Goal: Task Accomplishment & Management: Use online tool/utility

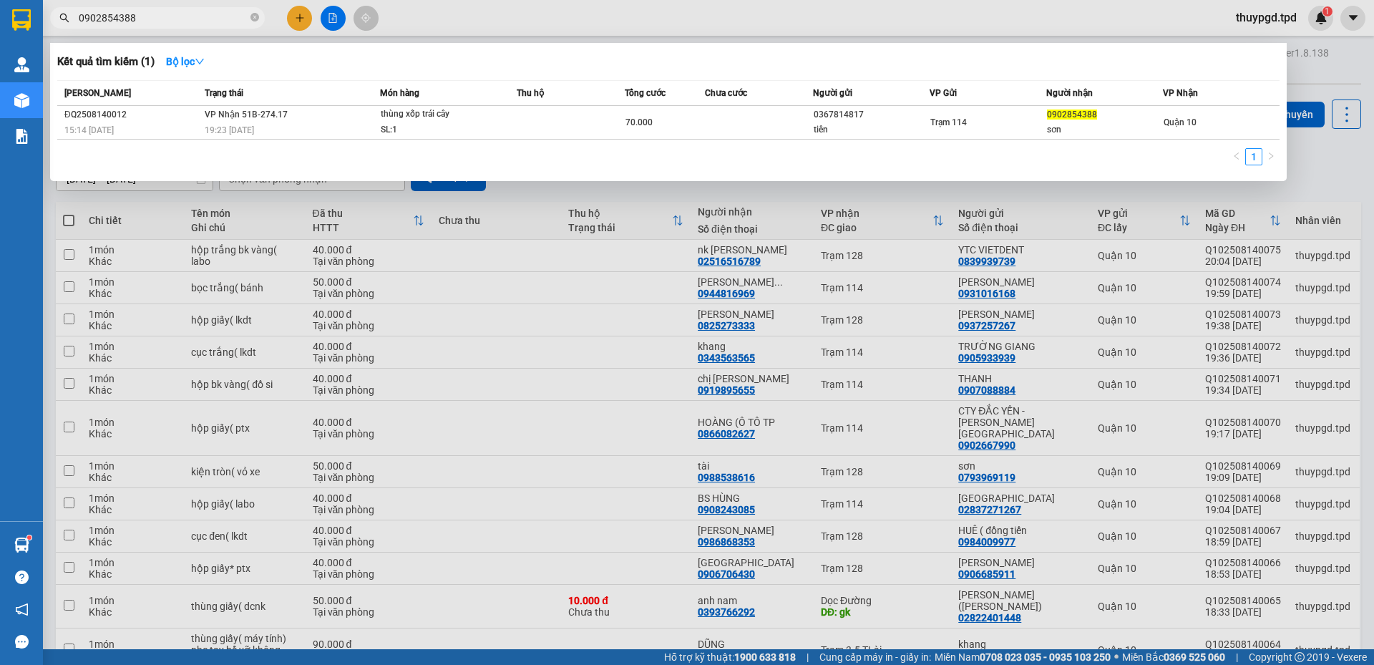
click at [179, 35] on div at bounding box center [687, 332] width 1374 height 665
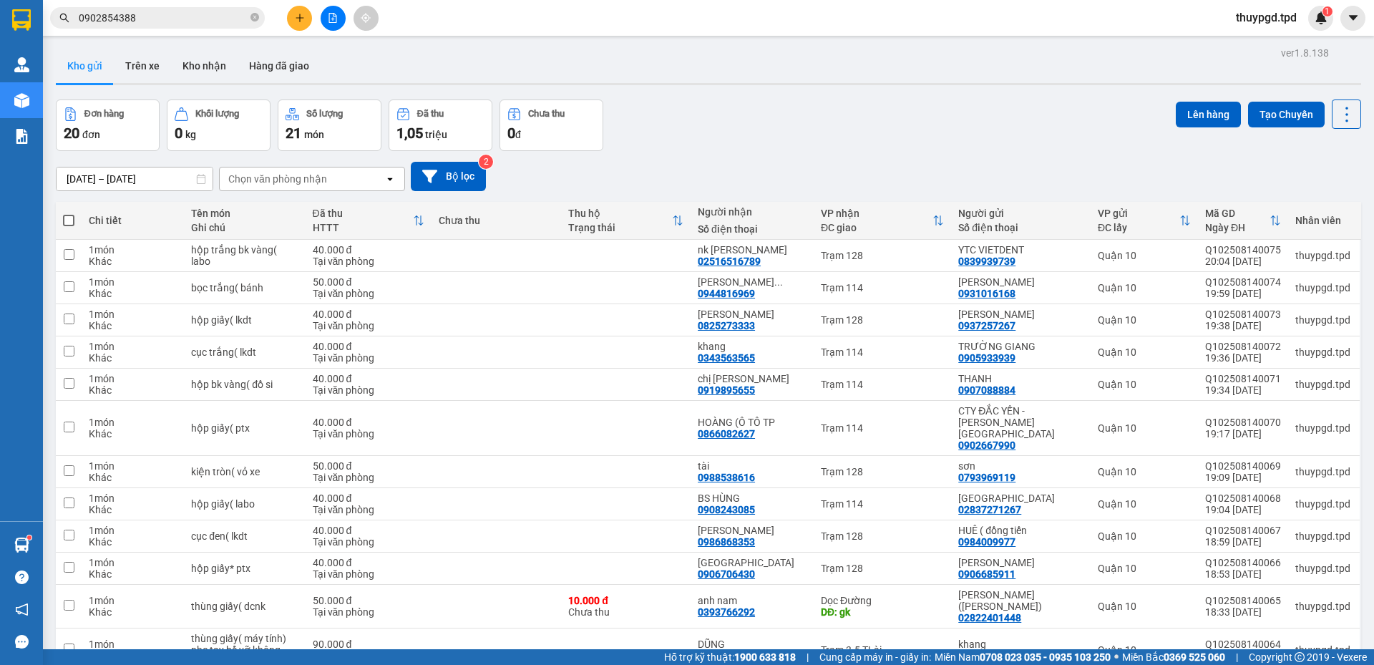
click at [190, 26] on span "0902854388" at bounding box center [157, 17] width 215 height 21
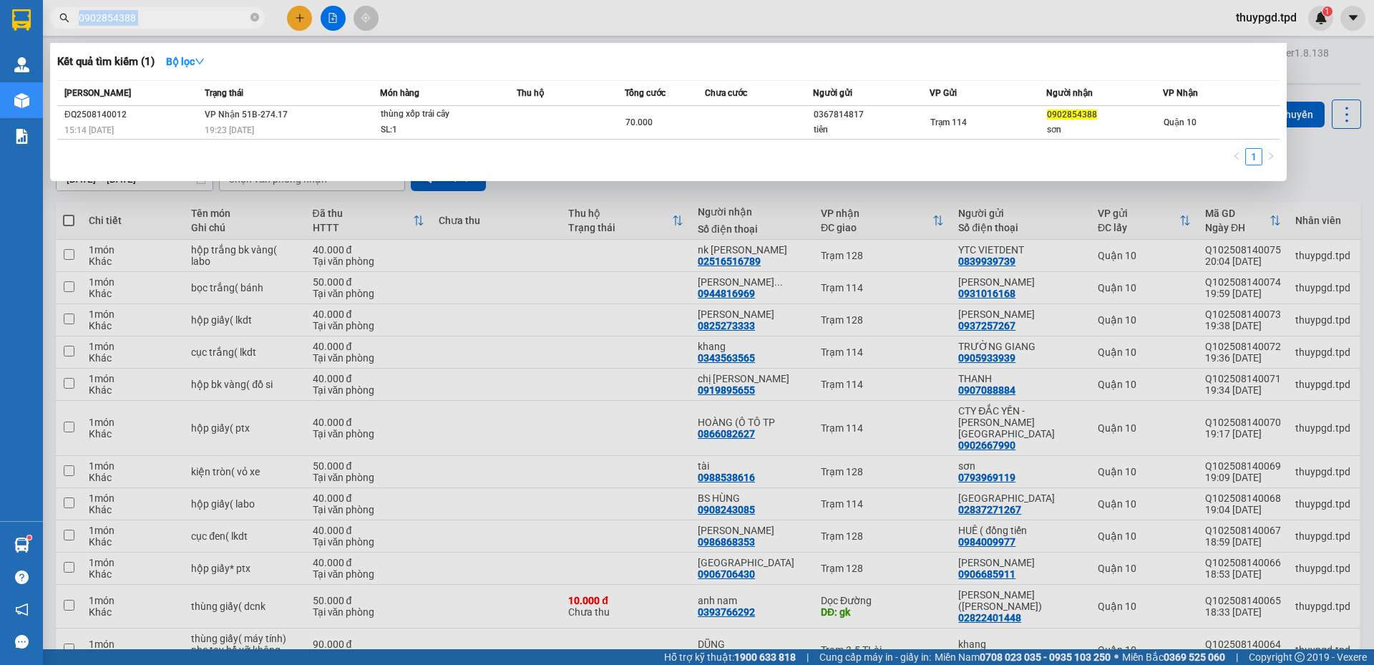
click at [191, 26] on span "0902854388" at bounding box center [157, 17] width 215 height 21
click at [1192, 154] on div "1" at bounding box center [668, 161] width 1223 height 26
click at [1305, 43] on div at bounding box center [687, 332] width 1374 height 665
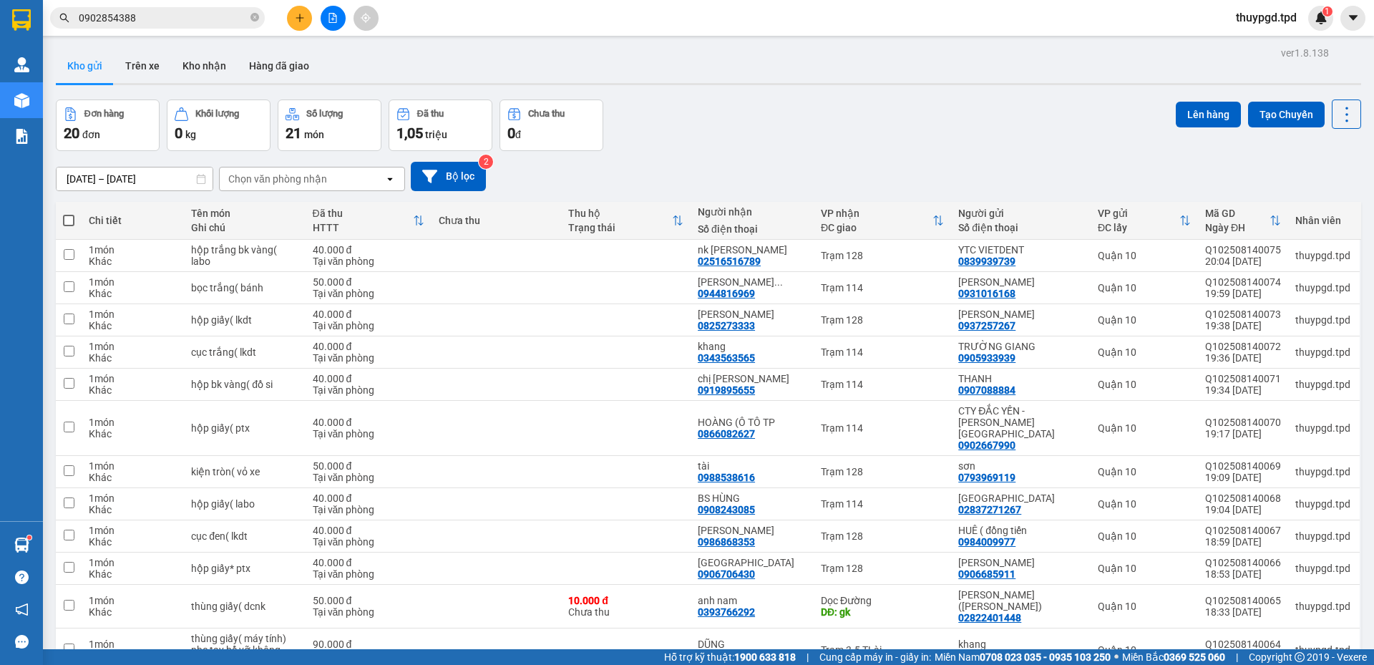
click at [301, 19] on icon "plus" at bounding box center [300, 18] width 10 height 10
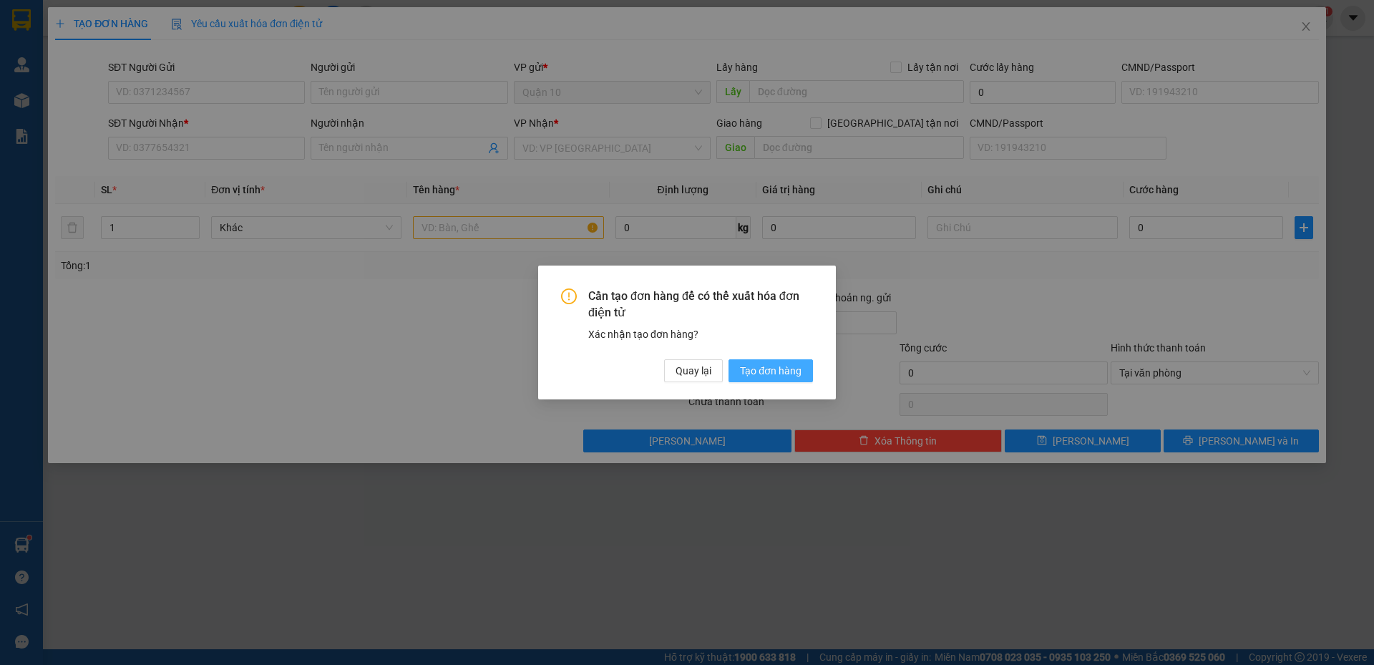
click at [758, 364] on span "Tạo đơn hàng" at bounding box center [771, 371] width 62 height 16
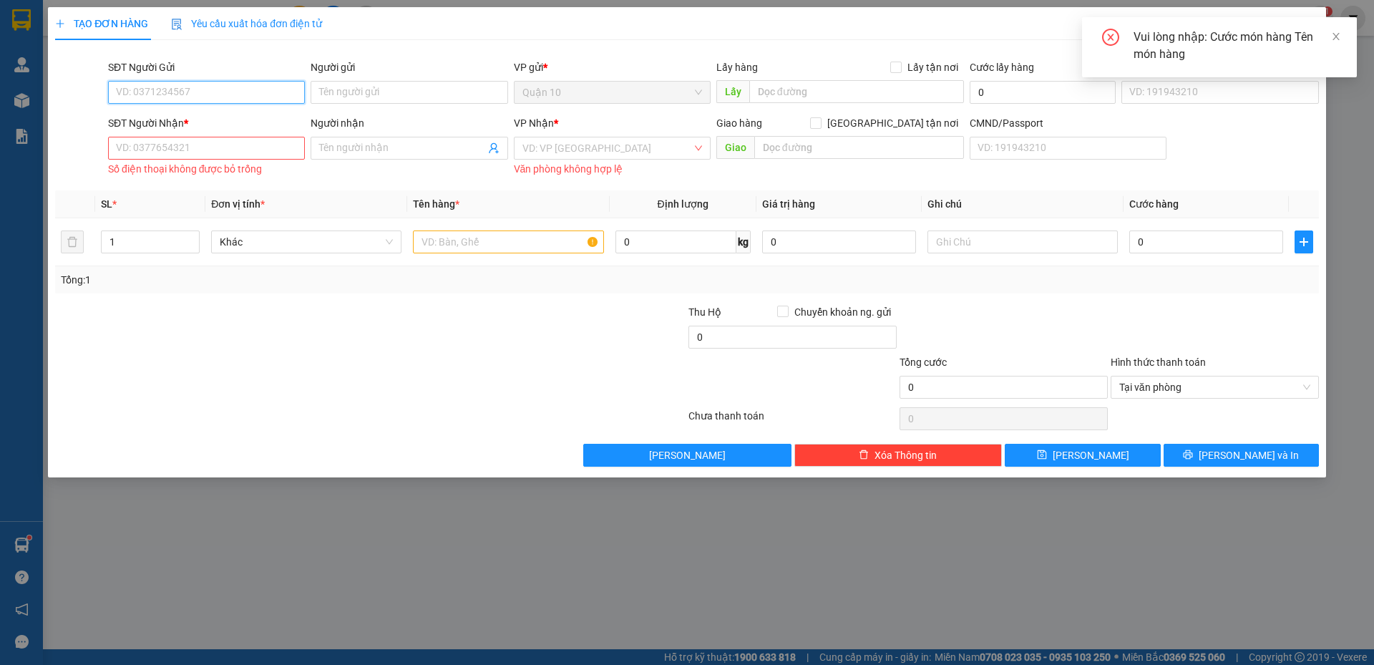
click at [191, 92] on input "SĐT Người Gửi" at bounding box center [206, 92] width 197 height 23
type input "0902790790"
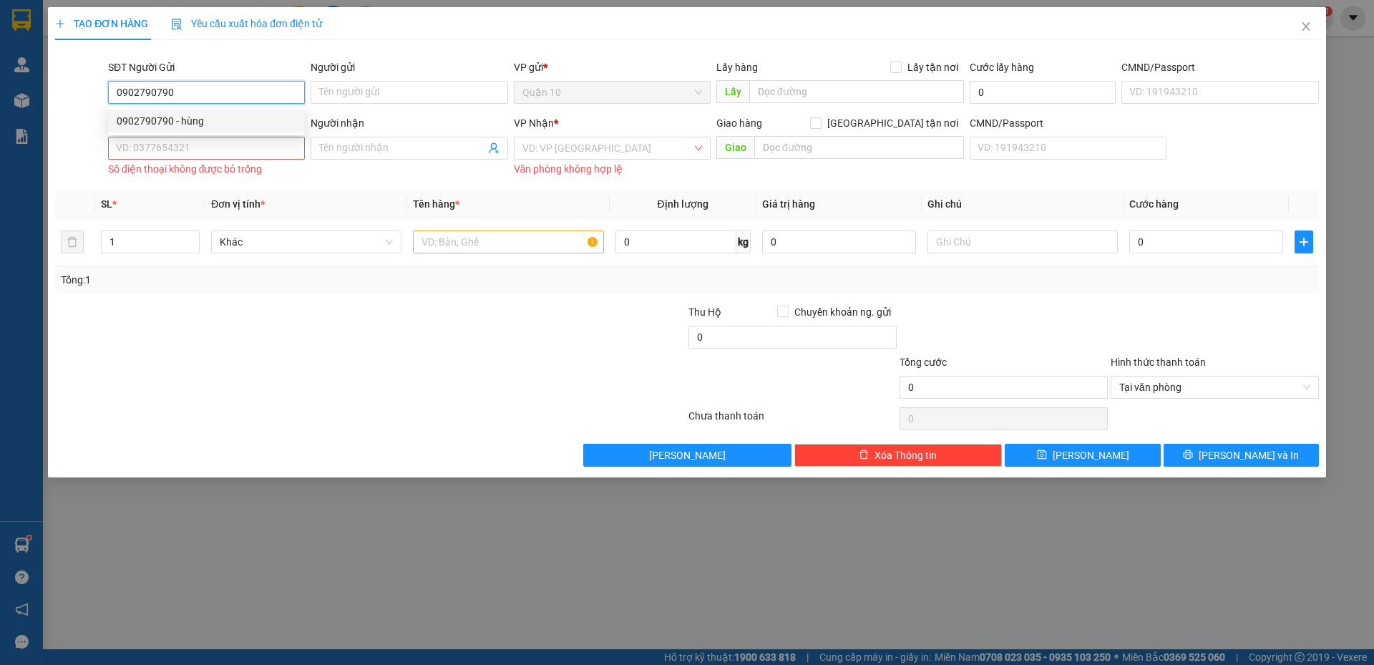
click at [215, 126] on div "0902790790 - hùng" at bounding box center [207, 121] width 180 height 16
type input "hùng"
type input "0932780238"
type input "HIỀN"
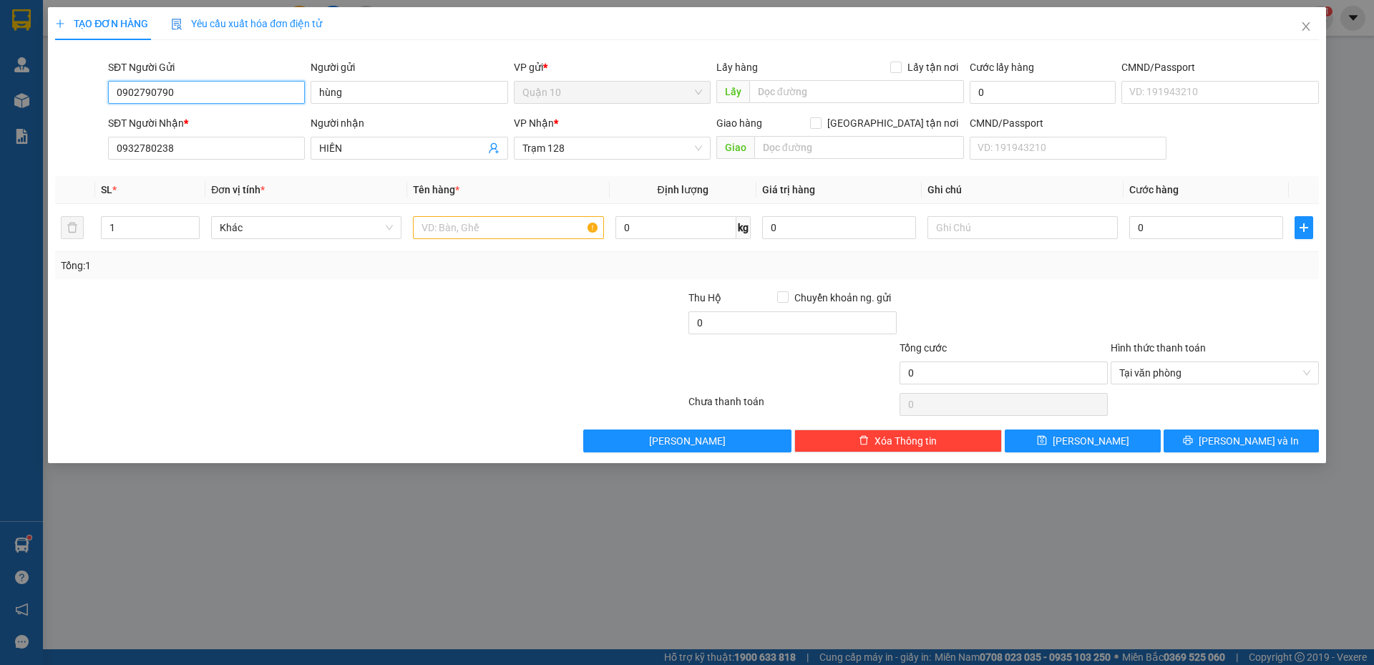
type input "0902790790"
click at [460, 195] on span "*" at bounding box center [457, 189] width 4 height 11
click at [462, 230] on input "text" at bounding box center [508, 227] width 190 height 23
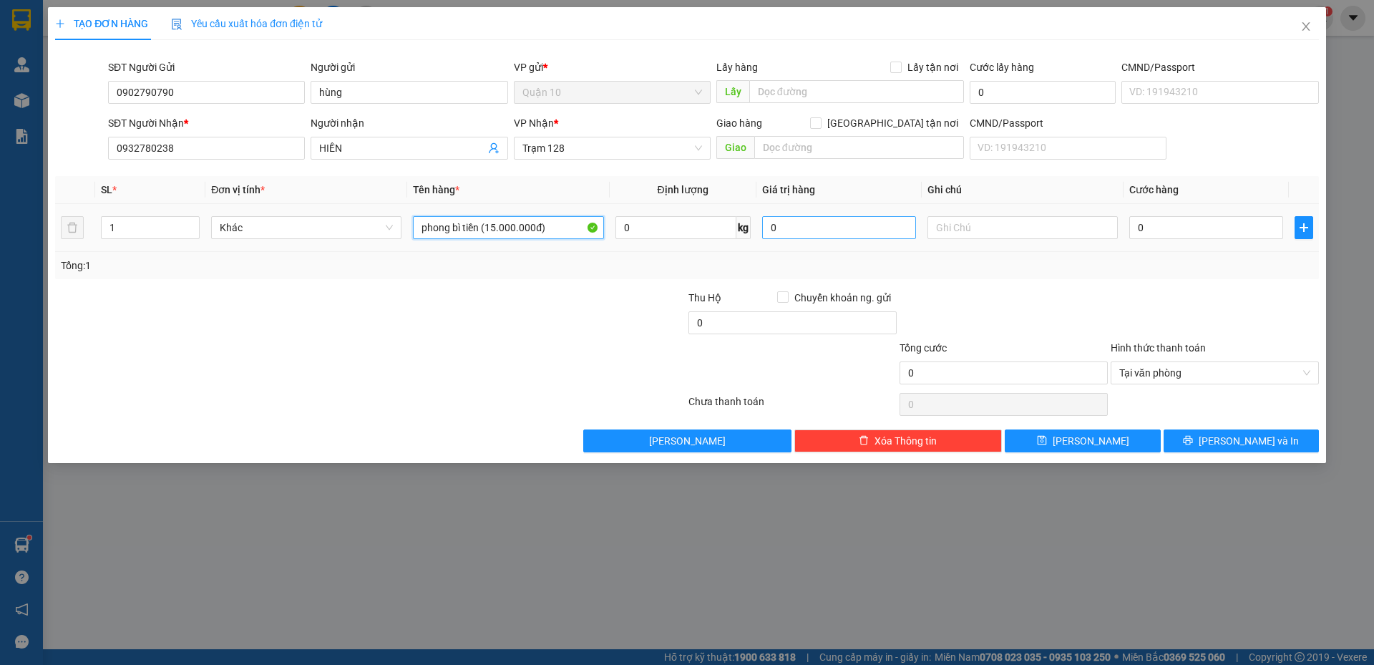
type input "phong bì tiền (15.000.000đ)"
drag, startPoint x: 821, startPoint y: 230, endPoint x: 497, endPoint y: 233, distance: 324.3
click at [717, 231] on tr "1 Khác phong bì tiền (15.000.000đ) 0 kg 0 0" at bounding box center [687, 228] width 1264 height 48
type input "15.000.000"
click at [1150, 220] on input "0" at bounding box center [1207, 227] width 154 height 23
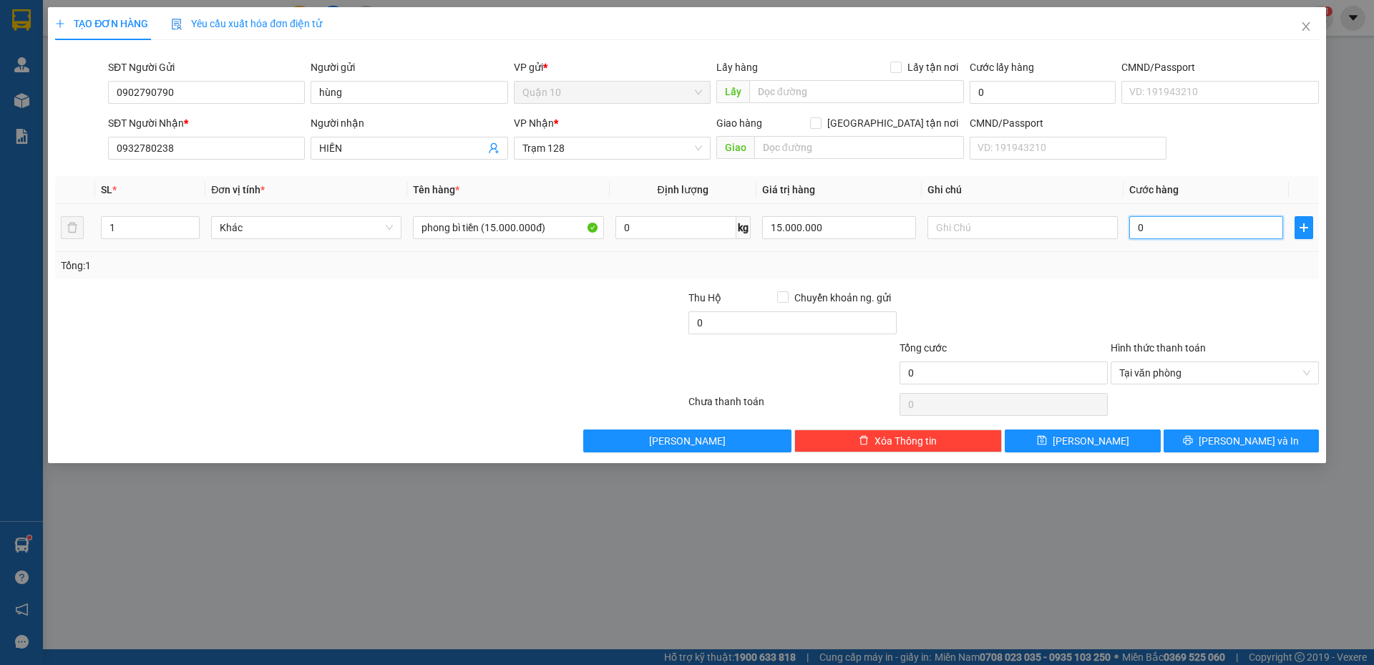
type input "1"
type input "15"
type input "150"
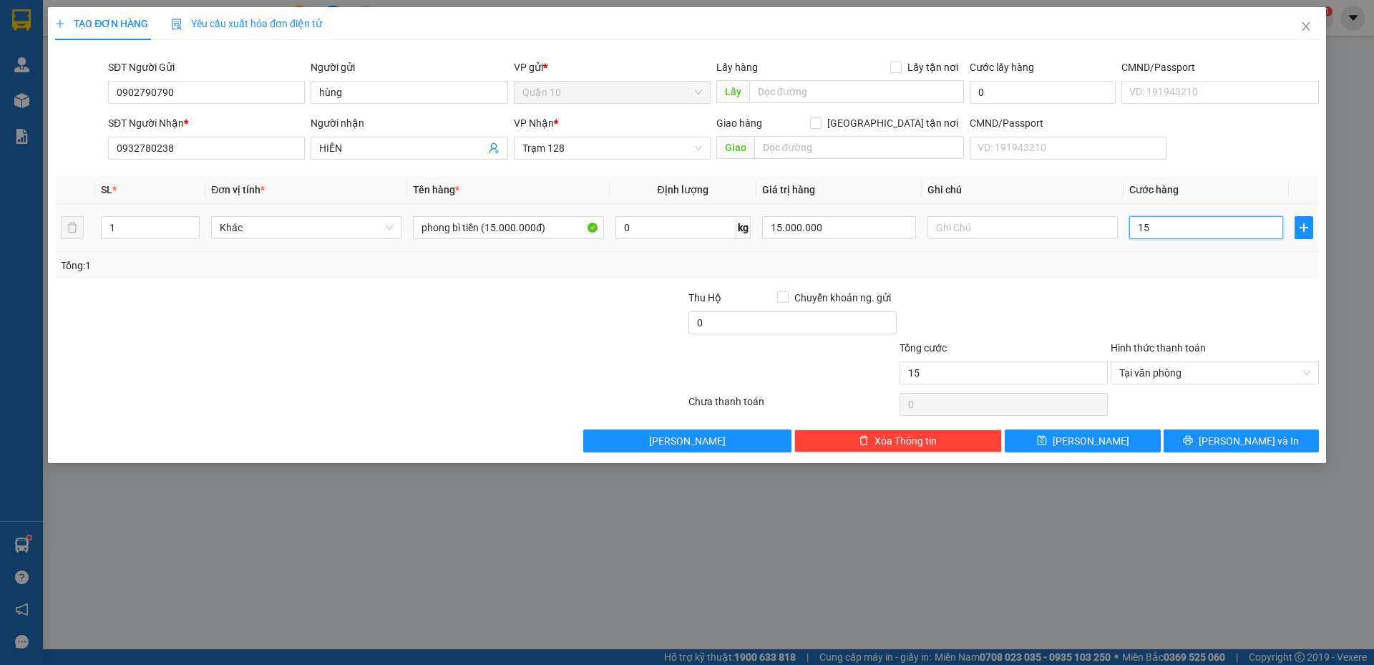
type input "150"
type input "150.000"
click at [1153, 282] on div "Transit Pickup Surcharge Ids Transit Deliver Surcharge Ids Transit Deliver Surc…" at bounding box center [687, 252] width 1264 height 401
click at [1239, 444] on span "Lưu và In" at bounding box center [1249, 441] width 100 height 16
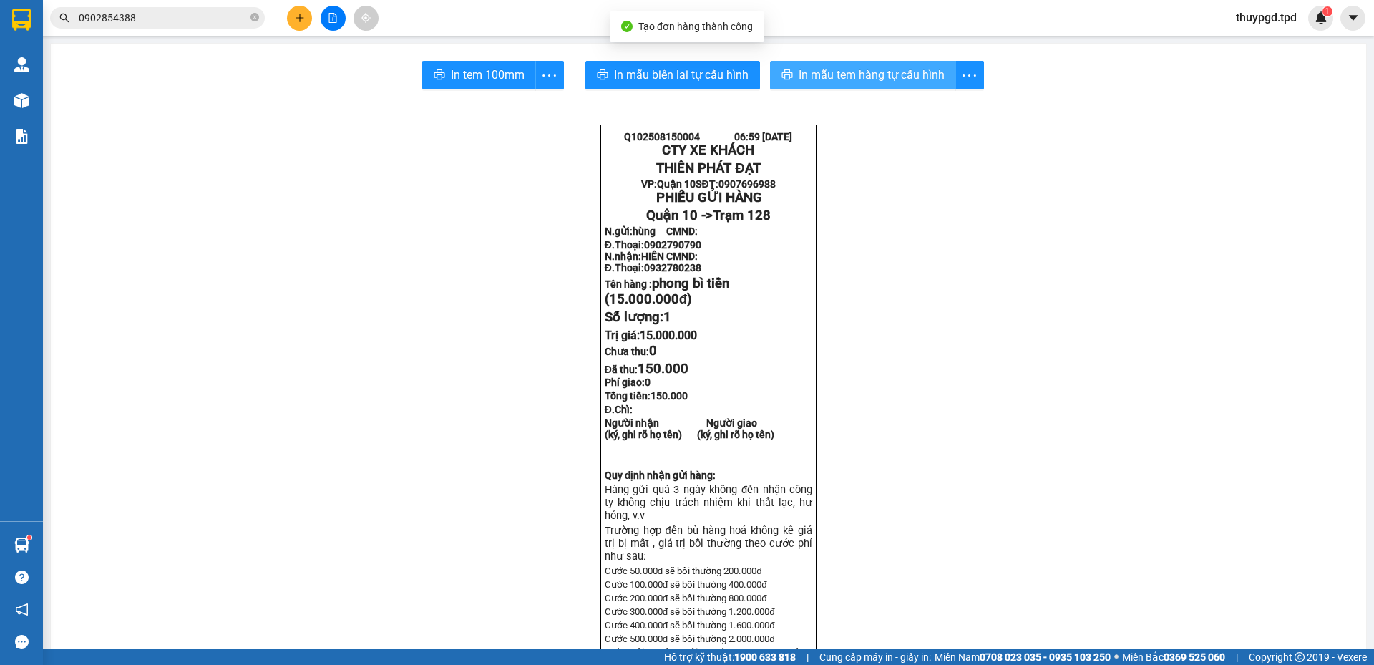
click at [905, 73] on span "In mẫu tem hàng tự cấu hình" at bounding box center [872, 75] width 146 height 18
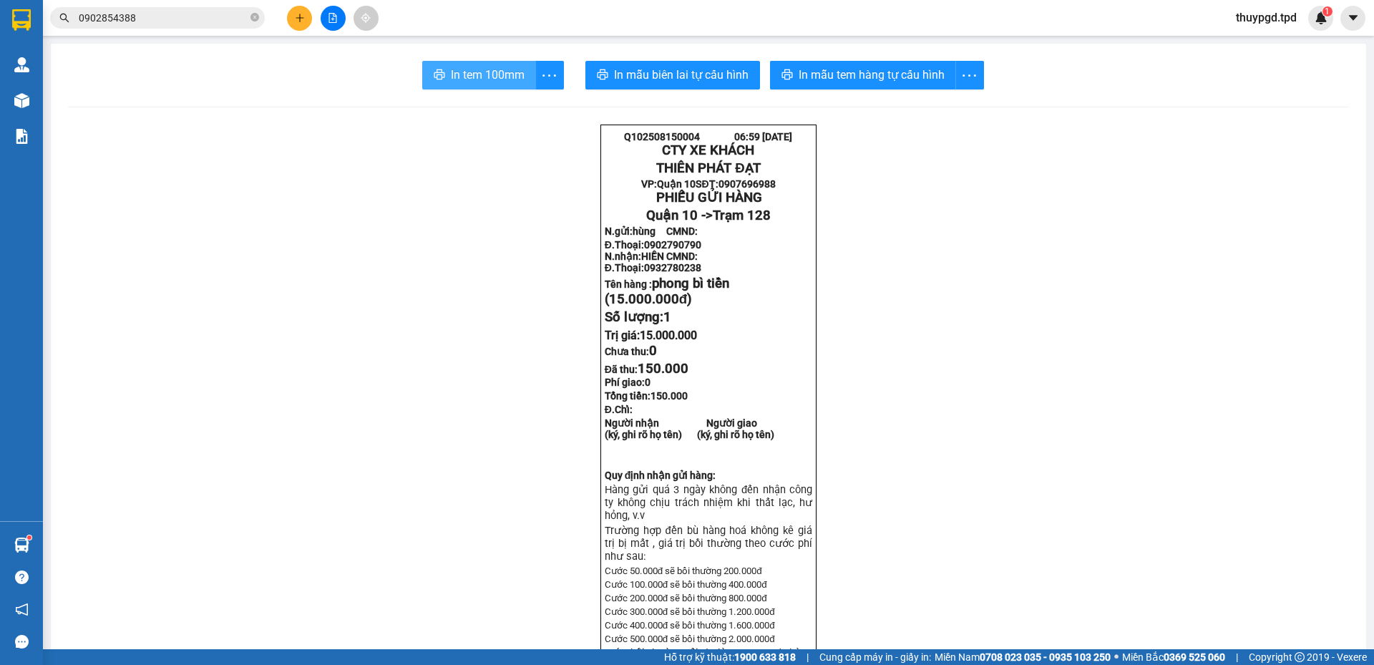
click at [508, 72] on span "In tem 100mm" at bounding box center [488, 75] width 74 height 18
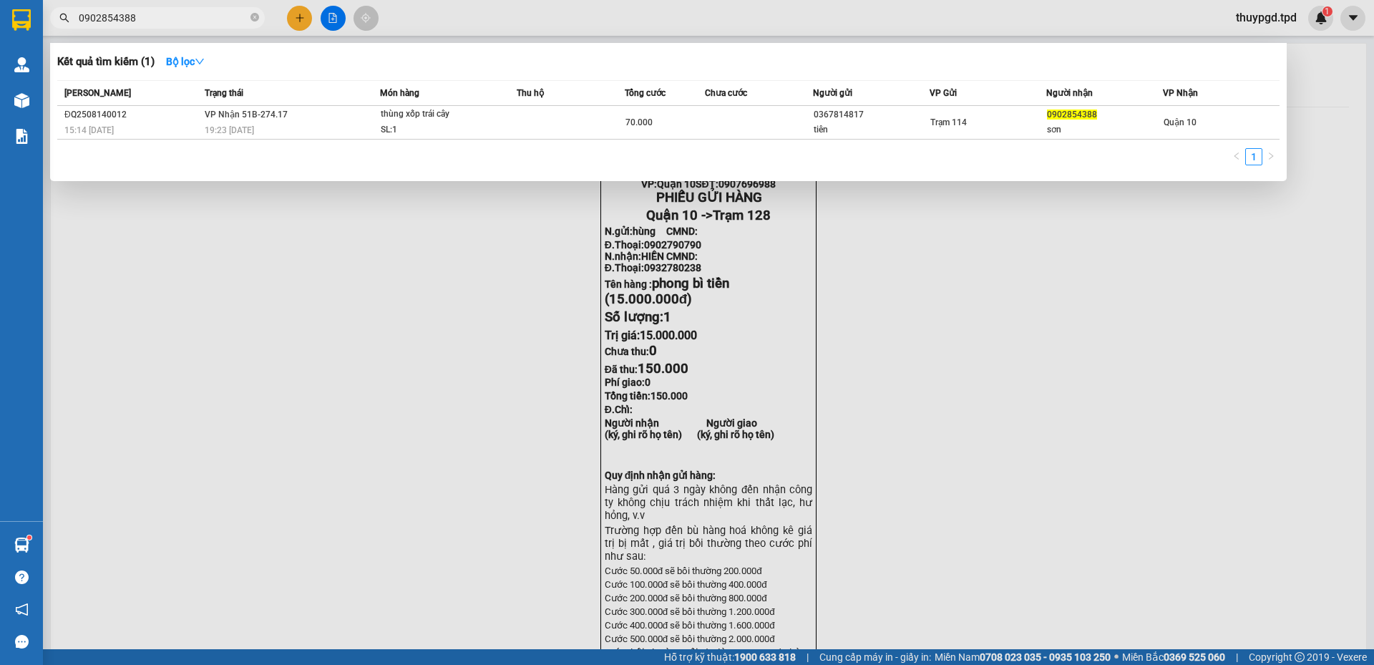
click at [170, 12] on input "0902854388" at bounding box center [163, 18] width 169 height 16
click at [172, 12] on input "0902854388" at bounding box center [163, 18] width 169 height 16
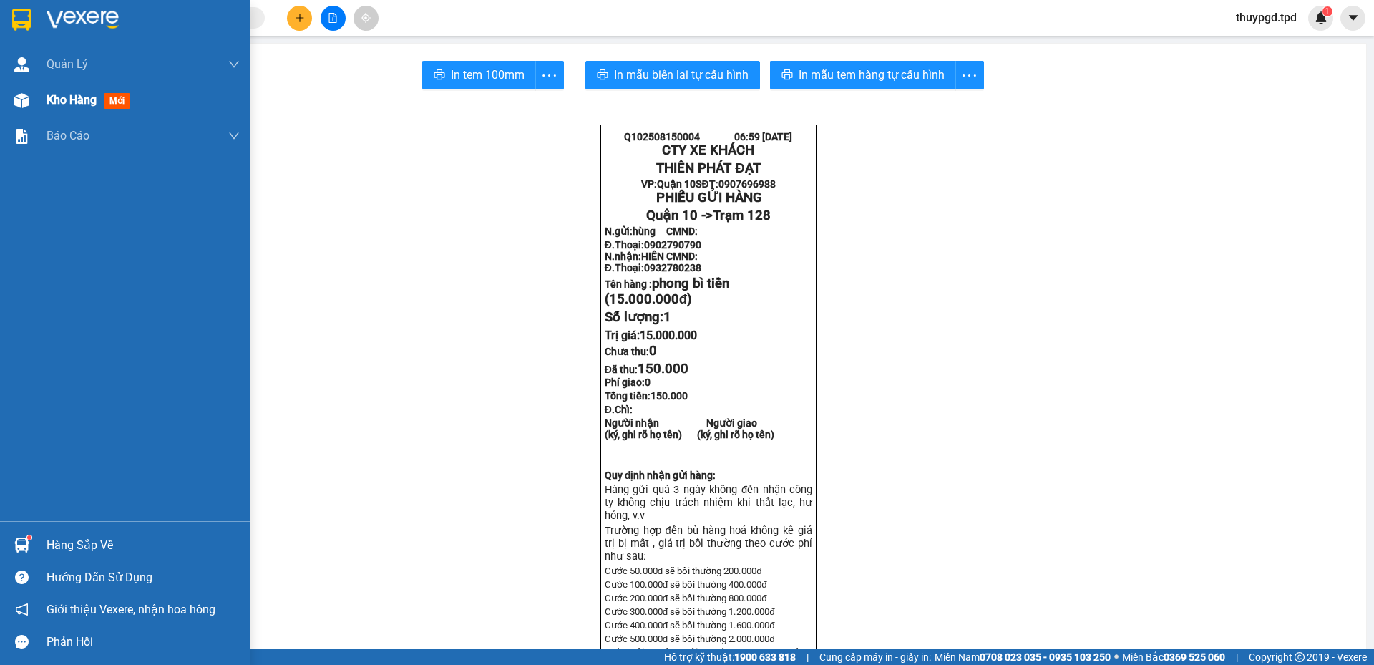
click at [64, 99] on span "Kho hàng" at bounding box center [72, 100] width 50 height 14
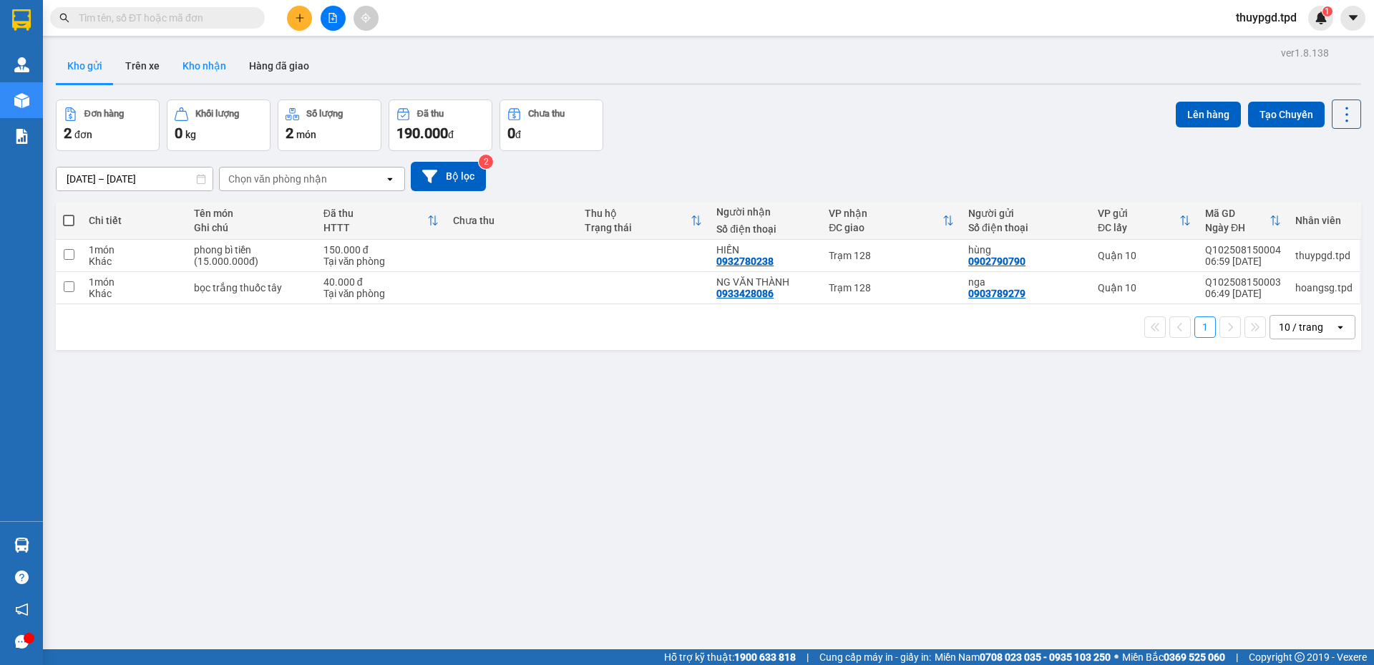
drag, startPoint x: 303, startPoint y: 4, endPoint x: 208, endPoint y: 62, distance: 111.5
click at [307, 4] on div "Kết quả tìm kiếm ( 0 ) Bộ lọc No Data thuypgd.tpd 1" at bounding box center [687, 18] width 1374 height 36
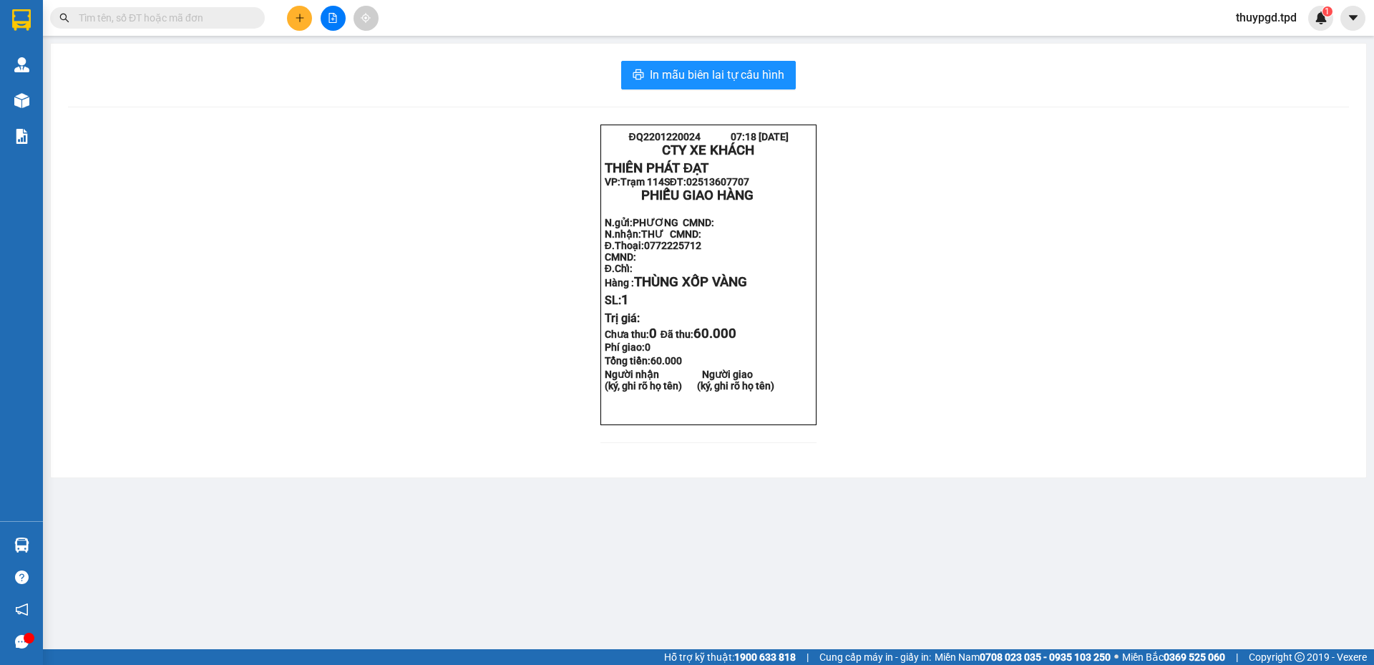
click at [295, 24] on button at bounding box center [299, 18] width 25 height 25
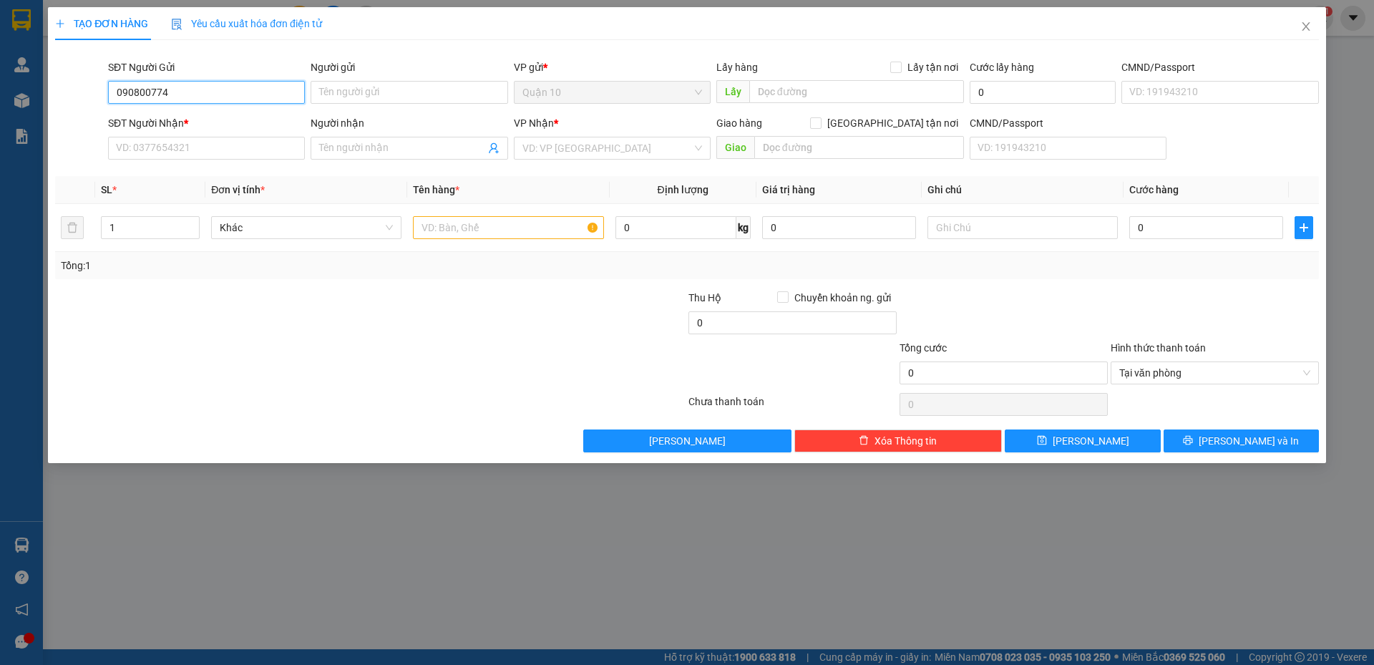
type input "0908007745"
click at [183, 115] on div "0908007745 - nghĩa" at bounding box center [207, 121] width 180 height 16
type input "nghĩa"
type input "0909920204"
type input "chị loan"
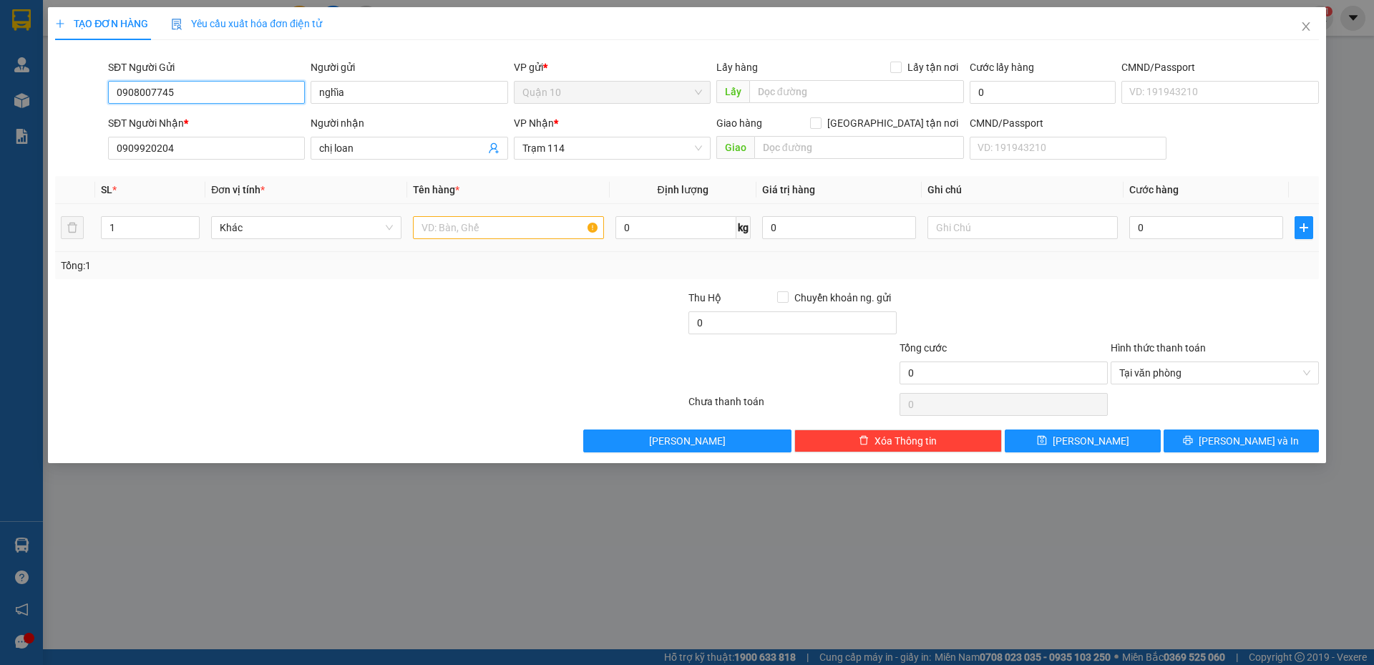
type input "0908007745"
drag, startPoint x: 437, startPoint y: 228, endPoint x: 427, endPoint y: 233, distance: 11.2
click at [436, 228] on input "text" at bounding box center [508, 227] width 190 height 23
type input "THÙNG XỐP TRẮNG BK VÀNG ĐỒ ĂN"
type input "1.000.000"
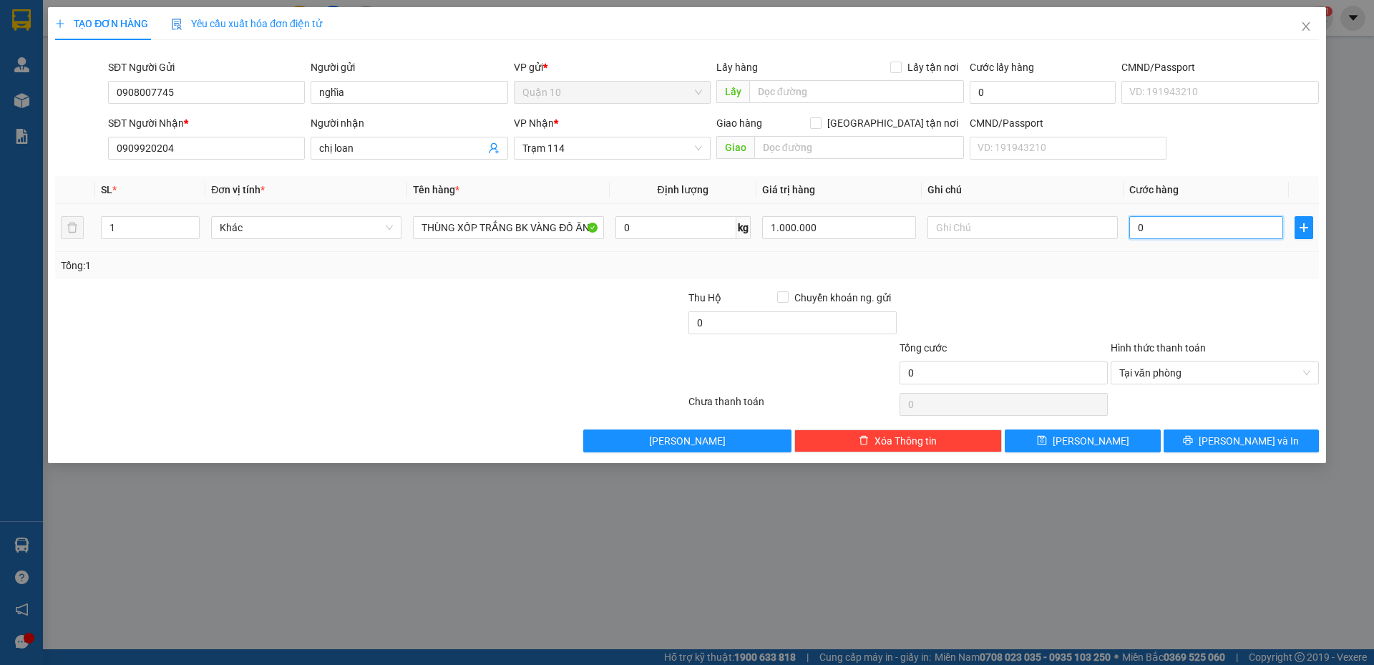
type input "5"
type input "50"
type input "50.000"
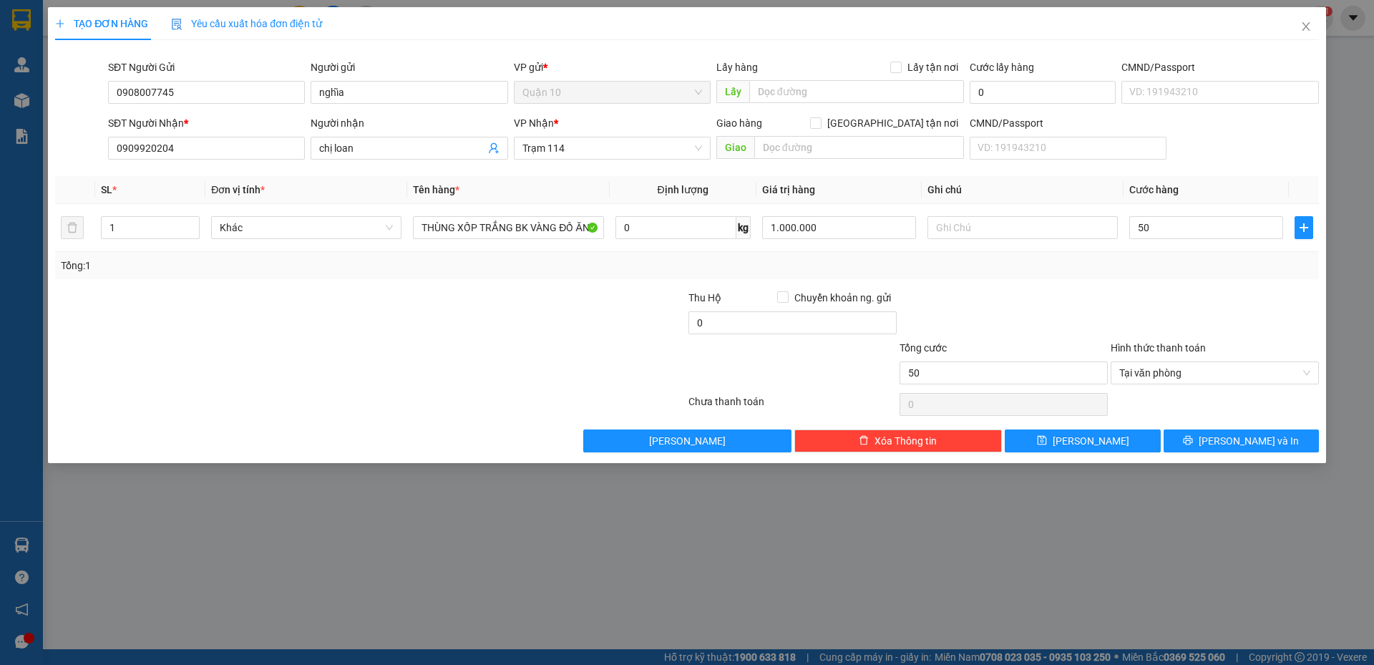
type input "50.000"
click at [990, 288] on div "Transit Pickup Surcharge Ids Transit Deliver Surcharge Ids Transit Deliver Surc…" at bounding box center [687, 252] width 1264 height 401
click at [1269, 443] on button "Lưu và In" at bounding box center [1241, 440] width 155 height 23
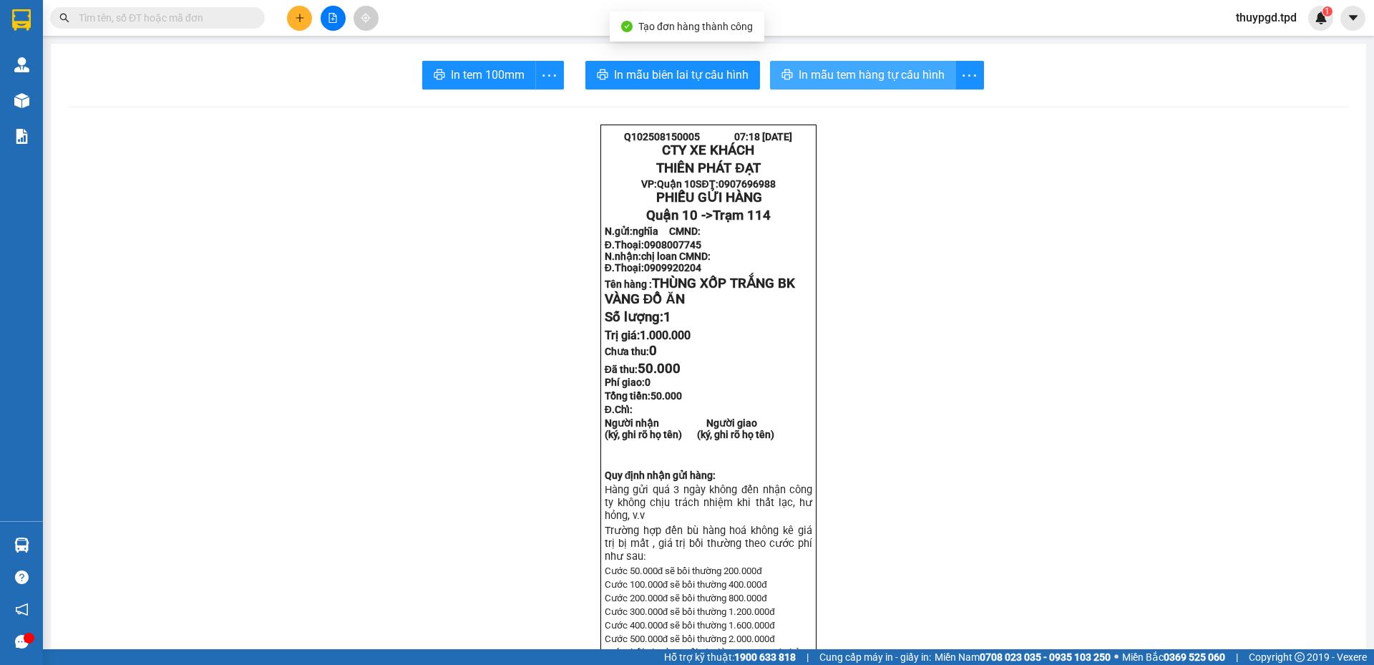
click at [922, 79] on span "In mẫu tem hàng tự cấu hình" at bounding box center [872, 75] width 146 height 18
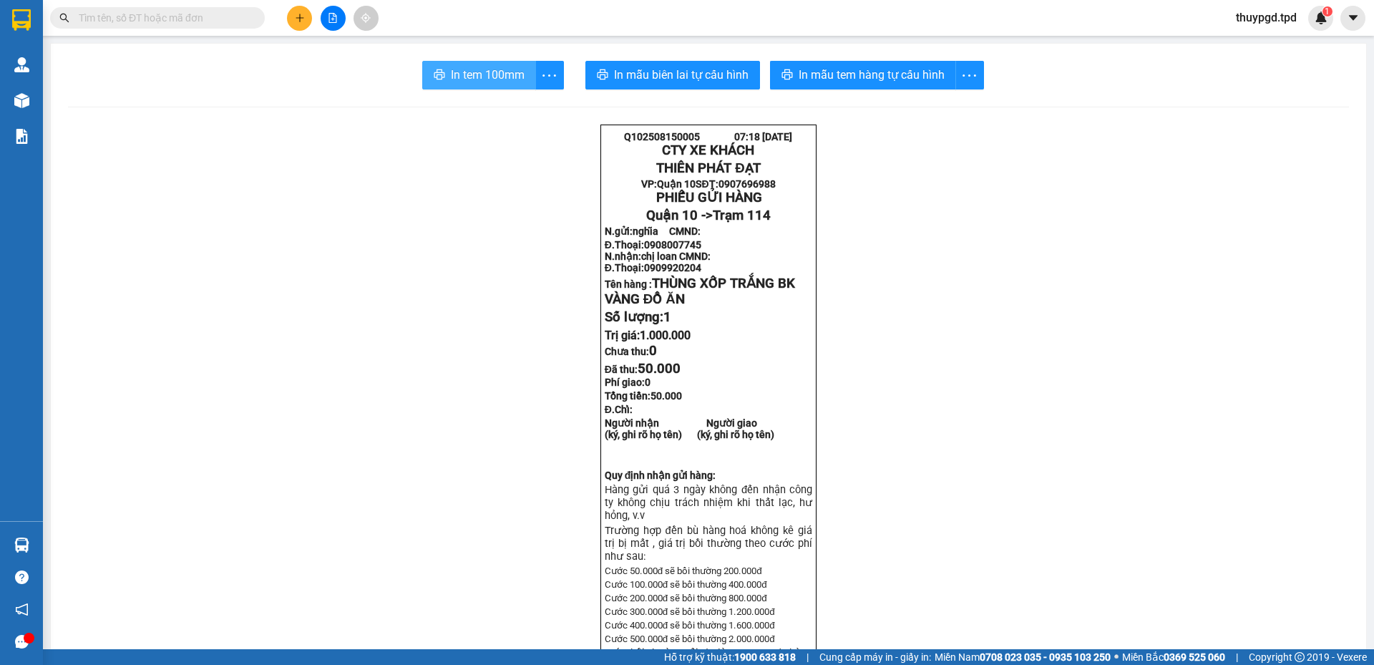
click at [464, 76] on span "In tem 100mm" at bounding box center [488, 75] width 74 height 18
click at [299, 19] on icon "plus" at bounding box center [300, 18] width 10 height 10
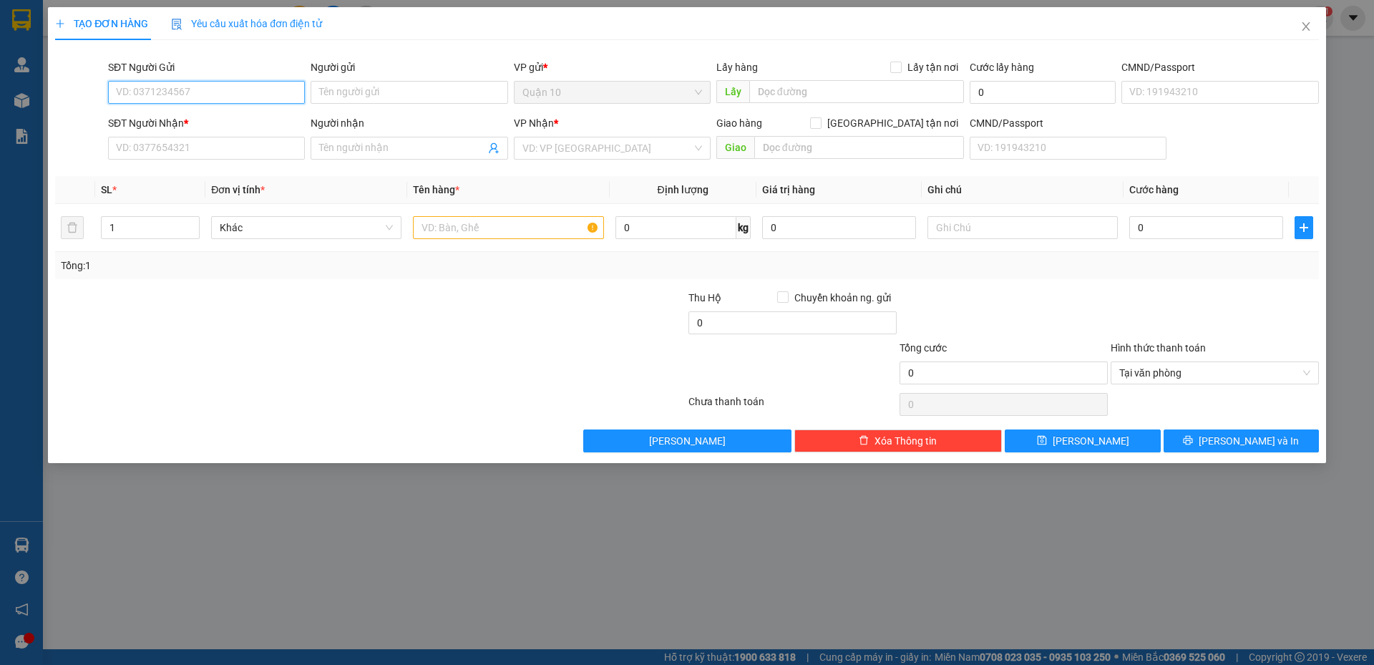
click at [175, 94] on input "SĐT Người Gửi" at bounding box center [206, 92] width 197 height 23
paste input "0917390338"
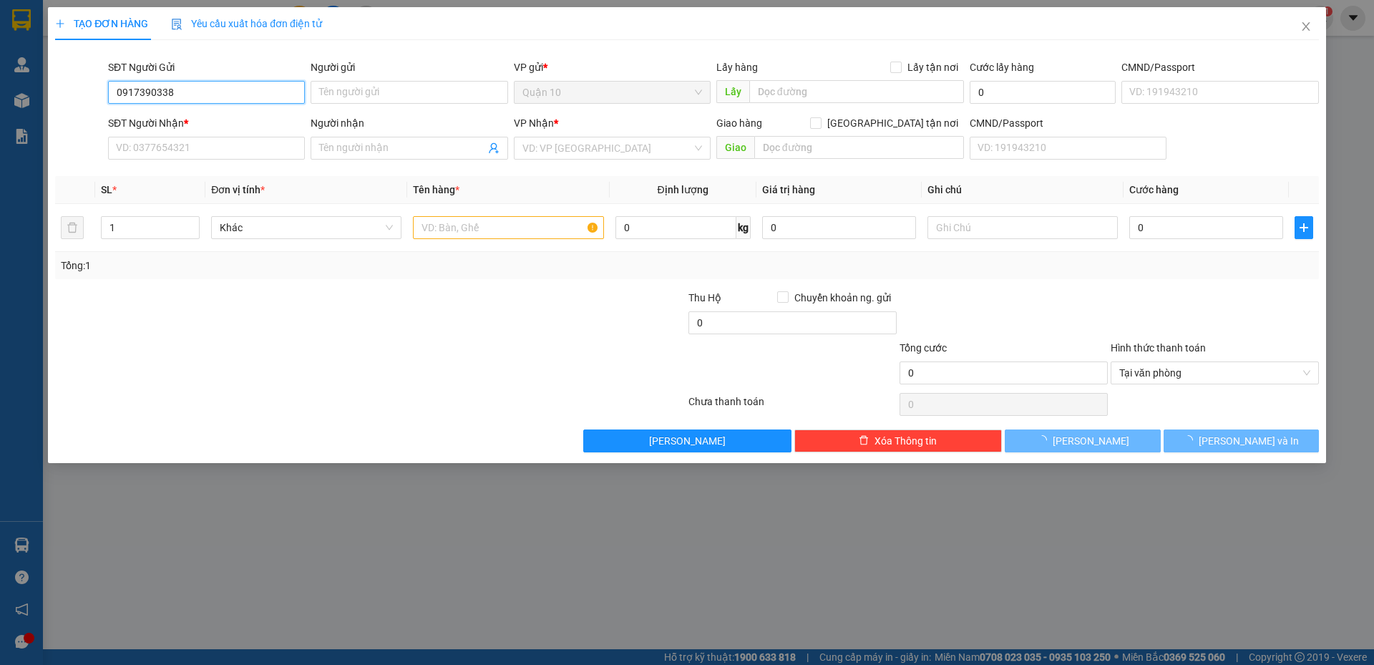
type input "0917390338"
click at [439, 79] on div "Người gửi" at bounding box center [409, 69] width 197 height 21
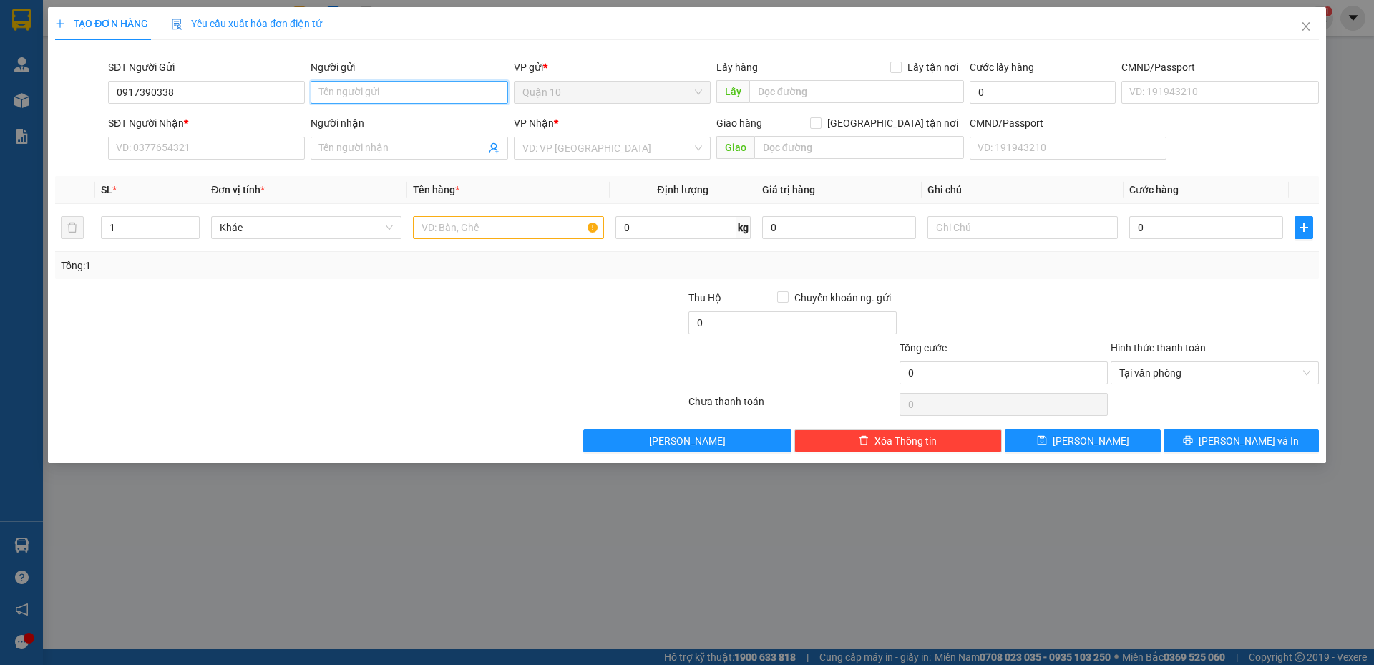
click at [419, 96] on input "Người gửi" at bounding box center [409, 92] width 197 height 23
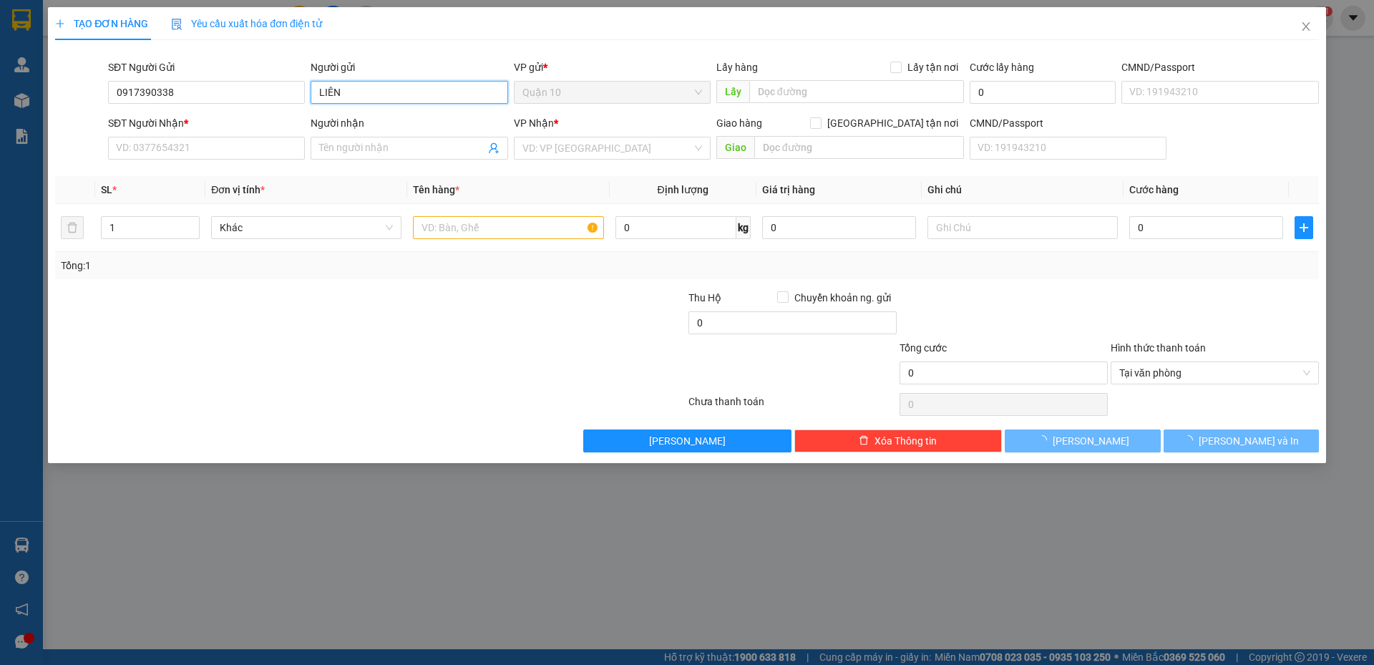
type input "LIÊN"
drag, startPoint x: 129, startPoint y: 160, endPoint x: 141, endPoint y: 150, distance: 15.3
click at [141, 150] on div "SĐT Người Nhận * VD: 0377654321" at bounding box center [206, 140] width 197 height 50
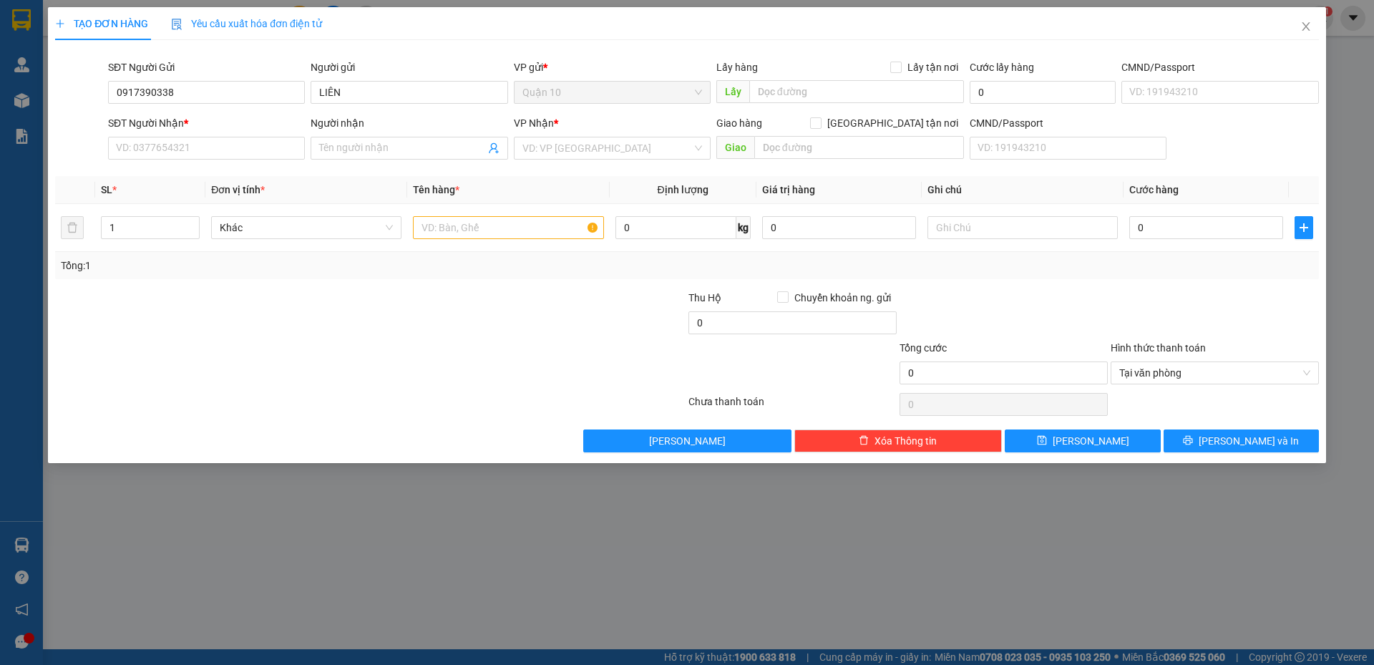
click at [379, 133] on div "Người nhận" at bounding box center [409, 125] width 197 height 21
click at [379, 150] on input "Người nhận" at bounding box center [401, 148] width 165 height 16
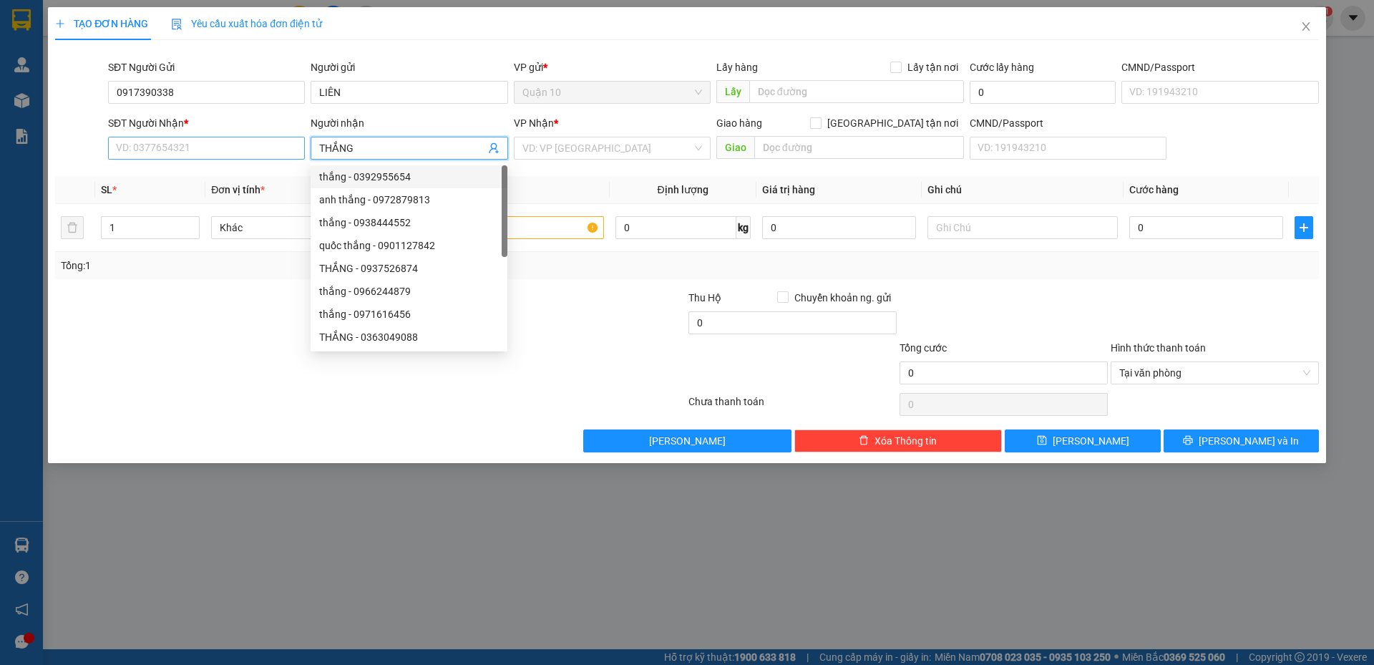
type input "THẮNG"
click at [237, 150] on input "SĐT Người Nhận *" at bounding box center [206, 148] width 197 height 23
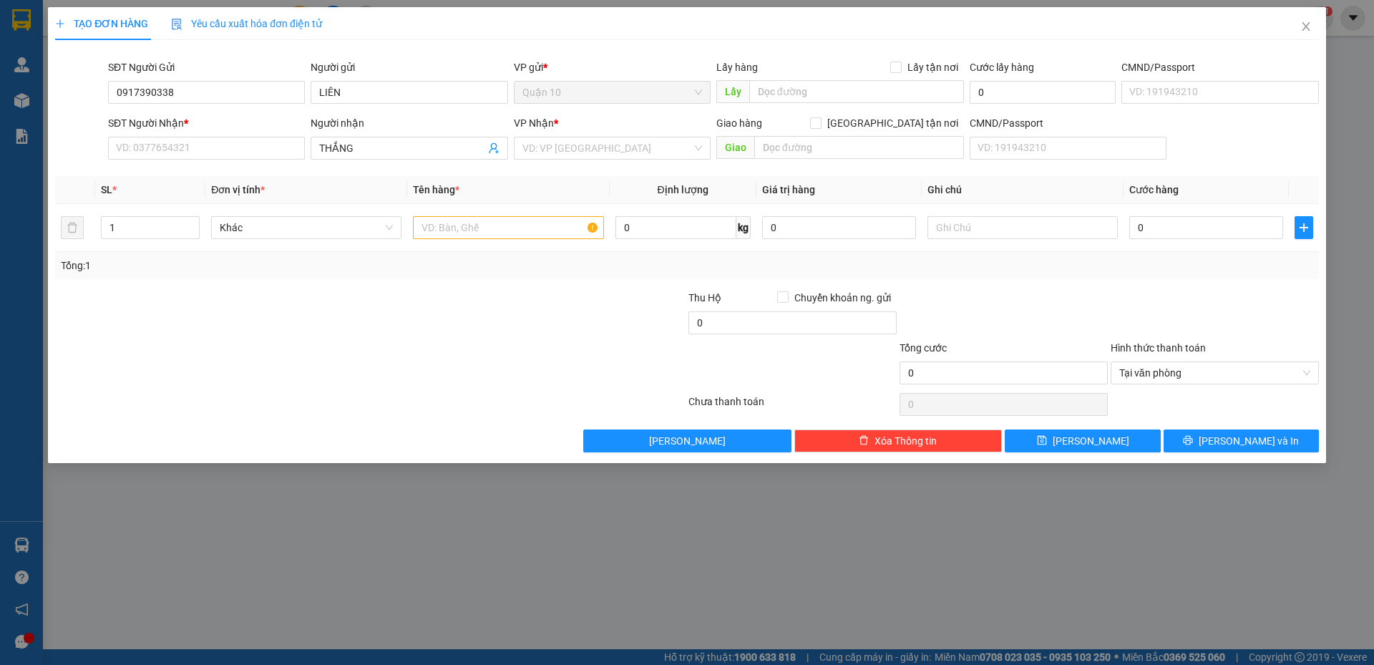
click at [609, 161] on div "VP Nhận * VD: VP Sài Gòn" at bounding box center [612, 140] width 197 height 50
click at [623, 145] on input "search" at bounding box center [608, 147] width 170 height 21
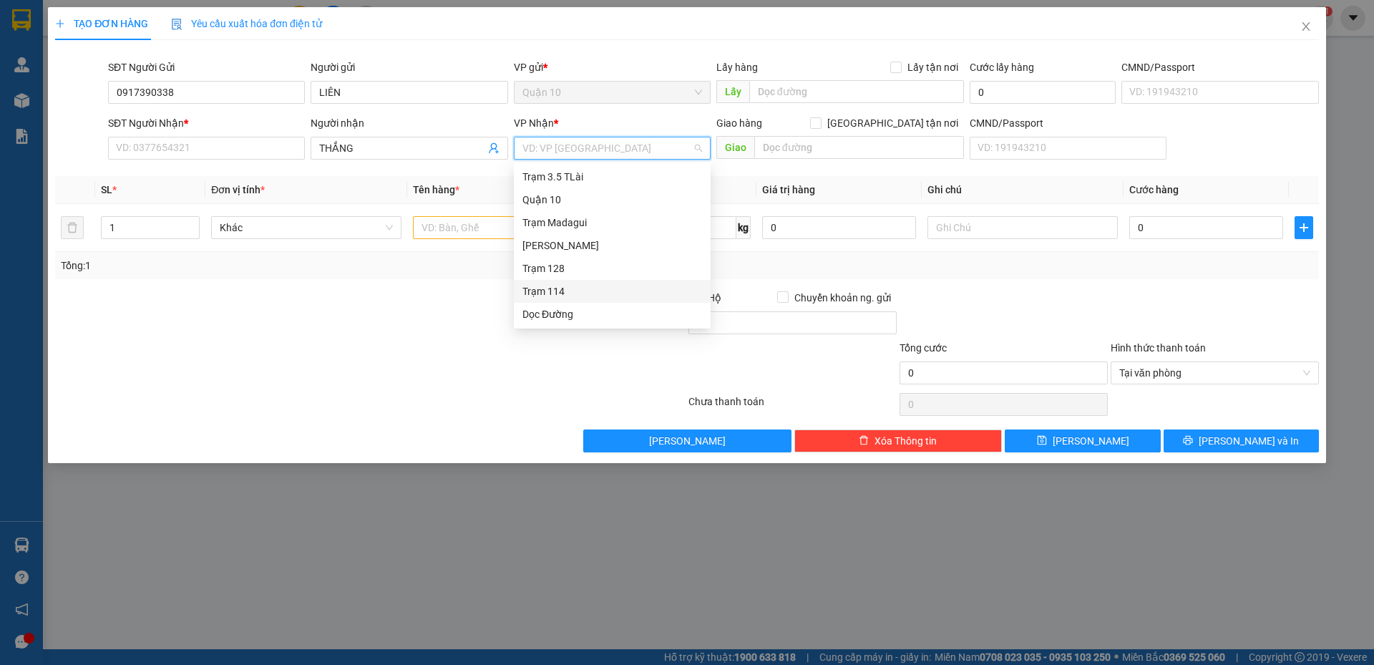
click at [583, 290] on div "Trạm 114" at bounding box center [613, 291] width 180 height 16
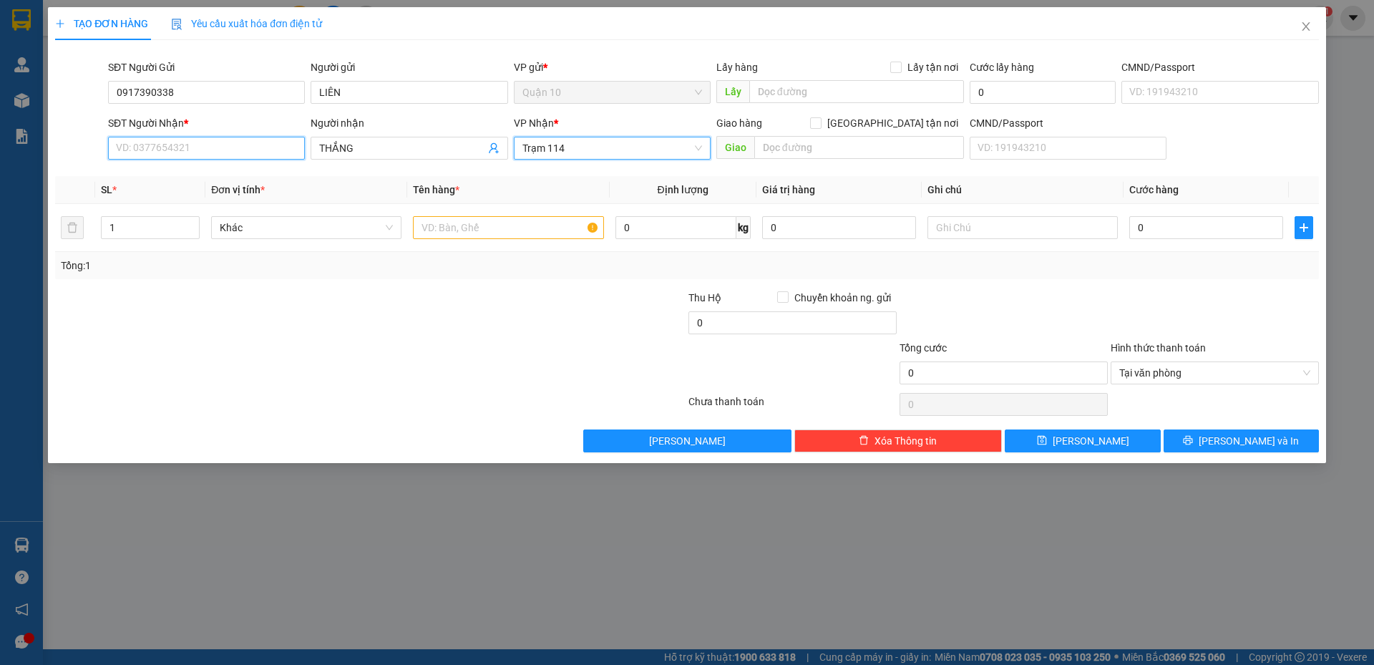
click at [243, 152] on input "SĐT Người Nhận *" at bounding box center [206, 148] width 197 height 23
type input "0588708783"
click at [551, 227] on input "text" at bounding box center [508, 227] width 190 height 23
type input "CỤC MÀU TRẮNG QUẤN ÁO"
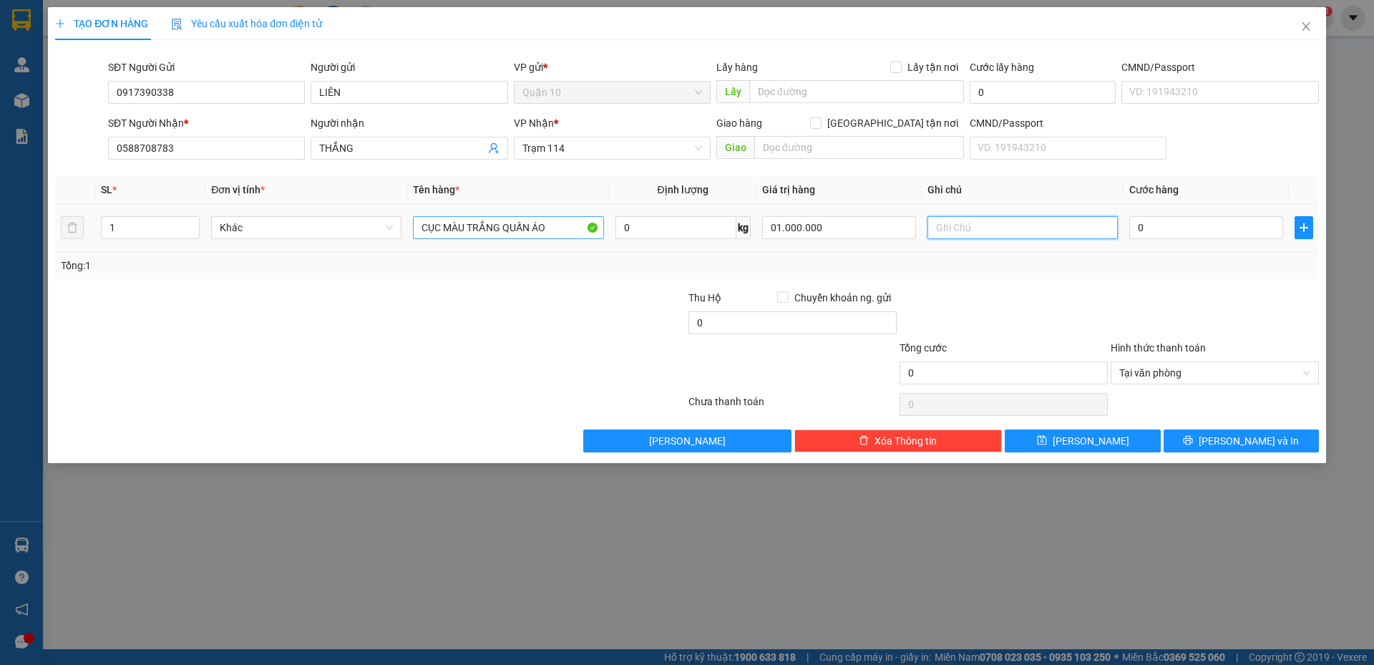
type input "1.000.000"
type input "4"
type input "40"
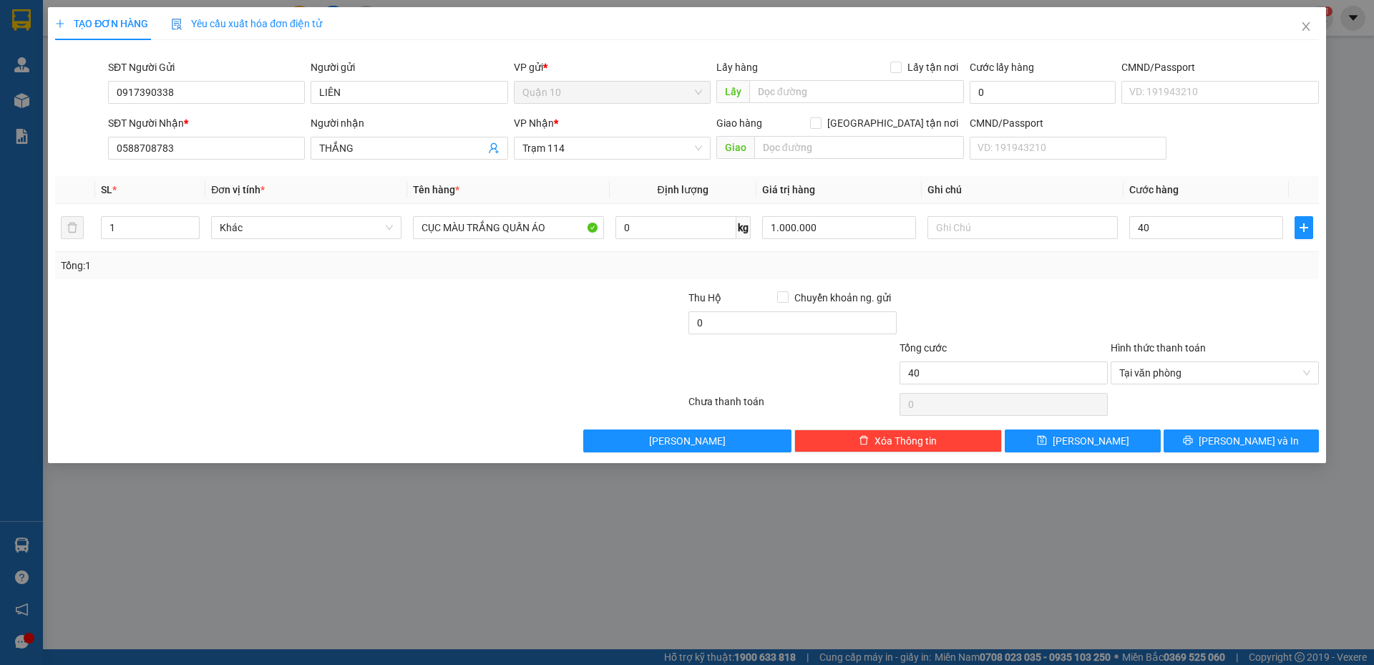
type input "40.000"
click at [960, 303] on div at bounding box center [1003, 315] width 211 height 50
click at [1245, 437] on span "Lưu và In" at bounding box center [1249, 441] width 100 height 16
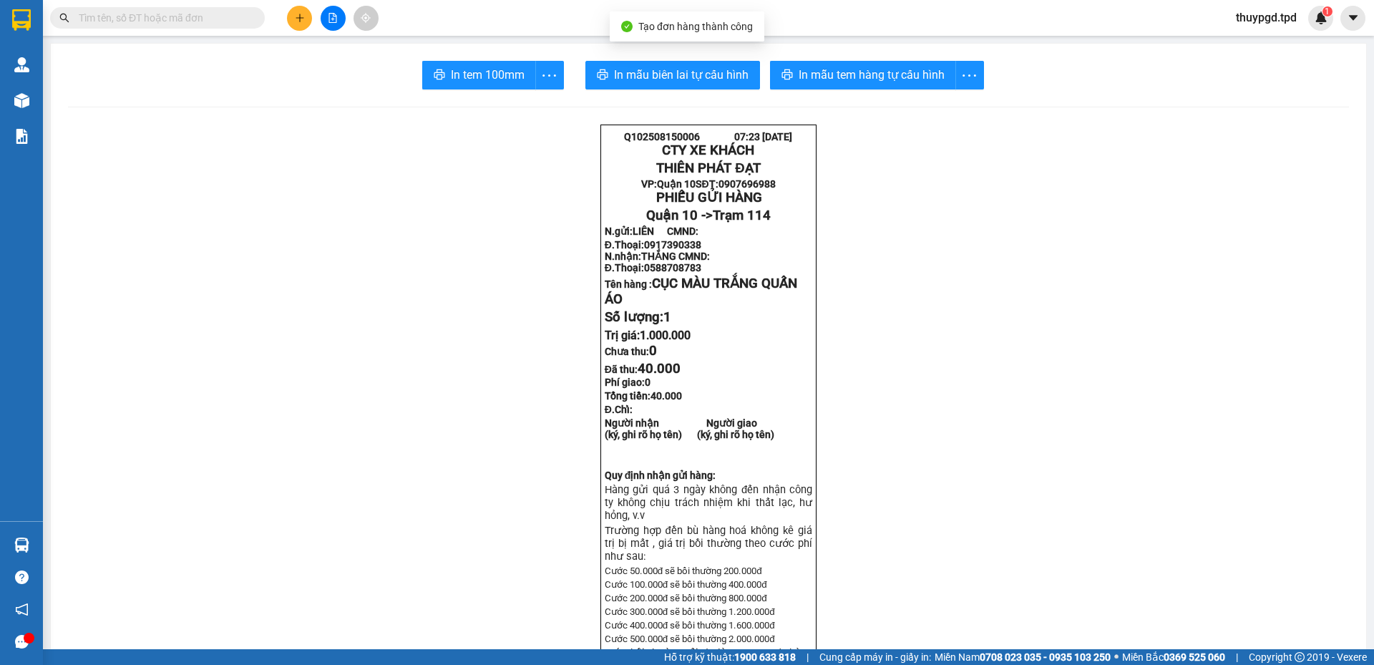
click at [826, 78] on span "In mẫu tem hàng tự cấu hình" at bounding box center [872, 75] width 146 height 18
click at [523, 75] on button "In tem 100mm" at bounding box center [479, 75] width 114 height 29
click at [194, 16] on input "text" at bounding box center [163, 18] width 169 height 16
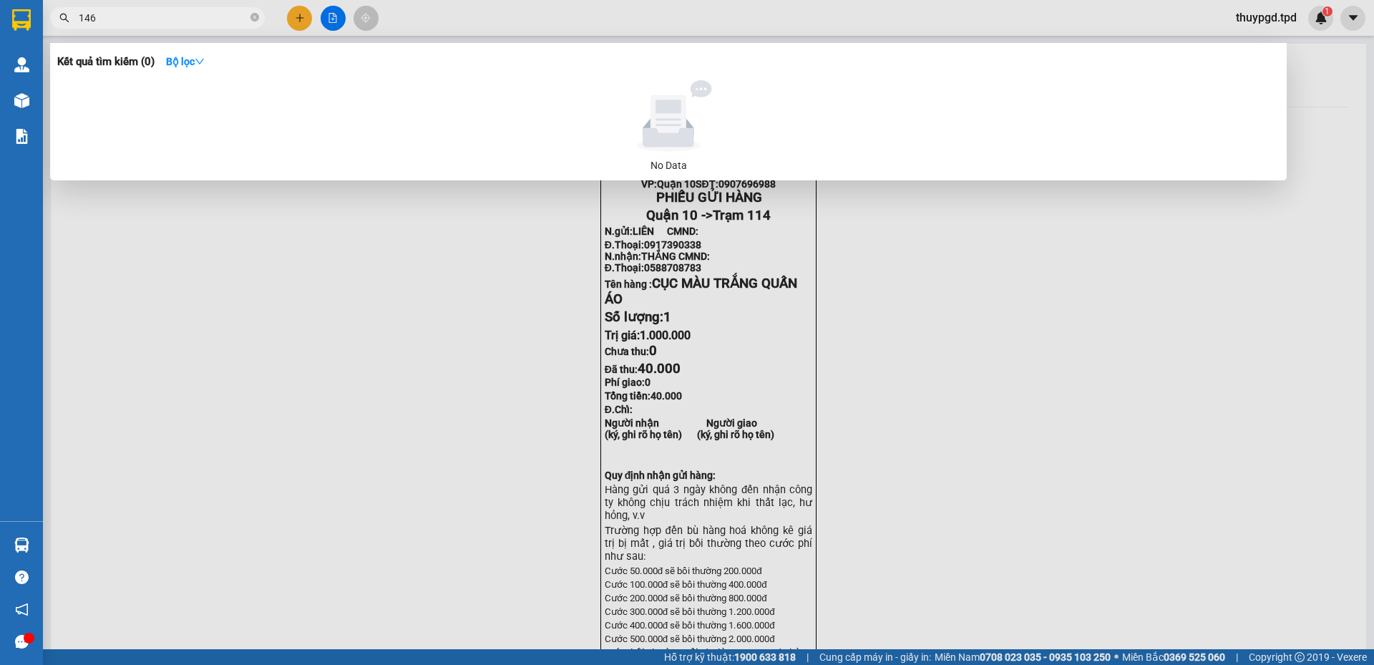
type input "1469"
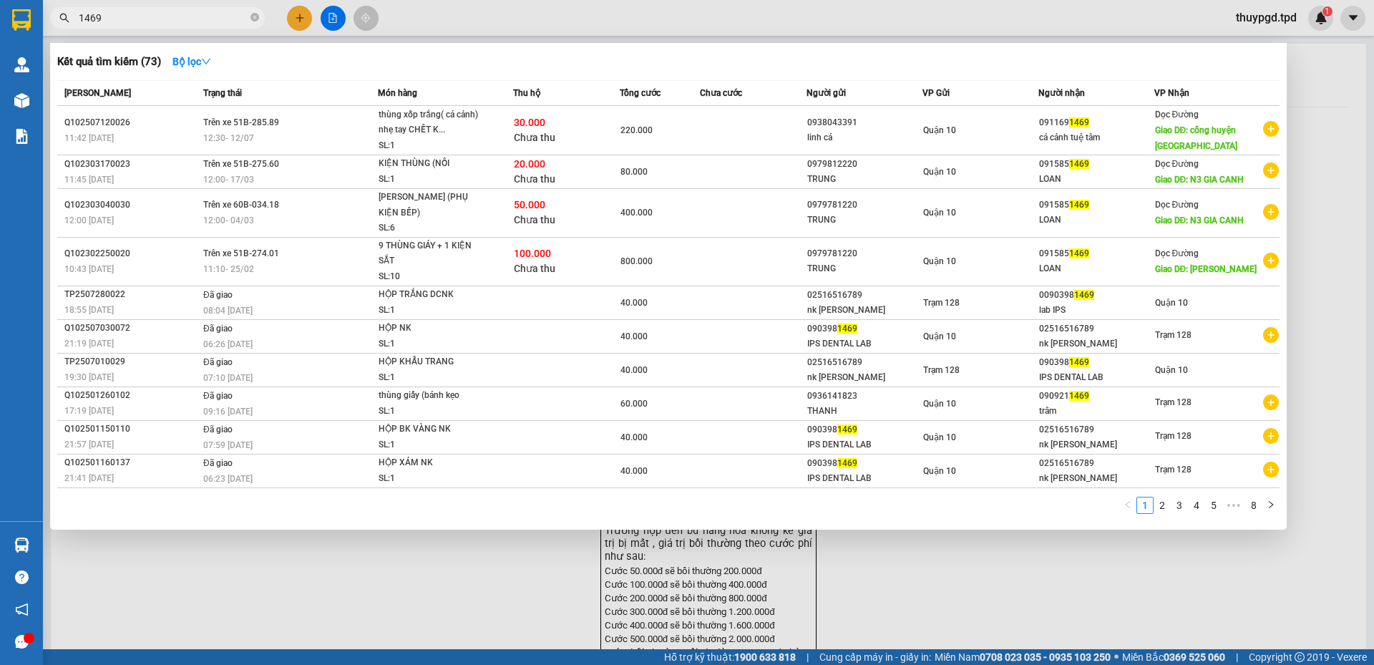
click at [200, 19] on input "1469" at bounding box center [163, 18] width 169 height 16
click at [200, 18] on input "1469" at bounding box center [163, 18] width 169 height 16
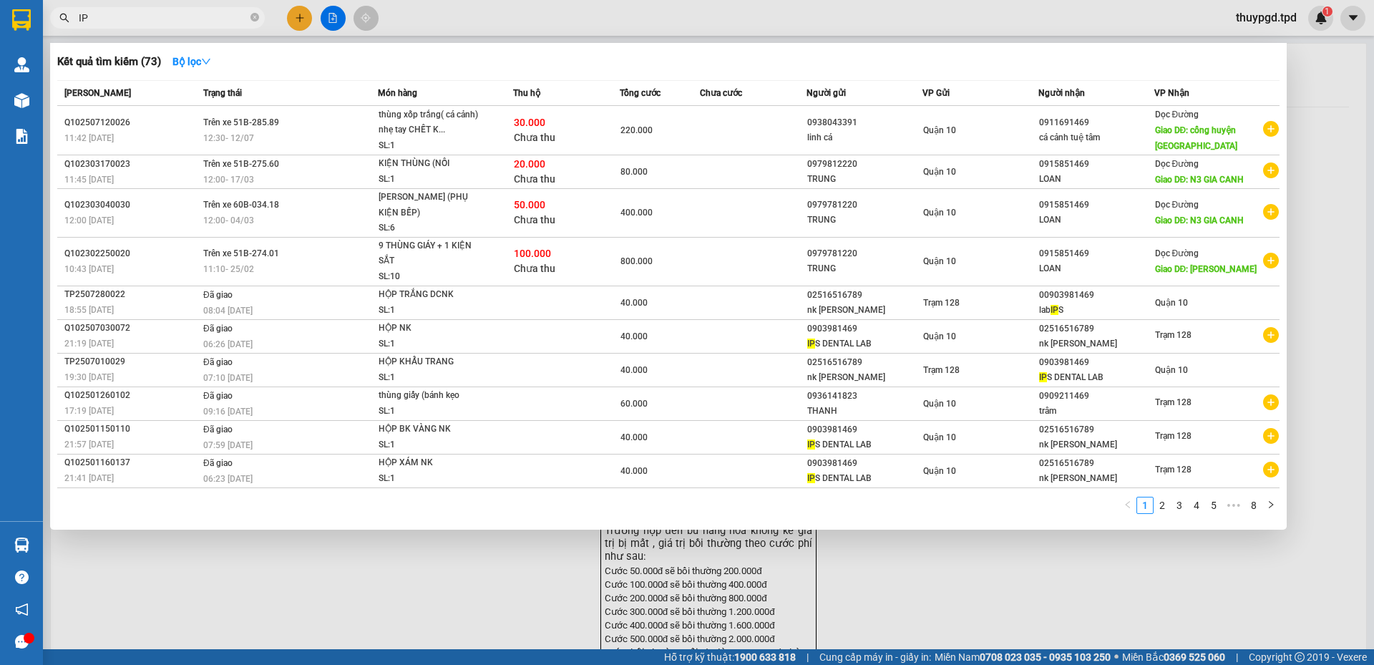
type input "I"
type input "Í"
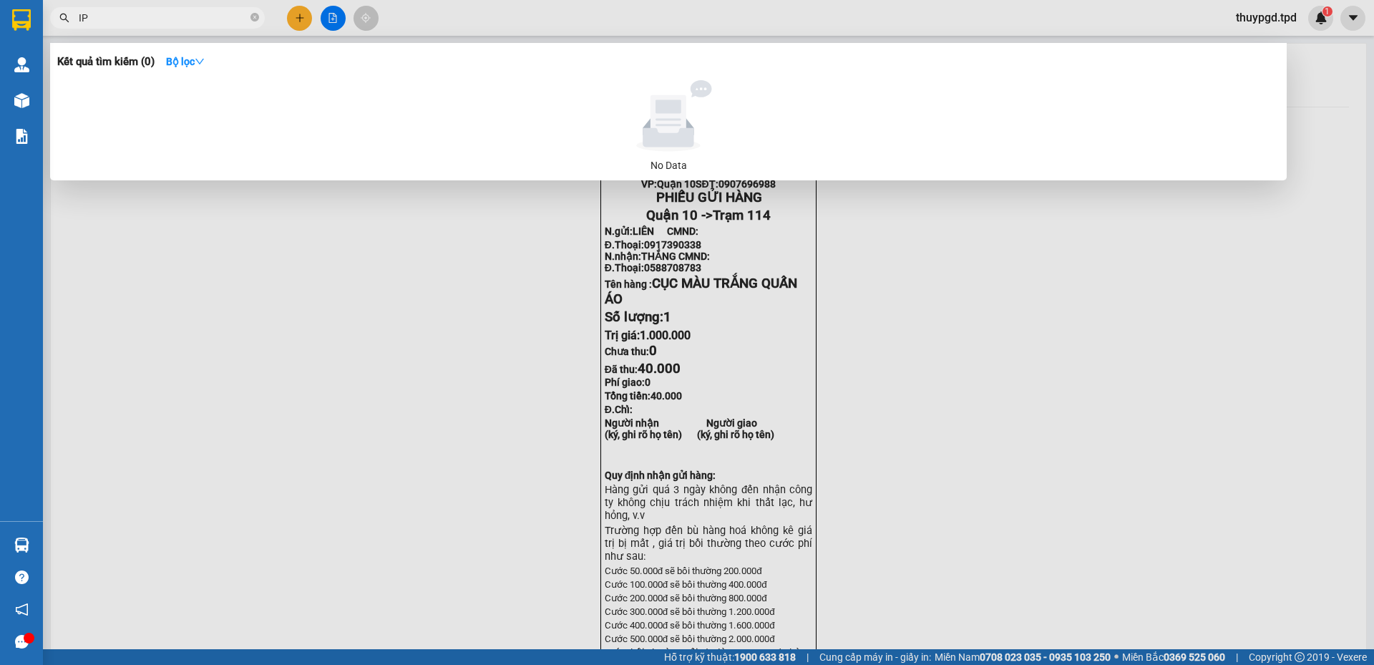
type input "I"
type input "0903981469"
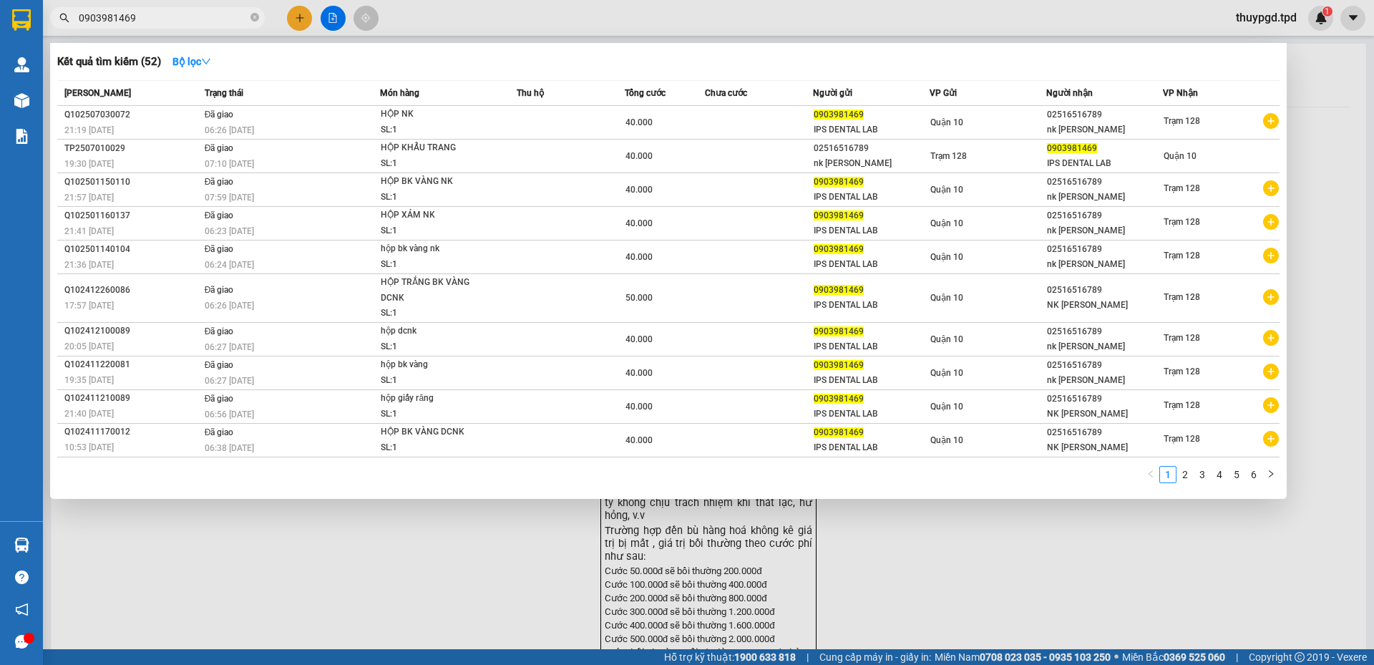
click at [183, 19] on input "0903981469" at bounding box center [163, 18] width 169 height 16
click at [184, 16] on input "0903981469" at bounding box center [163, 18] width 169 height 16
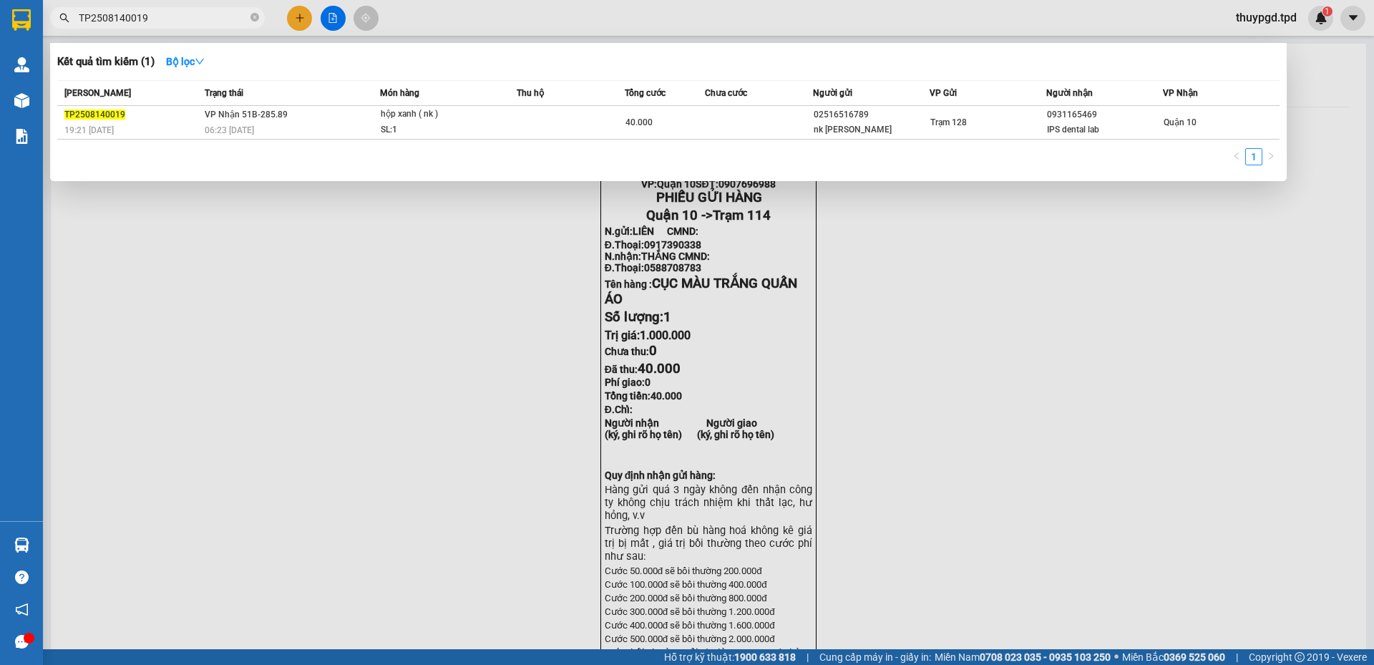
type input "TP2508140019"
click at [925, 145] on div "Mã ĐH Trạng thái Món hàng Thu hộ Tổng cước Chưa cước Người gửi VP Gửi Người nhậ…" at bounding box center [668, 127] width 1223 height 94
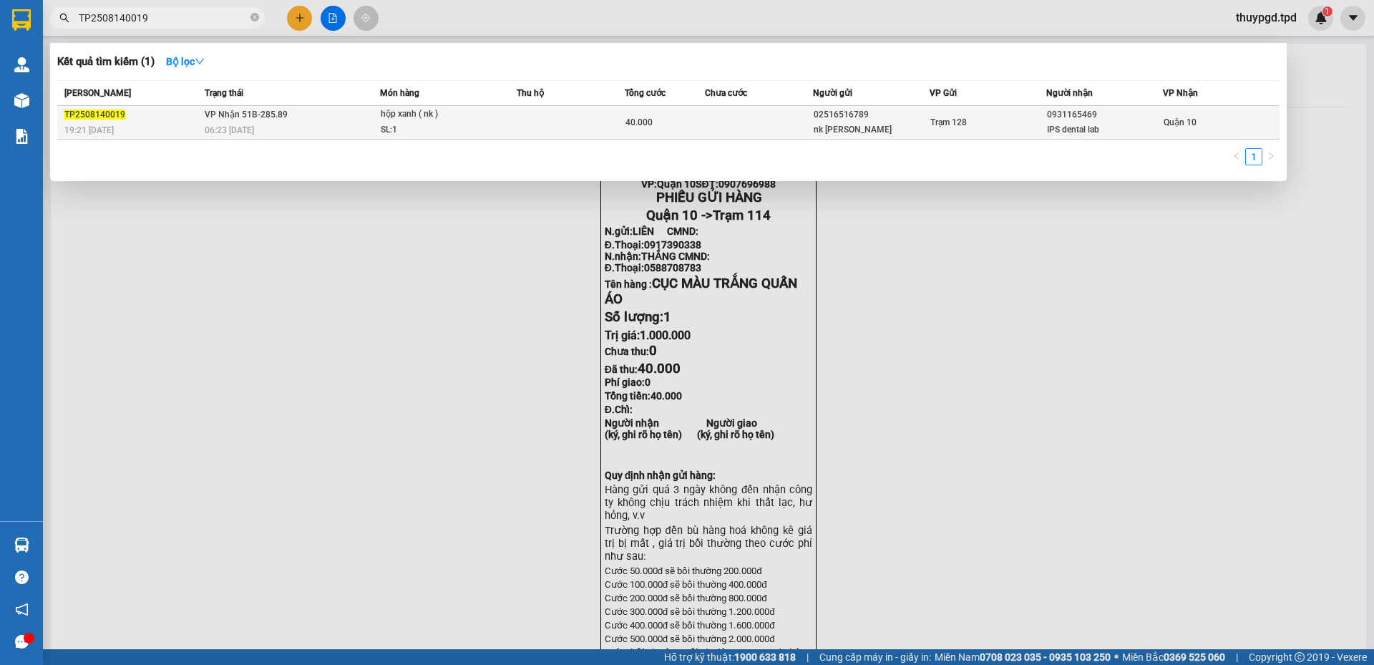
click at [941, 134] on td "Trạm 128" at bounding box center [988, 123] width 117 height 34
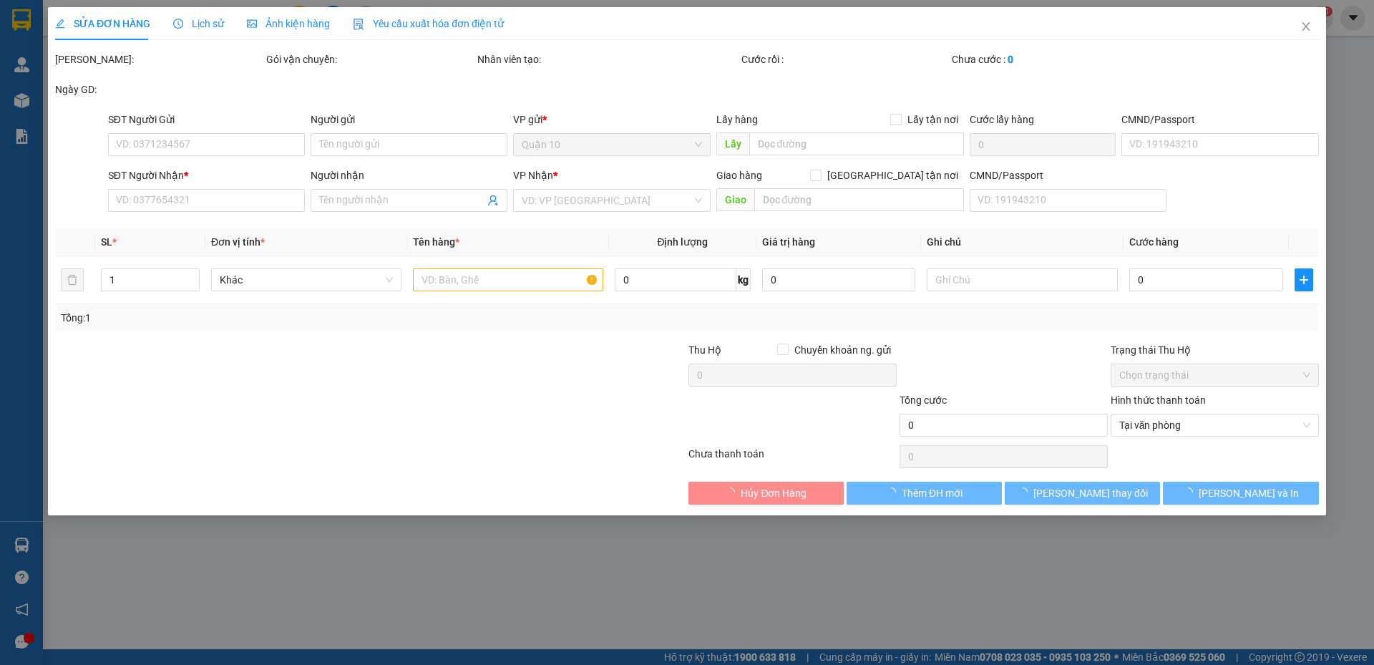
type input "02516516789"
type input "nk lê anh"
type input "0931165469"
type input "IPS dental lab"
type input "051186000043"
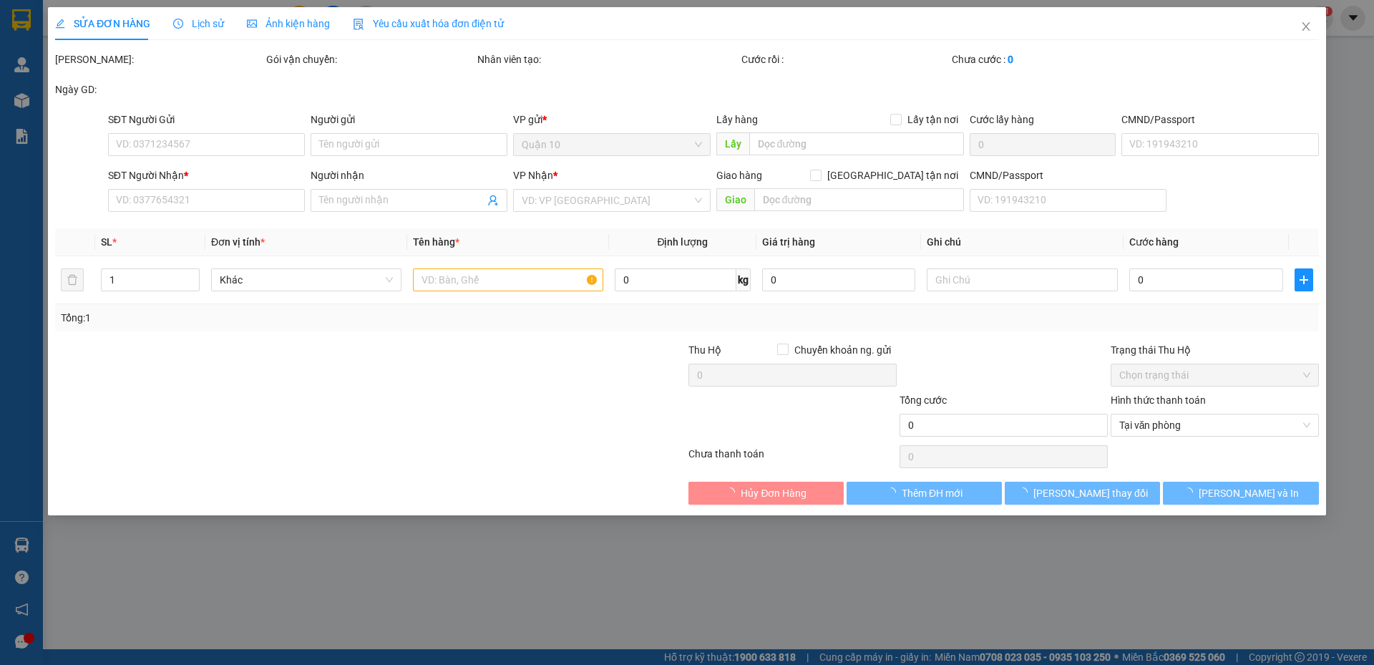
type input "40.000"
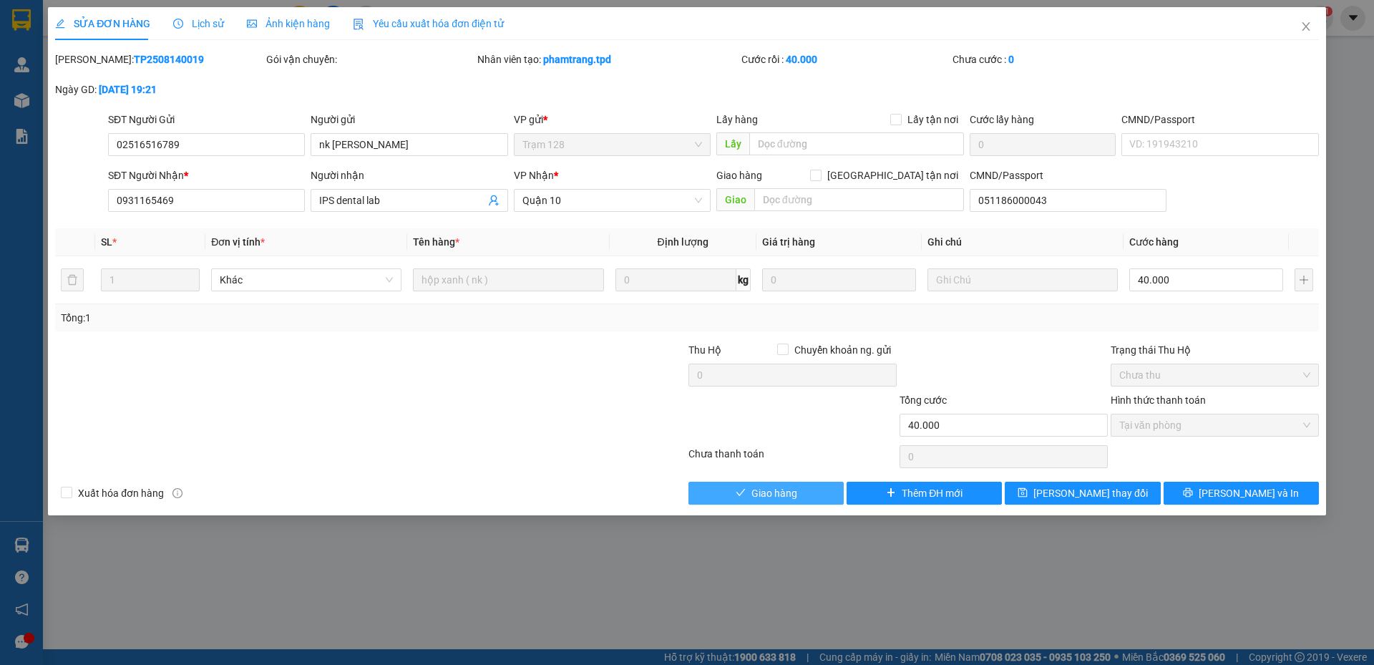
click at [799, 495] on button "Giao hàng" at bounding box center [766, 493] width 155 height 23
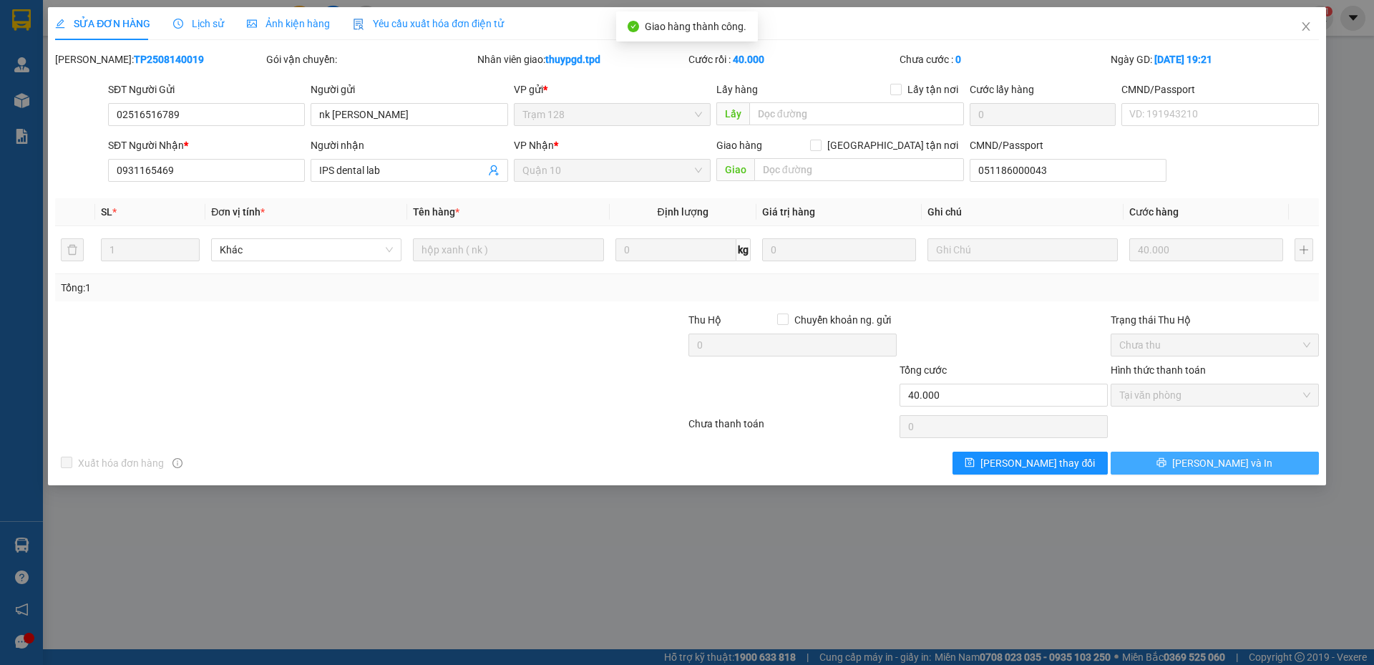
click at [1248, 455] on button "Lưu và In" at bounding box center [1215, 463] width 208 height 23
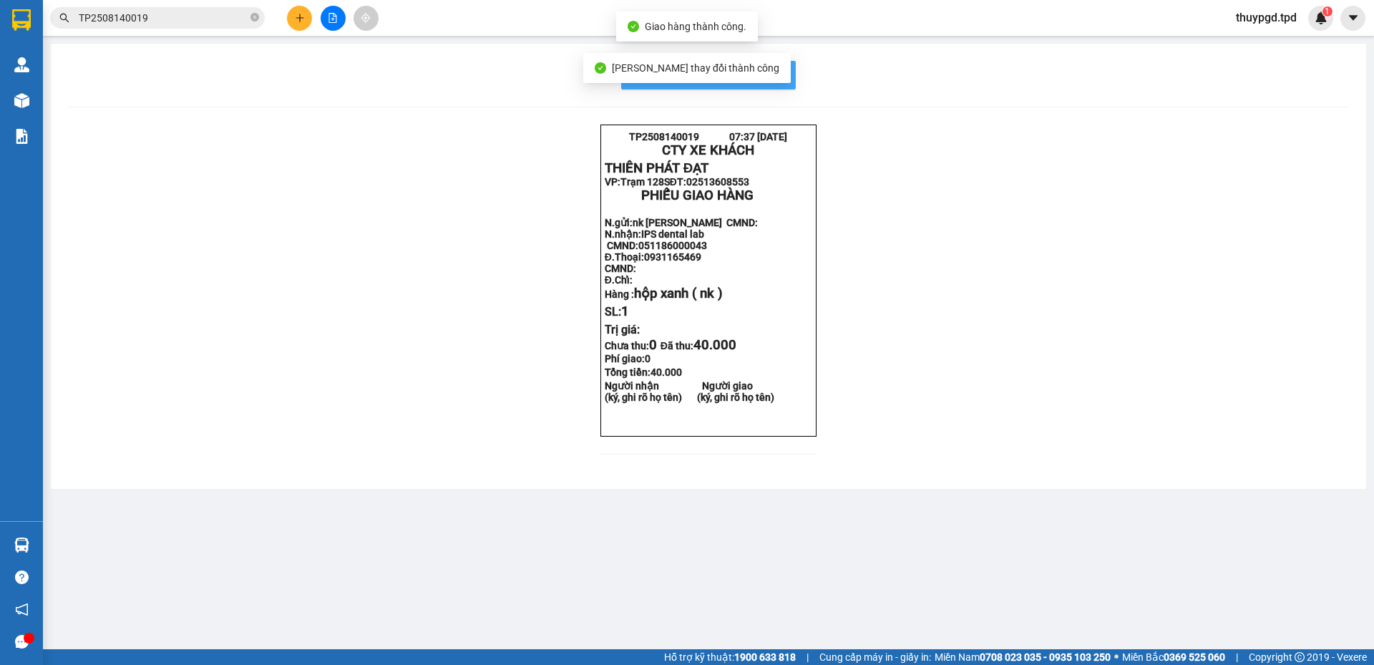
click at [777, 71] on span "In mẫu biên lai tự cấu hình" at bounding box center [717, 75] width 135 height 18
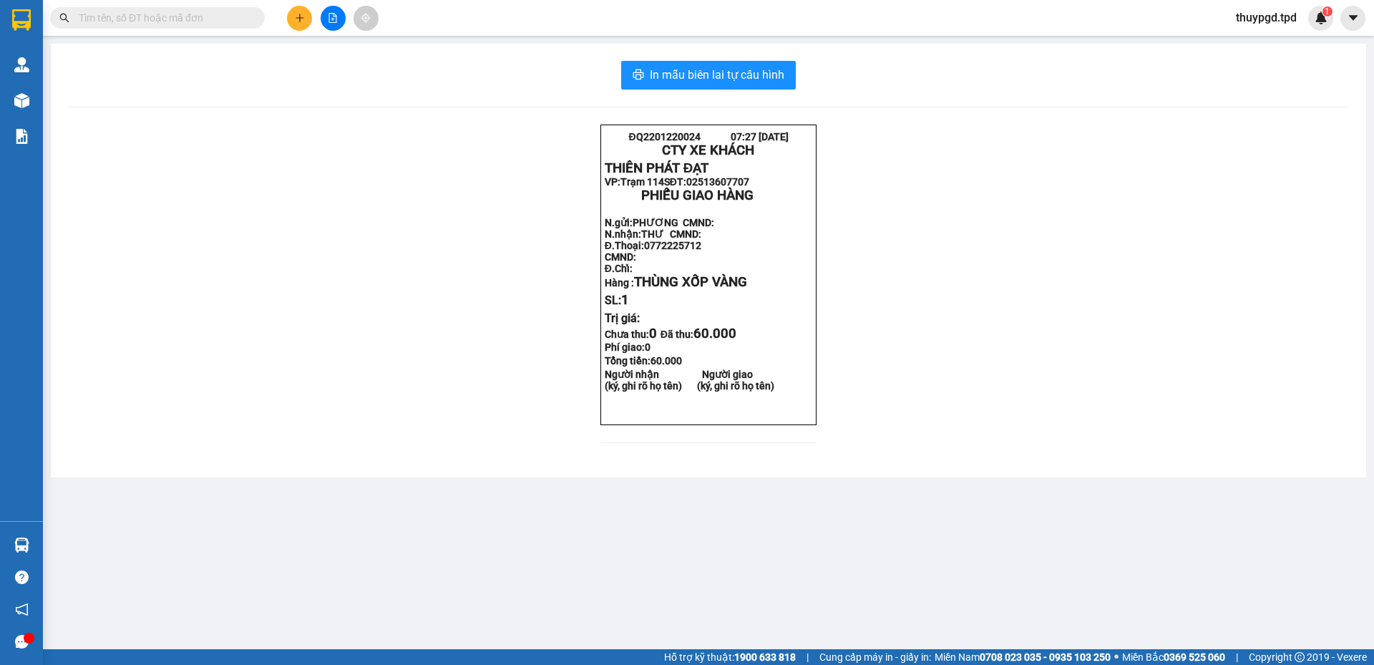
click at [290, 16] on button at bounding box center [299, 18] width 25 height 25
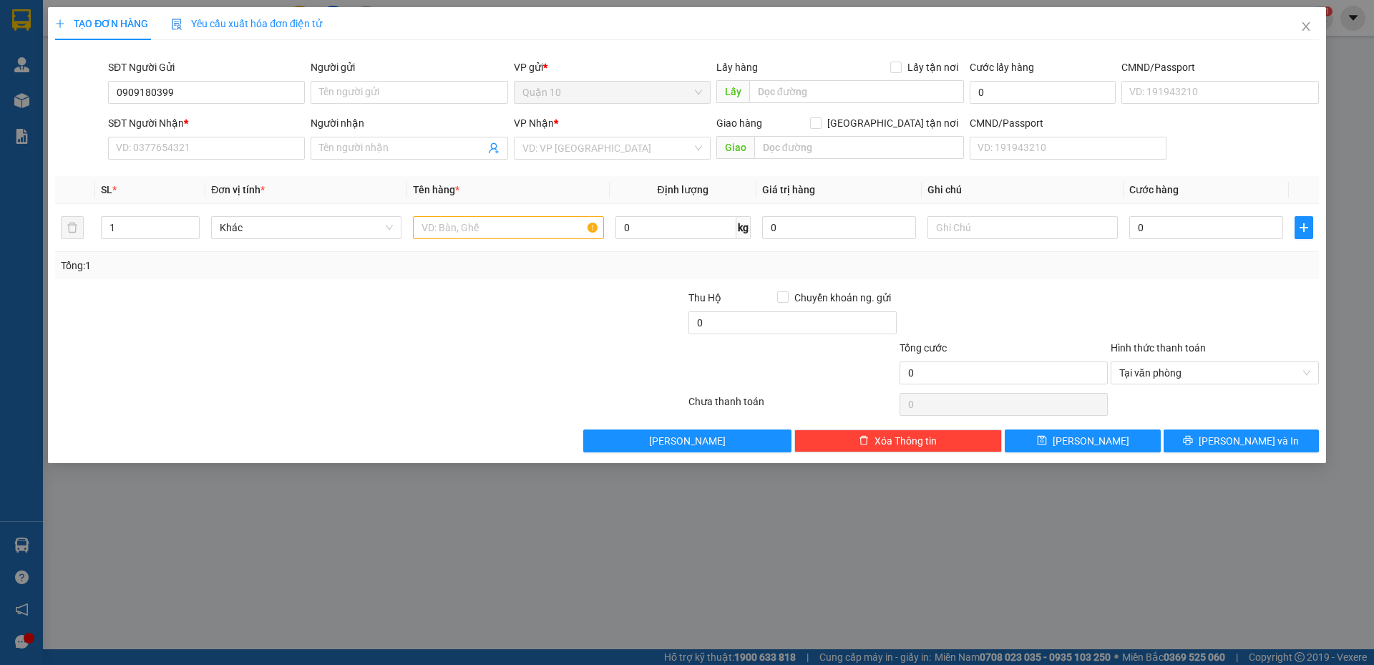
type input "0909180399"
click at [371, 91] on input "Người gửi" at bounding box center [409, 92] width 197 height 23
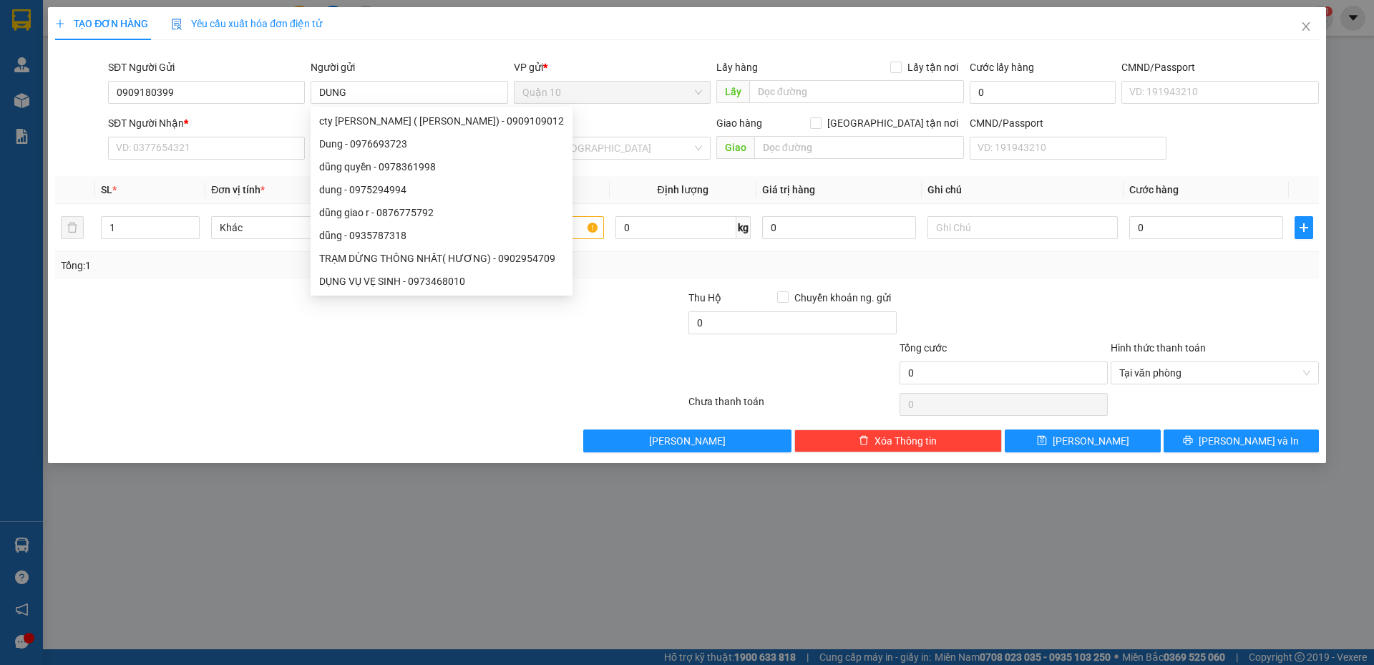
type input "DUNG"
click at [188, 134] on div "SĐT Người Nhận *" at bounding box center [206, 125] width 197 height 21
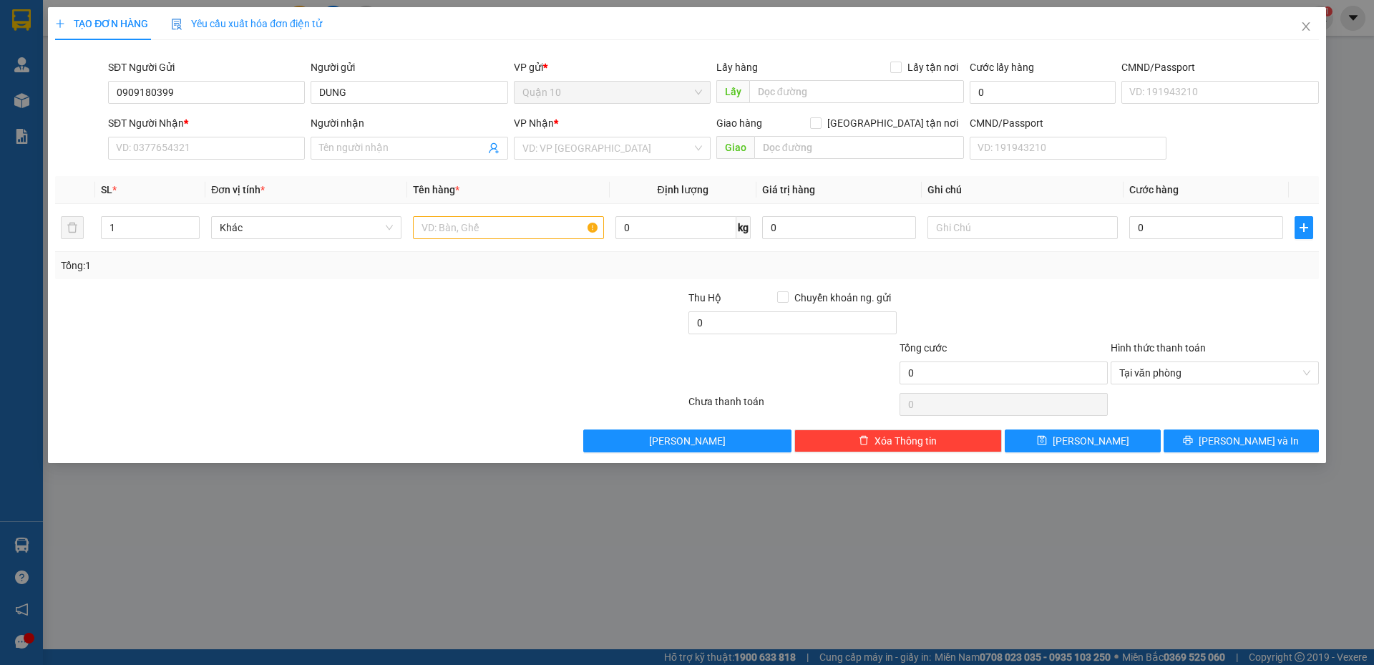
click at [185, 142] on input "SĐT Người Nhận *" at bounding box center [206, 148] width 197 height 23
click at [183, 183] on div "0969843476 - UYÊN" at bounding box center [207, 177] width 180 height 16
type input "0969843476"
type input "UYÊN"
type input "0969843476"
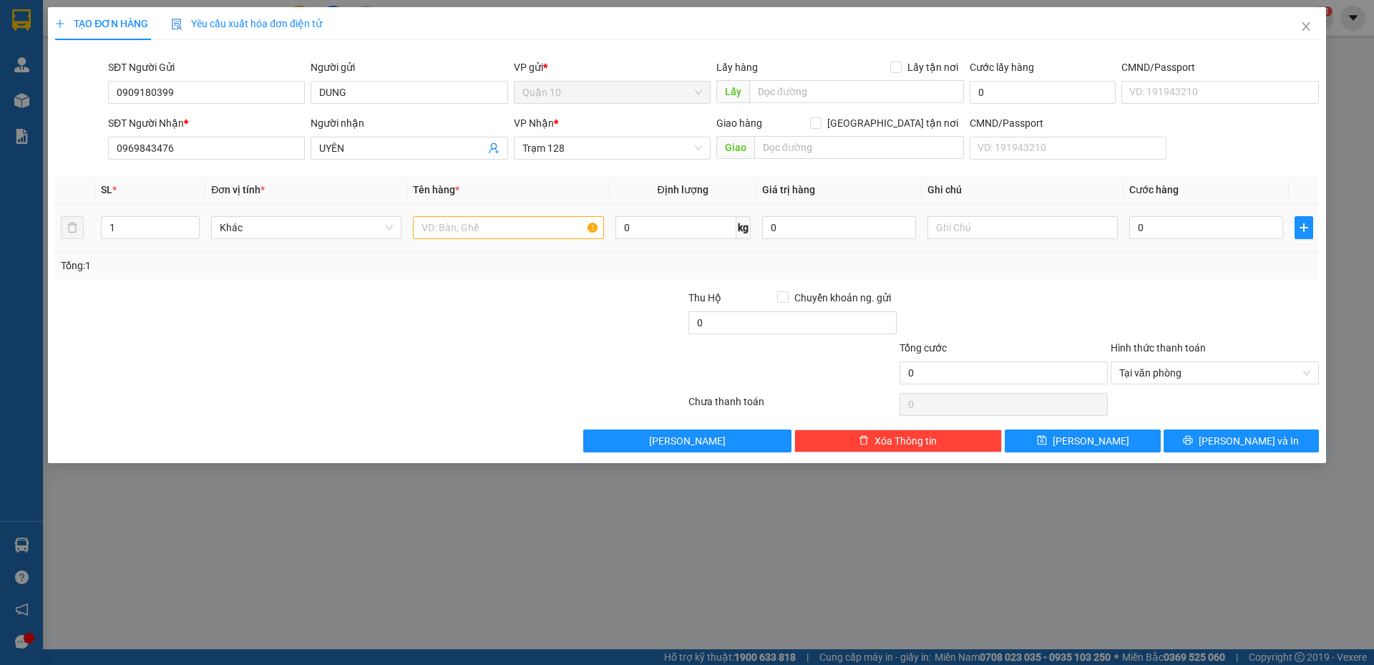
click at [437, 234] on input "text" at bounding box center [508, 227] width 190 height 23
type input "K"
type input "KIỆN CÂY TRẮNG"
drag, startPoint x: 807, startPoint y: 228, endPoint x: 555, endPoint y: 232, distance: 252.7
click at [555, 232] on tr "1 Khác KIỆN CÂY TRẮNG 0 kg 0 0" at bounding box center [687, 228] width 1264 height 48
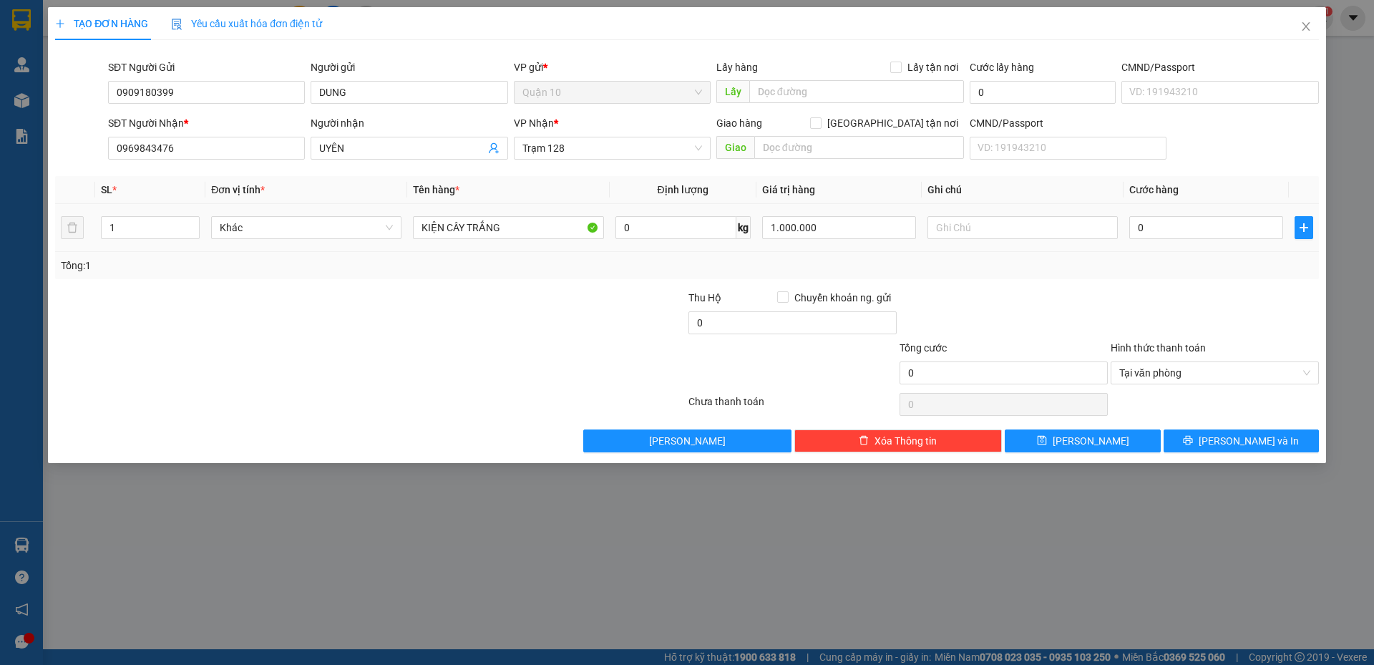
type input "1.000.000"
type input "0"
type input "70"
drag, startPoint x: 974, startPoint y: 222, endPoint x: 823, endPoint y: 223, distance: 151.0
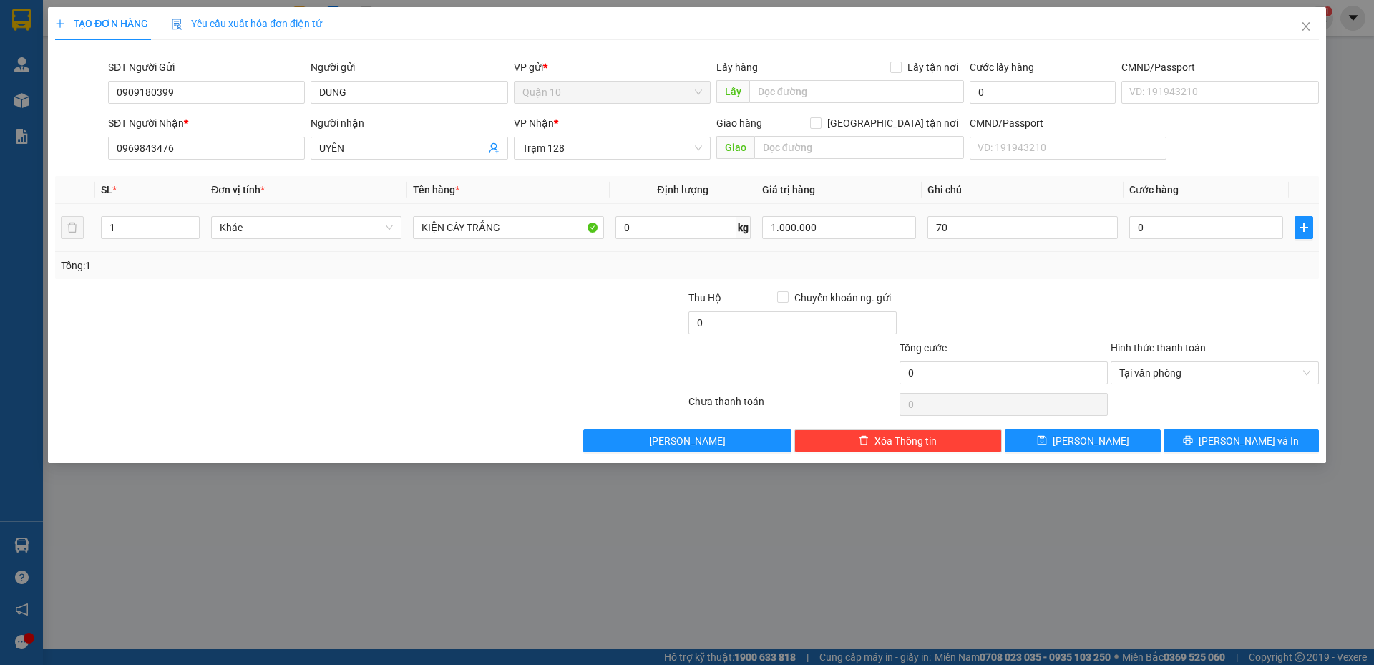
click at [834, 230] on tr "1 Khác KIỆN CÂY TRẮNG 0 kg 1.000.000 70 0" at bounding box center [687, 228] width 1264 height 48
type input "0"
click at [1122, 273] on div "Tổng: 1" at bounding box center [687, 265] width 1264 height 27
type input "7"
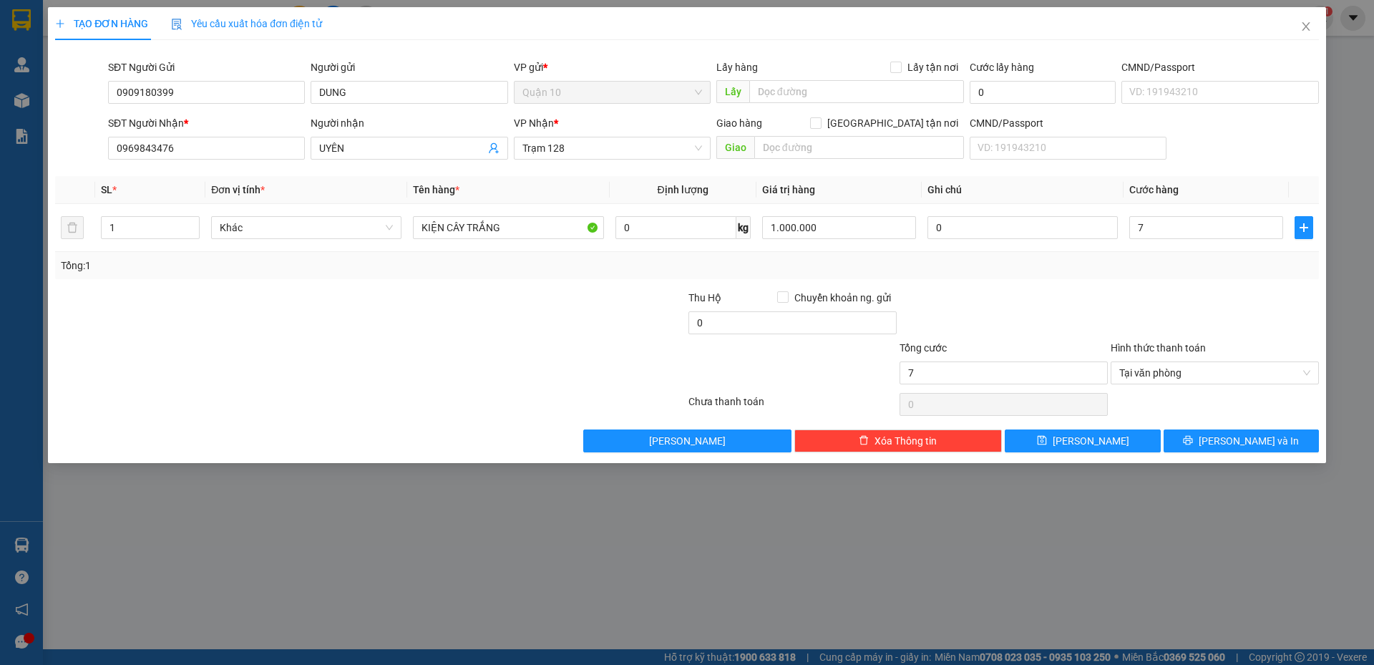
type input "70"
type input "70.000"
click at [1112, 298] on div at bounding box center [1214, 315] width 211 height 50
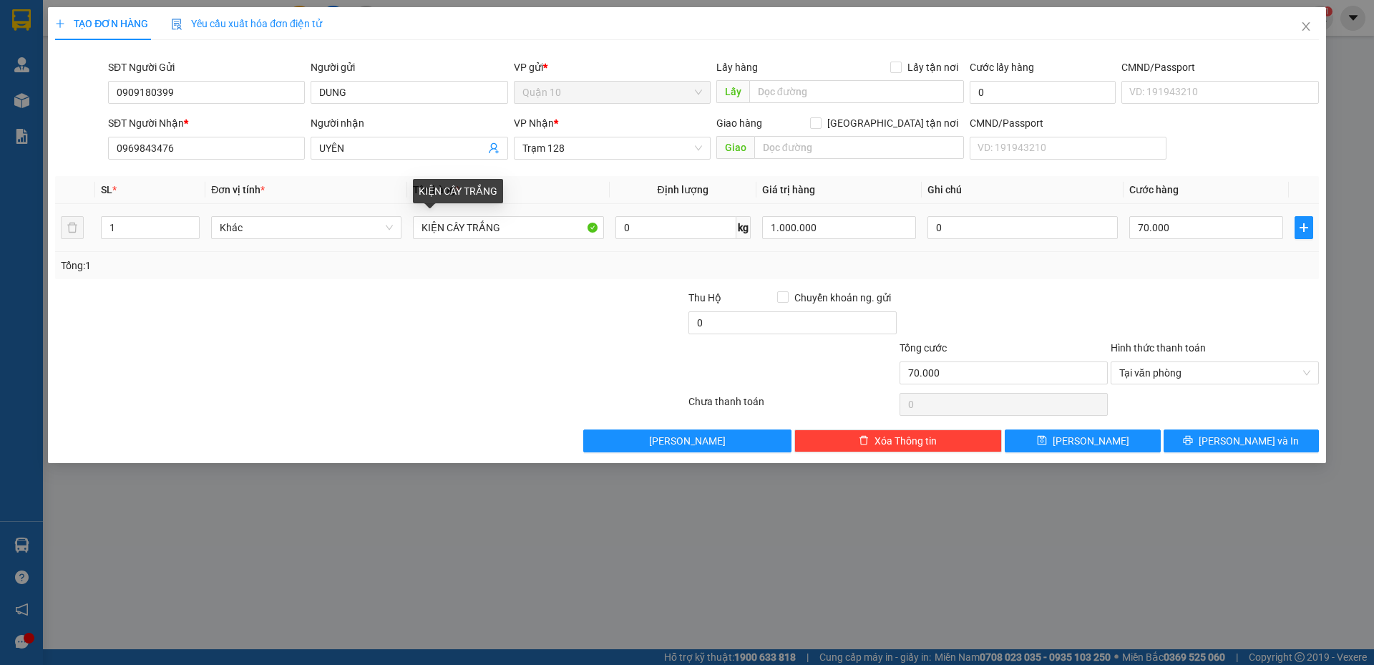
click at [518, 234] on input "KIỆN CÂY TRẮNG" at bounding box center [508, 227] width 190 height 23
type input "KIỆN CÂY TRẮNG VẢI"
click at [1256, 438] on span "Lưu và In" at bounding box center [1249, 441] width 100 height 16
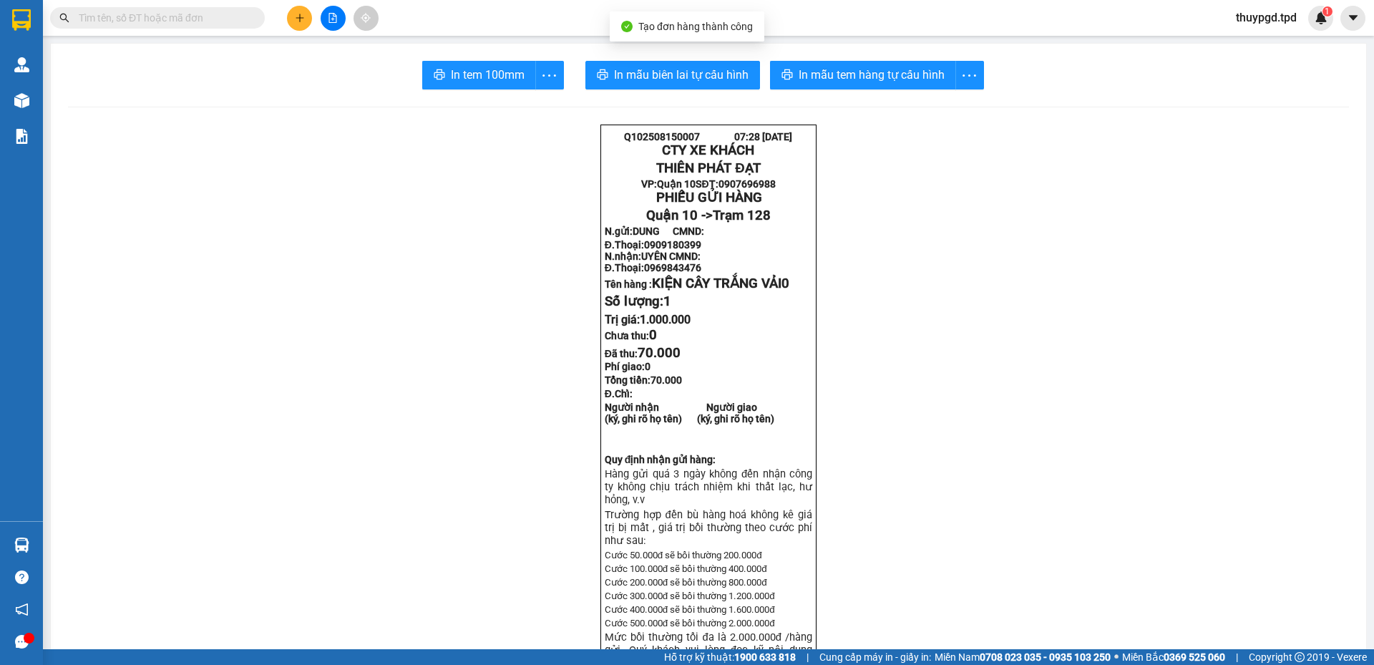
click at [296, 14] on icon "plus" at bounding box center [300, 18] width 10 height 10
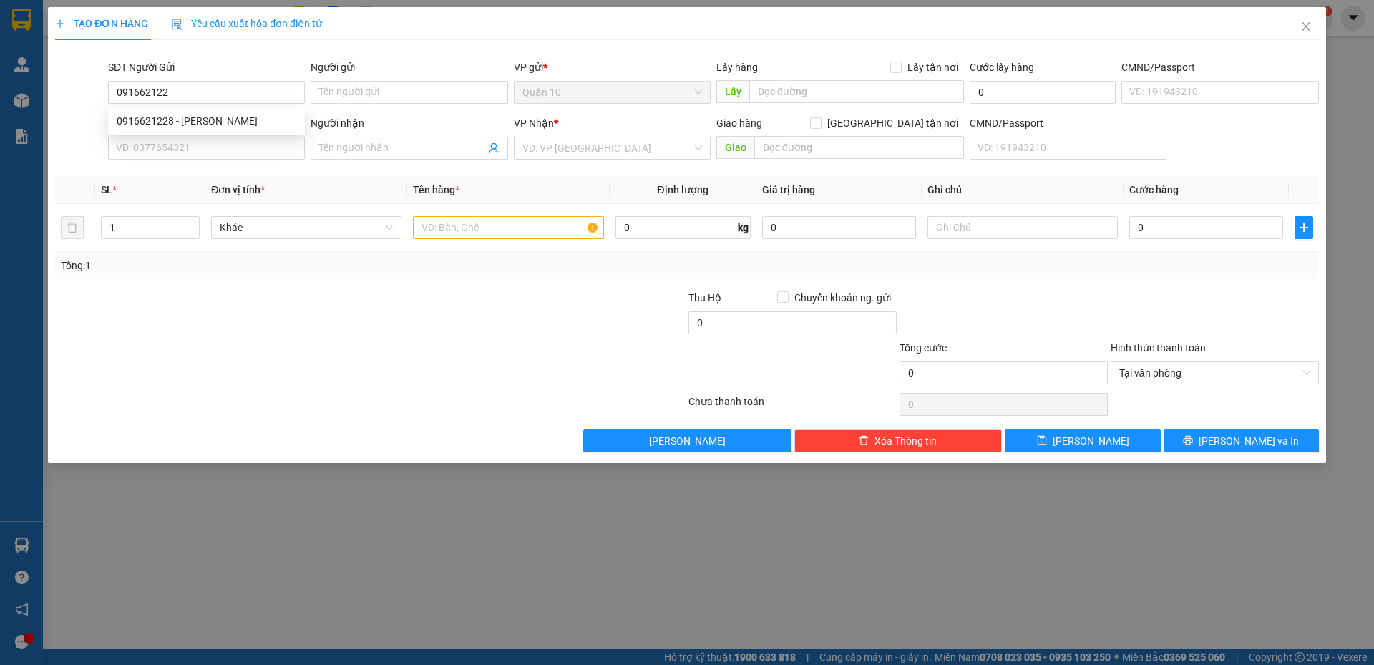
type input "0916621228"
click at [274, 111] on div "0916621228 - C MINH" at bounding box center [206, 121] width 197 height 23
type input "[PERSON_NAME]"
type input "066190006899"
type input "0985868854"
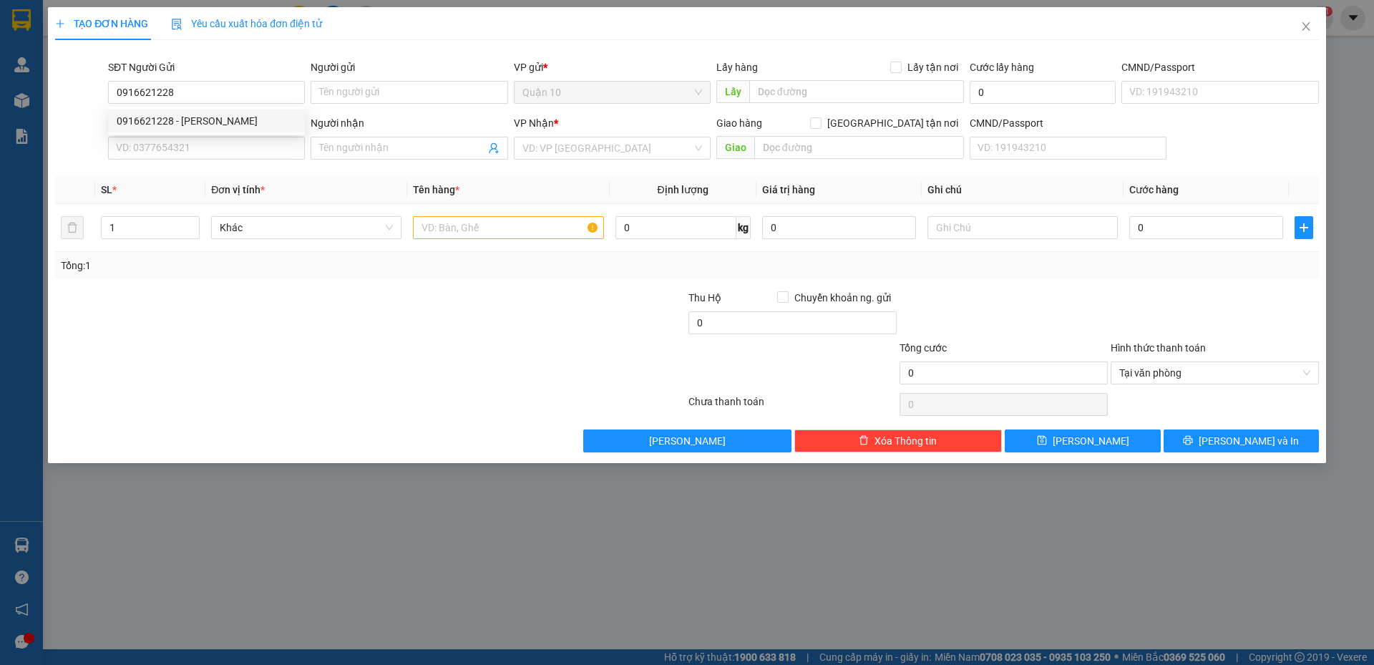
type input "trâm"
type input "phú hòa"
type input "0916621228"
click at [198, 147] on input "0985868854" at bounding box center [206, 148] width 197 height 23
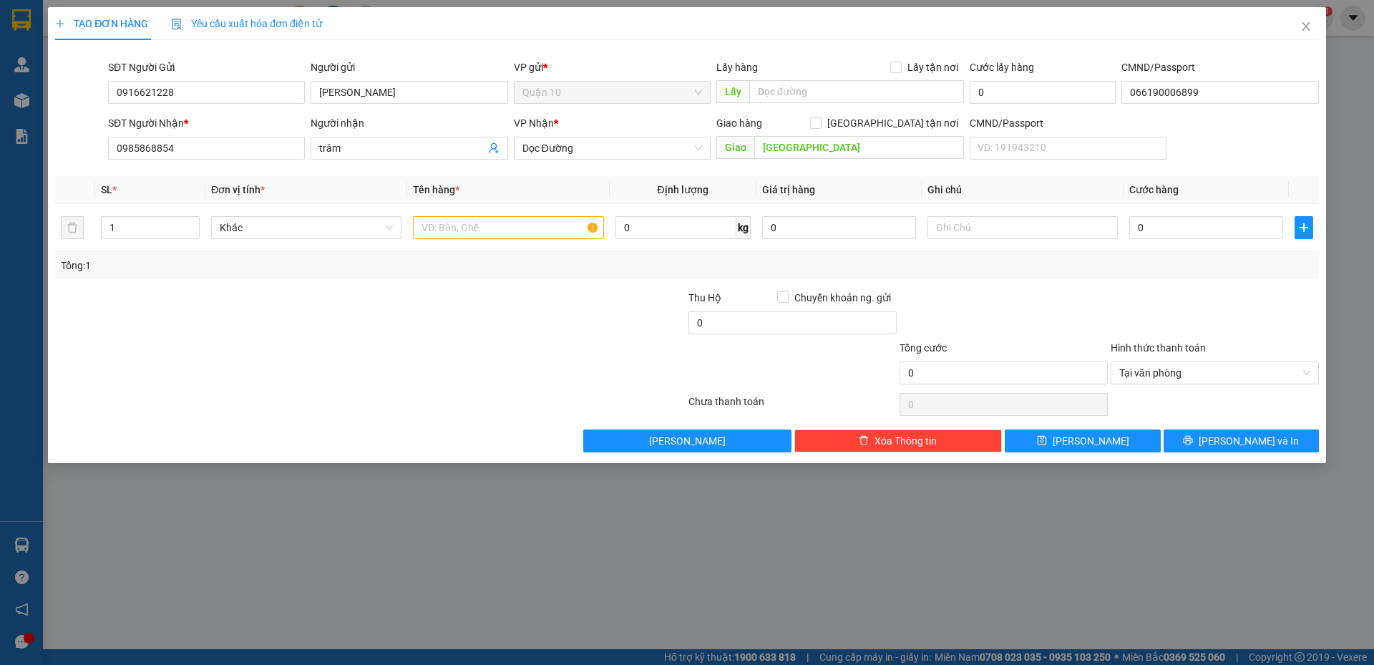
click at [198, 147] on input "0985868854" at bounding box center [206, 148] width 197 height 23
type input "0395484303"
click at [422, 153] on input "trâm" at bounding box center [401, 148] width 165 height 16
click at [426, 141] on input "trâm" at bounding box center [401, 148] width 165 height 16
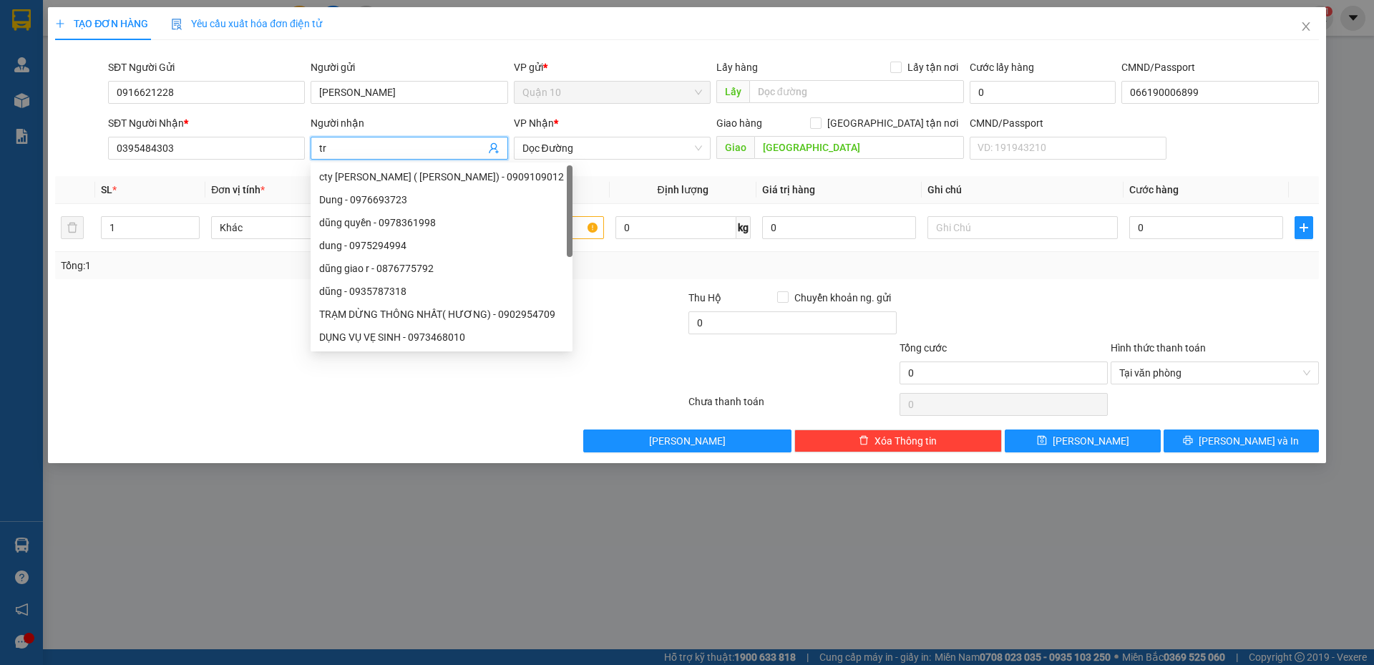
type input "t"
click at [596, 139] on span "Dọc Đường" at bounding box center [613, 147] width 180 height 21
type input "DUNG"
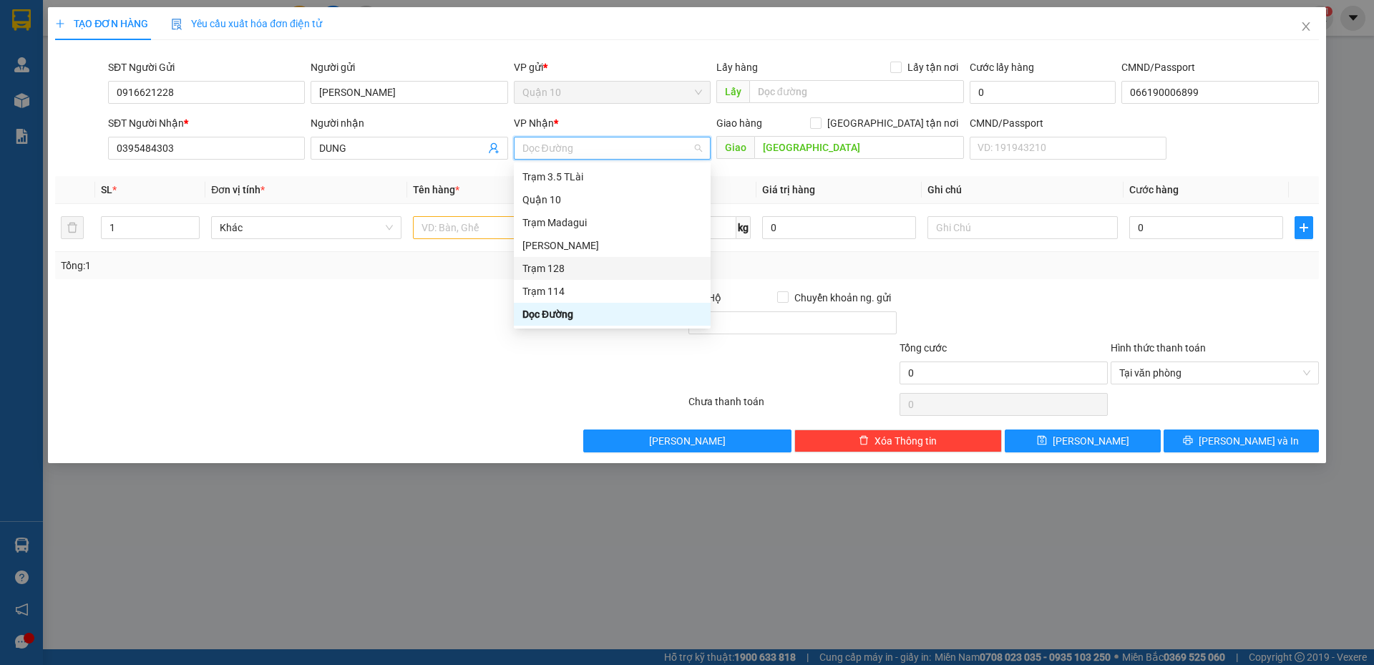
click at [587, 287] on div "Trạm 114" at bounding box center [613, 291] width 180 height 16
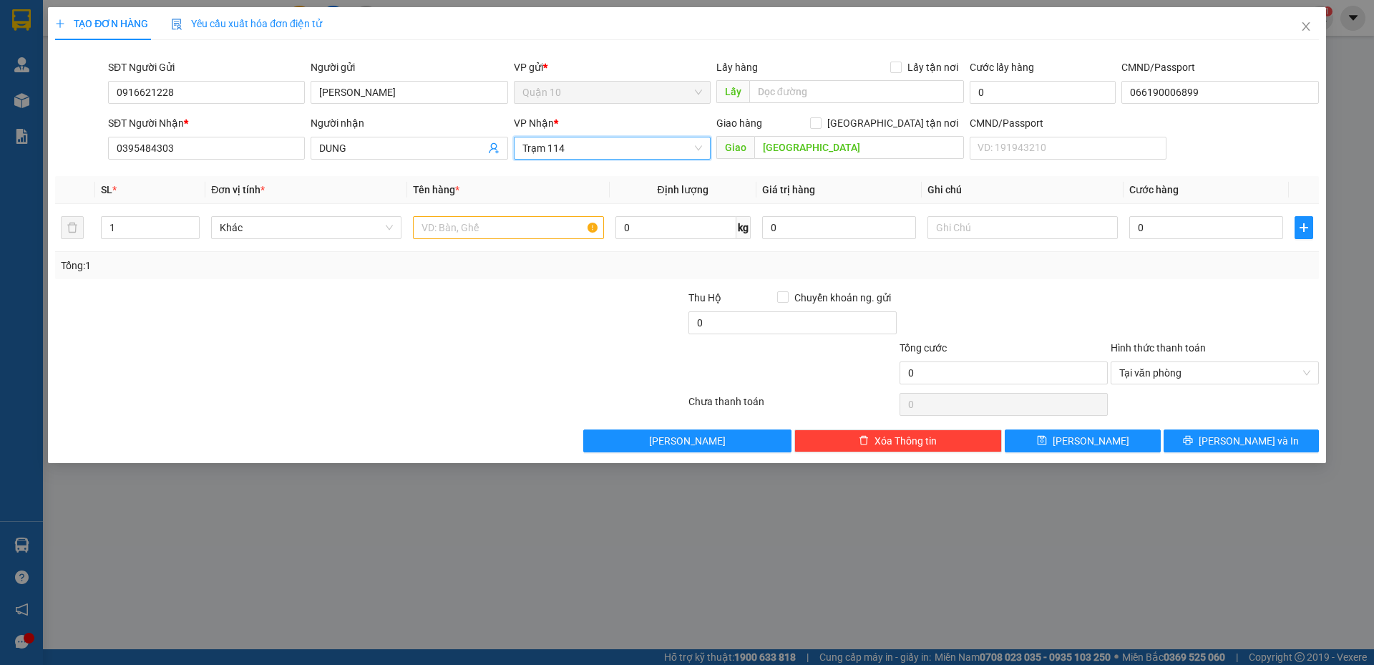
click at [499, 232] on input "text" at bounding box center [508, 227] width 190 height 23
type input "KIỆN BK ĐỎ TRẮNG DẸP"
type input "1.000.000"
type input "4"
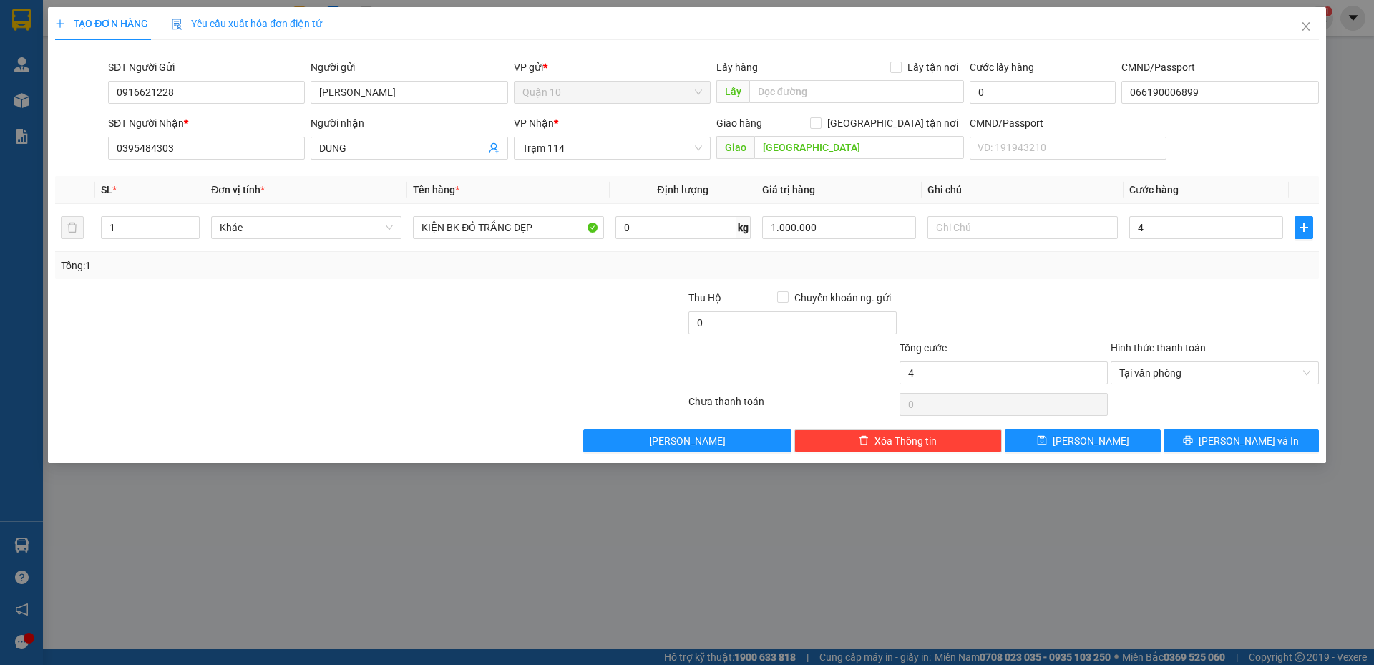
type input "40"
click at [1173, 346] on label "Hình thức thanh toán" at bounding box center [1158, 347] width 95 height 11
click at [1173, 362] on input "Hình thức thanh toán" at bounding box center [1209, 372] width 181 height 21
type input "40.000"
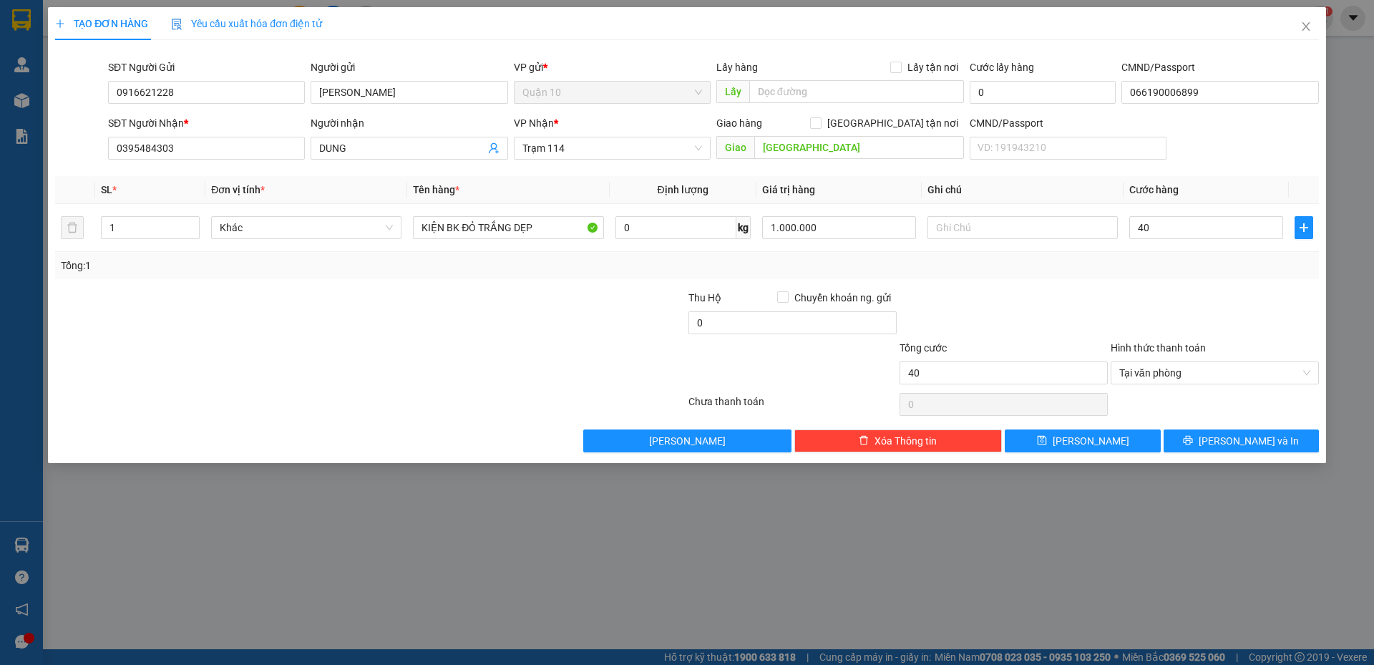
type input "40.000"
click at [1221, 451] on button "Lưu và In" at bounding box center [1241, 440] width 155 height 23
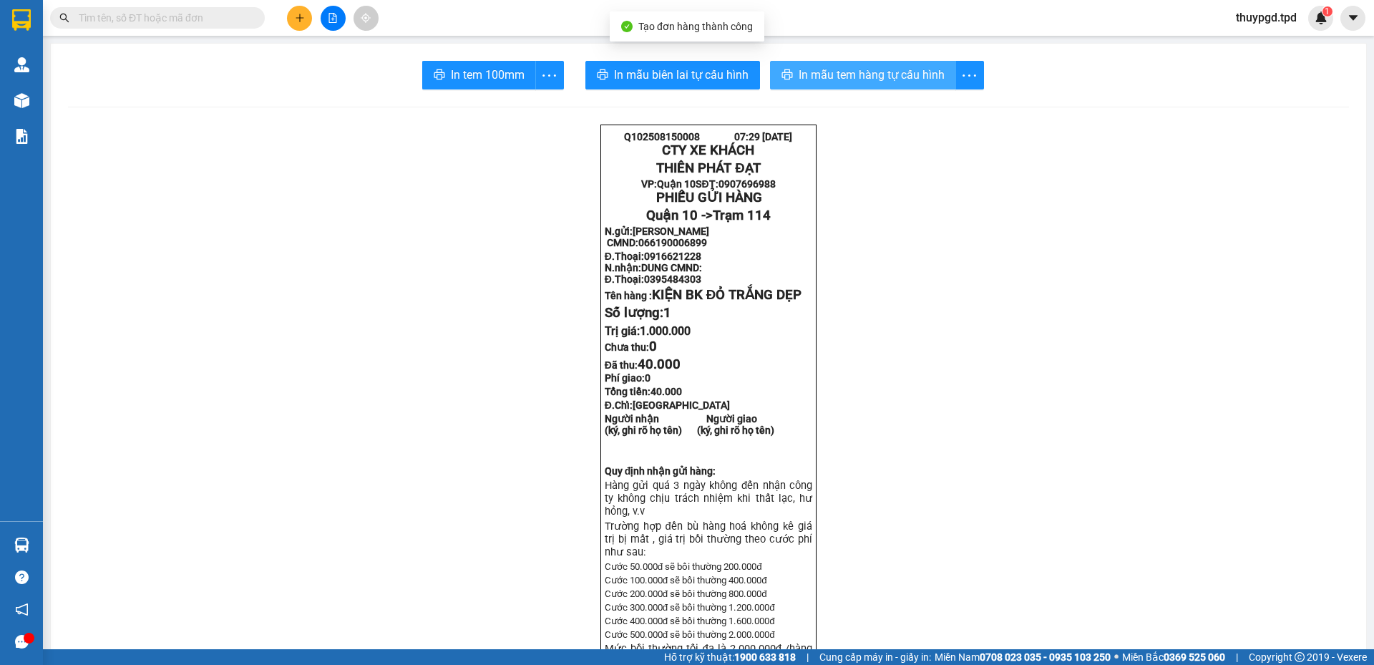
click at [863, 77] on span "In mẫu tem hàng tự cấu hình" at bounding box center [872, 75] width 146 height 18
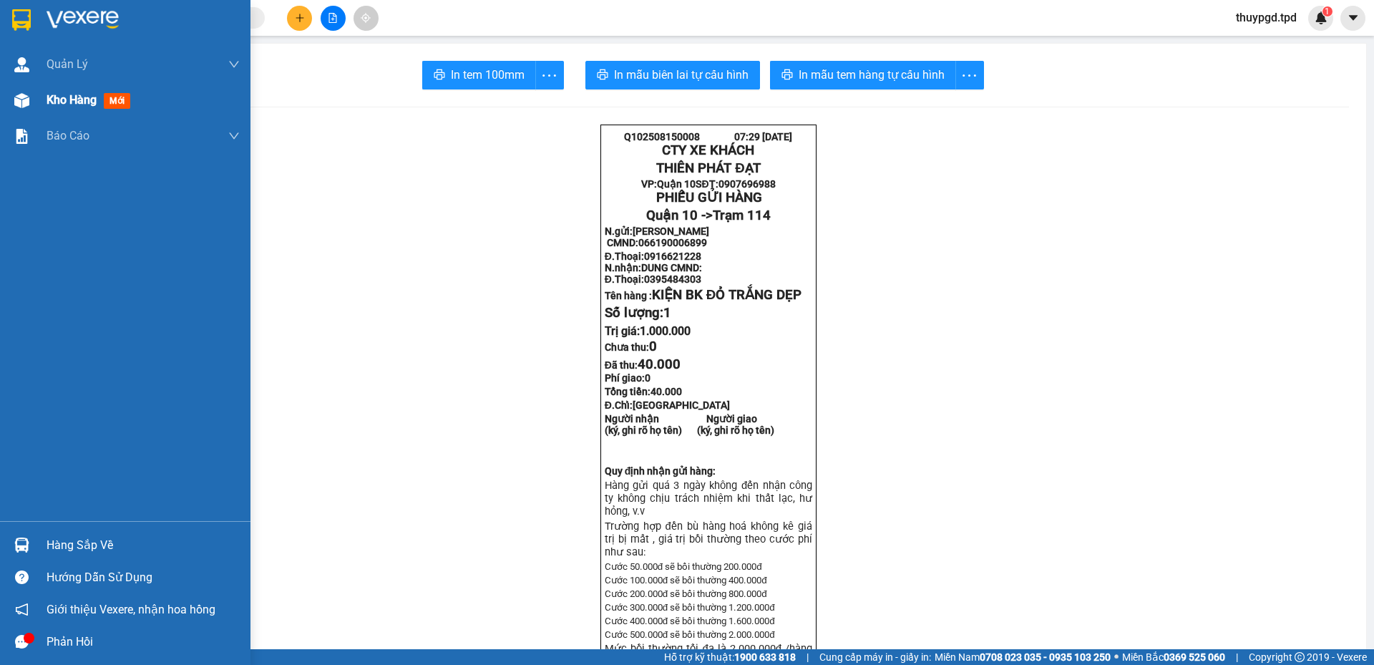
click at [56, 101] on span "Kho hàng" at bounding box center [72, 100] width 50 height 14
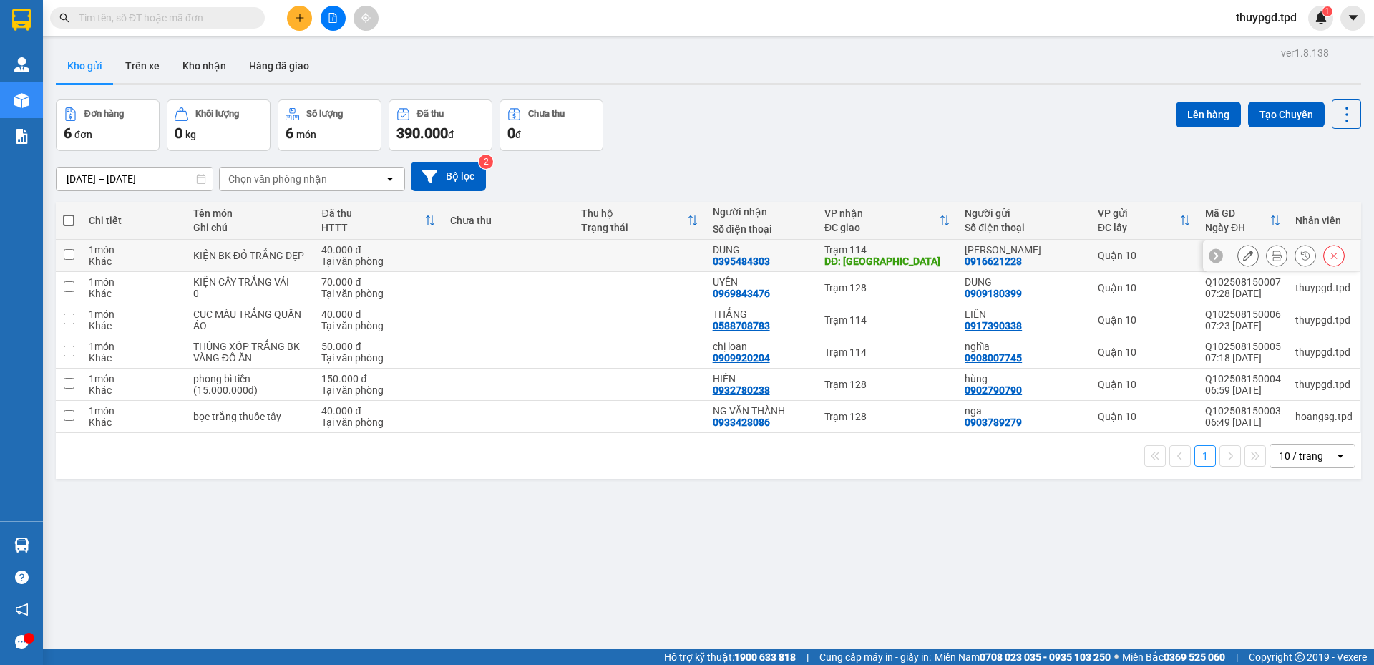
click at [1238, 255] on button at bounding box center [1248, 255] width 20 height 25
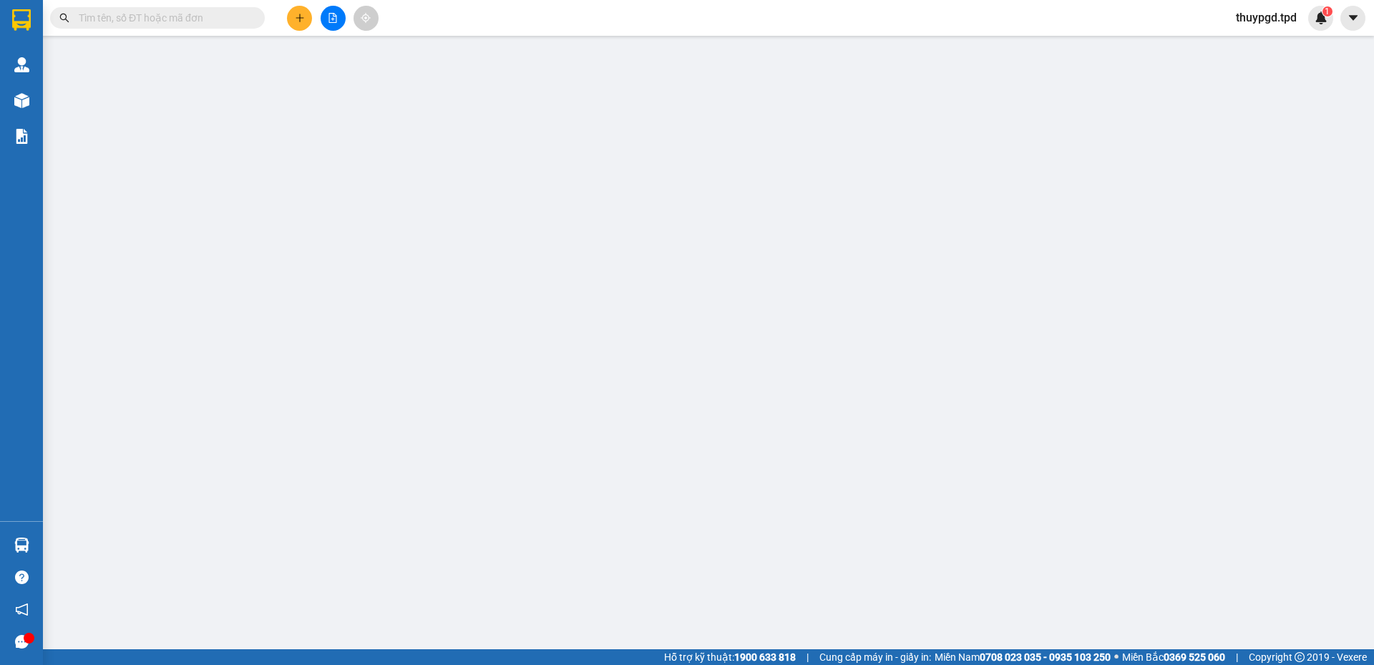
type input "0916621228"
type input "[PERSON_NAME]"
type input "066190006899"
type input "0395484303"
type input "DUNG"
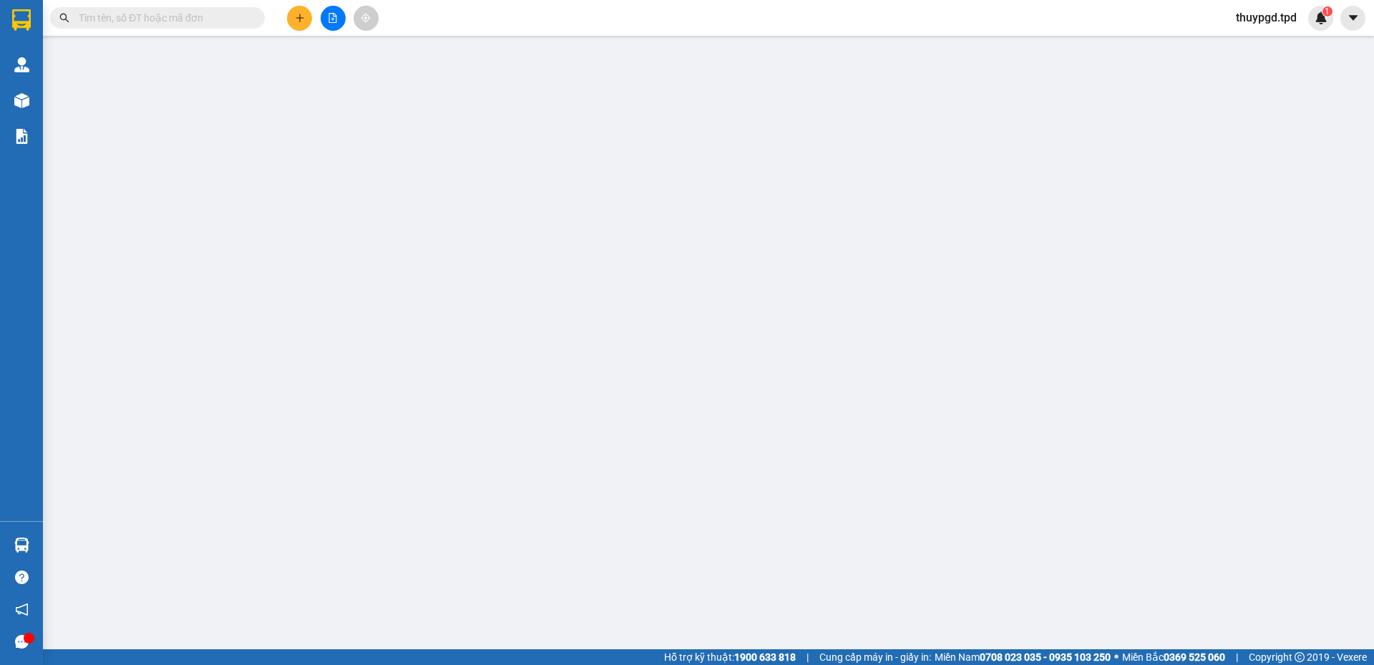
type input "phú hòa"
type input "40.000"
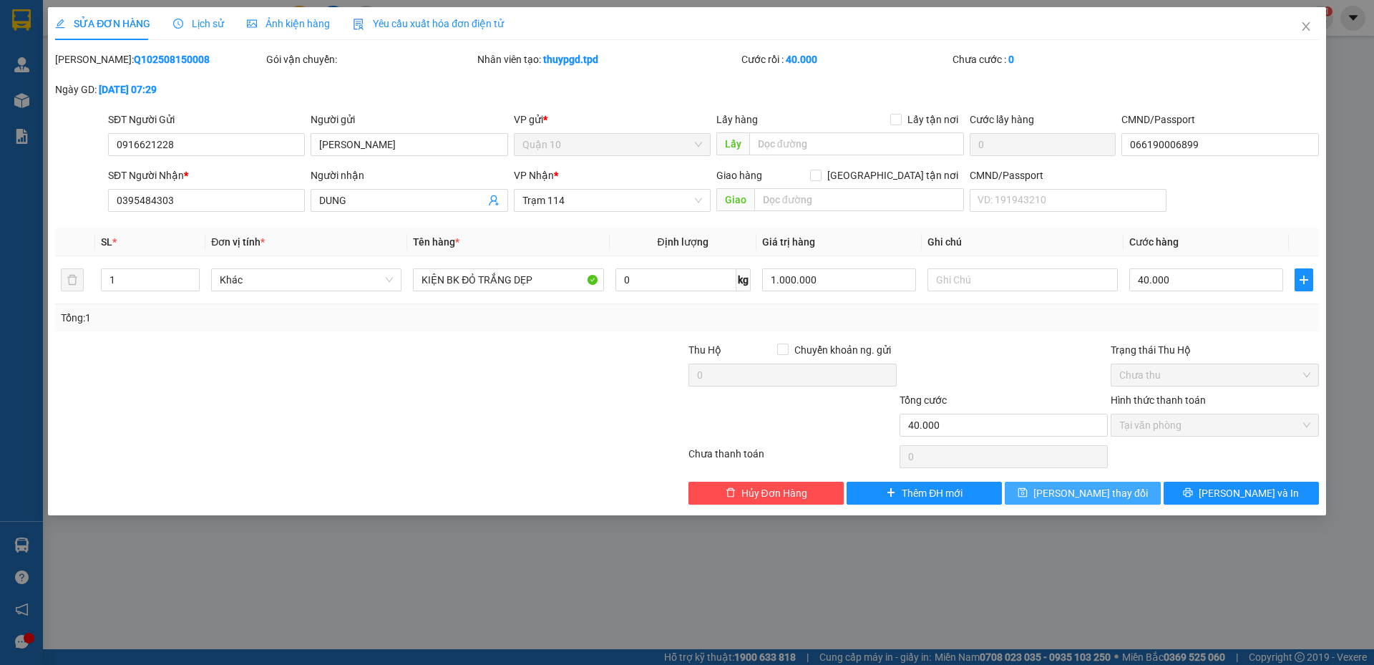
click at [1060, 490] on button "Lưu thay đổi" at bounding box center [1082, 493] width 155 height 23
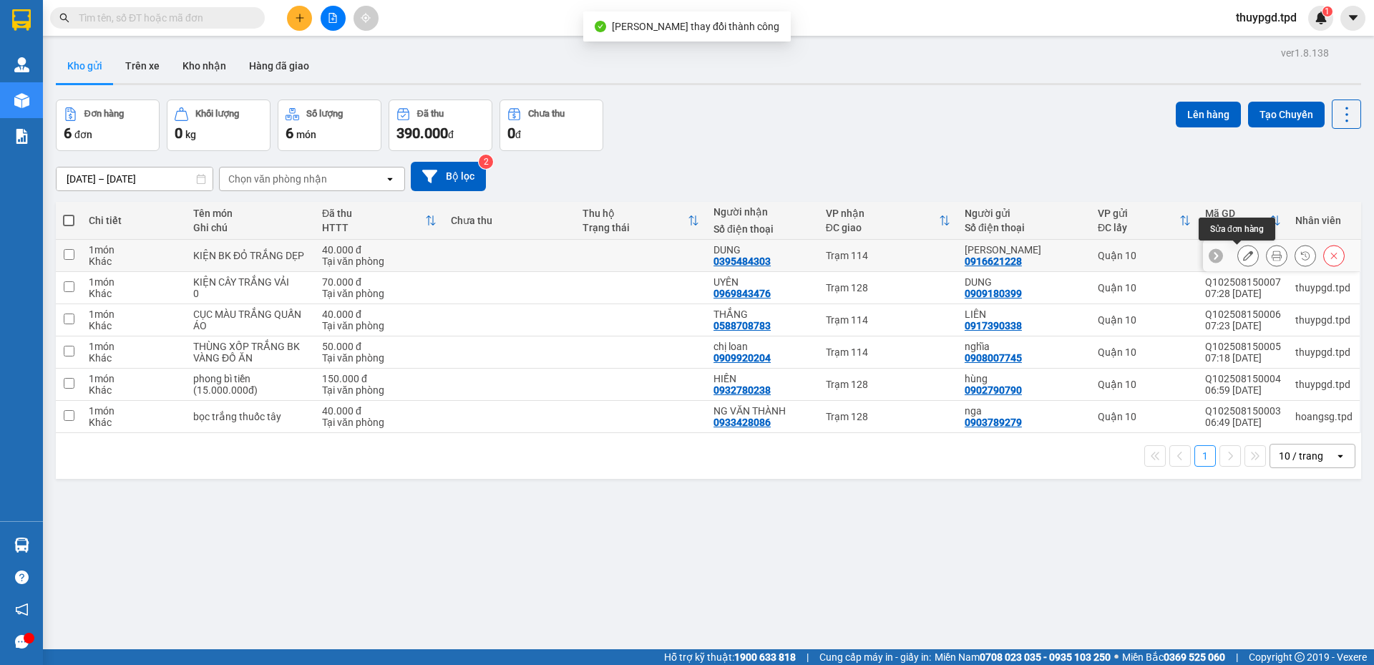
click at [1273, 253] on button at bounding box center [1277, 255] width 20 height 25
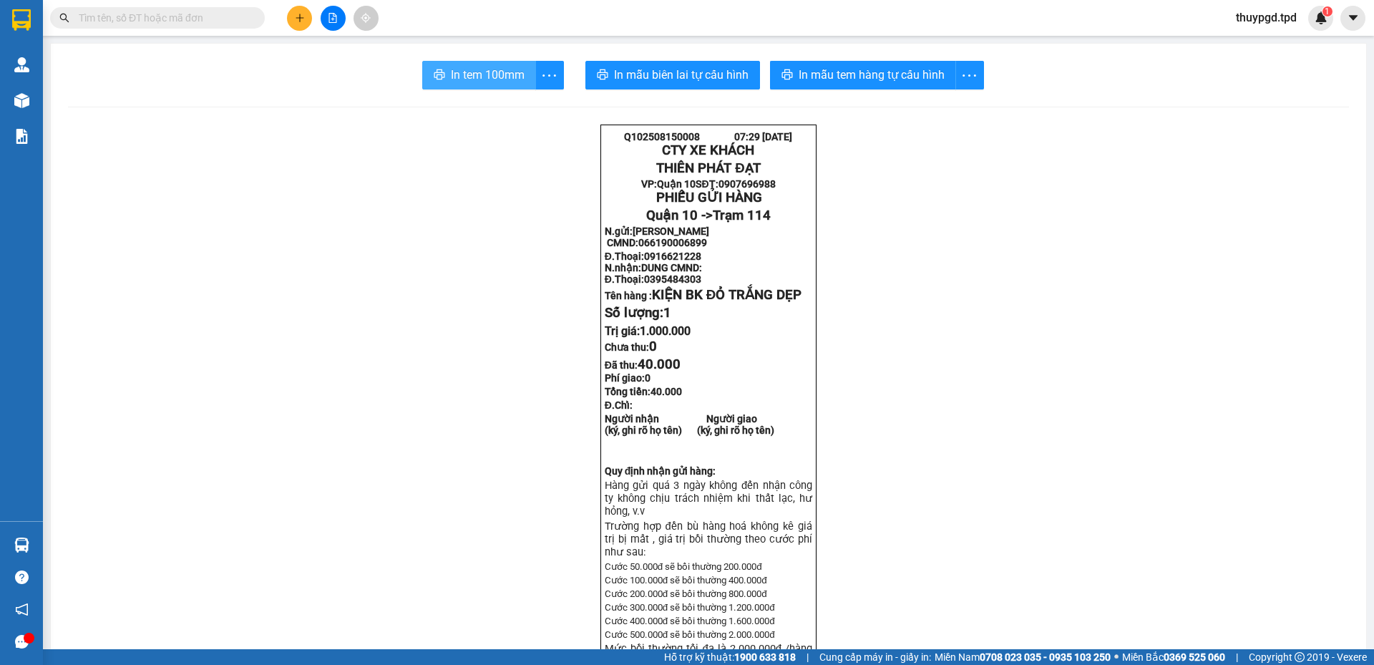
click at [522, 79] on button "In tem 100mm" at bounding box center [479, 75] width 114 height 29
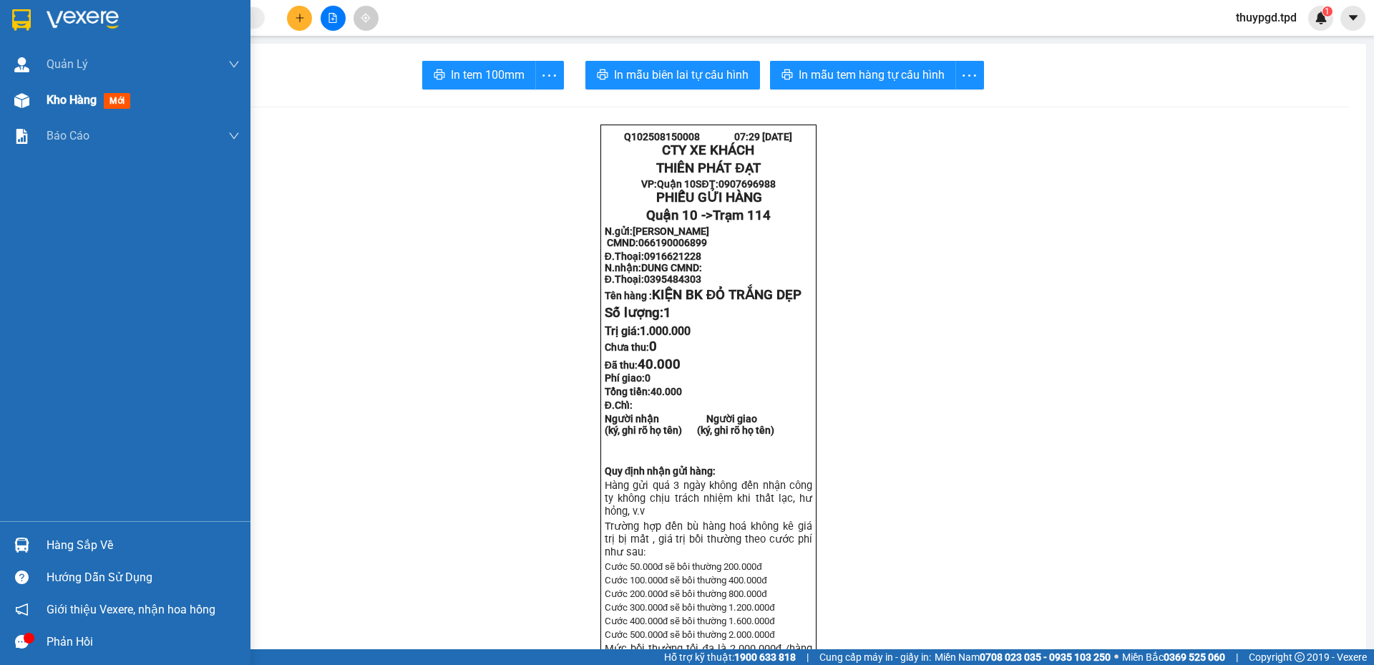
click at [58, 94] on span "Kho hàng" at bounding box center [72, 100] width 50 height 14
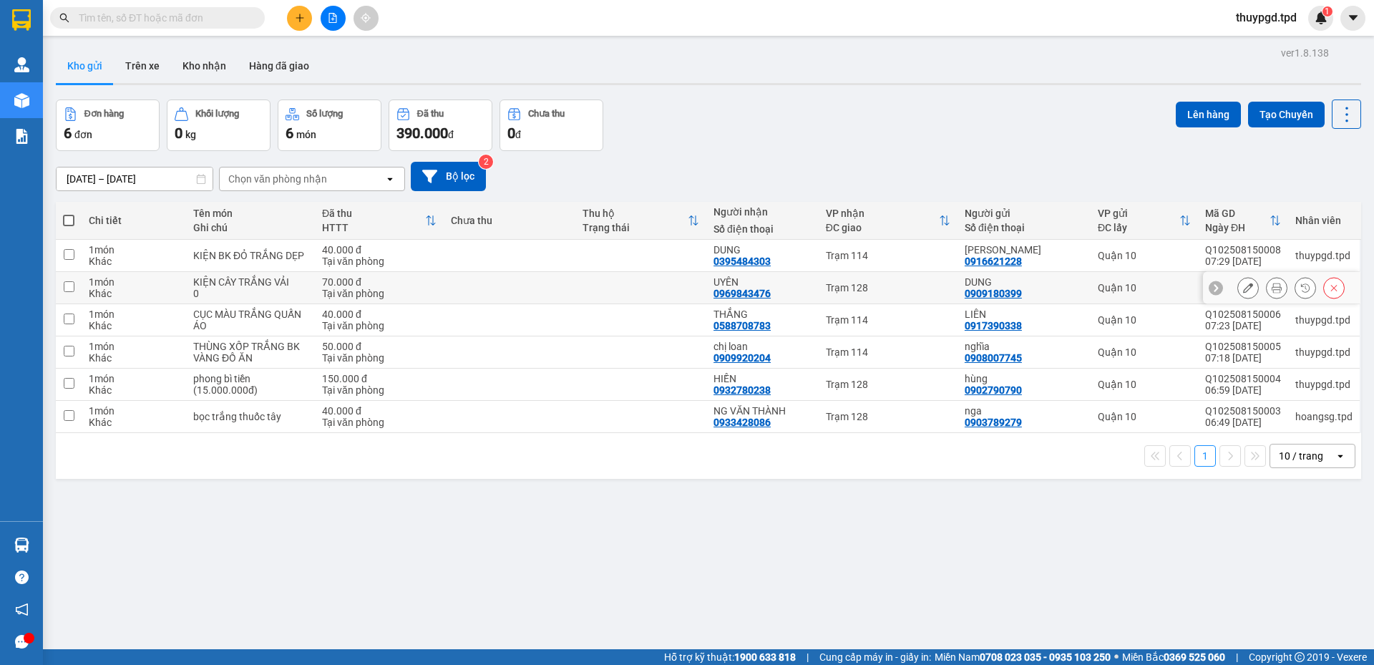
click at [1267, 288] on button at bounding box center [1277, 288] width 20 height 25
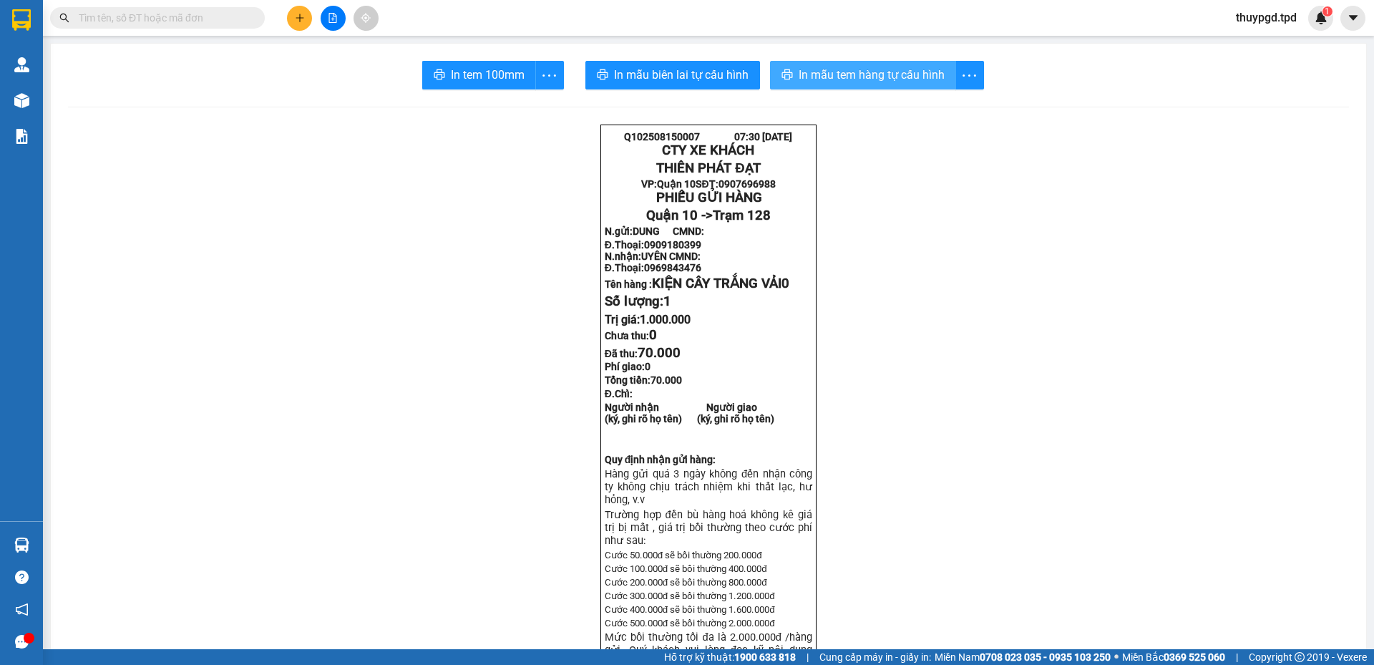
click at [804, 67] on span "In mẫu tem hàng tự cấu hình" at bounding box center [872, 75] width 146 height 18
click at [477, 82] on span "In tem 100mm" at bounding box center [488, 75] width 74 height 18
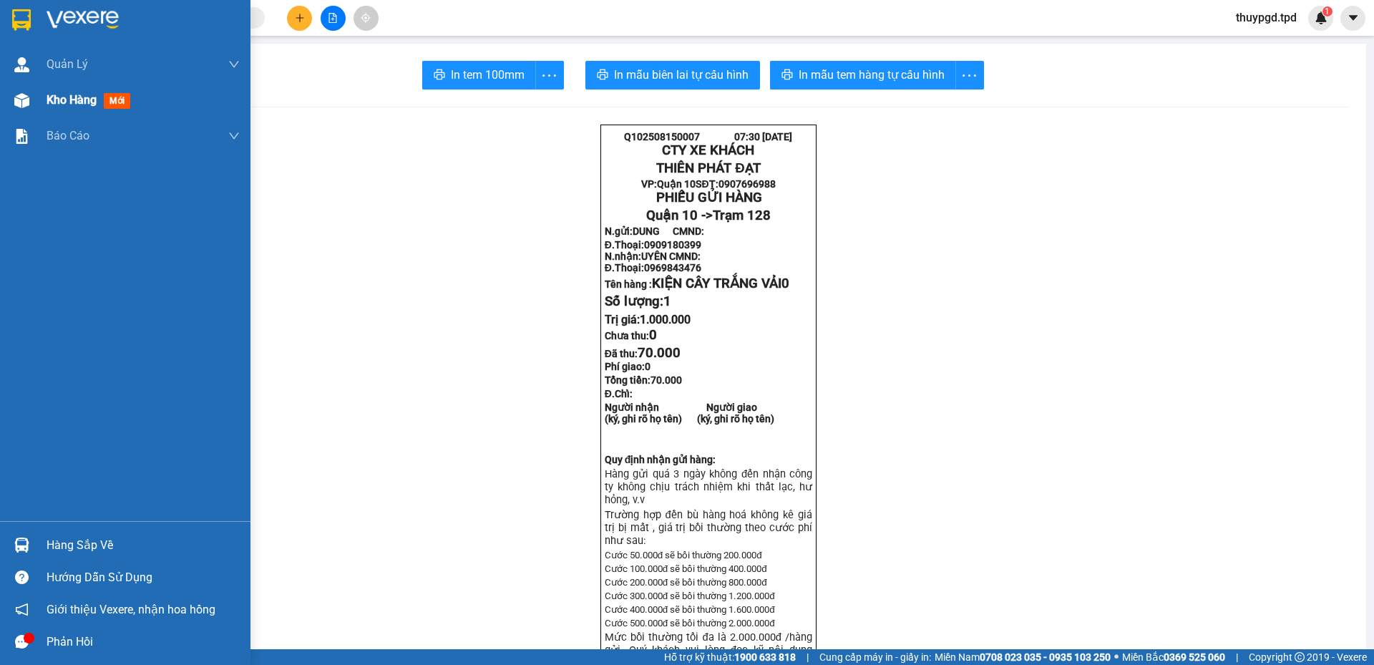
click at [104, 87] on div "Kho hàng mới" at bounding box center [143, 100] width 193 height 36
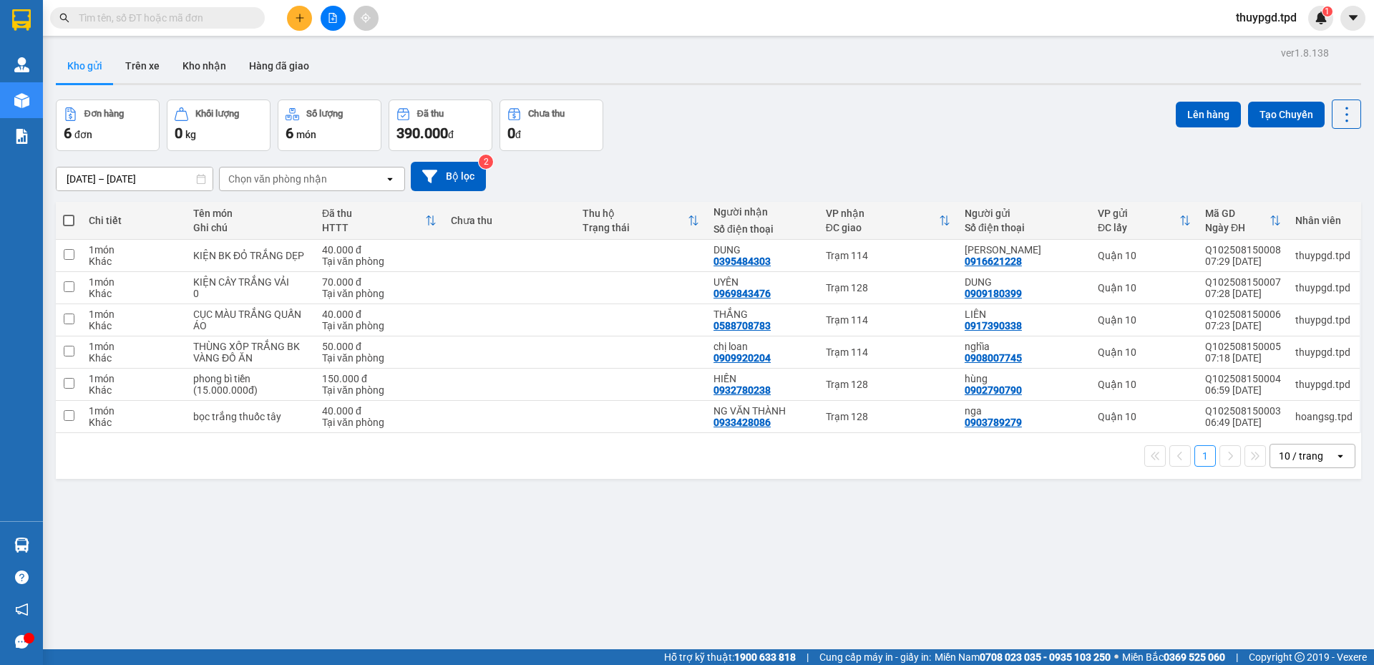
click at [309, 9] on button at bounding box center [299, 18] width 25 height 25
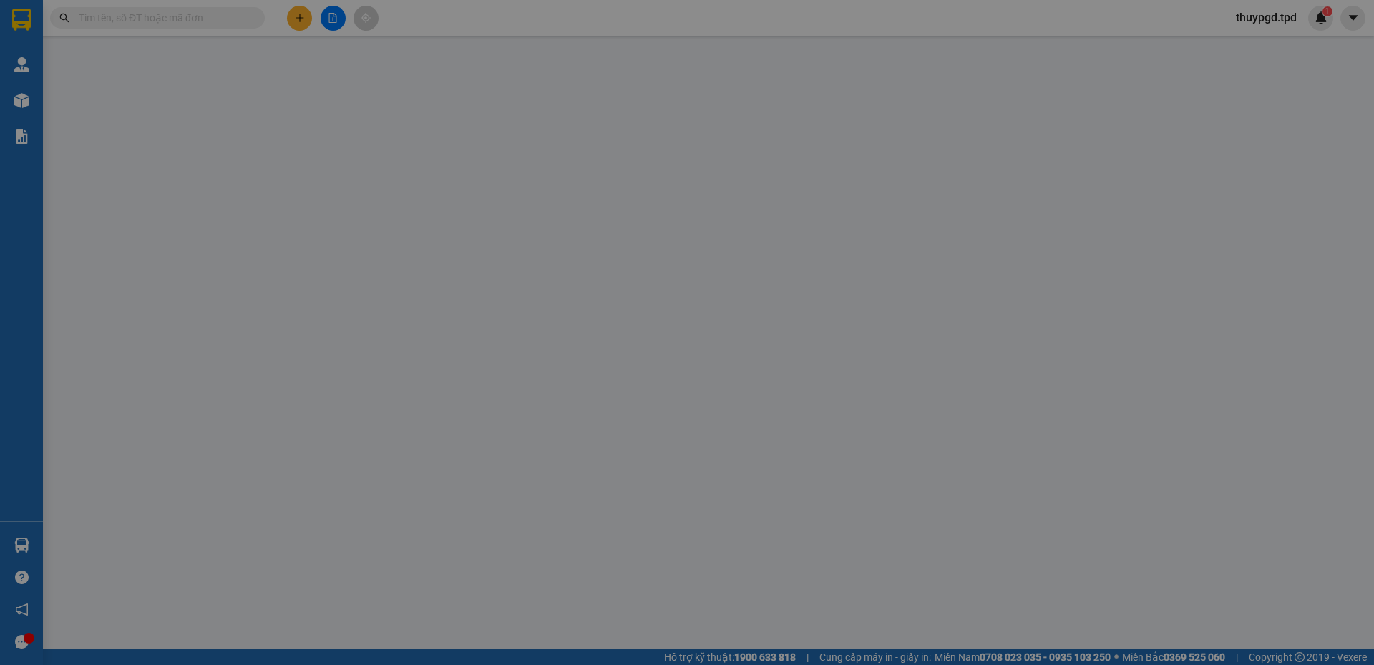
click at [308, 11] on div "Yêu cầu xuất hóa đơn điện tử" at bounding box center [246, 23] width 151 height 33
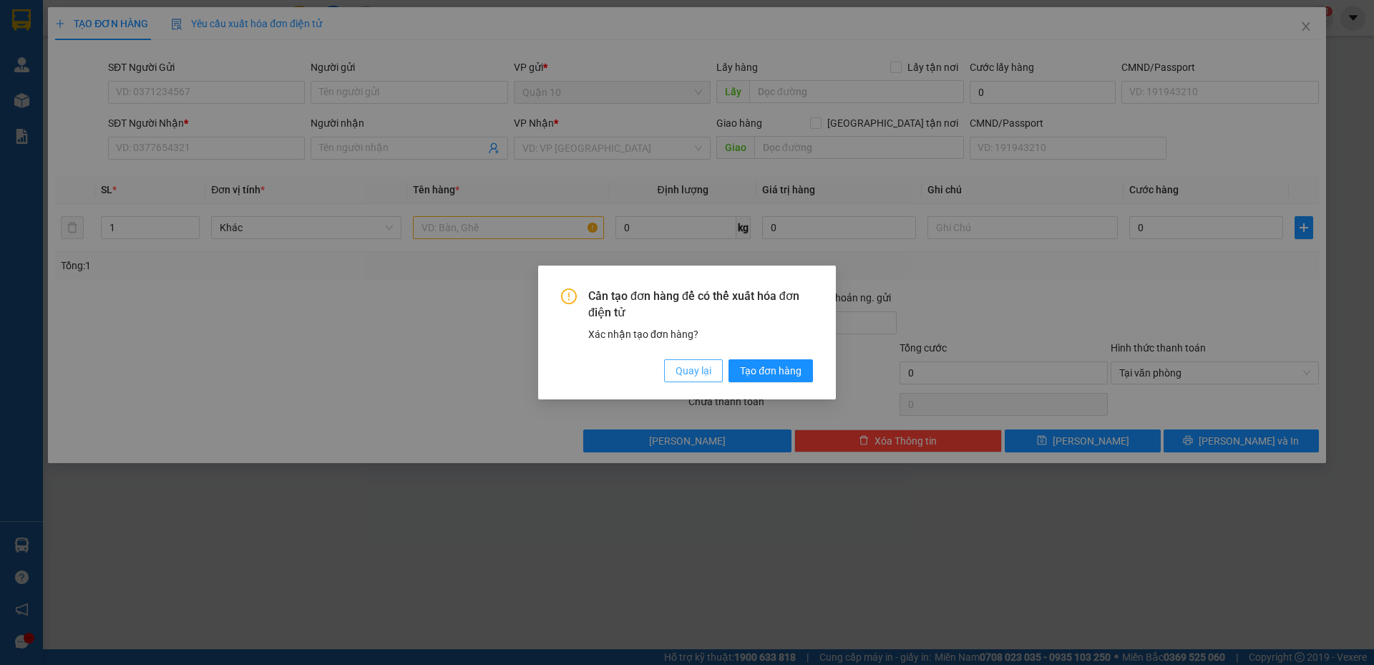
click at [689, 371] on span "Quay lại" at bounding box center [694, 371] width 36 height 16
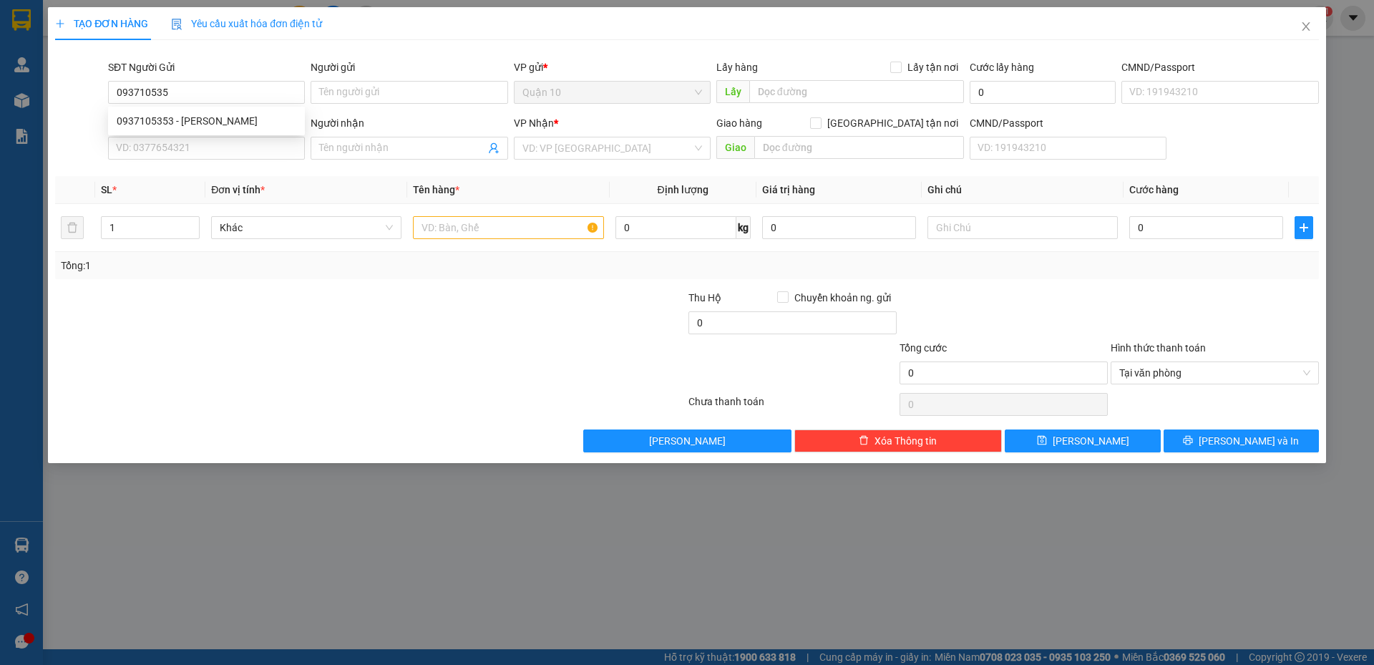
type input "0937105353"
click at [283, 119] on div "0937105353 - võ phước" at bounding box center [207, 121] width 180 height 16
type input "[PERSON_NAME]"
type input "079586451003"
type input "0909920204"
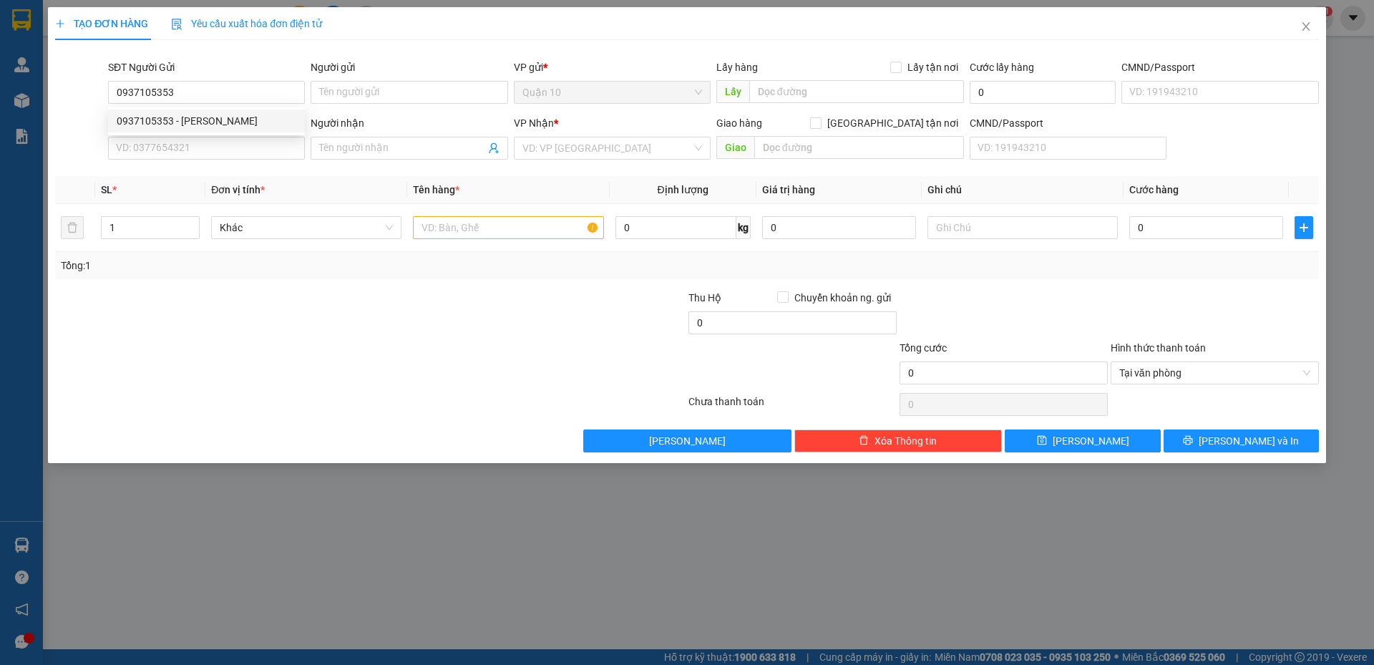
type input "chị loan"
type input "0937105353"
click at [474, 218] on input "text" at bounding box center [508, 227] width 190 height 23
type input "BAO MÀU XANH"
type input "7"
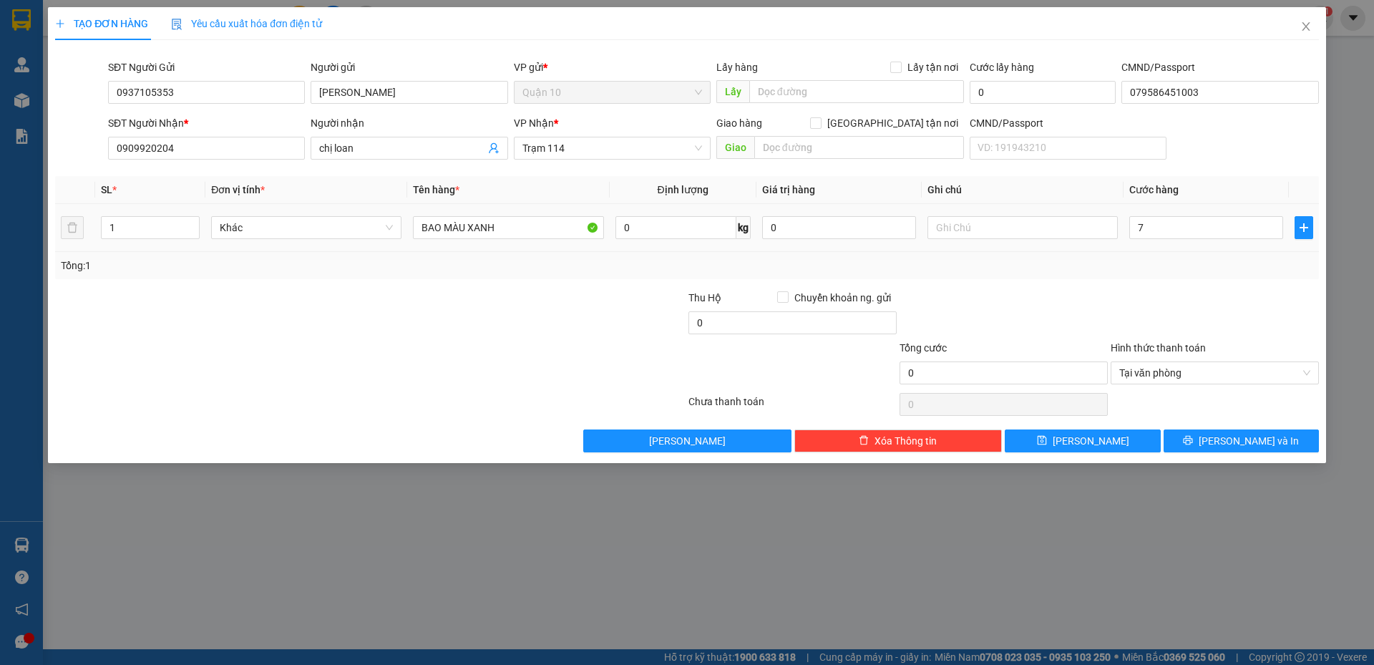
type input "7"
type input "70"
click at [643, 225] on tr "1 Khác BAO MÀU XANH 0 kg 0 70" at bounding box center [687, 228] width 1264 height 48
type input "70.000"
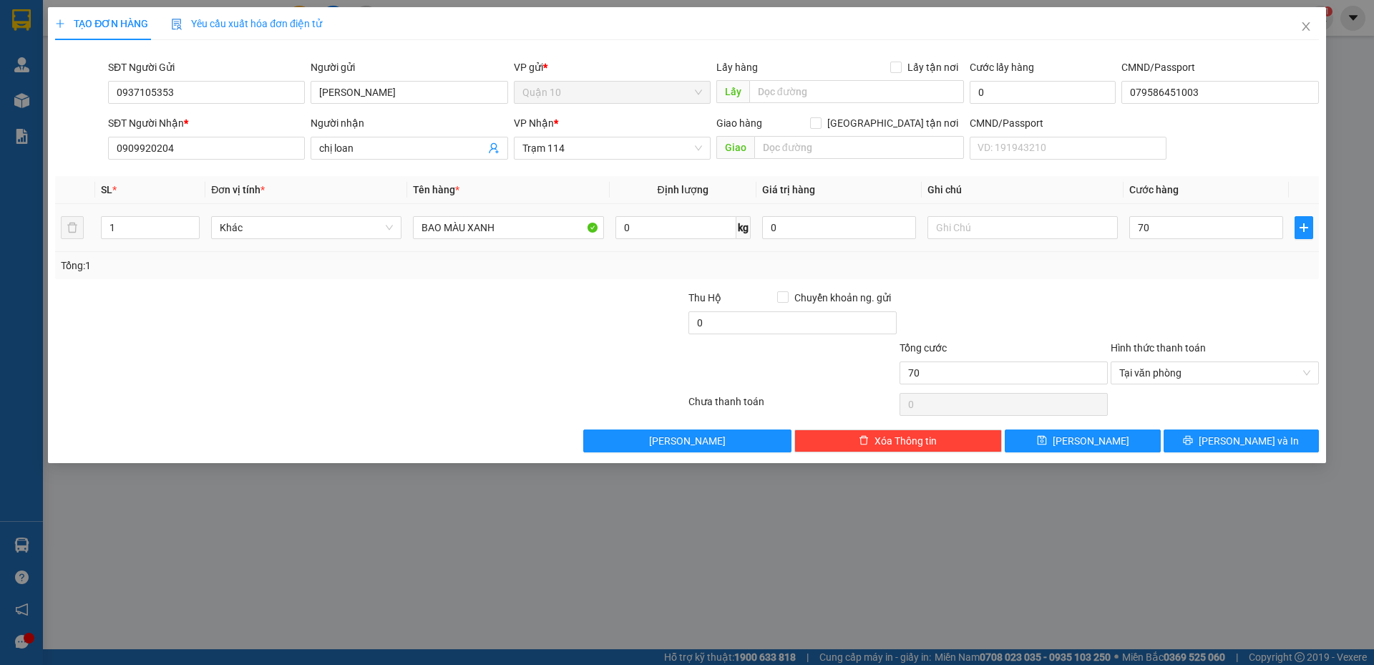
type input "70.000"
type input "1.000.000"
click at [1255, 440] on span "Lưu và In" at bounding box center [1249, 441] width 100 height 16
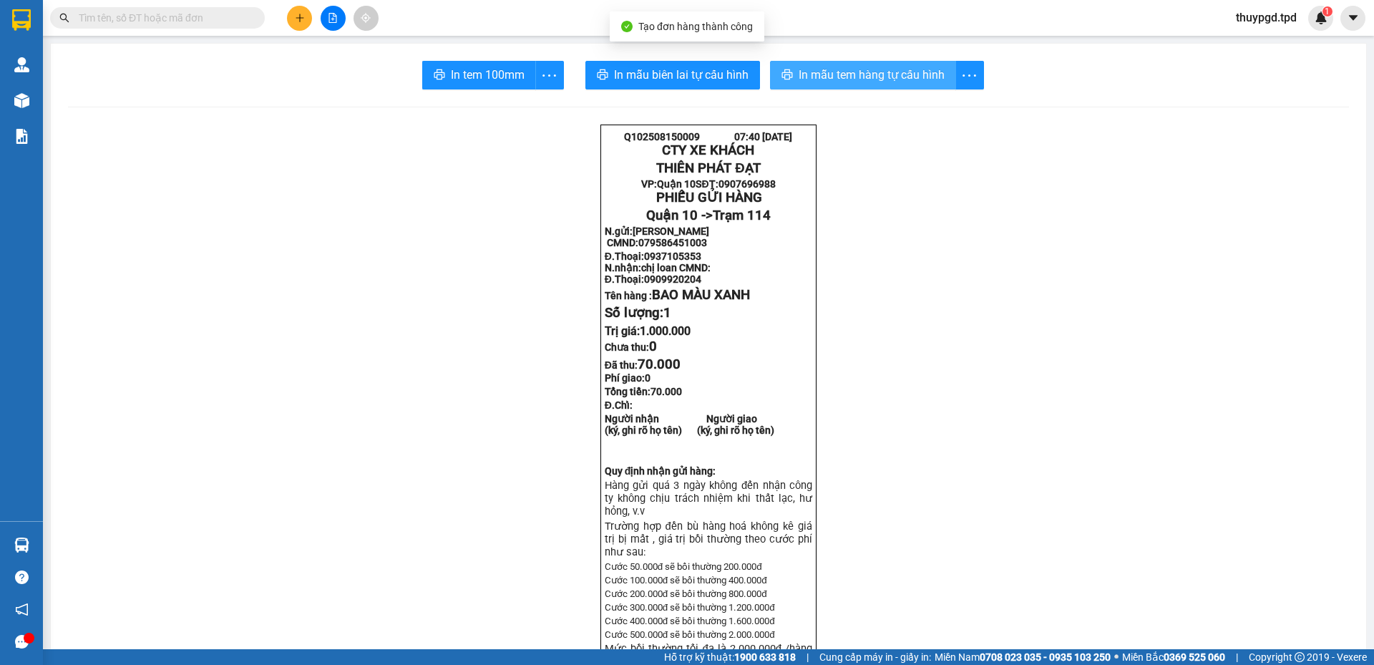
click at [846, 82] on span "In mẫu tem hàng tự cấu hình" at bounding box center [872, 75] width 146 height 18
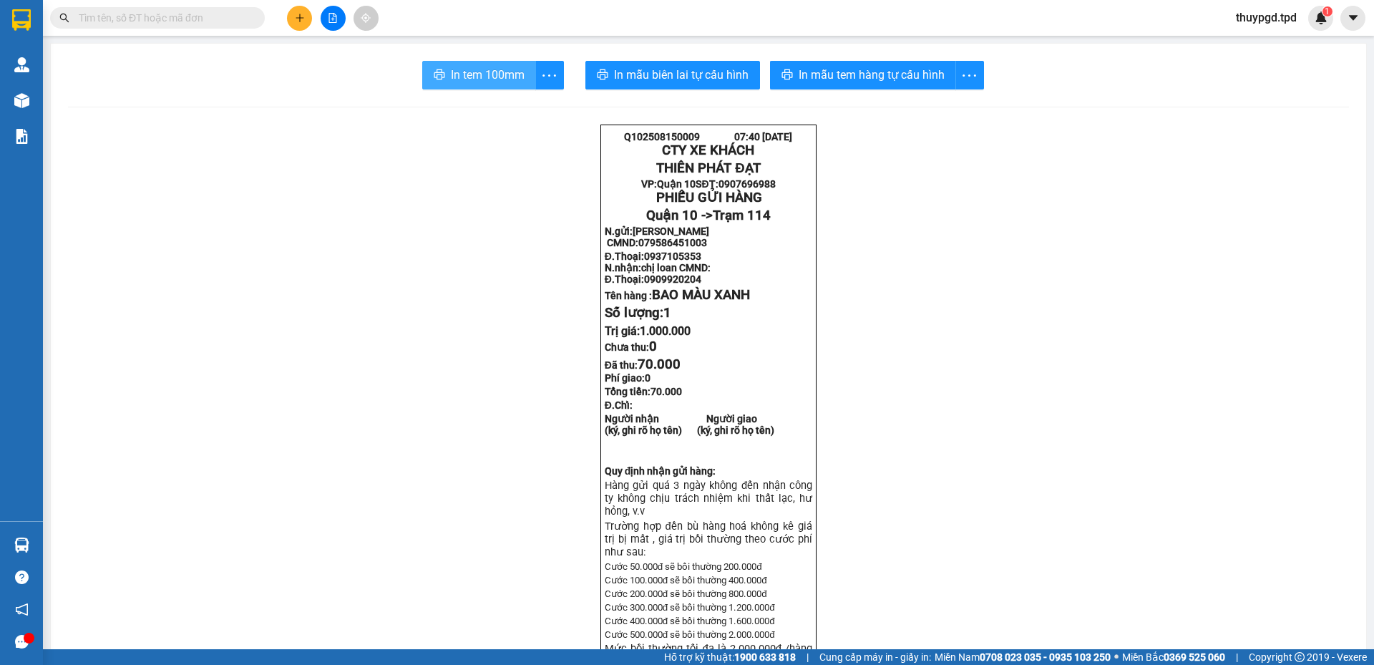
click at [497, 84] on button "In tem 100mm" at bounding box center [479, 75] width 114 height 29
click at [304, 16] on icon "plus" at bounding box center [300, 18] width 10 height 10
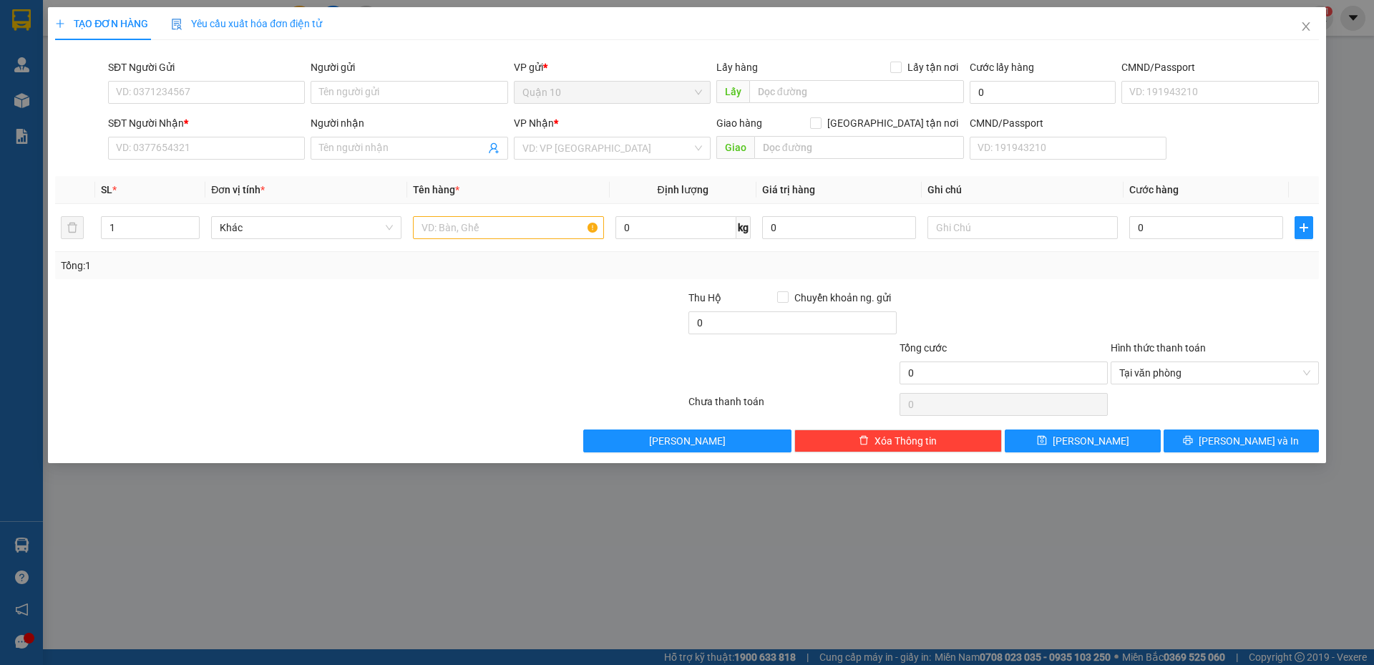
click at [229, 155] on input "SĐT Người Nhận *" at bounding box center [206, 148] width 197 height 23
click at [195, 94] on input "SĐT Người Gửi" at bounding box center [206, 92] width 197 height 23
type input "0931265969"
click at [195, 117] on div "0931265969 - DIỄM" at bounding box center [207, 121] width 180 height 16
type input "DIỄM"
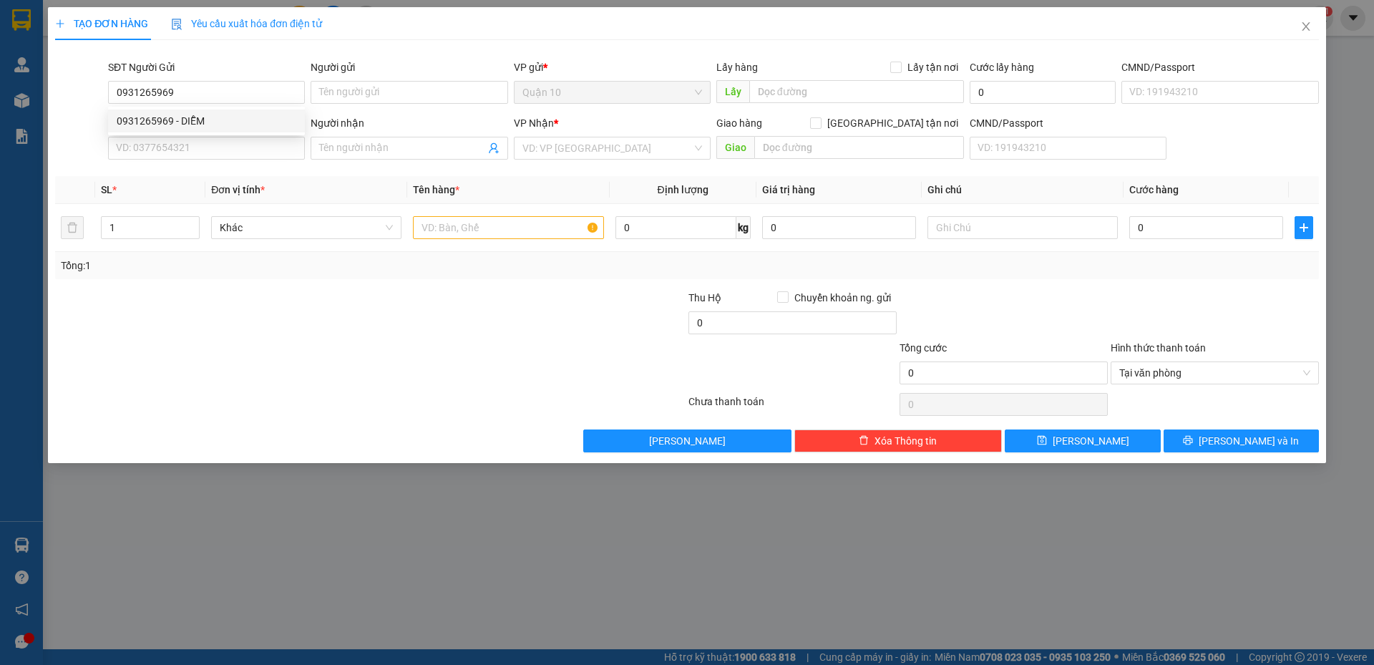
type input "07518900627"
type input "0949957448"
type input "MY"
type input "ĐÈN XANH 125 VÔ 300M"
type input "0931265969"
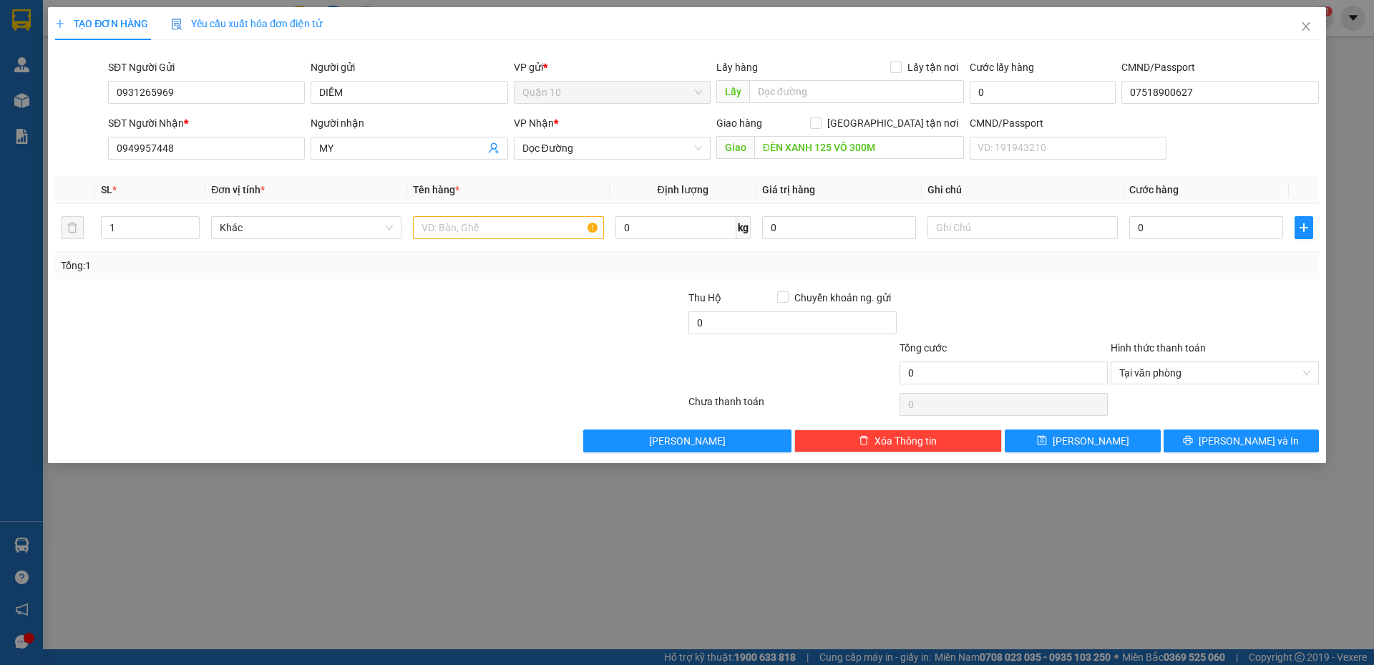
click at [253, 145] on input "0949957448" at bounding box center [206, 148] width 197 height 23
click at [231, 176] on div "0949957448 - MY" at bounding box center [207, 177] width 180 height 16
click at [513, 216] on input "text" at bounding box center [508, 227] width 190 height 23
type input "VAI LI XÁM + XÁM XANH"
click at [180, 216] on div "1" at bounding box center [150, 227] width 99 height 23
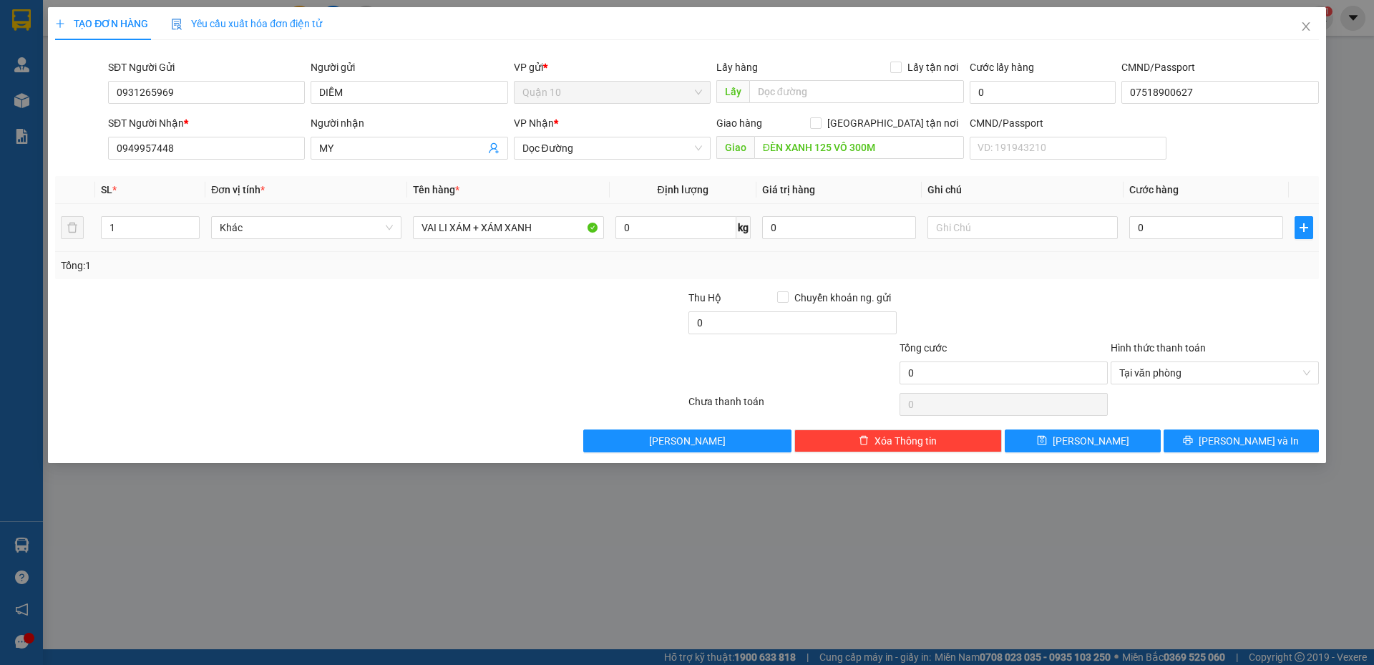
type input "2"
click at [184, 220] on span "Increase Value" at bounding box center [191, 222] width 16 height 11
type input "20.000"
drag, startPoint x: 797, startPoint y: 220, endPoint x: 465, endPoint y: 197, distance: 333.0
click at [691, 206] on tr "2 Khác VAI LI XÁM + XÁM XANH 0 kg 0 0" at bounding box center [687, 228] width 1264 height 48
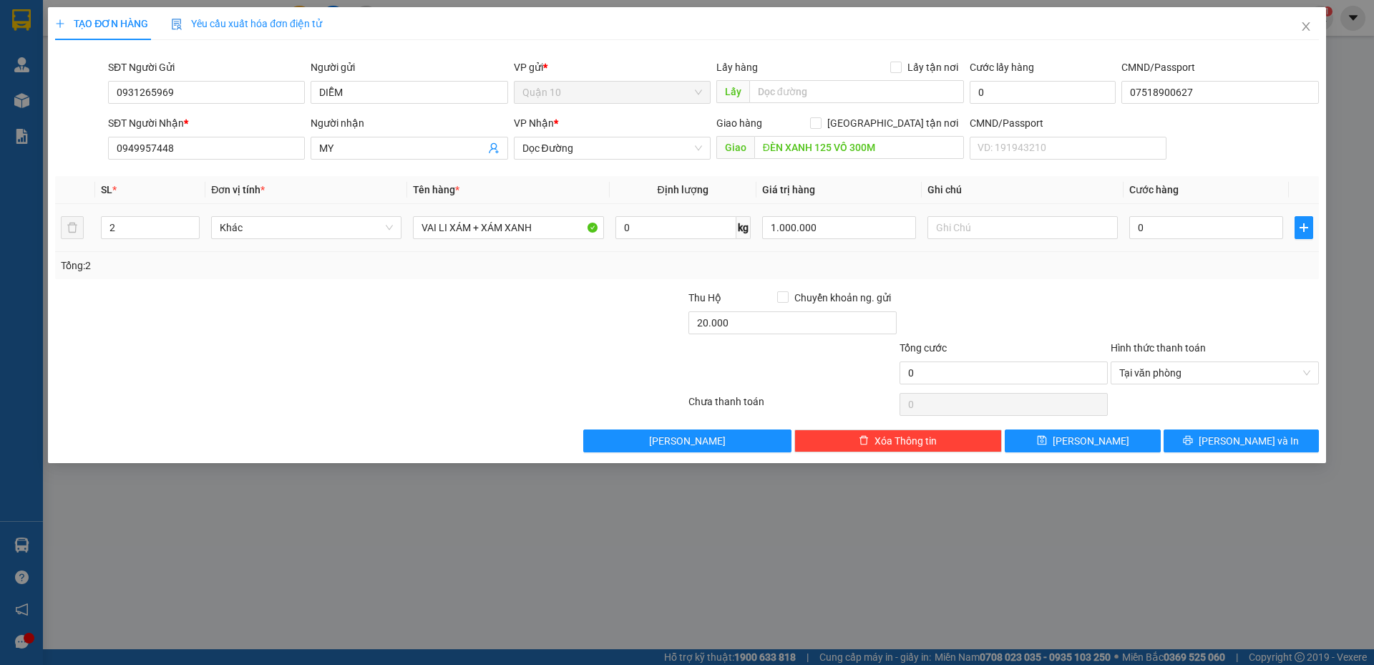
type input "1.000.000"
type input "0"
type input "20.000"
type input "1"
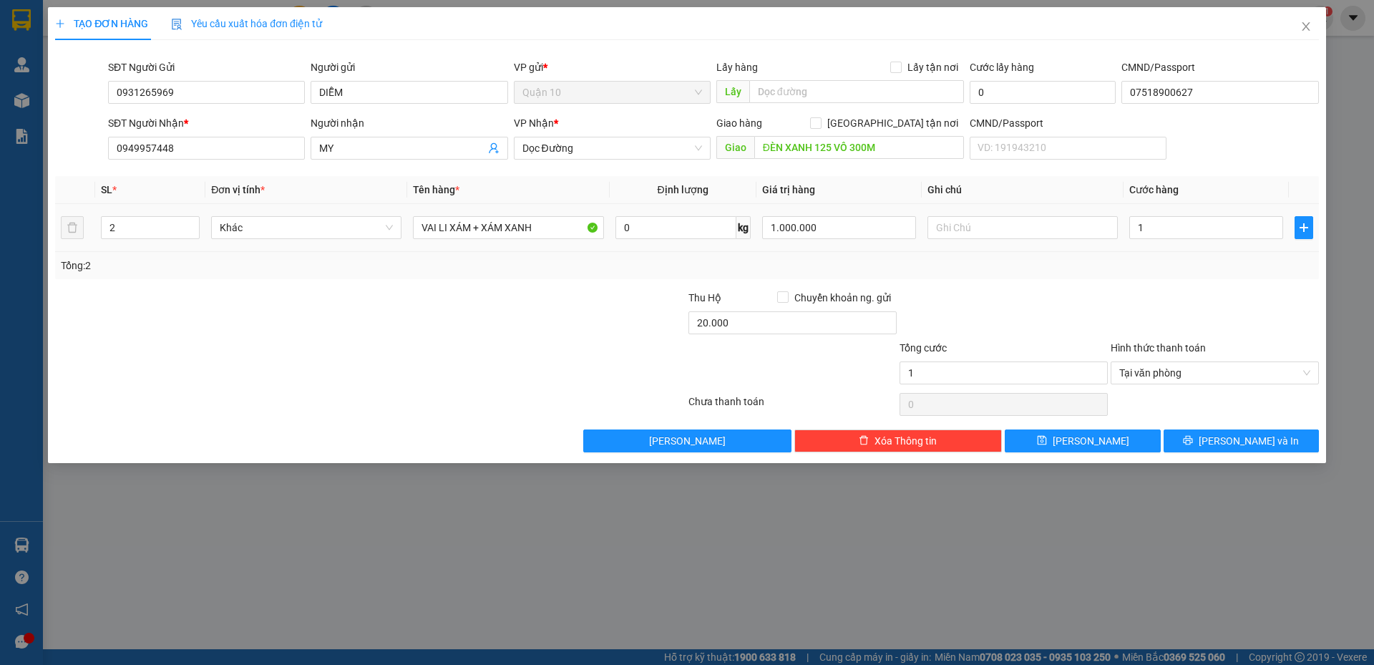
type input "16"
type input "160"
type input "160.000"
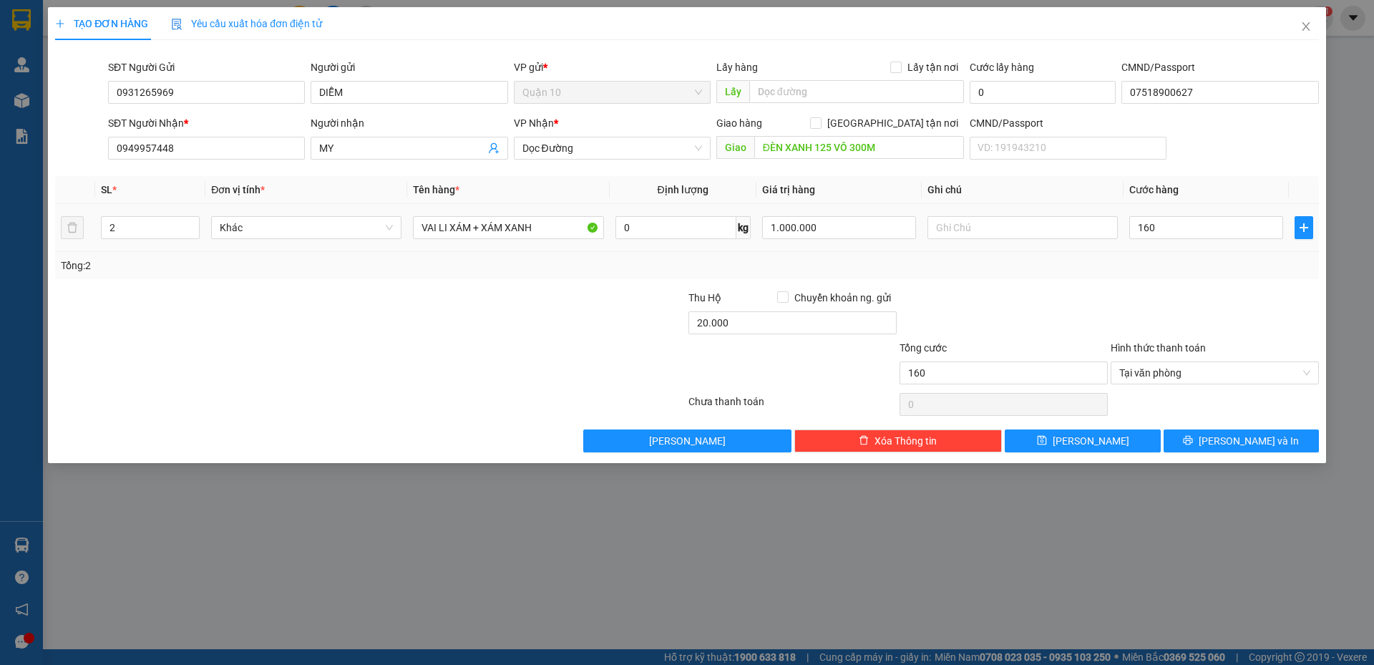
type input "160.000"
click at [1195, 256] on div "Tổng: 2" at bounding box center [687, 265] width 1264 height 27
click at [1217, 416] on div "Chọn HT Thanh Toán" at bounding box center [1214, 404] width 211 height 29
click at [1208, 442] on button "Lưu và In" at bounding box center [1241, 440] width 155 height 23
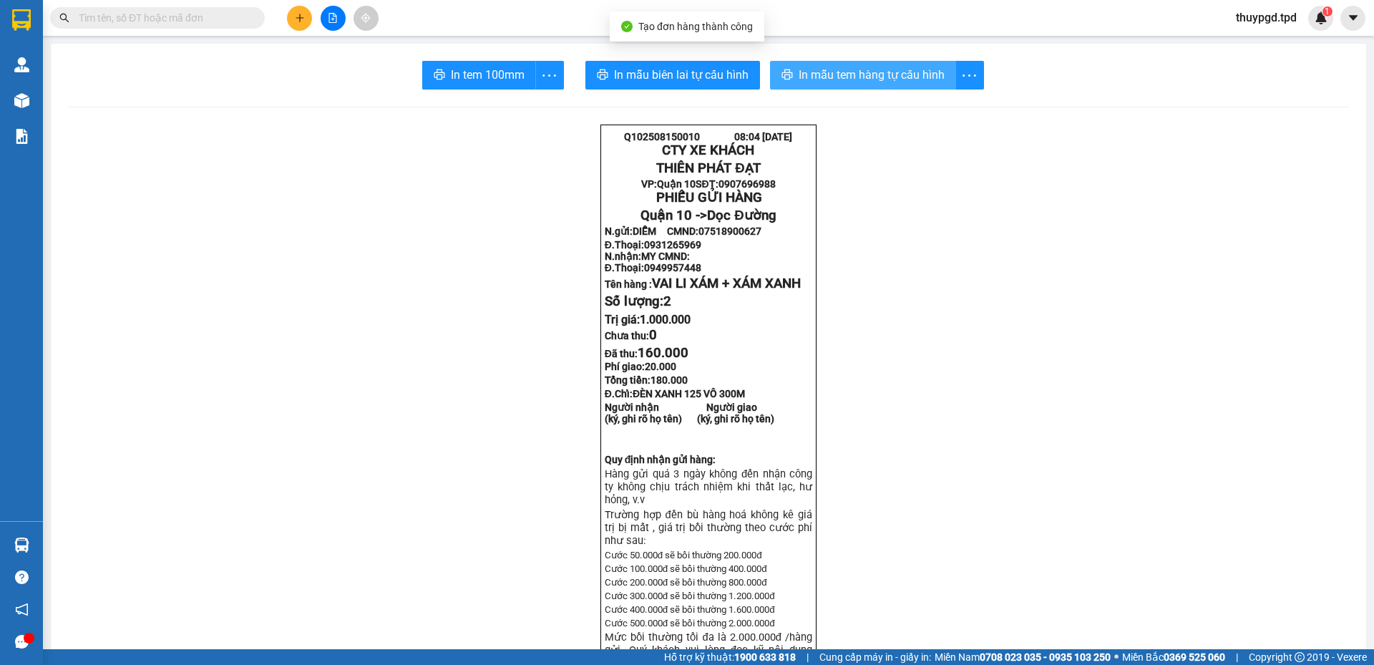
click at [915, 77] on span "In mẫu tem hàng tự cấu hình" at bounding box center [872, 75] width 146 height 18
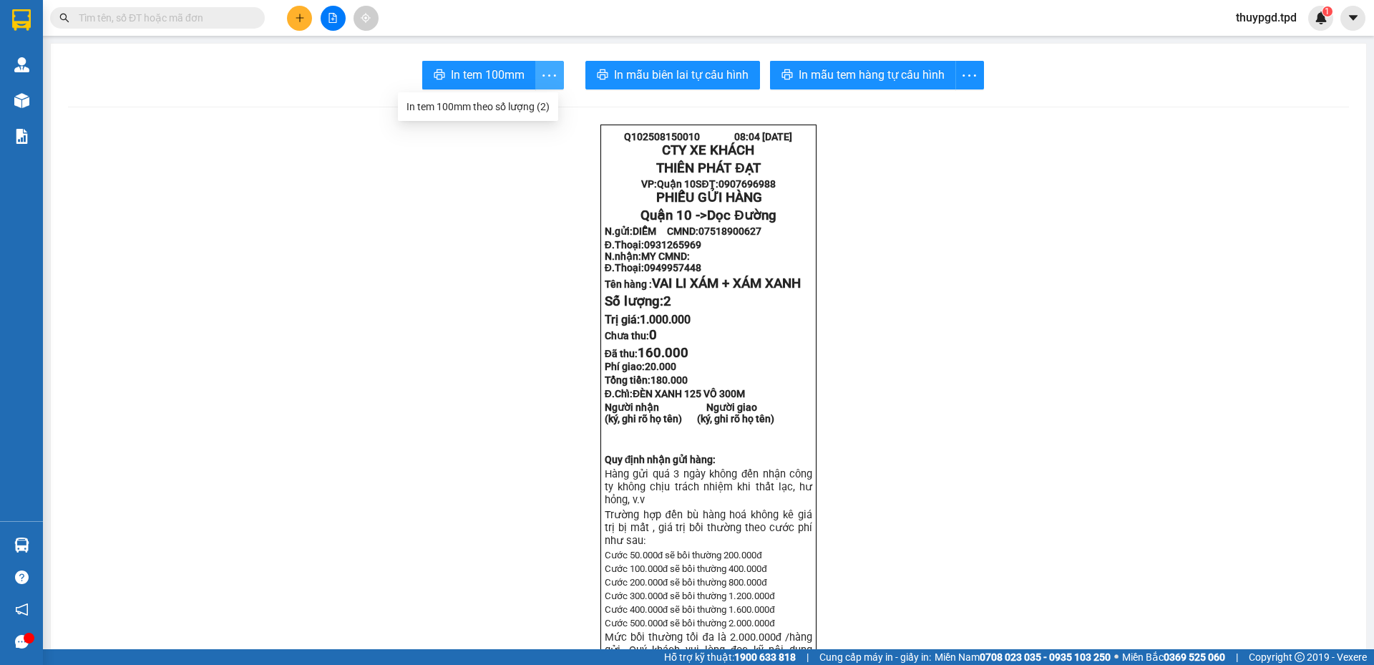
click at [550, 82] on icon "more" at bounding box center [549, 76] width 18 height 18
click at [542, 107] on div "In tem 100mm theo số lượng (2)" at bounding box center [478, 107] width 143 height 16
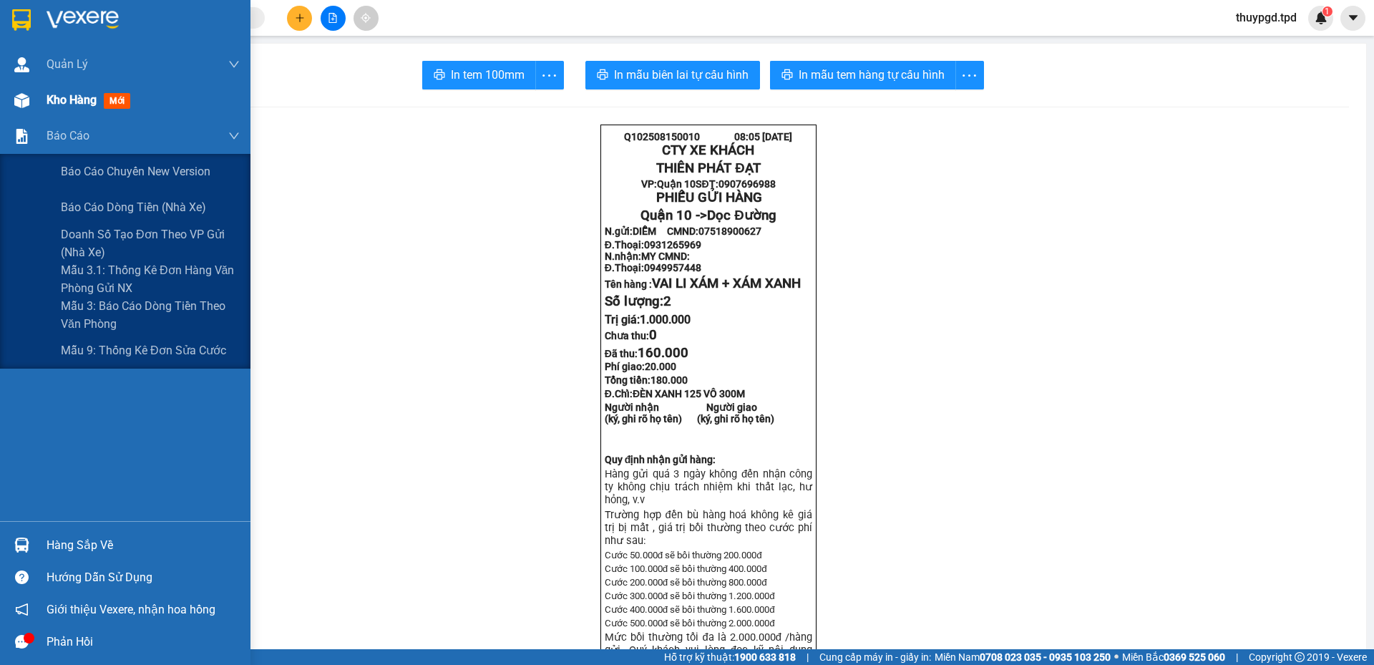
click at [76, 119] on div "Báo cáo" at bounding box center [143, 136] width 193 height 36
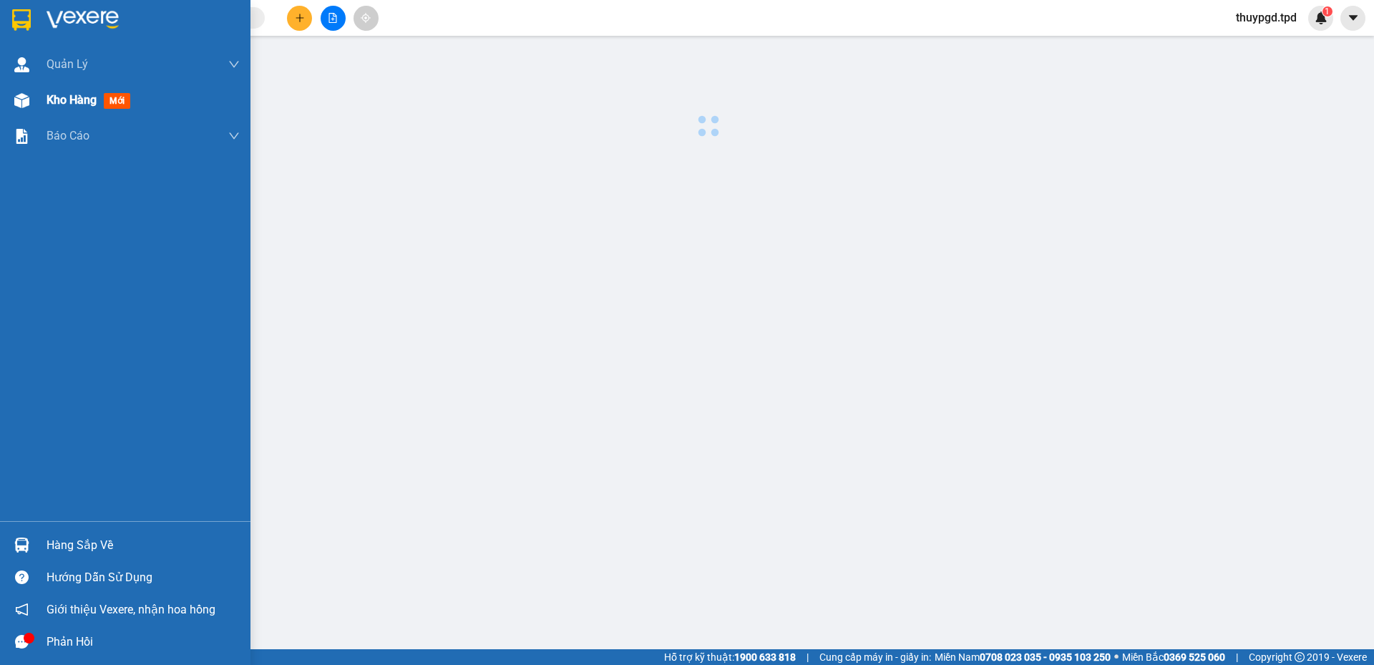
click at [86, 93] on span "Kho hàng" at bounding box center [72, 100] width 50 height 14
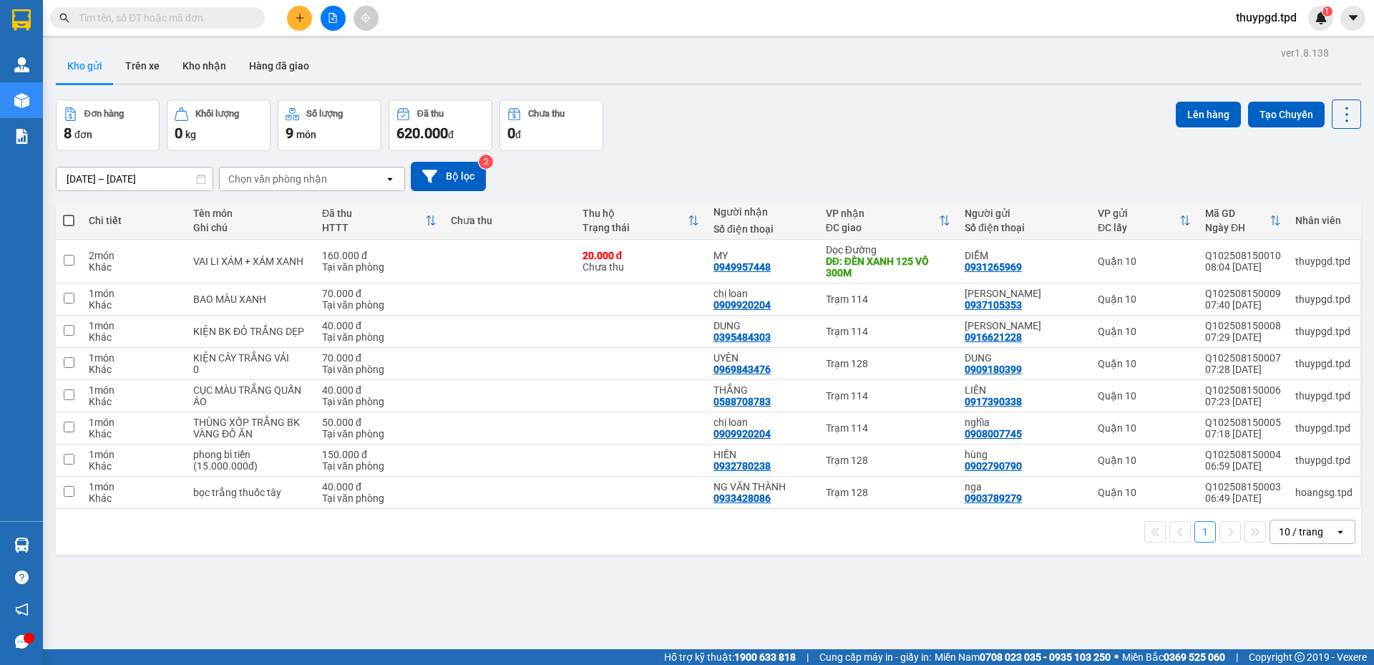
click at [225, 20] on input "text" at bounding box center [163, 18] width 169 height 16
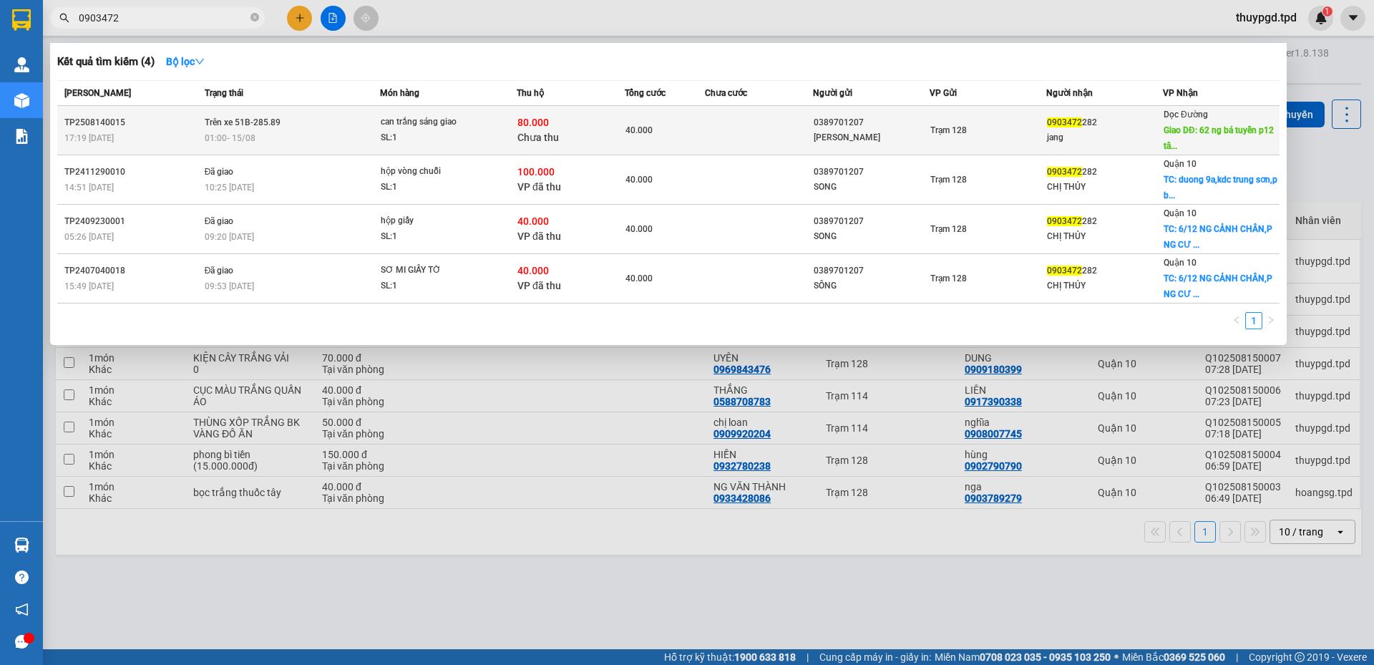
type input "0903472"
click at [868, 127] on div "0389701207" at bounding box center [871, 122] width 115 height 15
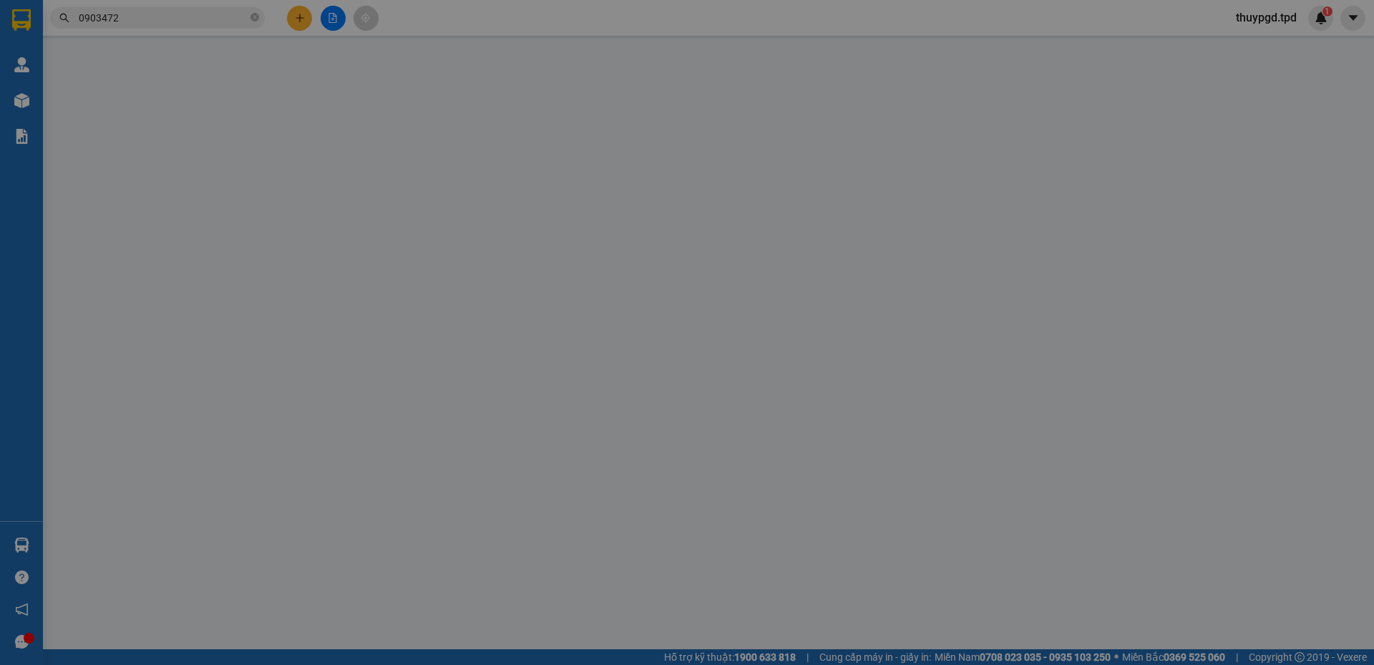
type input "0389701207"
type input "ĐẶNG VĂN SONG"
type input "371.731.345"
type input "0903472282"
type input "jang"
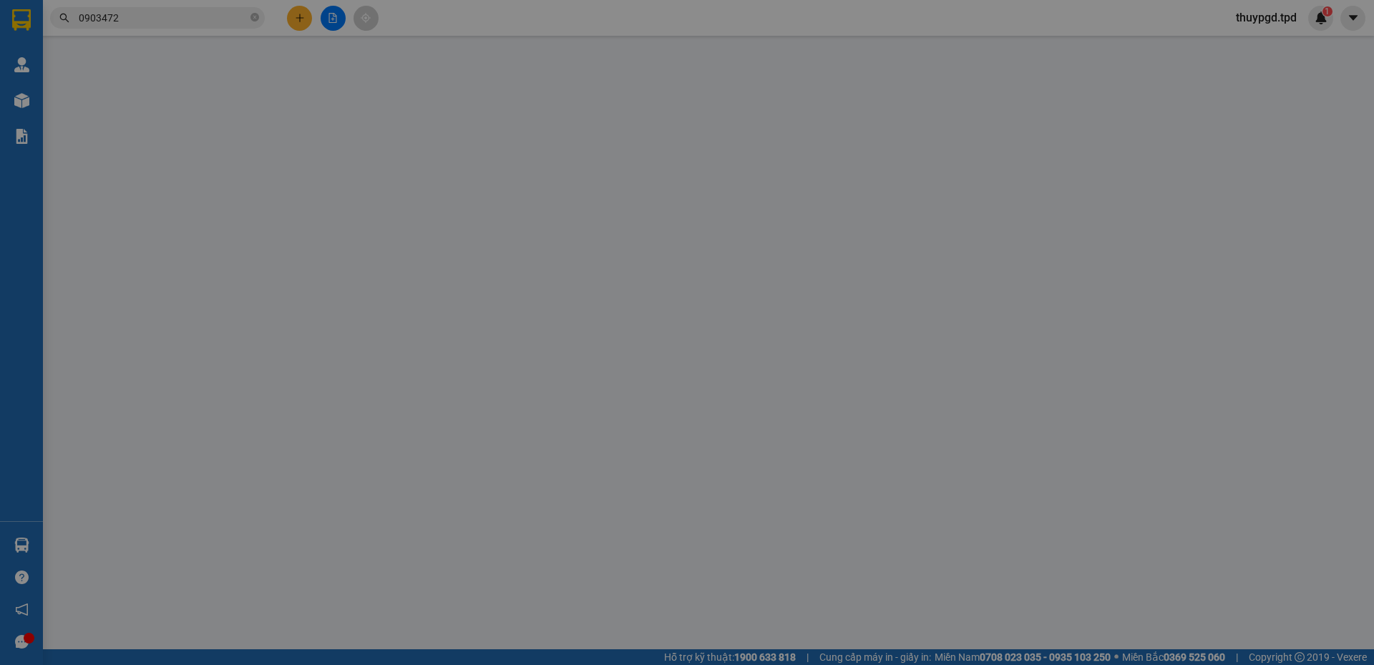
type input "62 ng bá tuyển p12 tân bình"
type input "40.000"
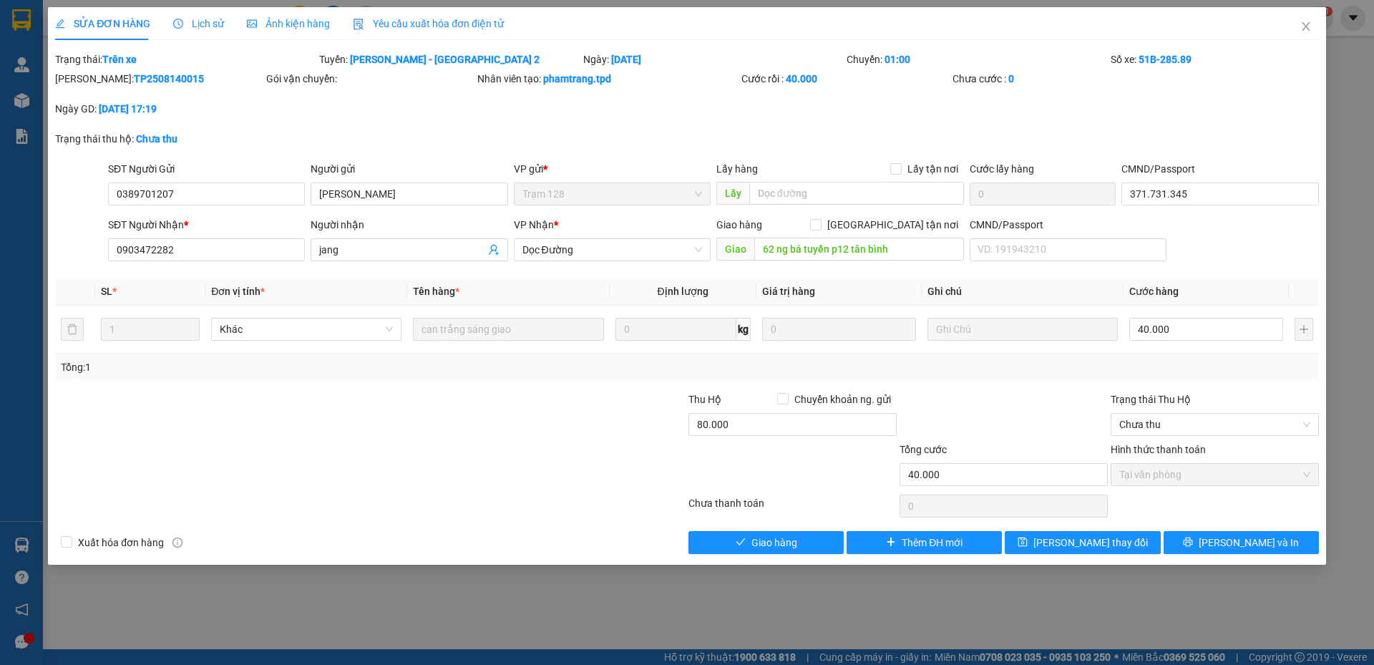
click at [1187, 428] on span "Chưa thu" at bounding box center [1214, 424] width 191 height 21
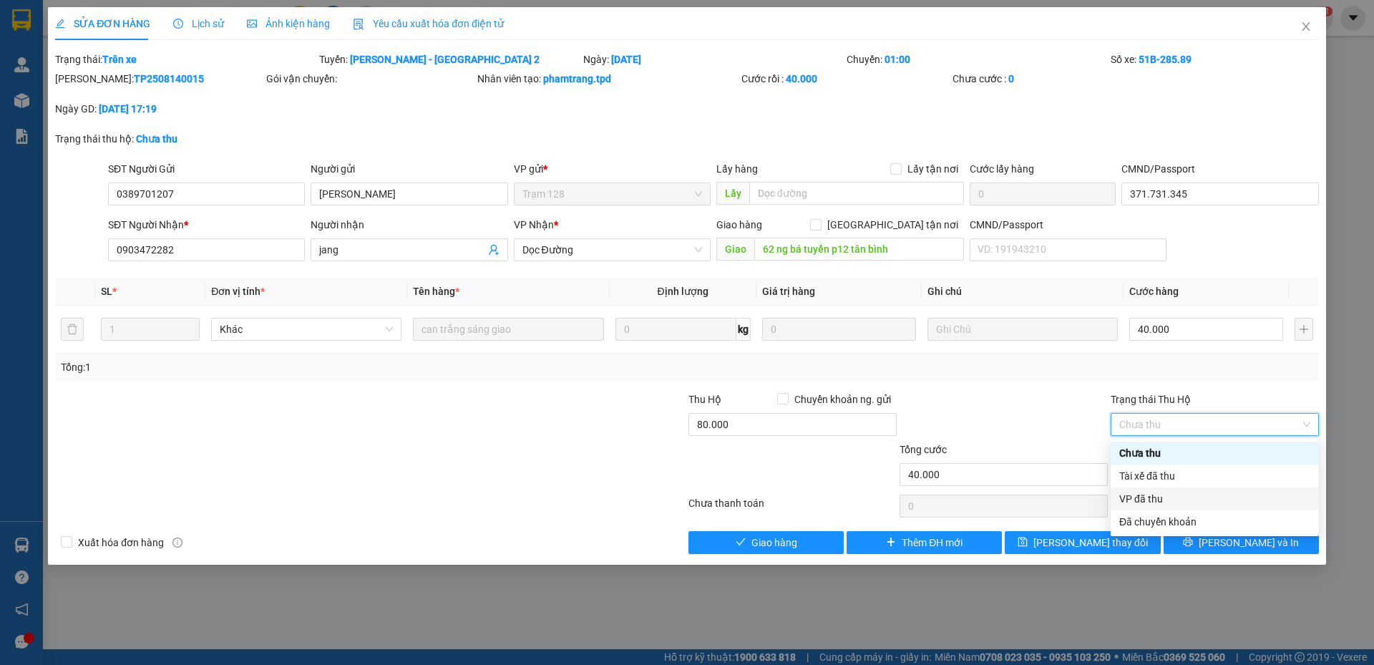
click at [1144, 495] on div "VP đã thu" at bounding box center [1214, 499] width 191 height 16
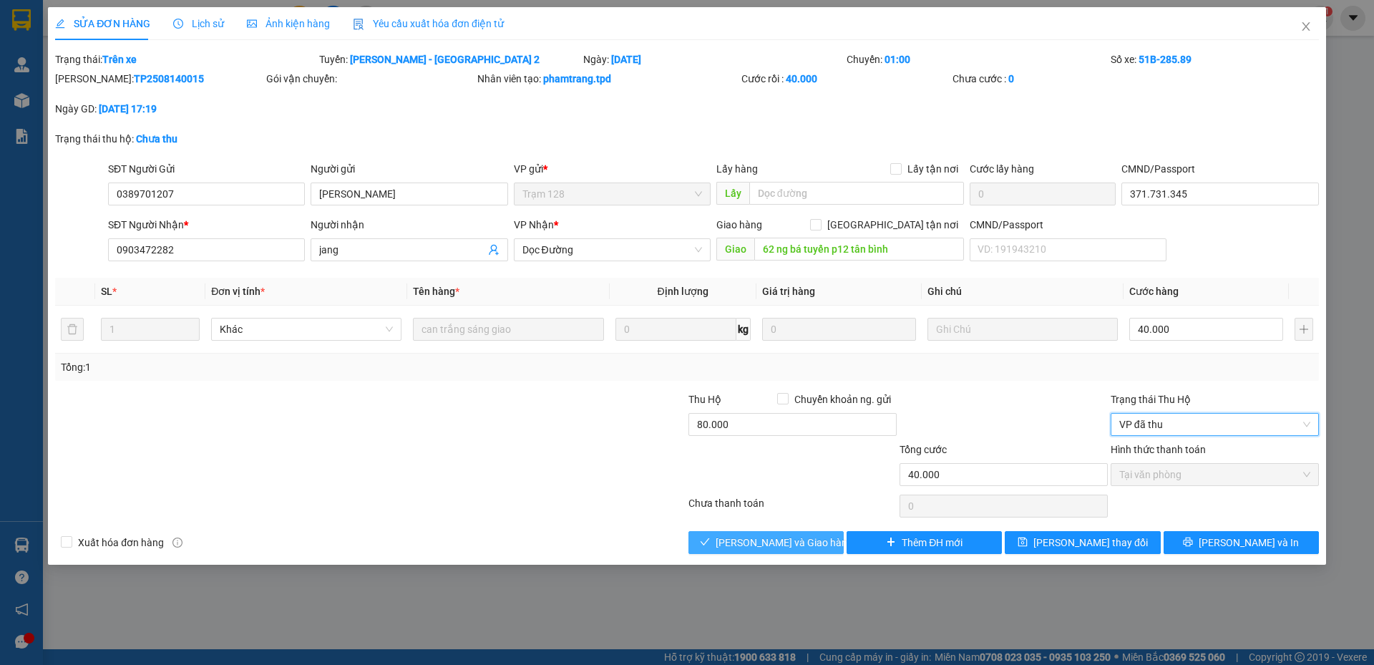
click at [756, 550] on button "Lưu và Giao hàng" at bounding box center [766, 542] width 155 height 23
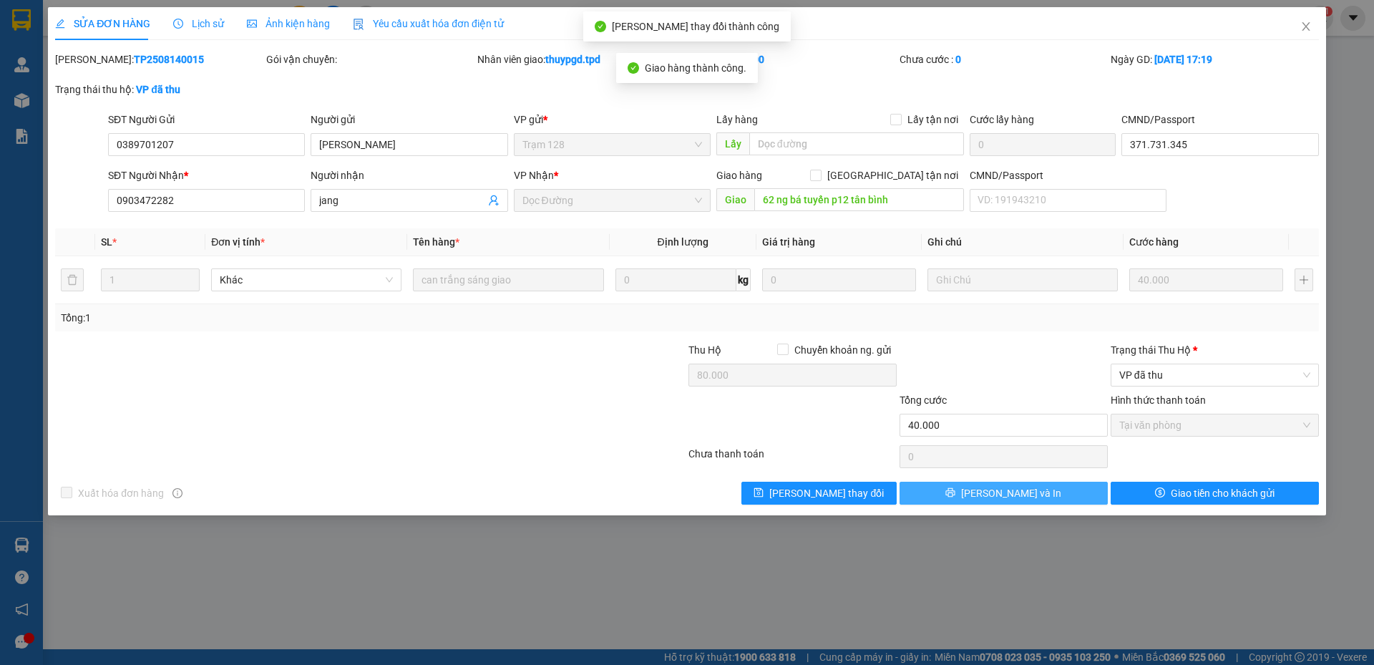
click at [1015, 495] on span "Lưu và In" at bounding box center [1011, 493] width 100 height 16
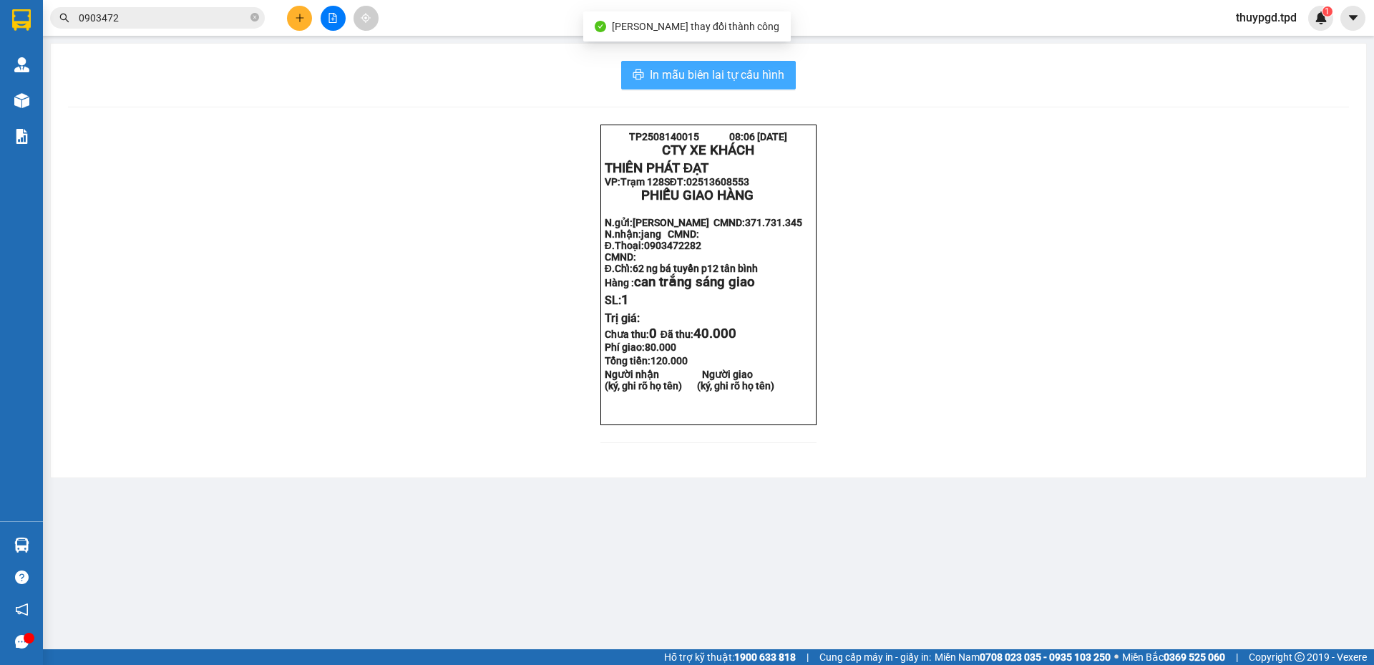
click at [789, 72] on button "In mẫu biên lai tự cấu hình" at bounding box center [708, 75] width 175 height 29
click at [305, 20] on button at bounding box center [299, 18] width 25 height 25
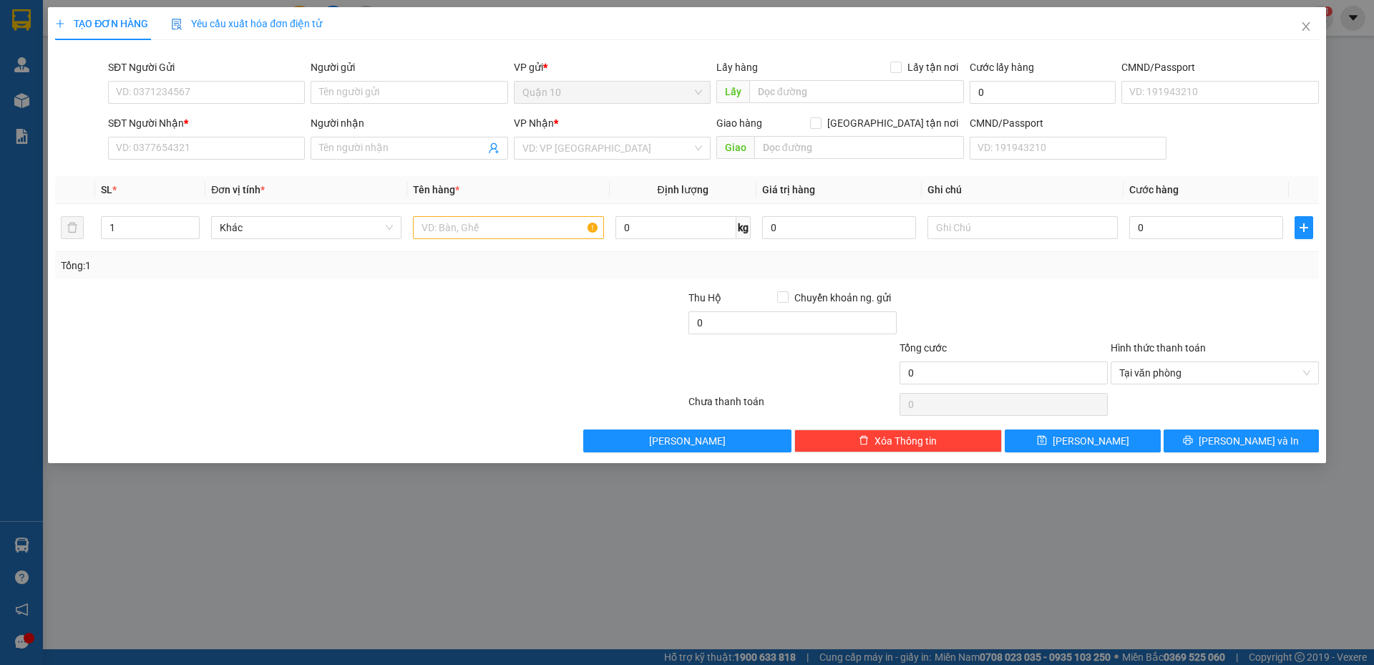
click at [263, 94] on input "SĐT Người Gửi" at bounding box center [206, 92] width 197 height 23
type input "0332820786"
click at [205, 109] on div "0332820786 0332820786 - trang" at bounding box center [206, 121] width 197 height 29
click at [193, 116] on div "0332820786 - trang" at bounding box center [207, 121] width 180 height 16
type input "trang"
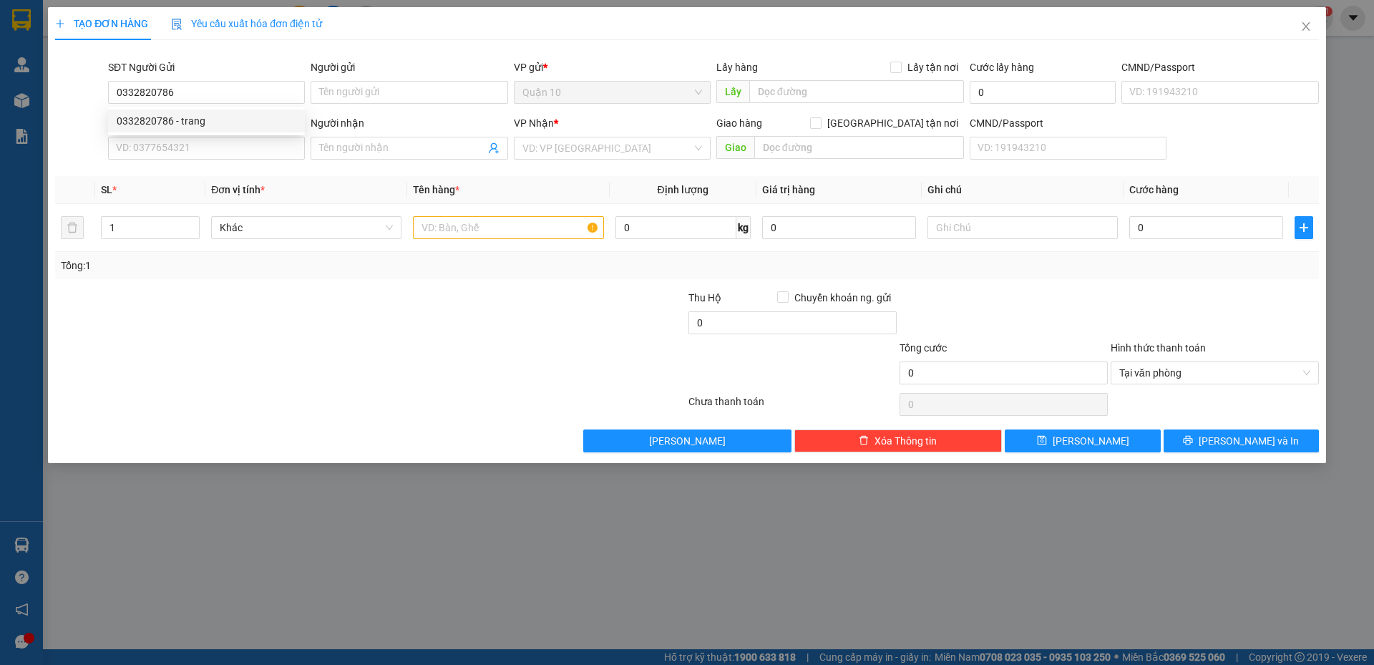
type input "0815878674"
type input "loan"
type input "109"
type input "0332820786"
click at [487, 232] on input "text" at bounding box center [508, 227] width 190 height 23
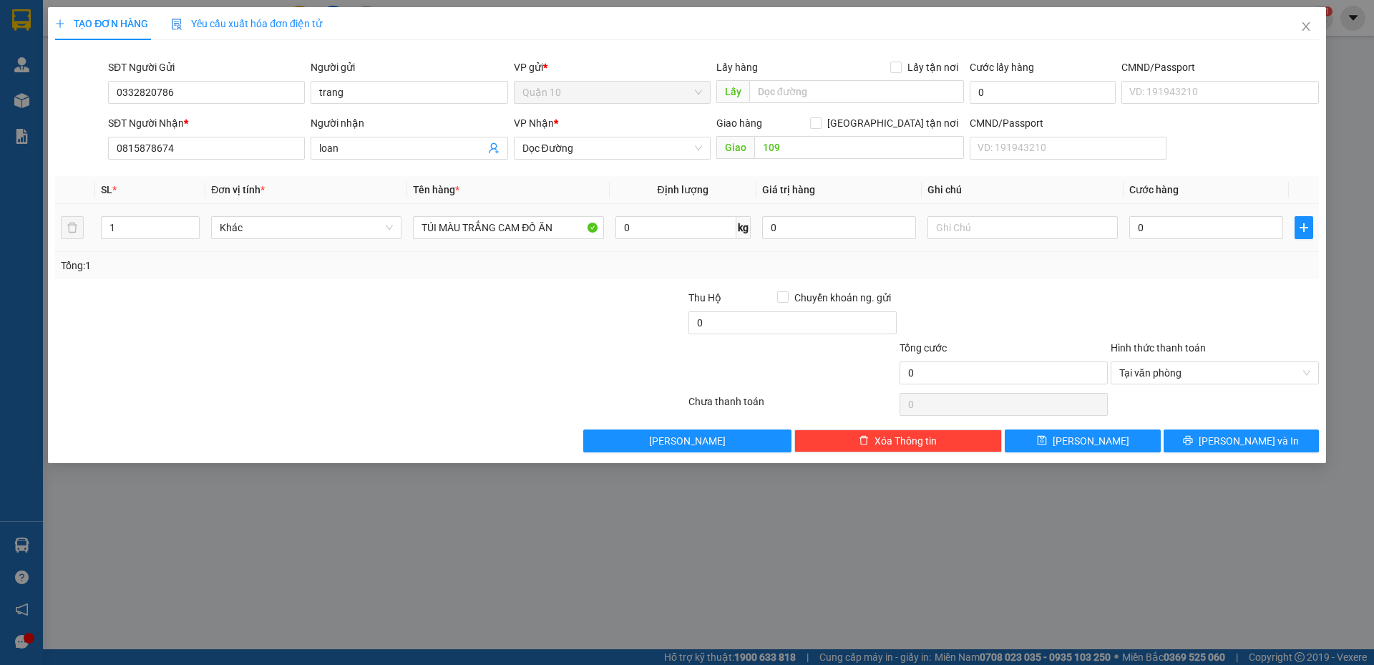
type input "TÚI MÀU TRẮNG CAM ĐỒ ĂN"
click at [1203, 248] on td "0" at bounding box center [1206, 228] width 165 height 48
click at [1200, 235] on input "0" at bounding box center [1207, 227] width 154 height 23
type input "5"
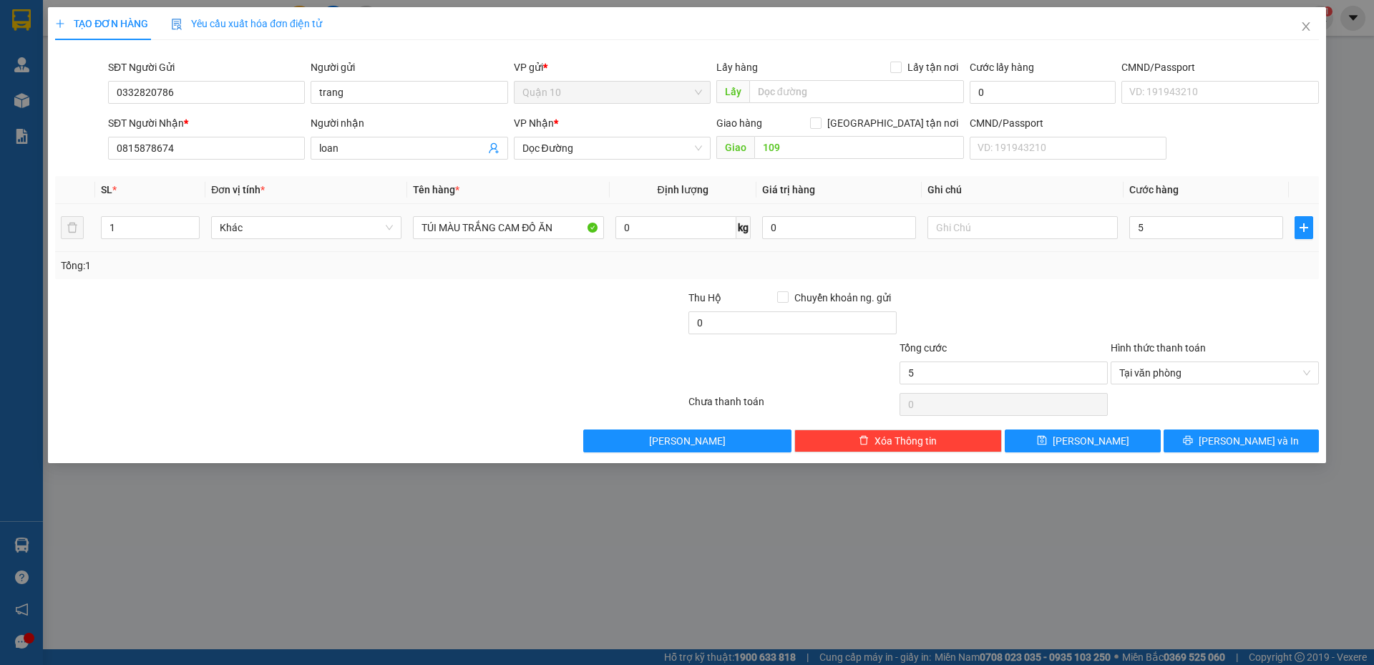
type input "50"
type input "50.000"
click at [729, 331] on input "0" at bounding box center [793, 322] width 208 height 23
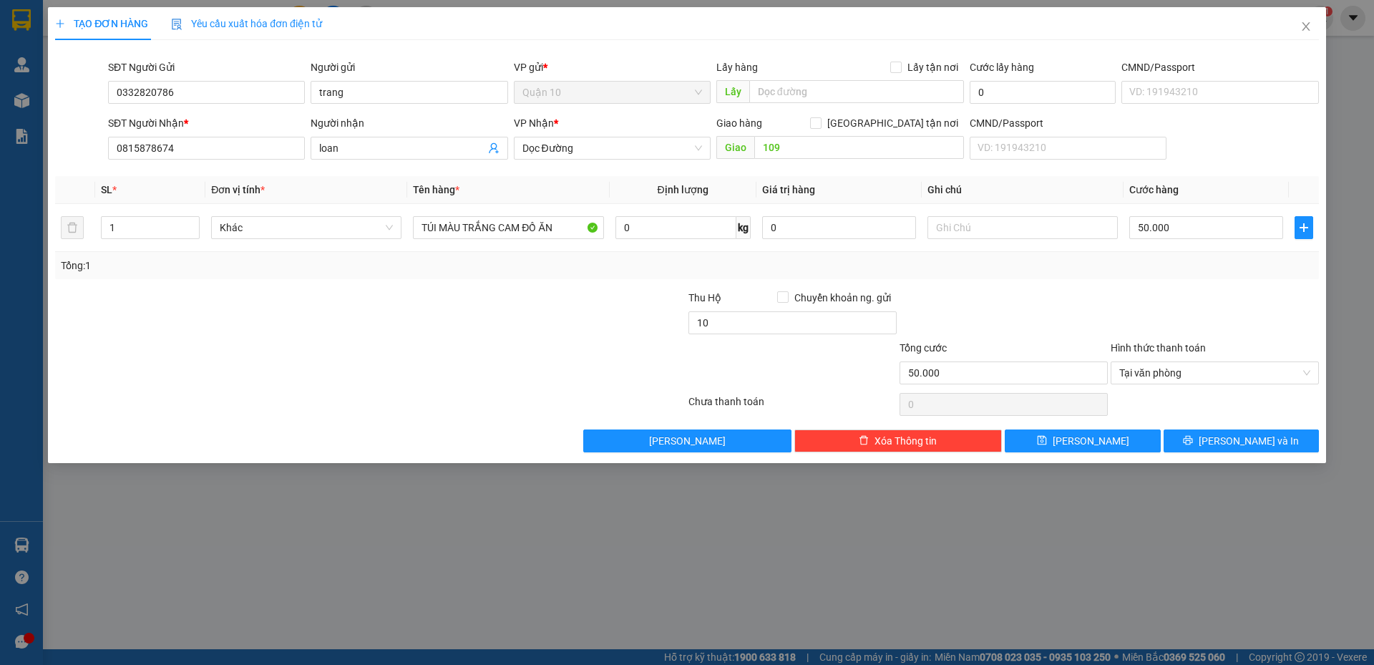
type input "10.000"
drag, startPoint x: 777, startPoint y: 213, endPoint x: 531, endPoint y: 220, distance: 246.3
click at [689, 213] on tr "1 Khác TÚI MÀU TRẮNG CAM ĐỒ ĂN 0 kg 0 50.000" at bounding box center [687, 228] width 1264 height 48
drag, startPoint x: 804, startPoint y: 228, endPoint x: 486, endPoint y: 188, distance: 320.2
click at [558, 188] on table "SL * Đơn vị tính * Tên hàng * Định lượng Giá trị hàng Ghi chú Cước hàng 1 Khác …" at bounding box center [687, 214] width 1264 height 76
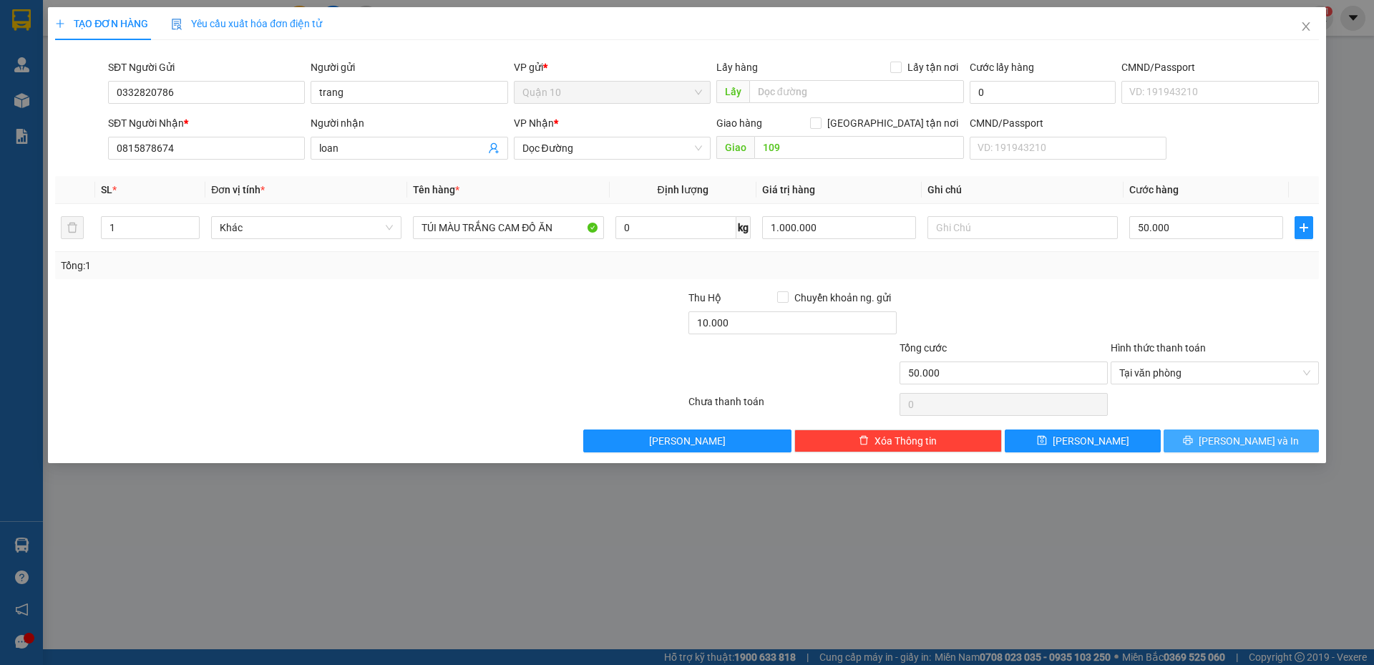
type input "1.000.000"
click at [1205, 443] on button "Lưu và In" at bounding box center [1241, 440] width 155 height 23
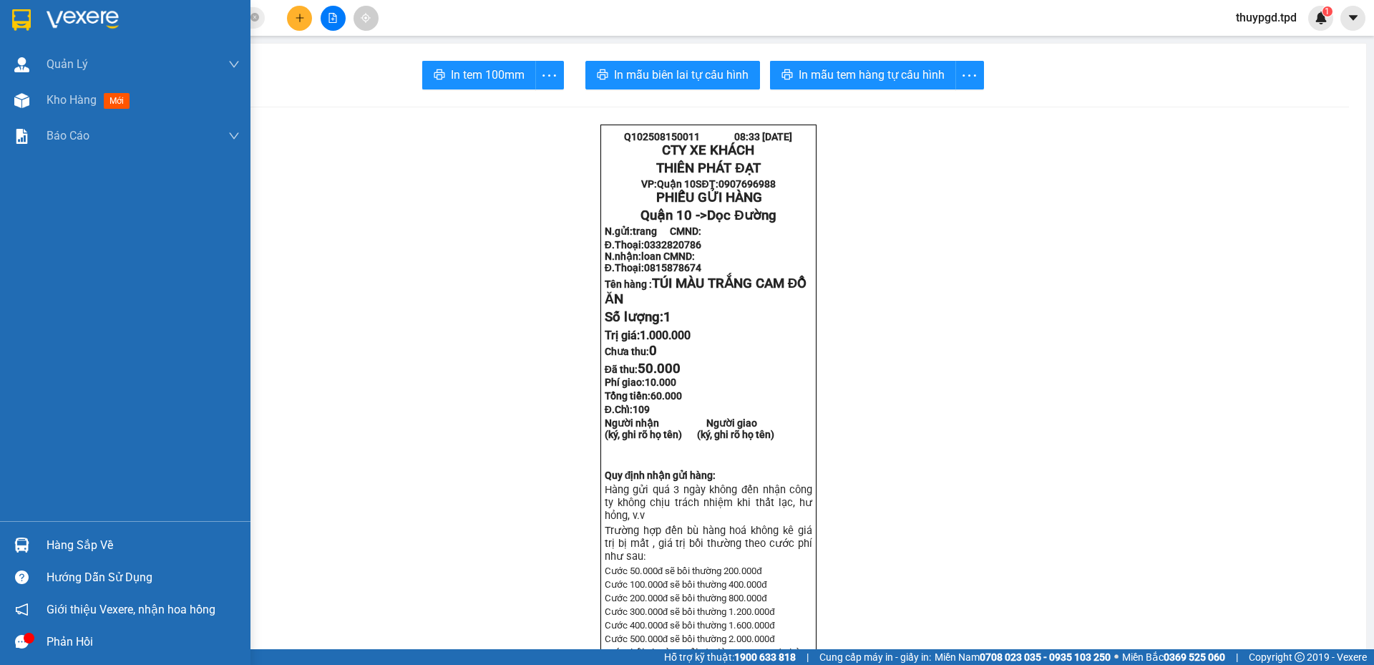
click at [34, 95] on div "Kho hàng mới" at bounding box center [125, 100] width 251 height 36
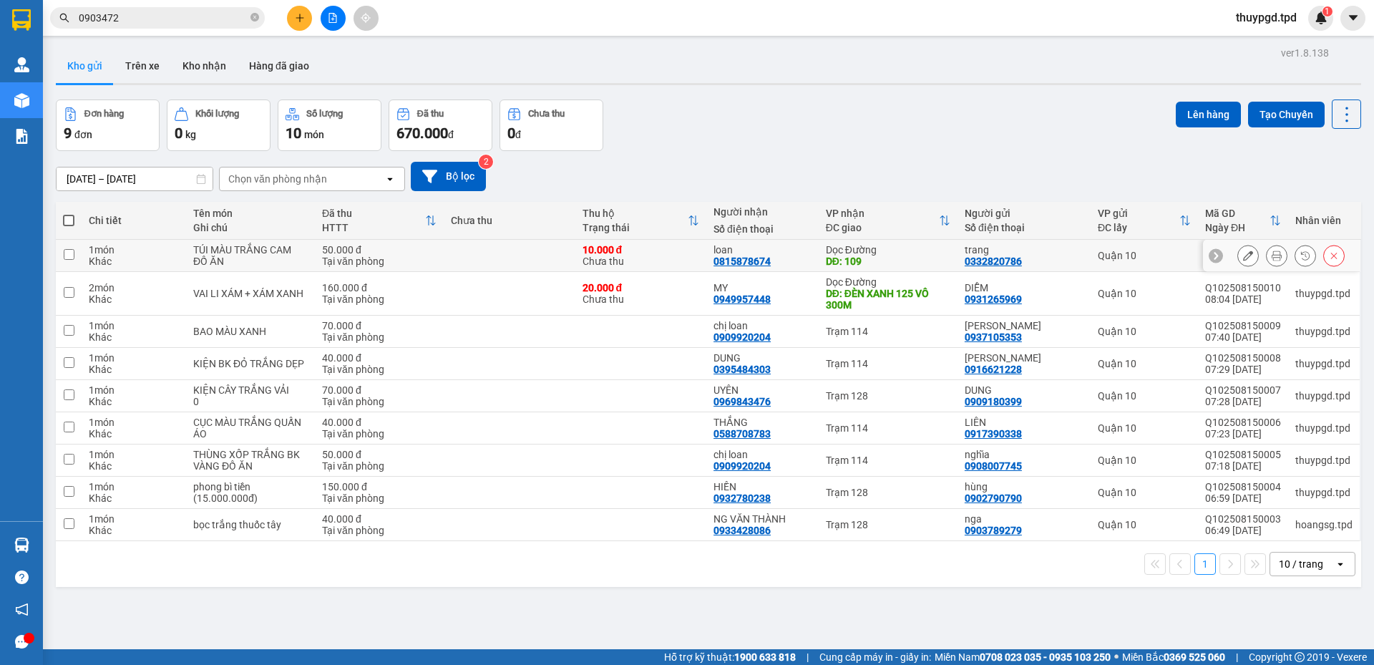
click at [1272, 254] on icon at bounding box center [1277, 256] width 10 height 10
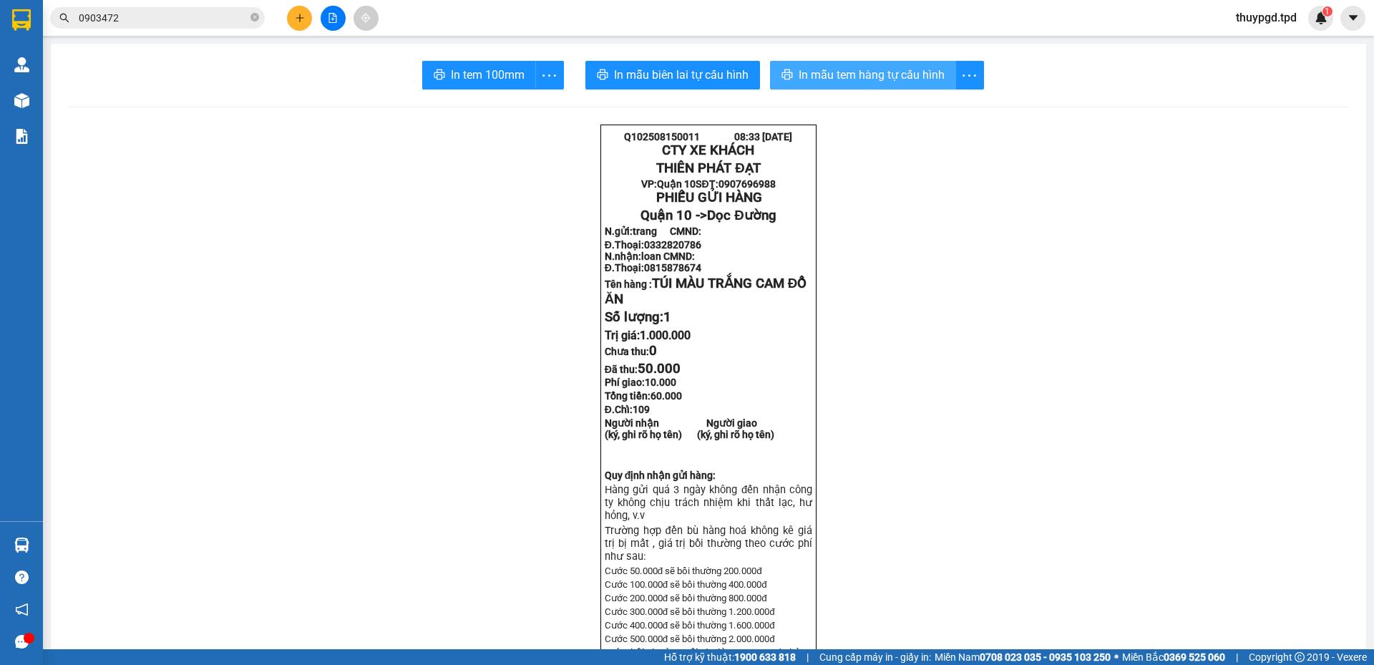
drag, startPoint x: 1178, startPoint y: 293, endPoint x: 853, endPoint y: 67, distance: 396.1
click at [853, 67] on span "In mẫu tem hàng tự cấu hình" at bounding box center [872, 75] width 146 height 18
click at [467, 82] on span "In tem 100mm" at bounding box center [488, 75] width 74 height 18
click at [301, 6] on button at bounding box center [299, 18] width 25 height 25
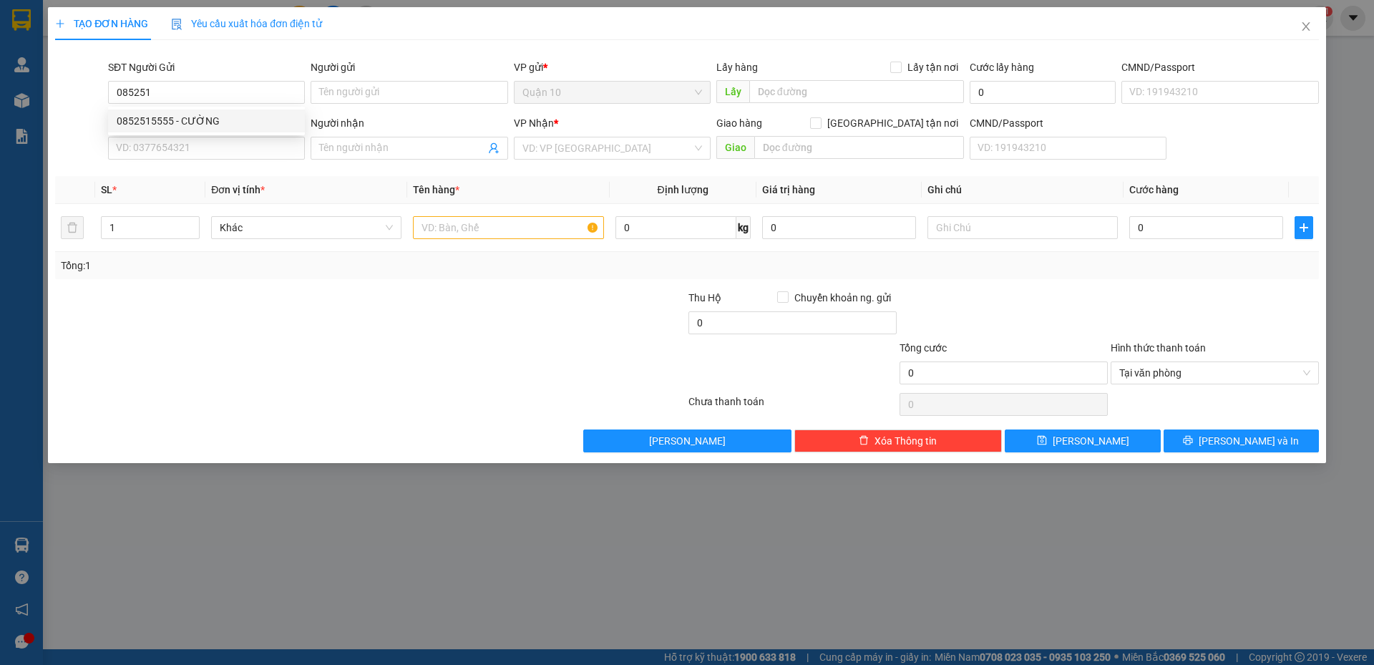
click at [178, 111] on div "0852515555 - CƯỜNG" at bounding box center [206, 121] width 197 height 23
type input "0852515555"
type input "CƯỜNG"
type input "079047002235"
type input "0938477567"
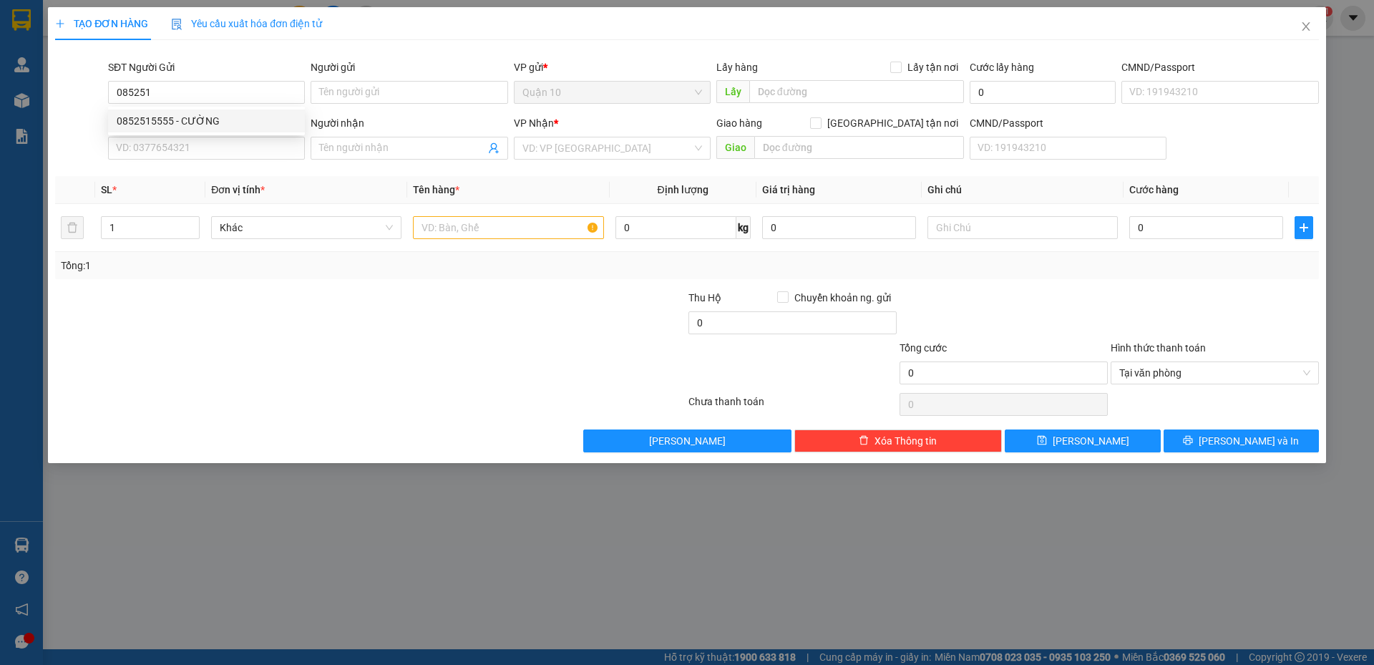
type input "[PERSON_NAME]"
type input "104"
type input "0852515555"
click at [478, 226] on input "text" at bounding box center [508, 227] width 190 height 23
type input "HỘP GIẤY NÂU DẸP"
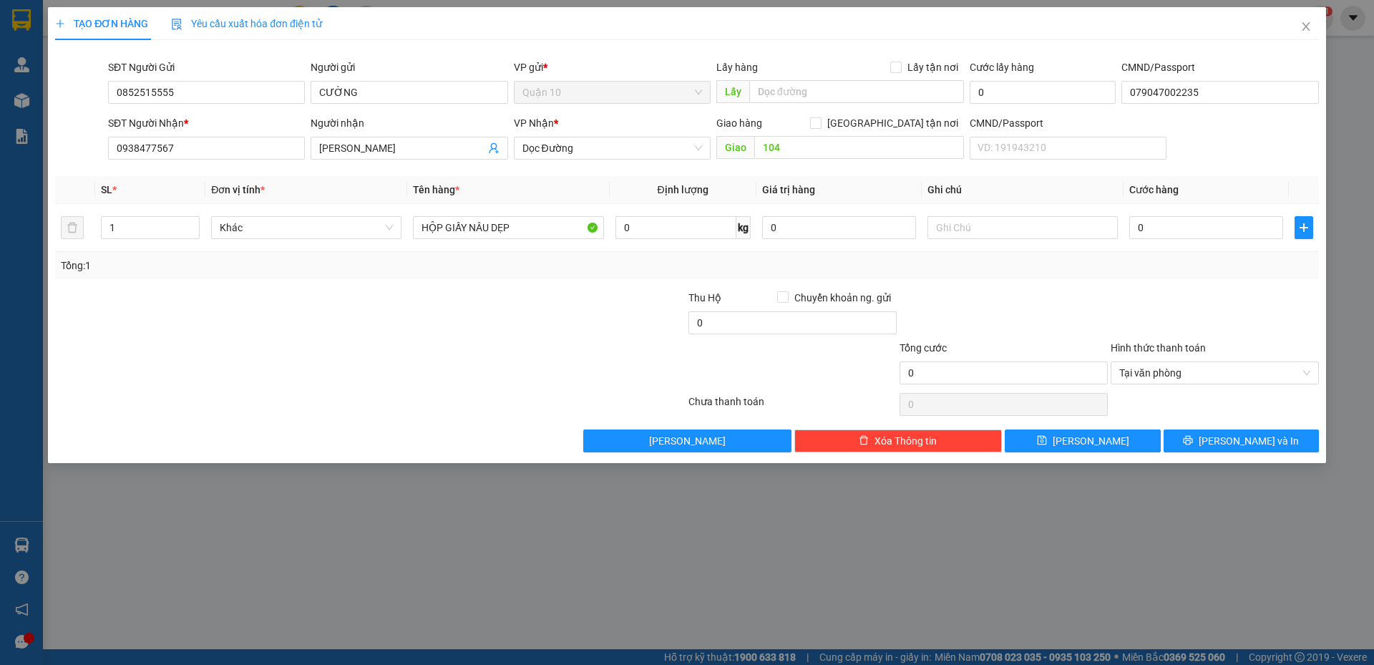
type input "4"
type input "40"
type input "40.000"
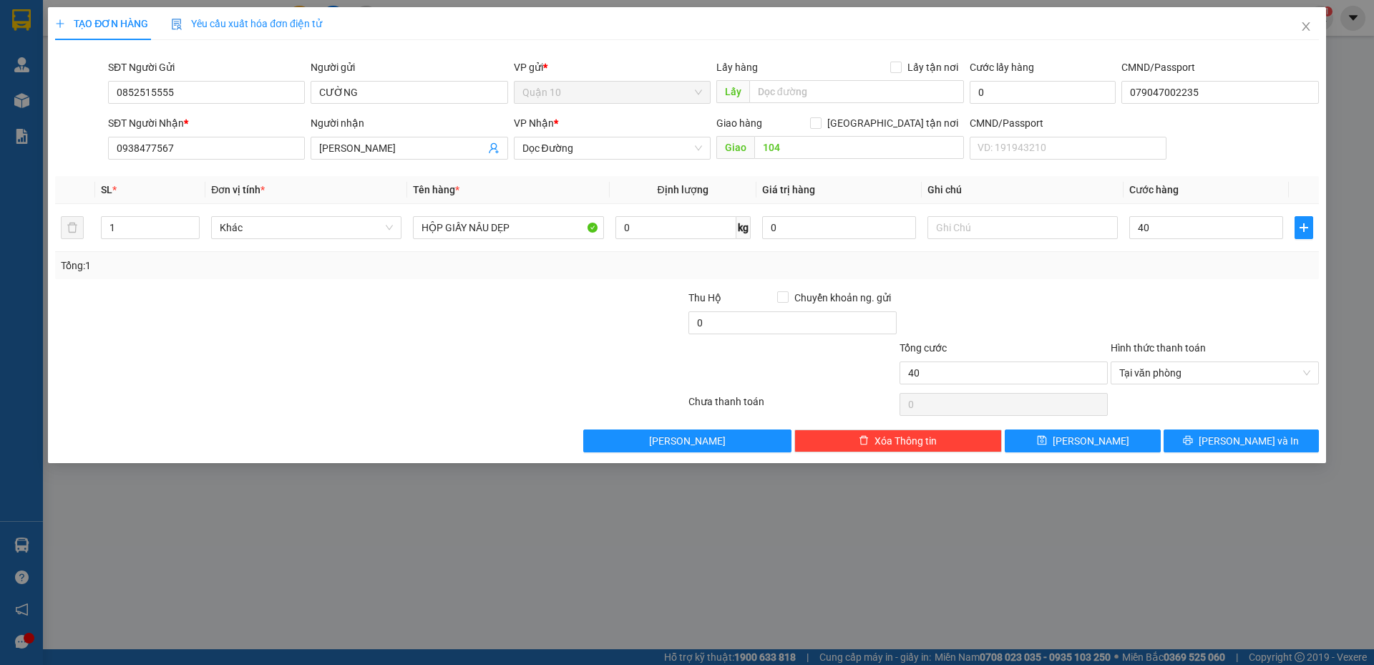
type input "40.000"
click at [787, 235] on input "0" at bounding box center [839, 227] width 154 height 23
type input "1.000.000"
click at [1076, 304] on div at bounding box center [1003, 315] width 211 height 50
click at [1213, 446] on button "Lưu và In" at bounding box center [1241, 440] width 155 height 23
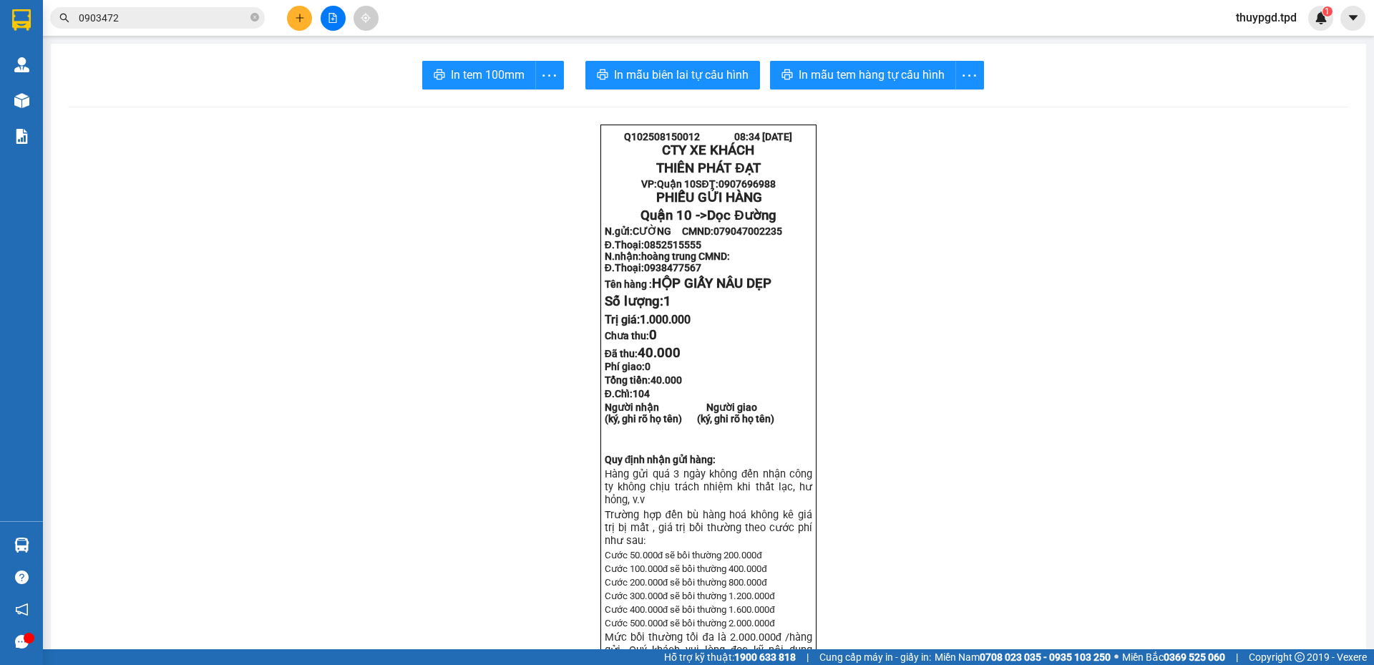
click at [507, 67] on span "In tem 100mm" at bounding box center [488, 75] width 74 height 18
click at [906, 72] on span "In mẫu tem hàng tự cấu hình" at bounding box center [872, 75] width 146 height 18
click at [528, 75] on button "In tem 100mm" at bounding box center [479, 75] width 114 height 29
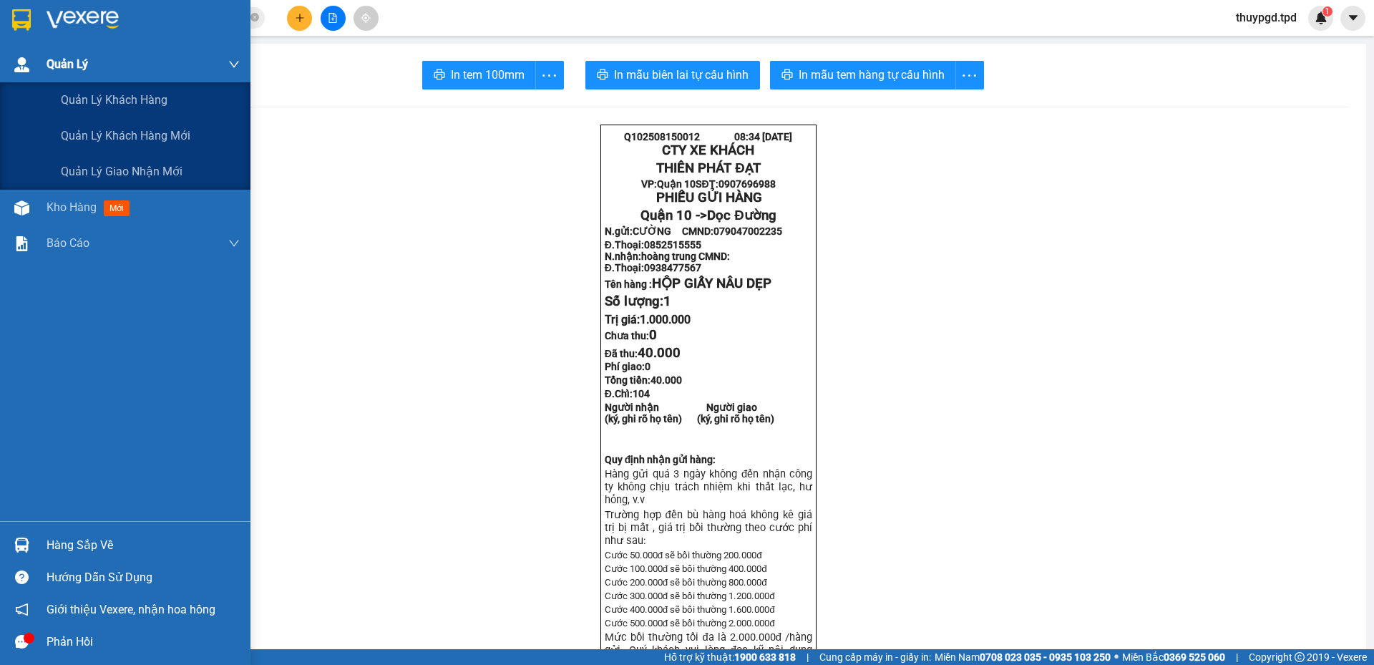
click at [23, 81] on div "Quản Lý" at bounding box center [125, 65] width 251 height 36
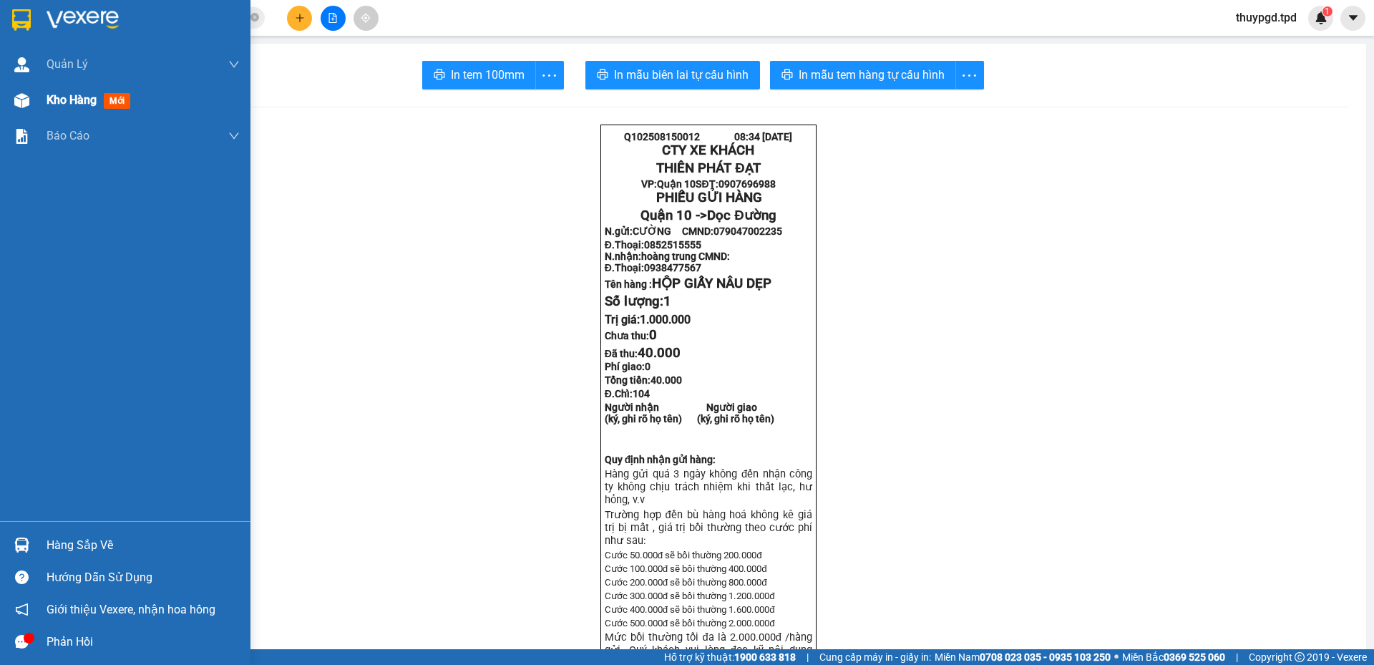
click at [69, 105] on span "Kho hàng" at bounding box center [72, 100] width 50 height 14
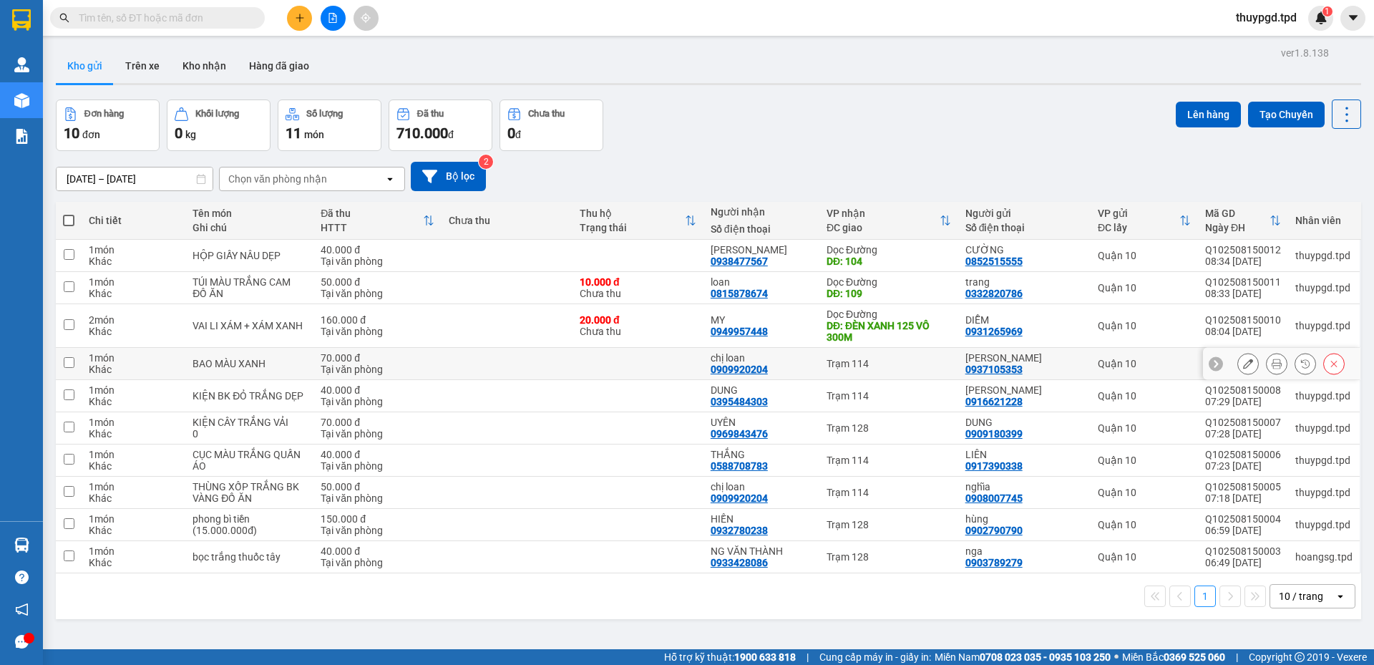
click at [450, 372] on td at bounding box center [507, 364] width 131 height 32
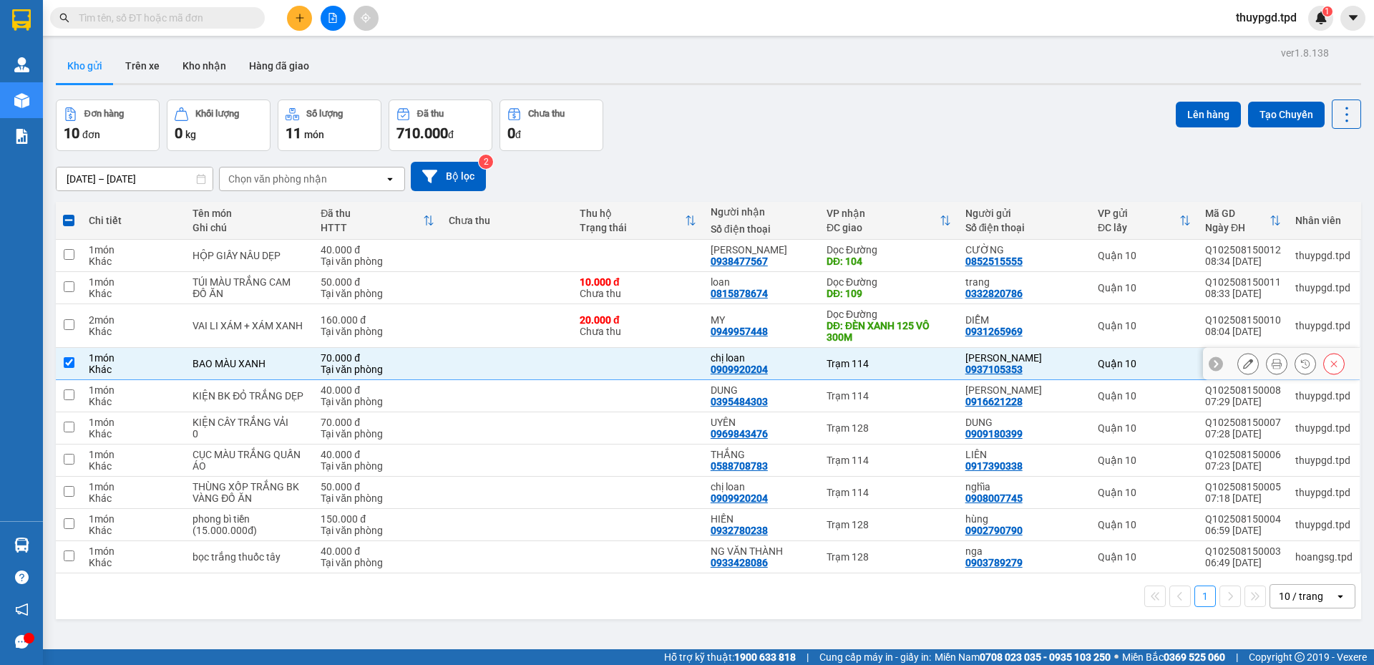
click at [452, 371] on td at bounding box center [507, 364] width 131 height 32
checkbox input "false"
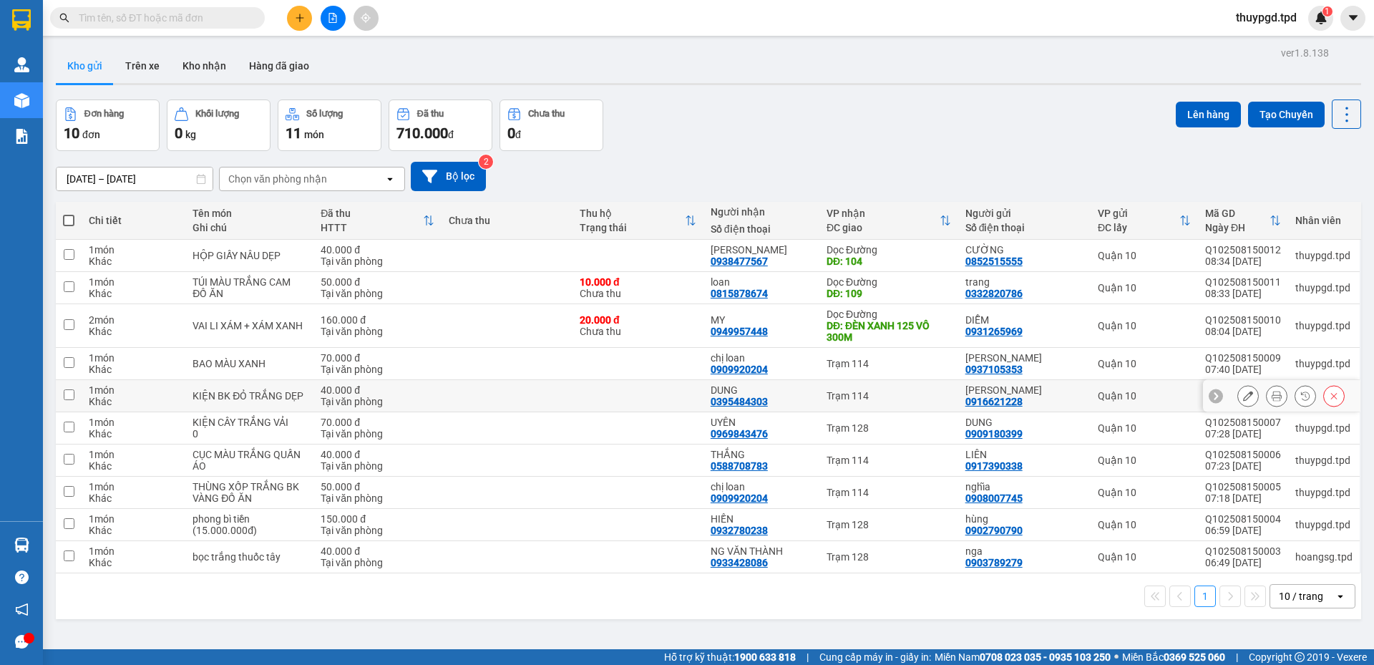
click at [455, 389] on td at bounding box center [507, 396] width 131 height 32
checkbox input "true"
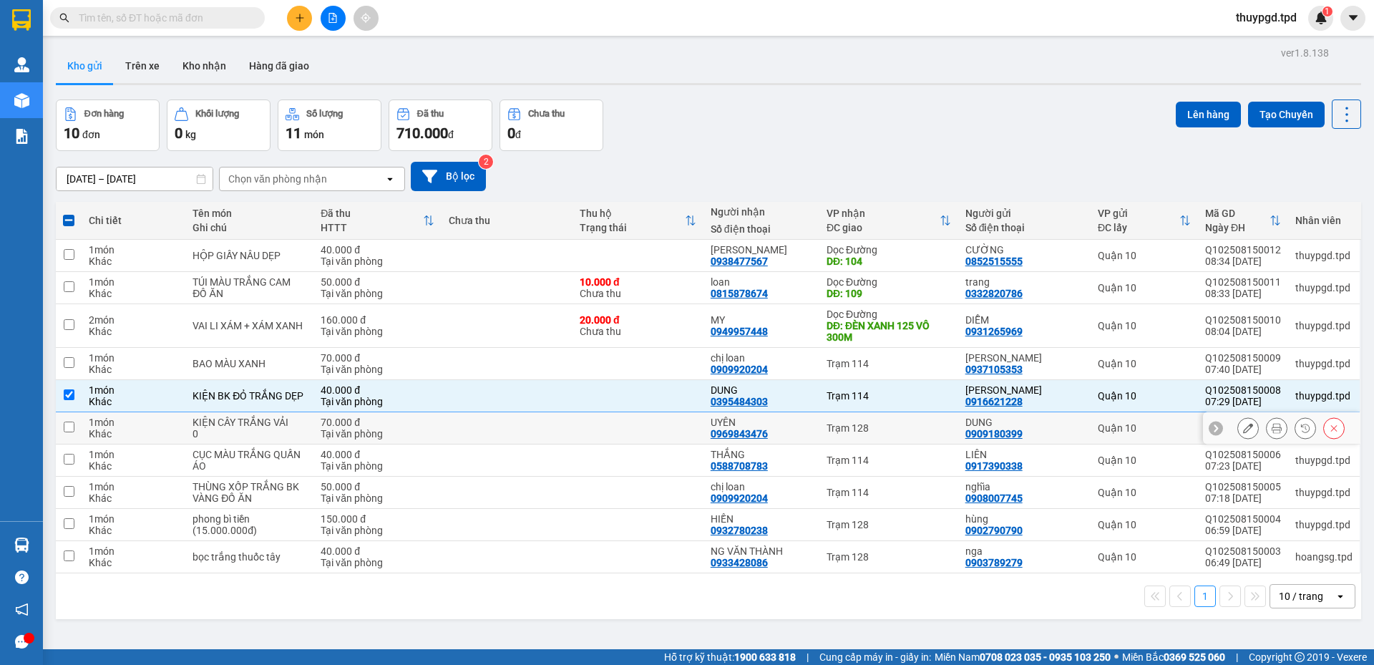
click at [421, 429] on div "Tại văn phòng" at bounding box center [378, 433] width 114 height 11
checkbox input "true"
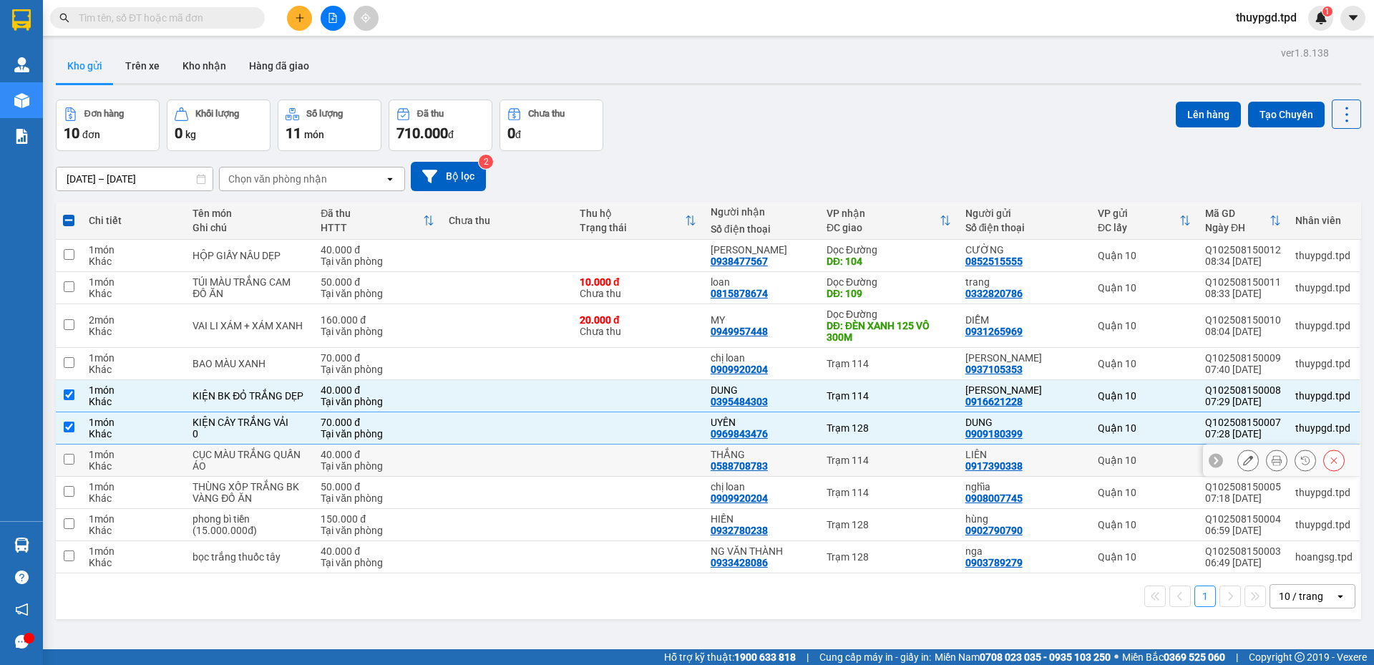
click at [410, 468] on div "Tại văn phòng" at bounding box center [378, 465] width 114 height 11
checkbox input "true"
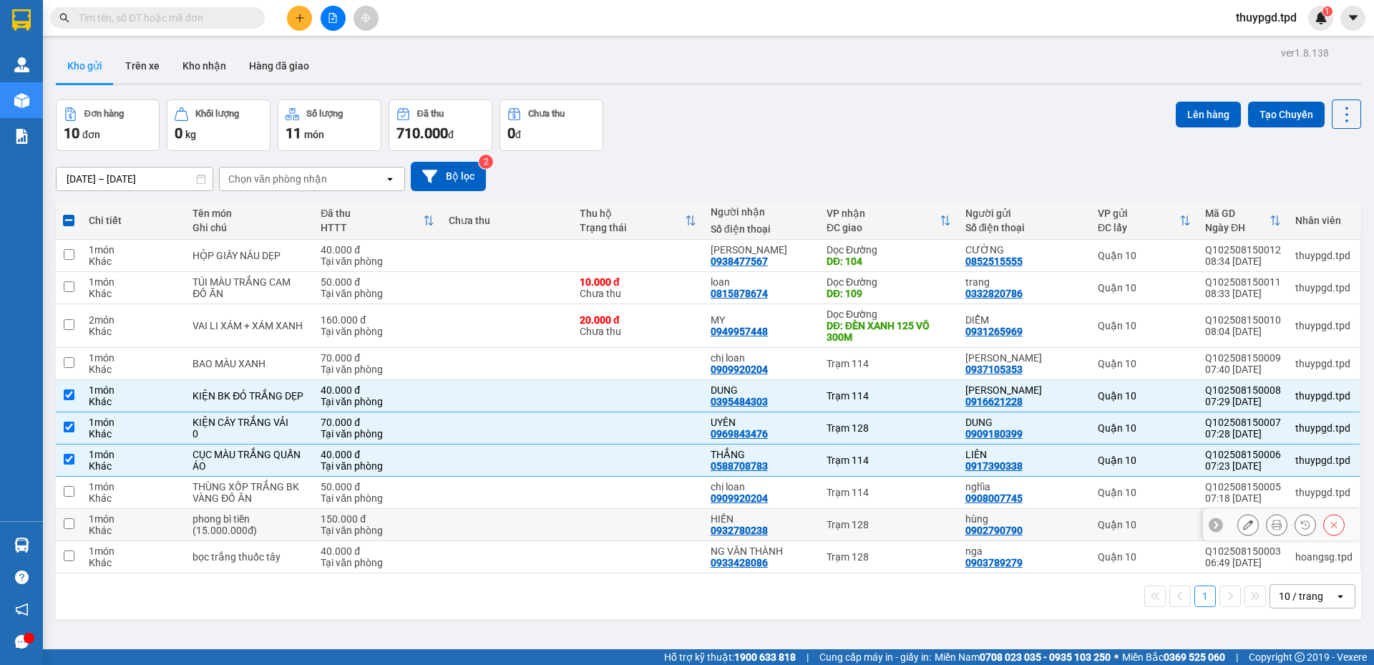
click at [341, 513] on div "150.000 đ" at bounding box center [378, 518] width 114 height 11
checkbox input "true"
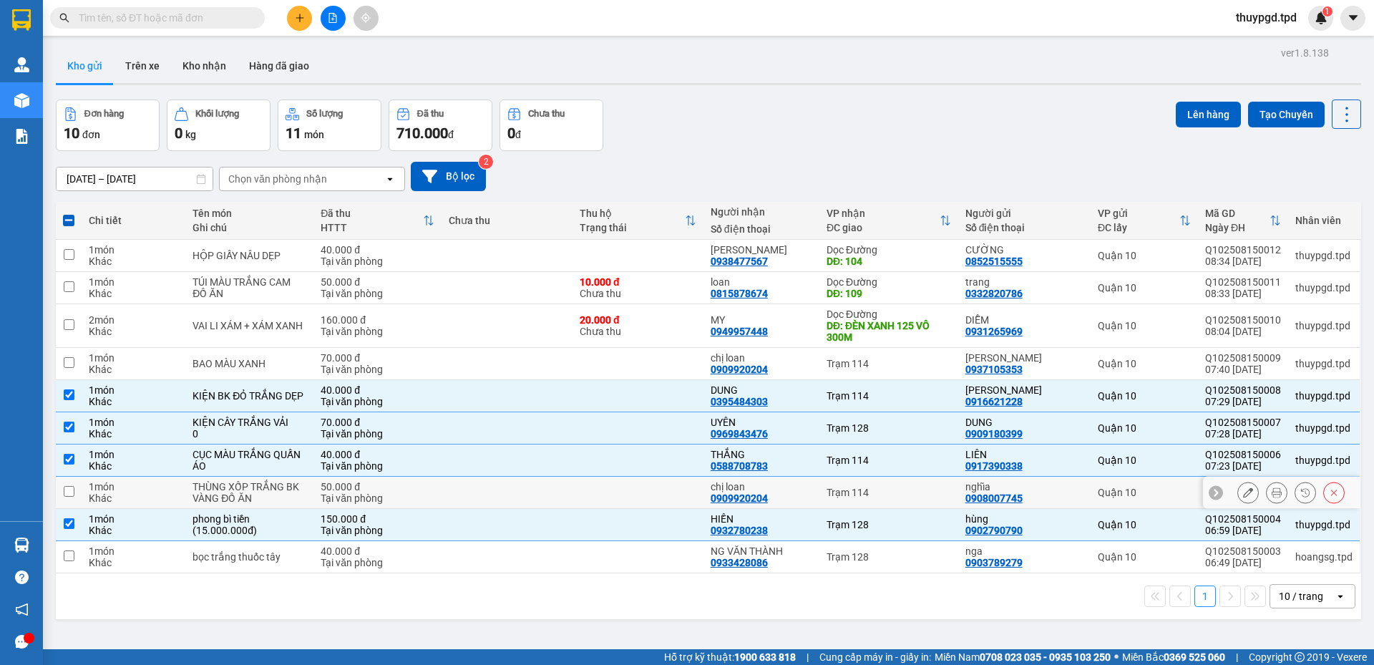
click at [360, 482] on div "50.000 đ" at bounding box center [378, 486] width 114 height 11
checkbox input "true"
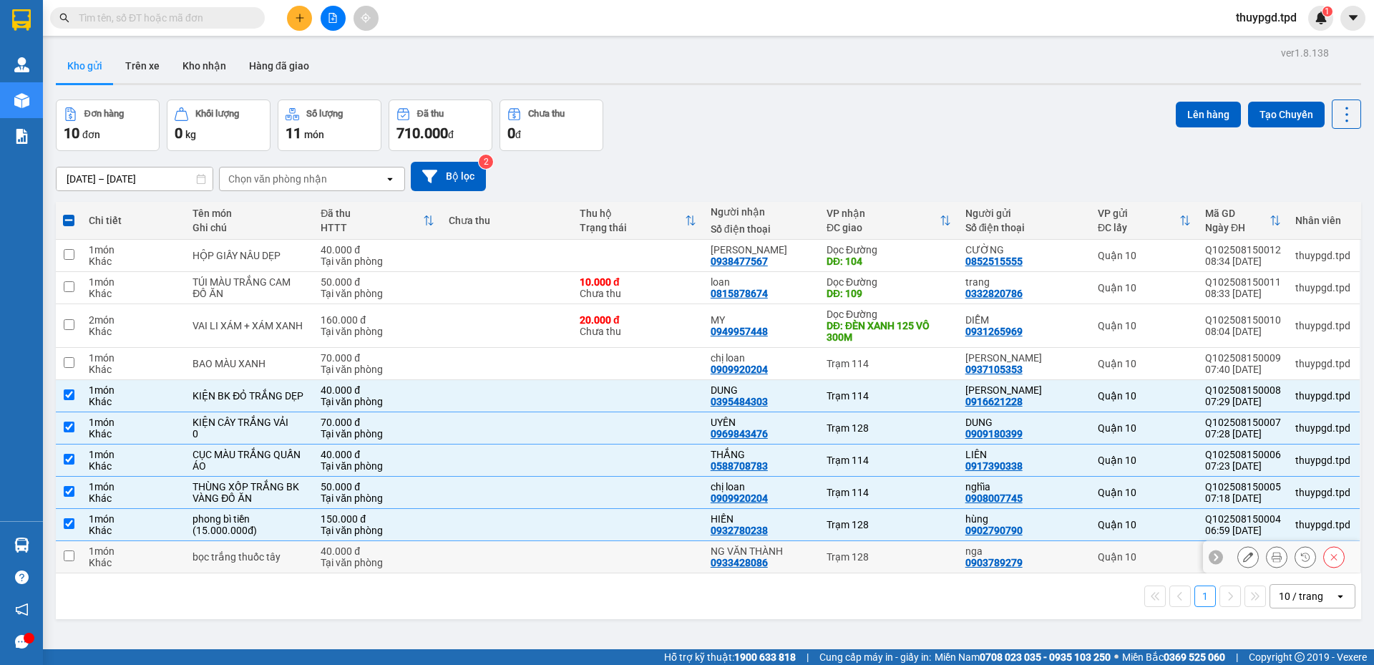
drag, startPoint x: 440, startPoint y: 567, endPoint x: 438, endPoint y: 575, distance: 8.9
click at [440, 565] on td "40.000 đ Tại văn phòng" at bounding box center [378, 557] width 128 height 32
checkbox input "true"
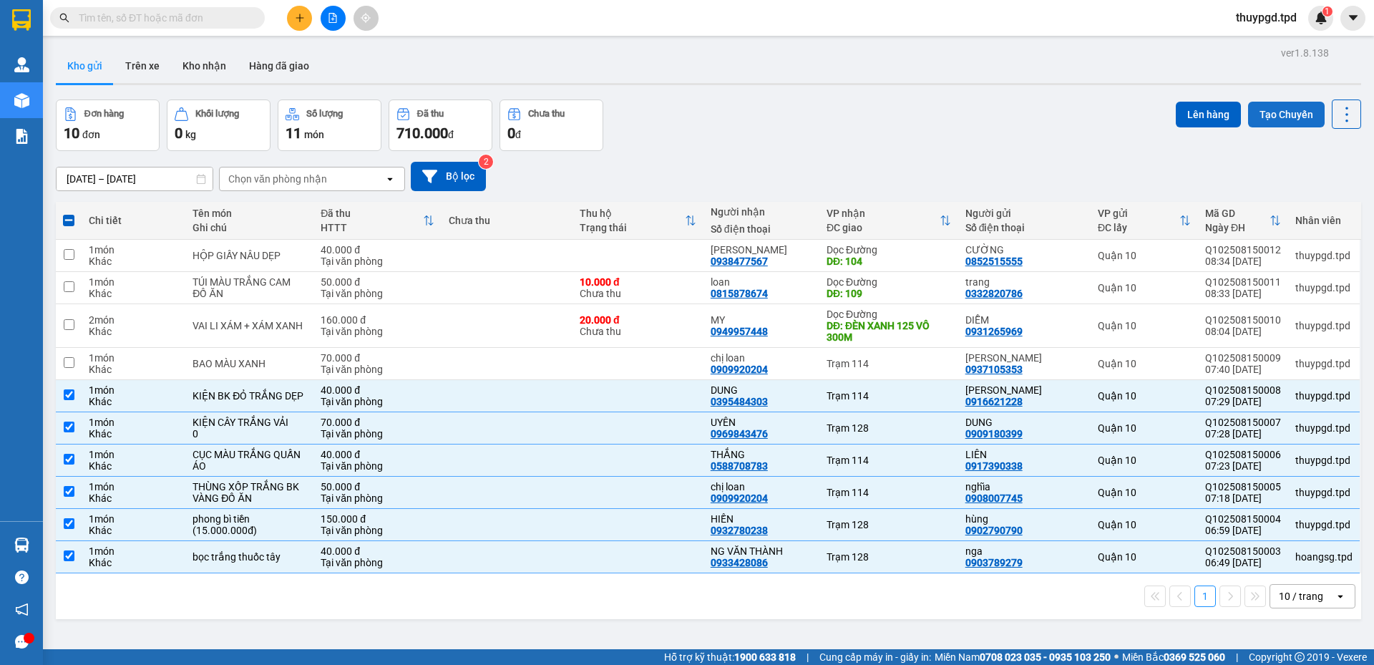
click at [1271, 106] on button "Tạo Chuyến" at bounding box center [1286, 115] width 77 height 26
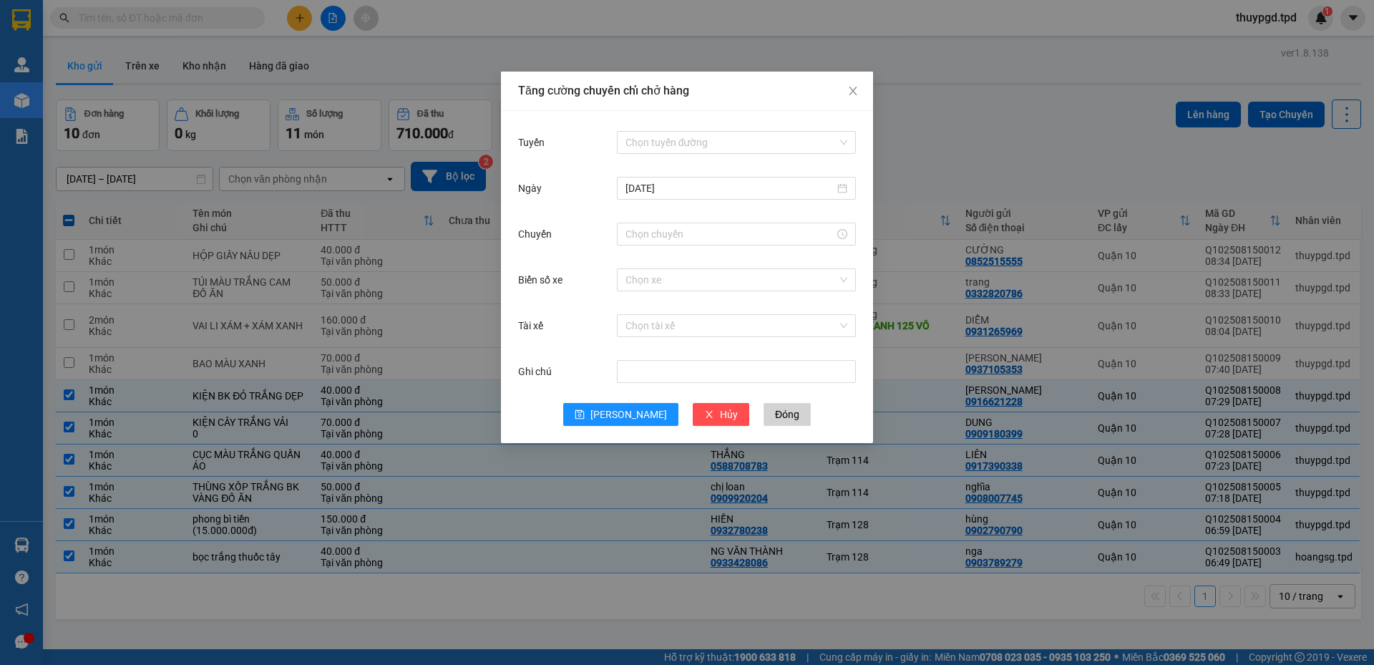
click at [778, 82] on div "Tăng cường chuyến chỉ chở hàng" at bounding box center [687, 91] width 372 height 39
drag, startPoint x: 738, startPoint y: 109, endPoint x: 709, endPoint y: 147, distance: 48.5
click at [737, 111] on div "Tăng cường chuyến chỉ chở hàng Tuyến Chọn tuyến đường [DATE] Chuyến Biển số xe …" at bounding box center [687, 257] width 372 height 371
click at [709, 147] on input "Tuyến" at bounding box center [732, 142] width 212 height 21
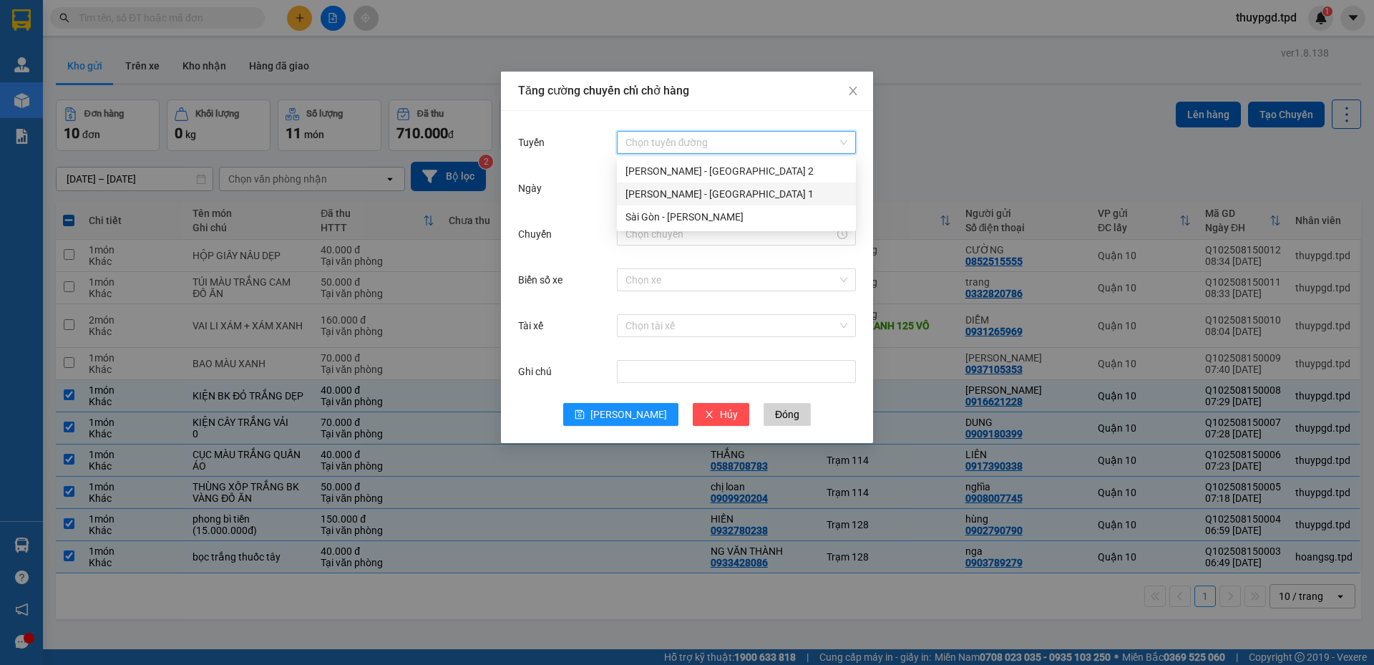
click at [689, 204] on div "[PERSON_NAME] - [GEOGRAPHIC_DATA] 1" at bounding box center [736, 194] width 239 height 23
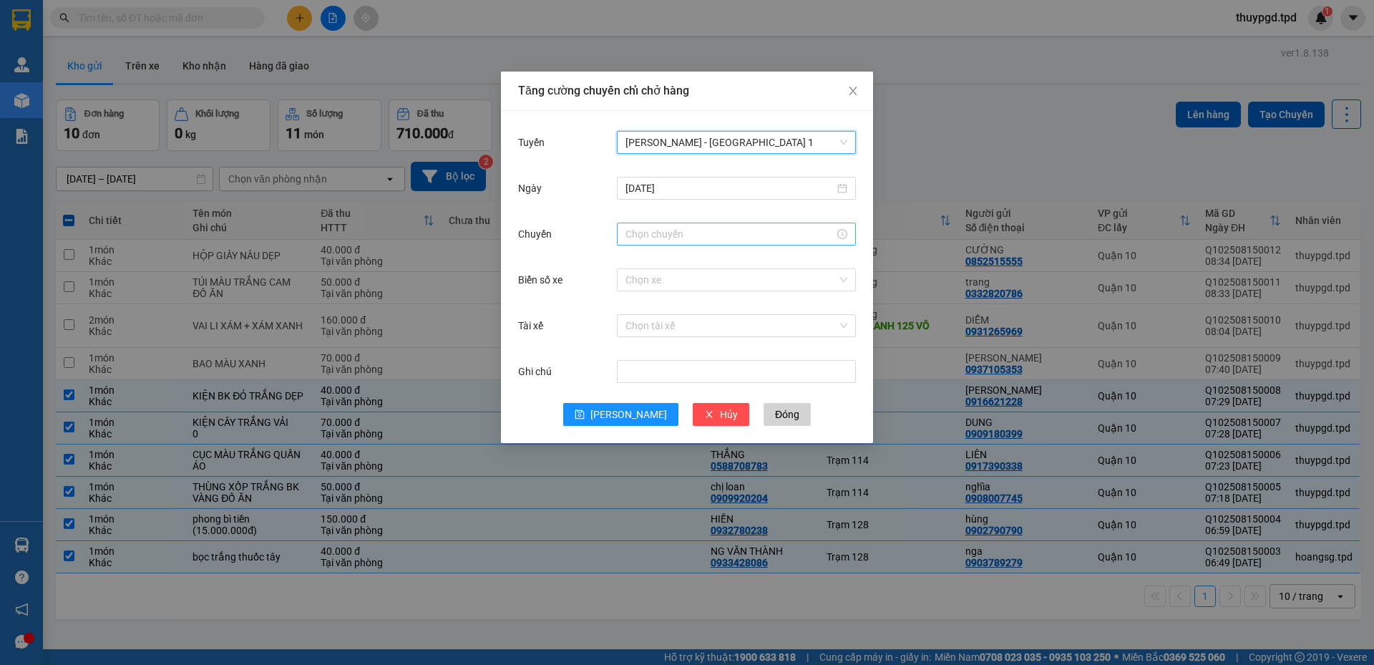
click at [664, 233] on input "Chuyến" at bounding box center [730, 234] width 209 height 16
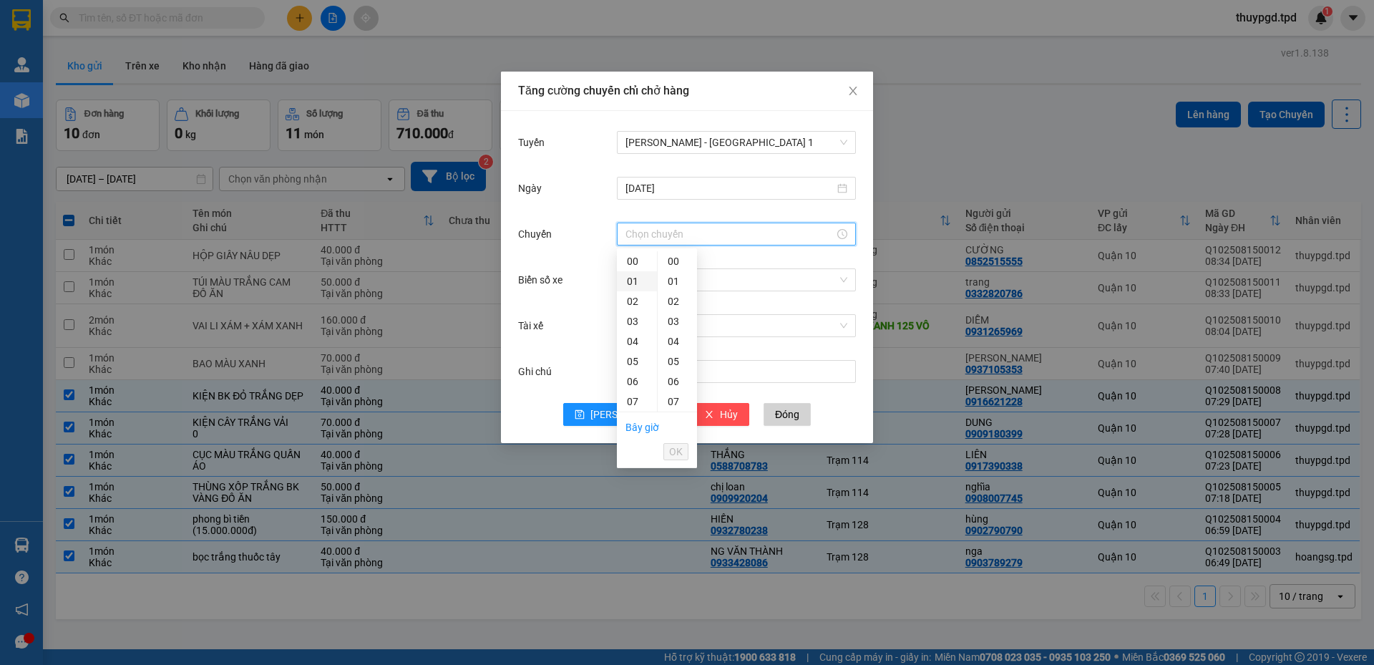
scroll to position [143, 0]
click at [621, 256] on div "07" at bounding box center [637, 258] width 40 height 20
click at [630, 283] on div "08" at bounding box center [637, 281] width 40 height 20
type input "08:00"
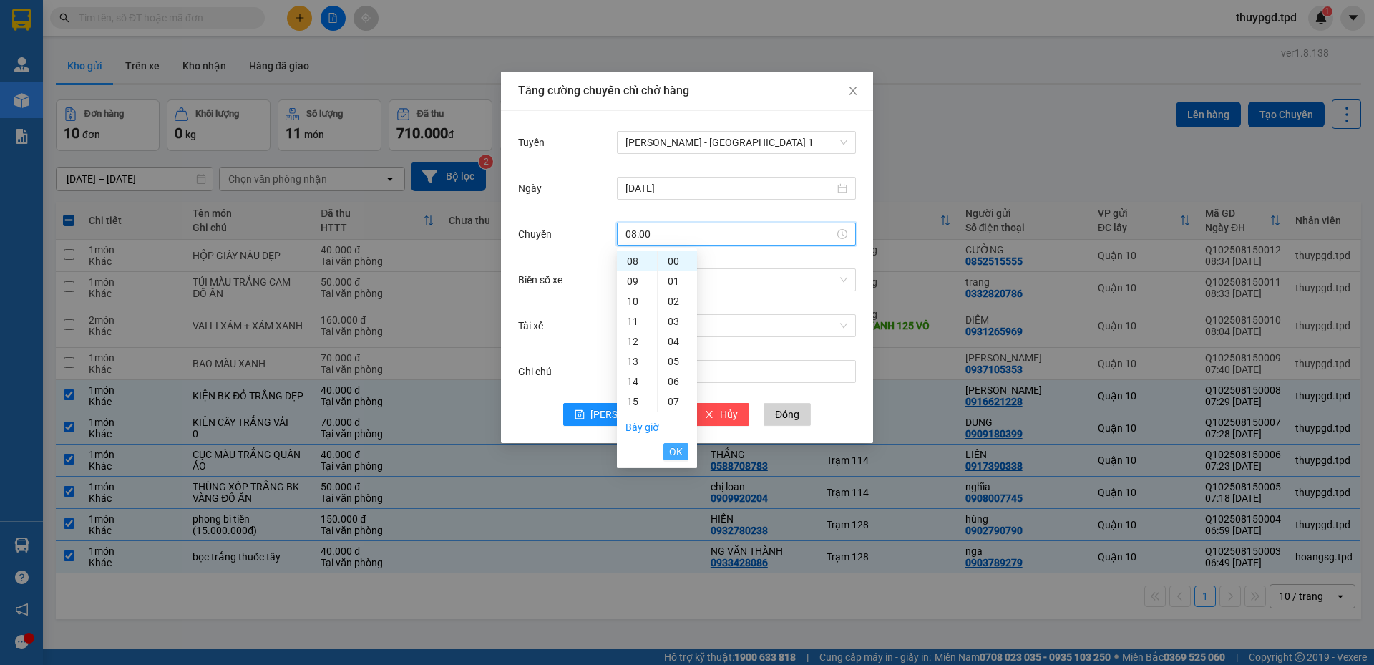
click at [670, 448] on span "OK" at bounding box center [676, 452] width 14 height 16
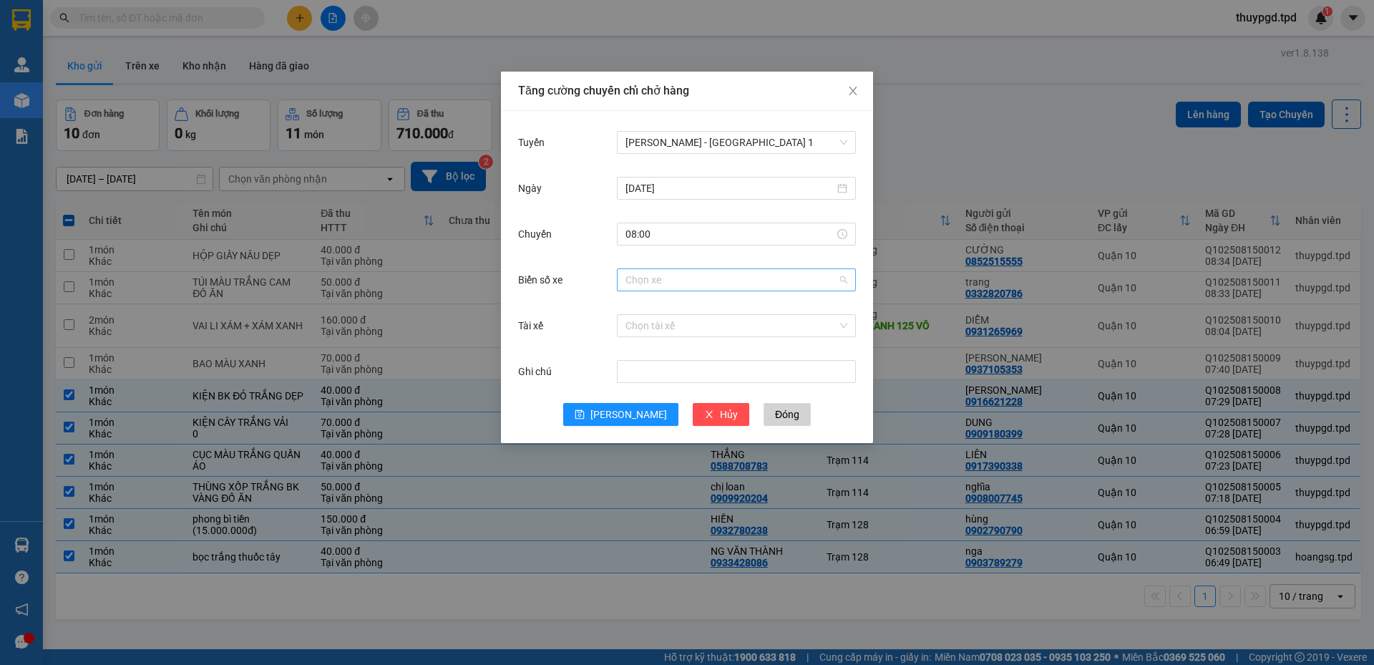
click at [661, 286] on input "Biển số xe" at bounding box center [732, 279] width 212 height 21
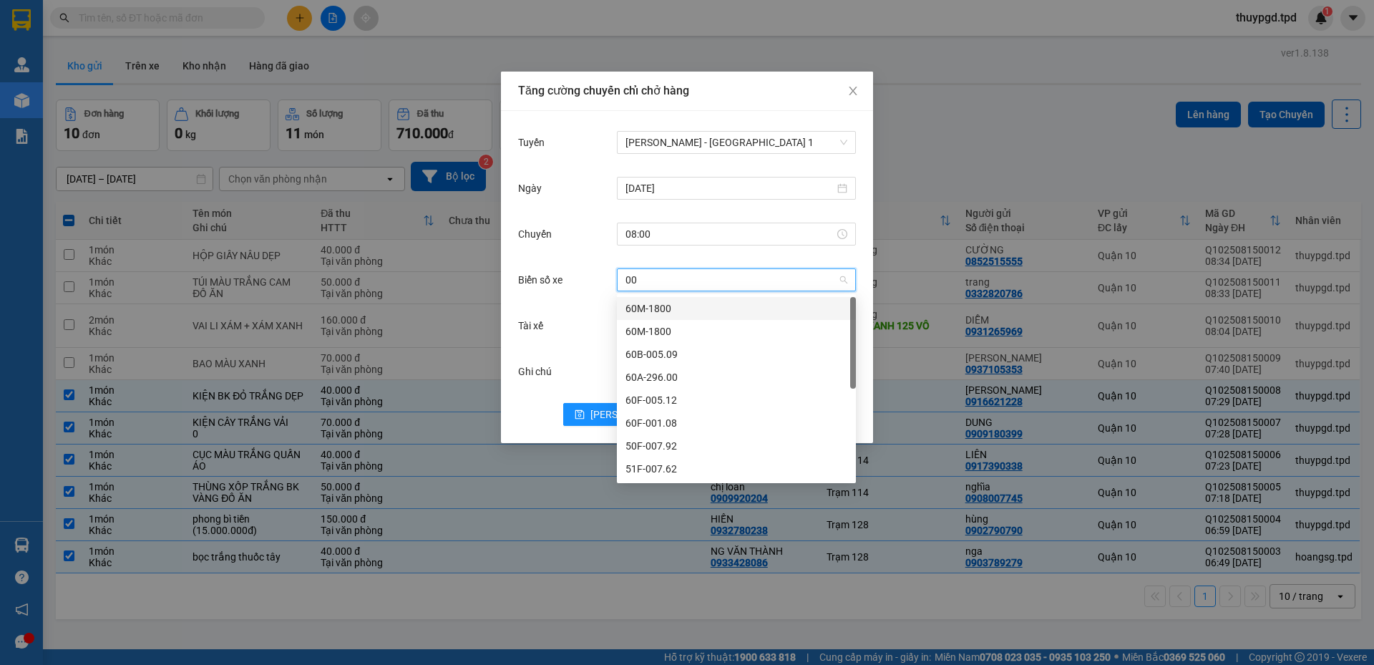
type input "001"
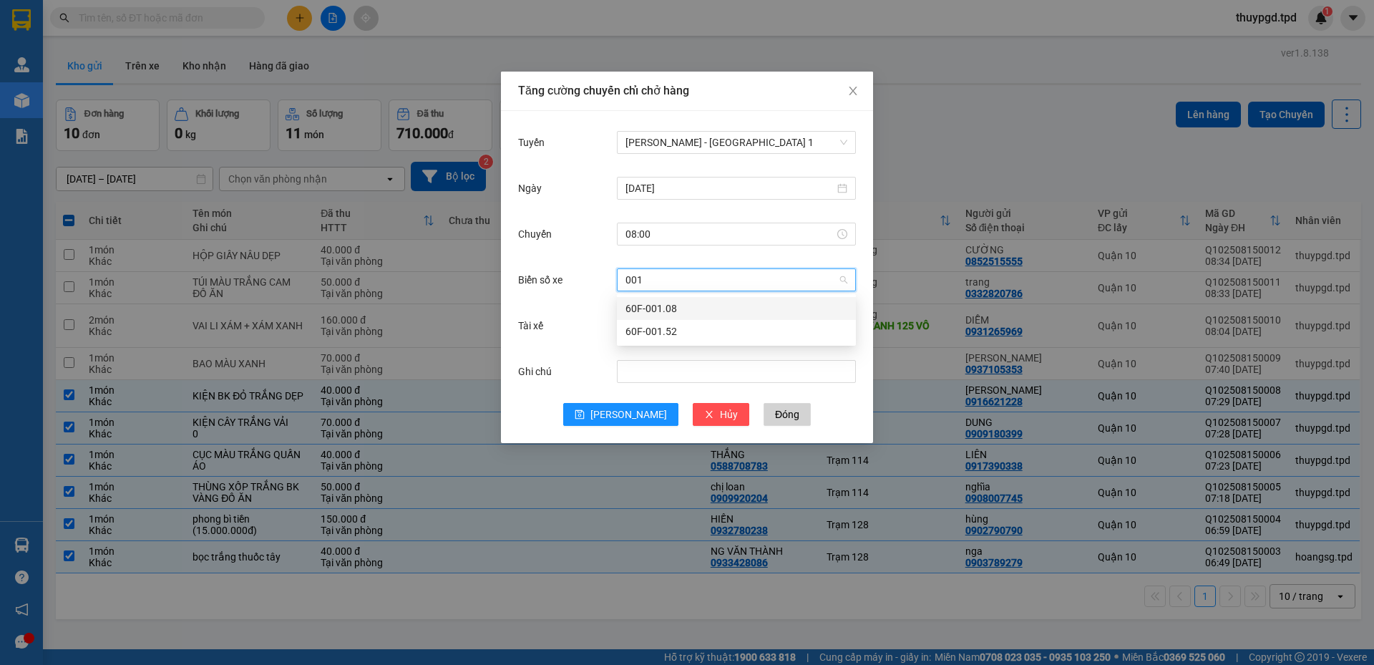
click at [696, 308] on div "60F-001.08" at bounding box center [737, 309] width 222 height 16
click at [666, 321] on input "Tài xế" at bounding box center [732, 325] width 212 height 21
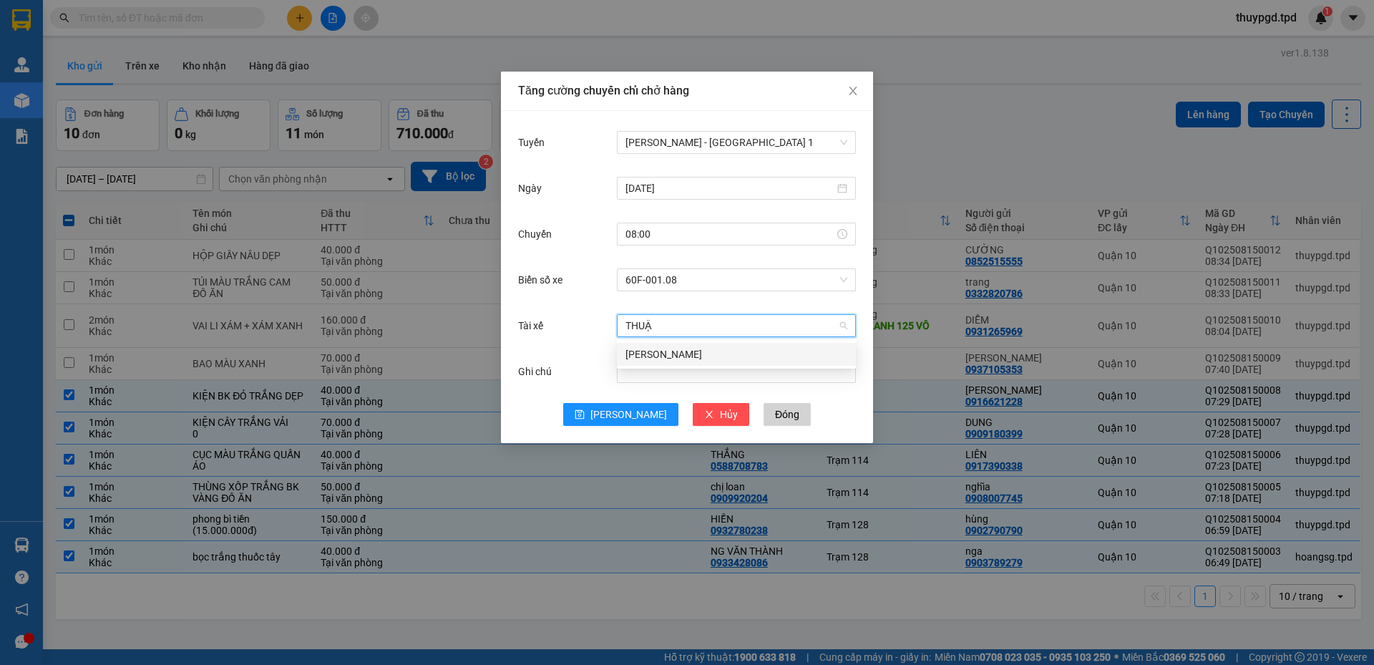
type input "THUẬN"
click at [656, 358] on div "[PERSON_NAME]" at bounding box center [737, 354] width 222 height 16
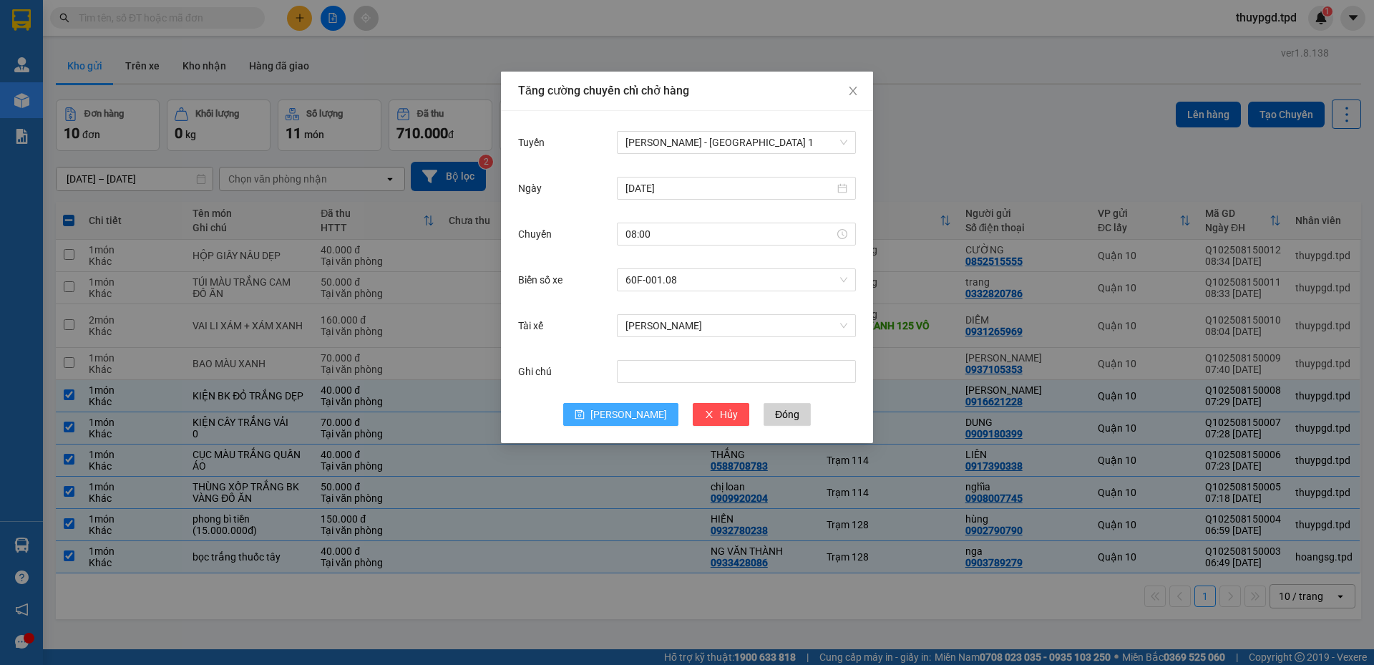
click at [627, 406] on button "[PERSON_NAME]" at bounding box center [620, 414] width 115 height 23
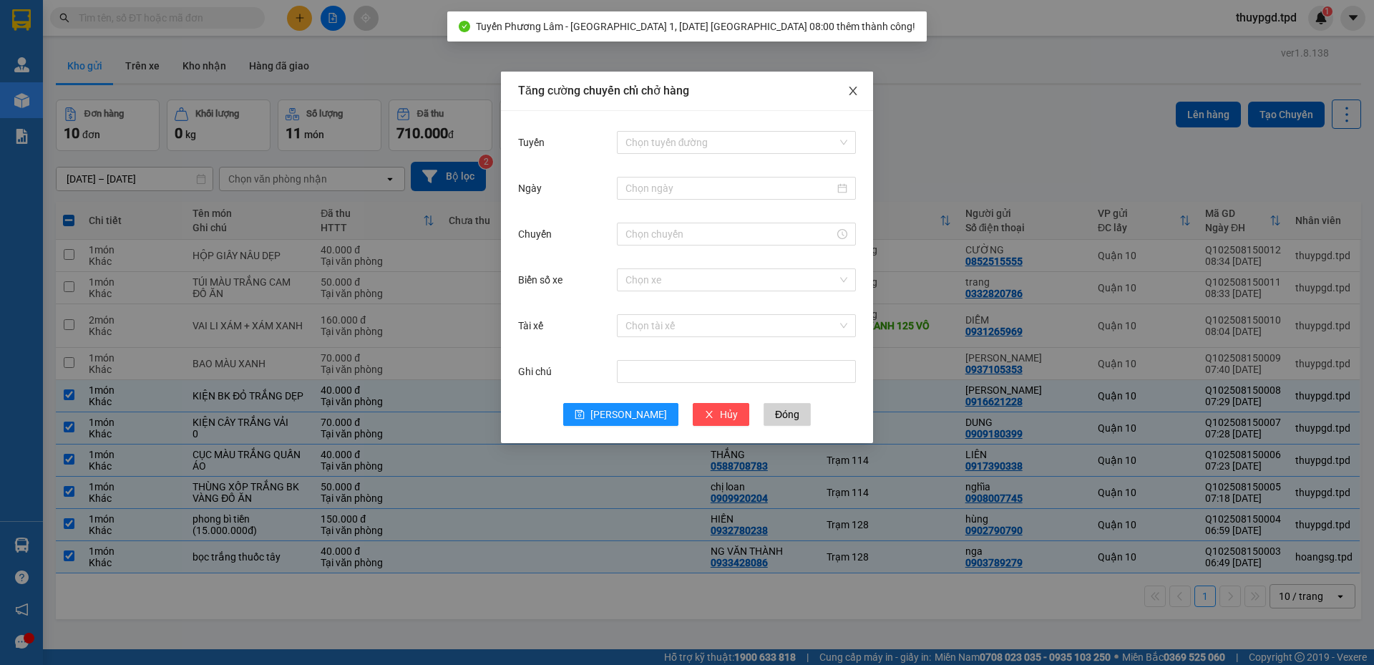
click at [869, 91] on span "Close" at bounding box center [853, 92] width 40 height 40
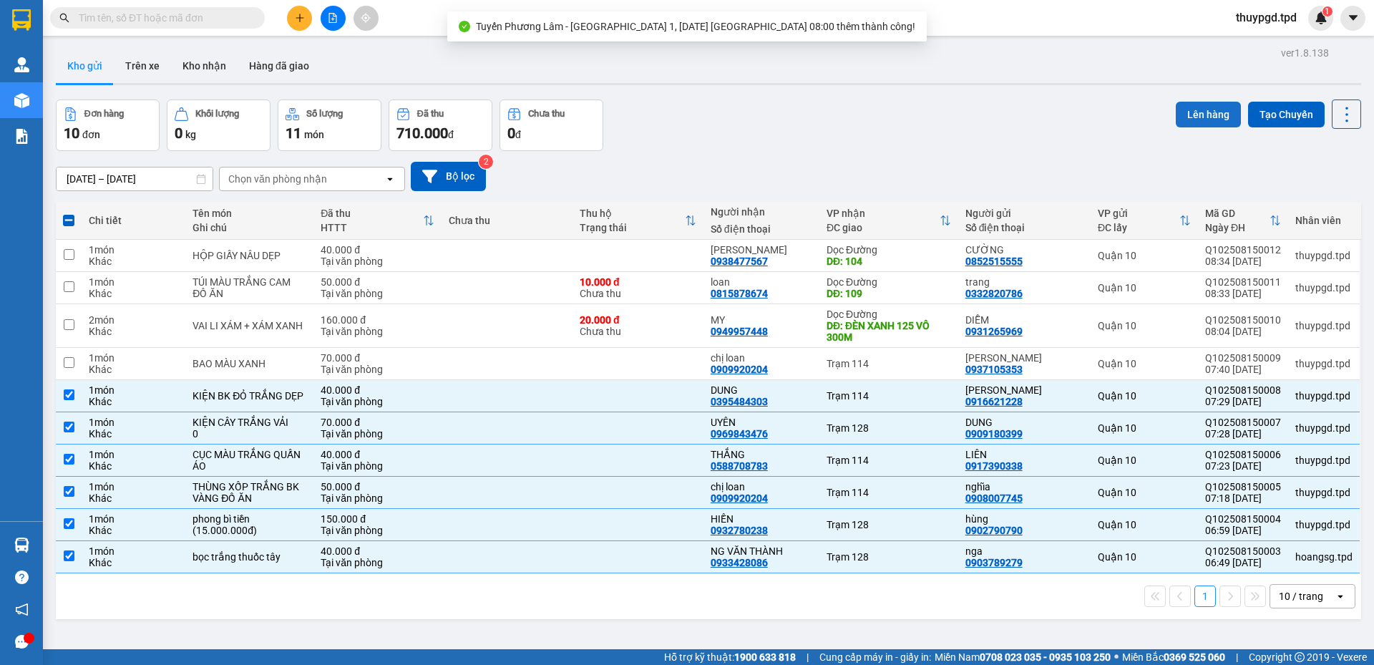
click at [1203, 106] on button "Lên hàng" at bounding box center [1208, 115] width 65 height 26
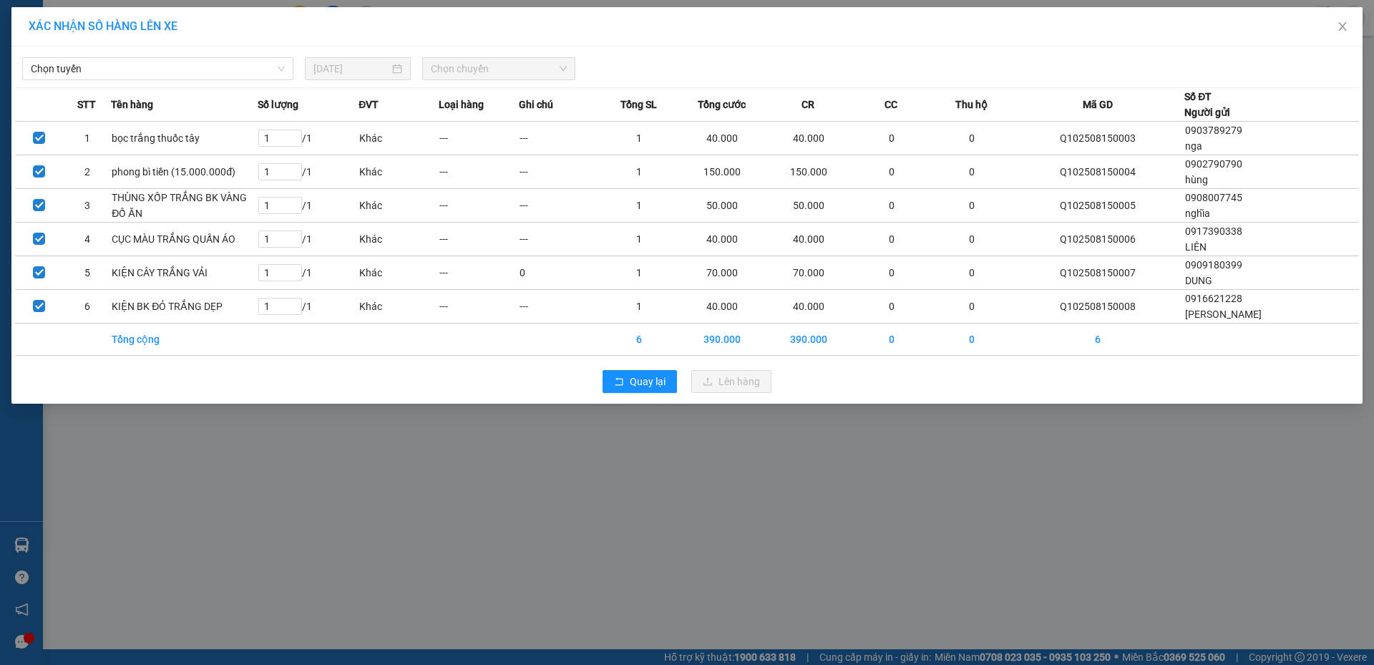
click at [184, 89] on th "Tên hàng" at bounding box center [184, 105] width 147 height 34
click at [218, 89] on th "Tên hàng" at bounding box center [184, 105] width 147 height 34
click at [243, 76] on span "Chọn tuyến" at bounding box center [158, 68] width 254 height 21
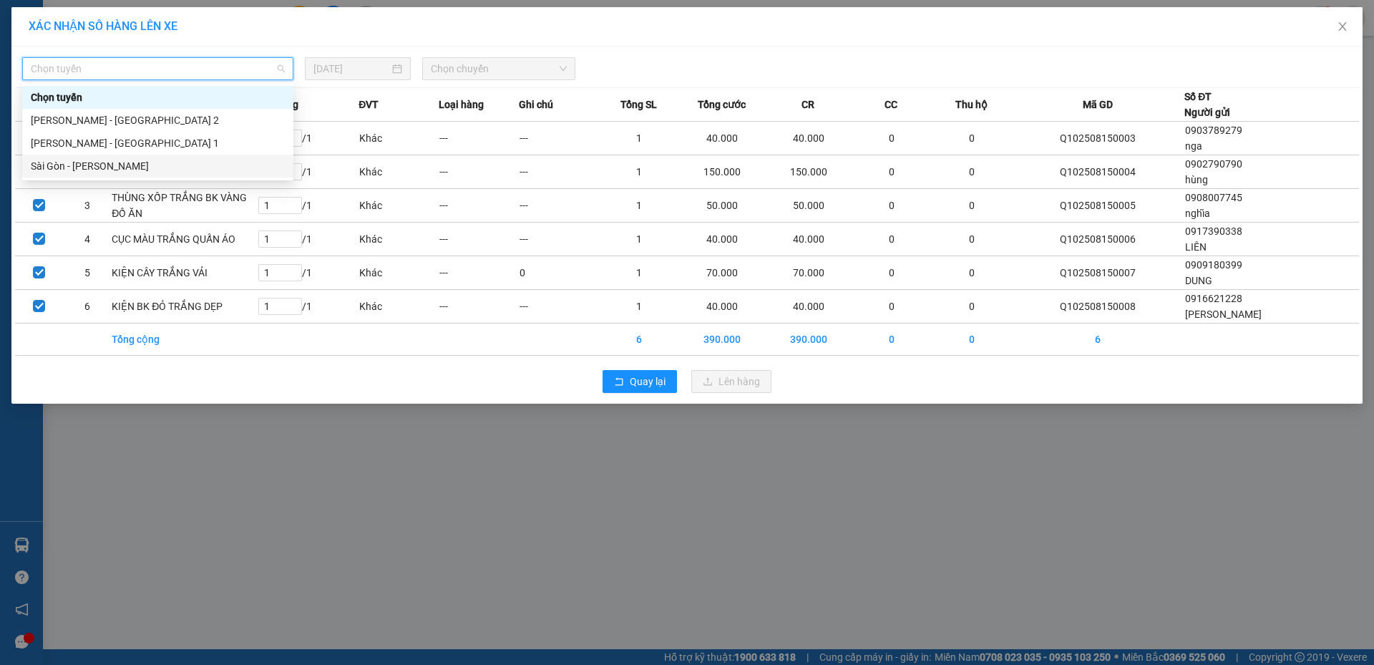
click at [180, 173] on div "Sài Gòn - [PERSON_NAME]" at bounding box center [158, 166] width 254 height 16
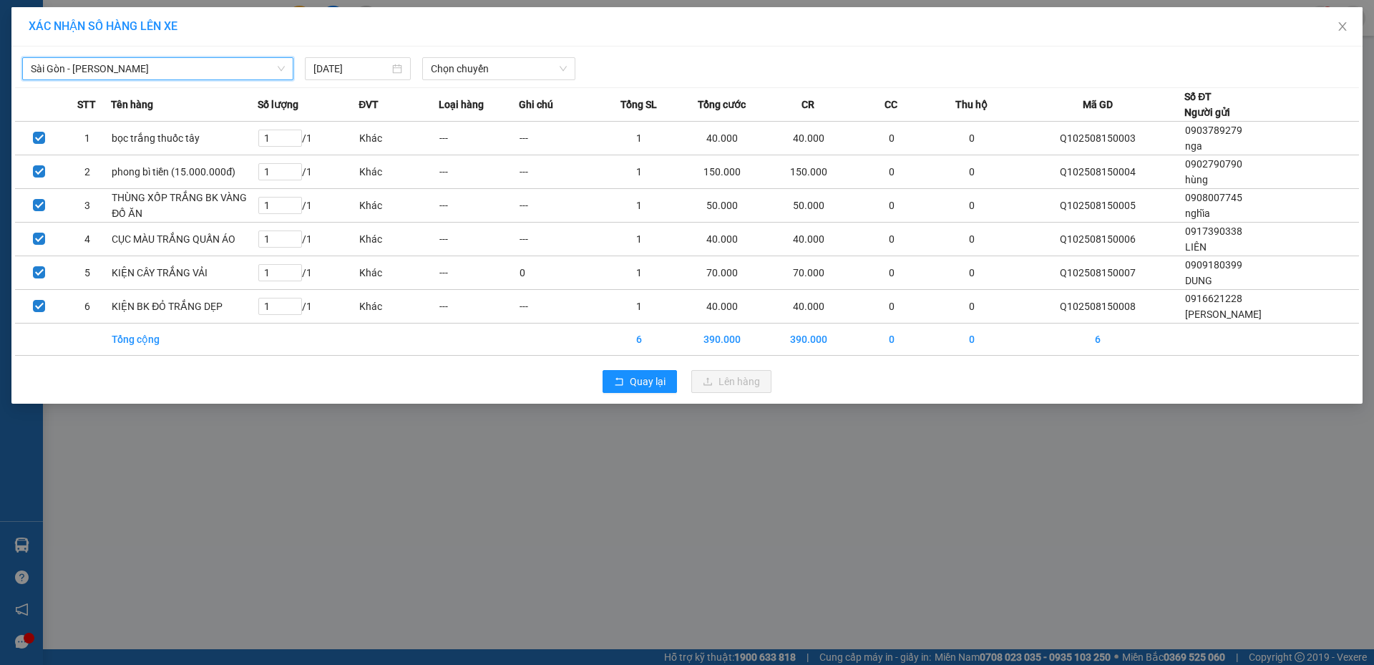
click at [515, 93] on th "Loại hàng" at bounding box center [479, 105] width 80 height 34
click at [513, 83] on div "[GEOGRAPHIC_DATA] - Phương Lâm [DATE] Chọn chuyến STT Tên hàng Số lượng ĐVT Loạ…" at bounding box center [686, 225] width 1351 height 357
click at [477, 59] on span "Chọn chuyến" at bounding box center [499, 68] width 136 height 21
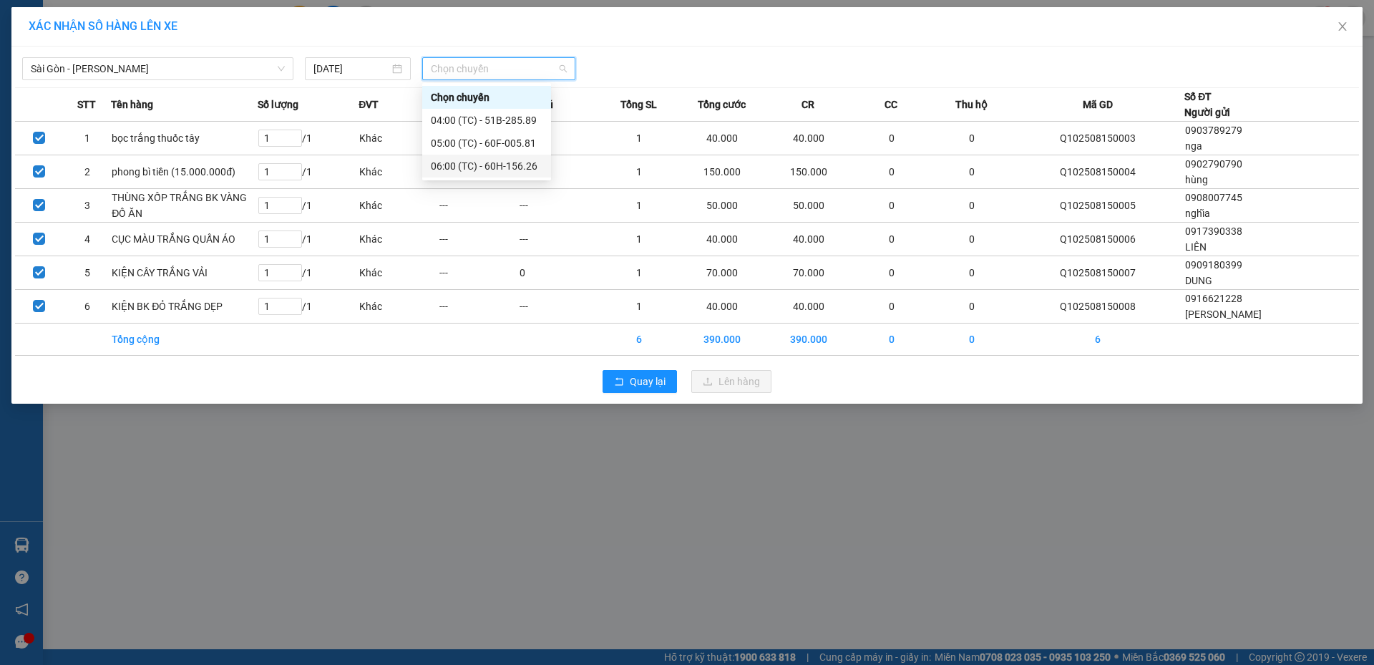
click at [498, 166] on div "06:00 (TC) - 60H-156.26" at bounding box center [487, 166] width 112 height 16
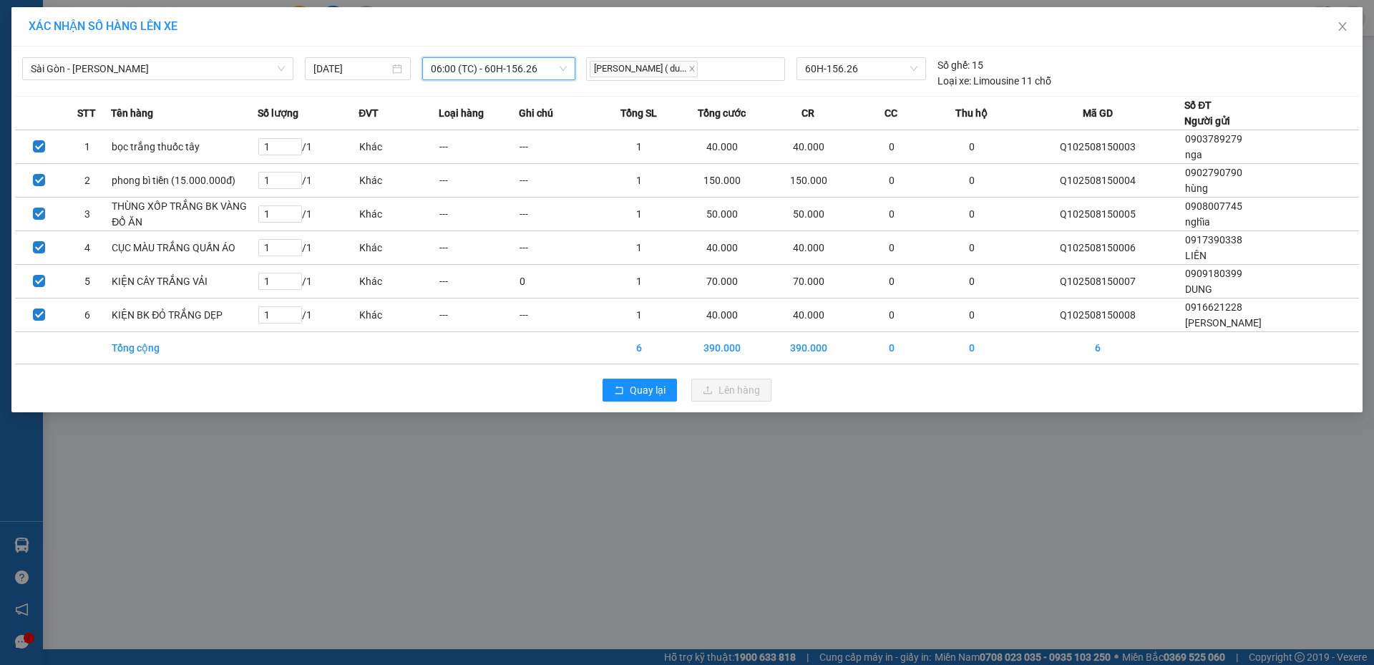
click at [518, 62] on span "06:00 (TC) - 60H-156.26" at bounding box center [499, 68] width 136 height 21
click at [159, 64] on span "Sài Gòn - [PERSON_NAME]" at bounding box center [158, 68] width 254 height 21
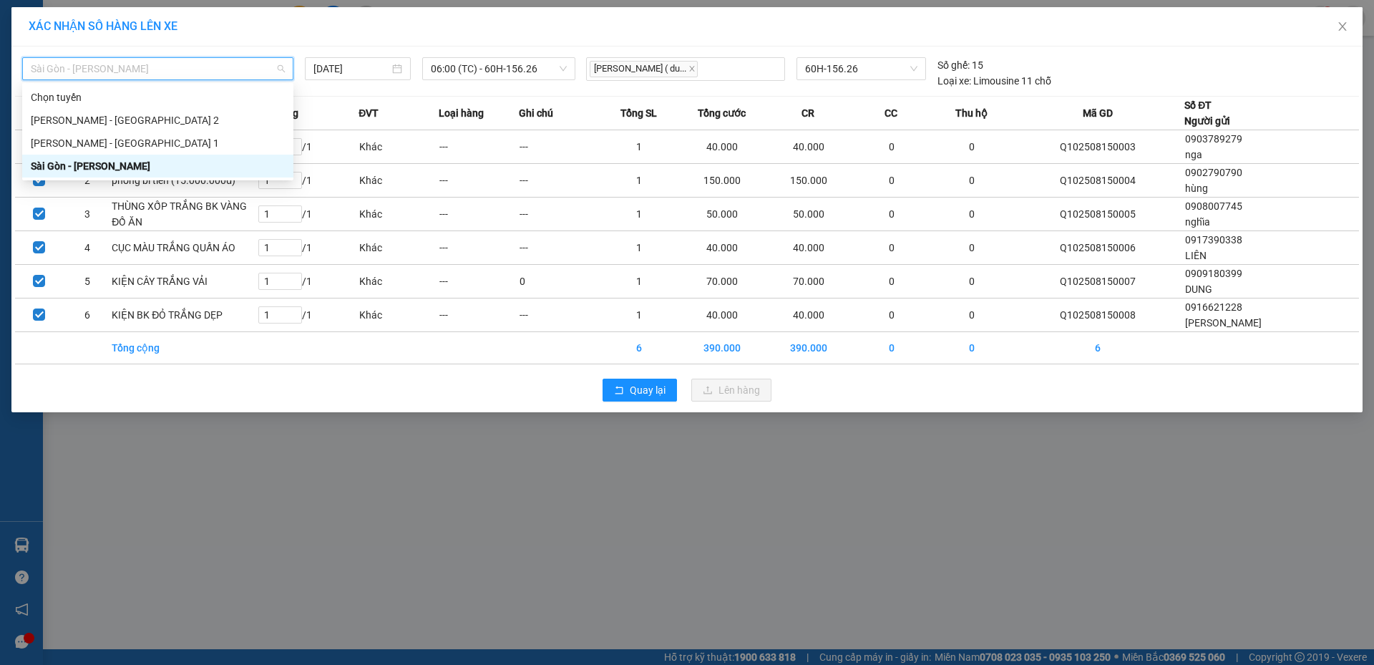
click at [204, 166] on div "Sài Gòn - [PERSON_NAME]" at bounding box center [158, 166] width 254 height 16
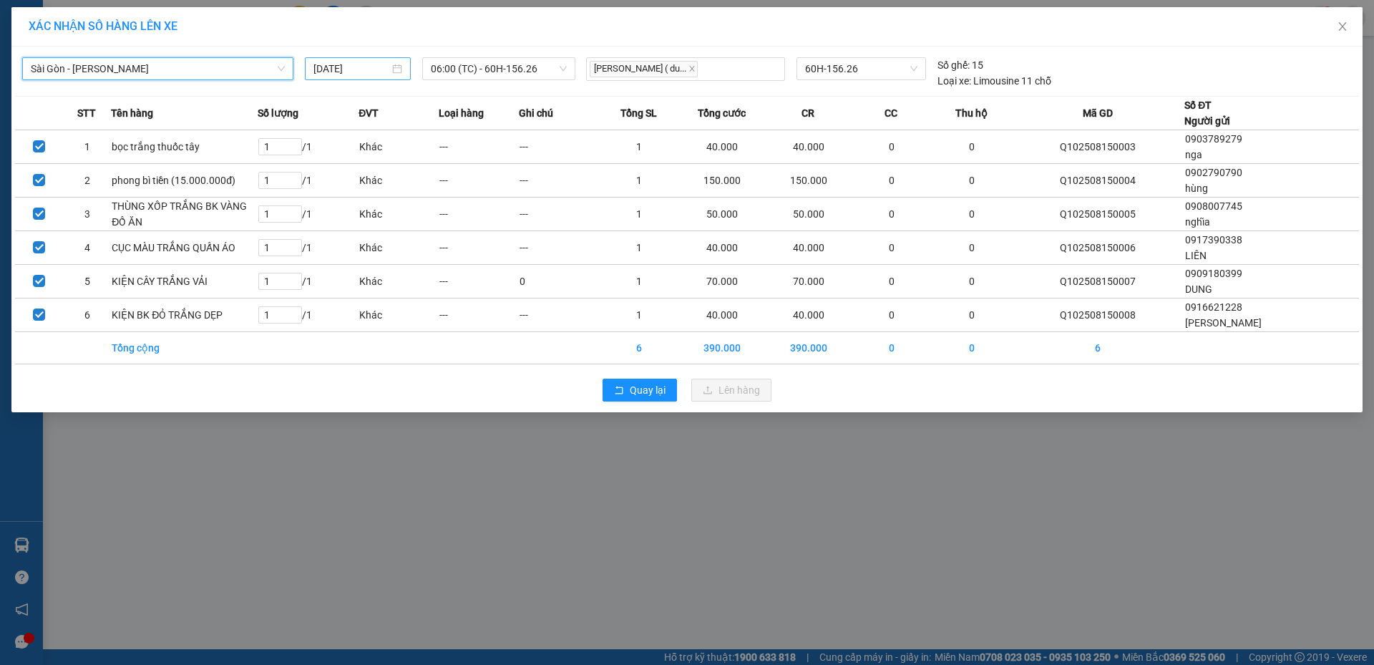
click at [374, 69] on input "[DATE]" at bounding box center [352, 69] width 76 height 16
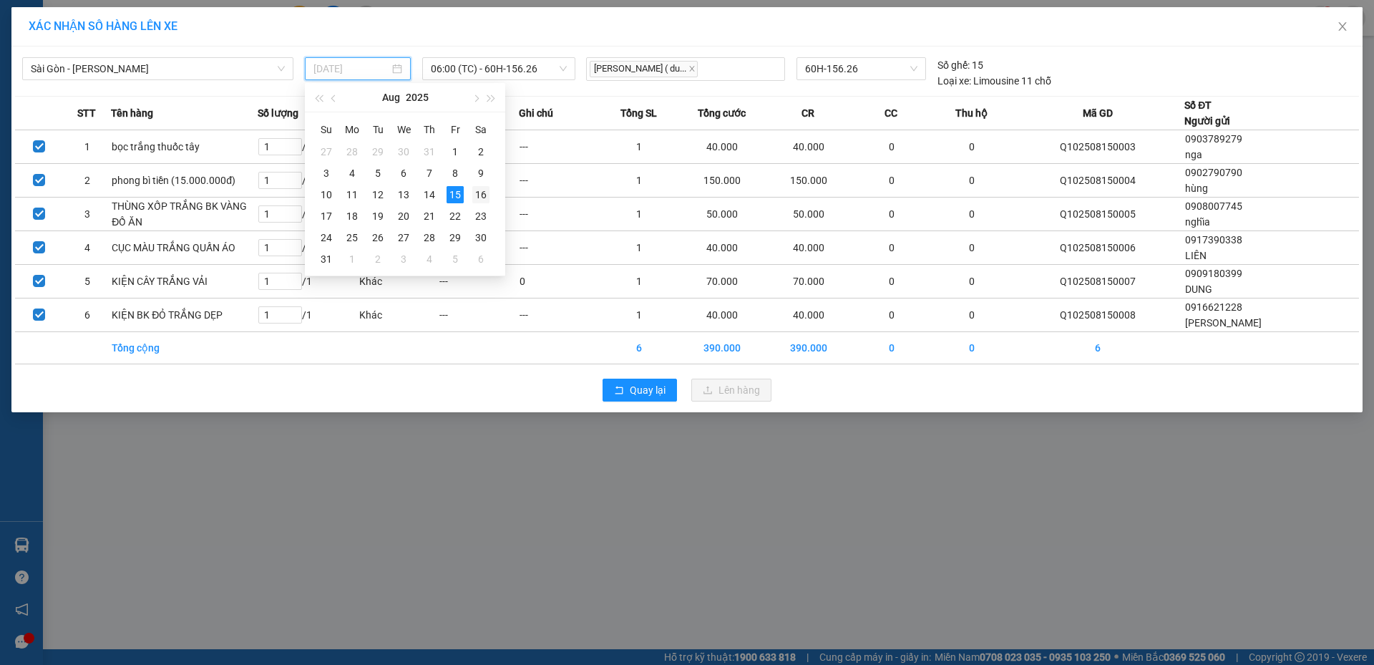
click at [479, 188] on div "16" at bounding box center [480, 194] width 17 height 17
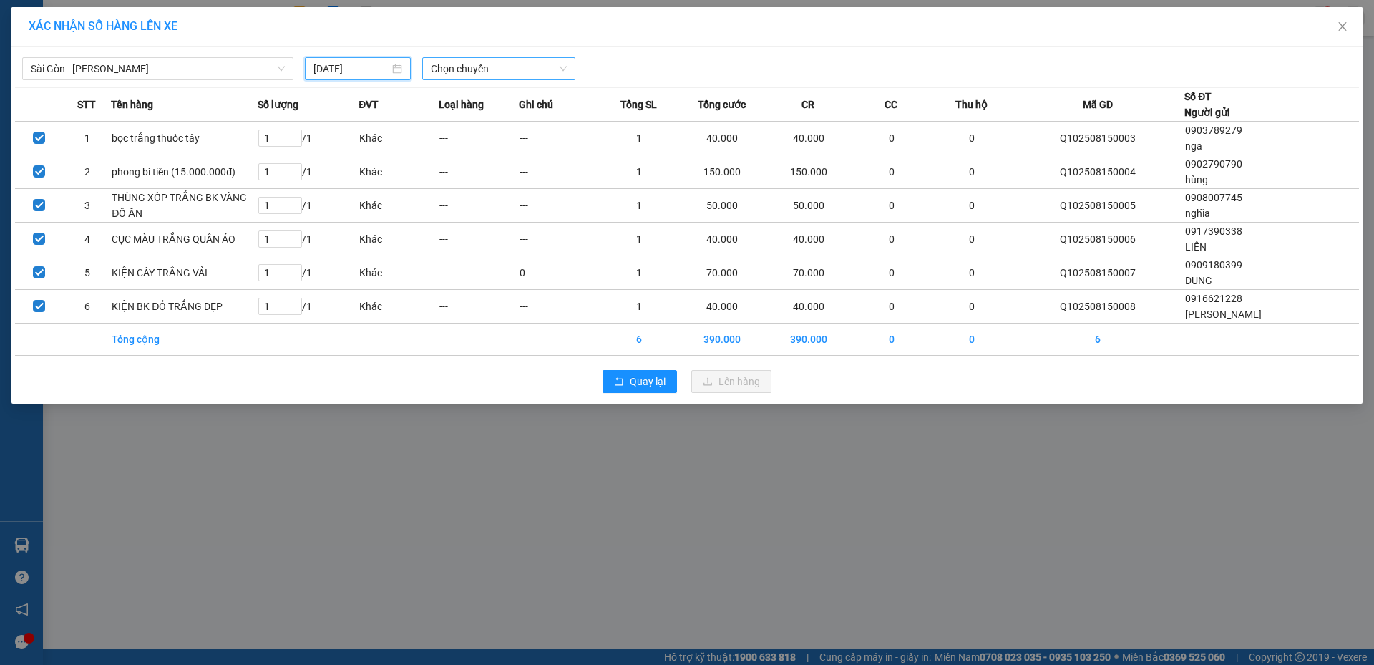
click at [494, 76] on span "Chọn chuyến" at bounding box center [499, 68] width 136 height 21
click at [326, 74] on input "[DATE]" at bounding box center [352, 69] width 76 height 16
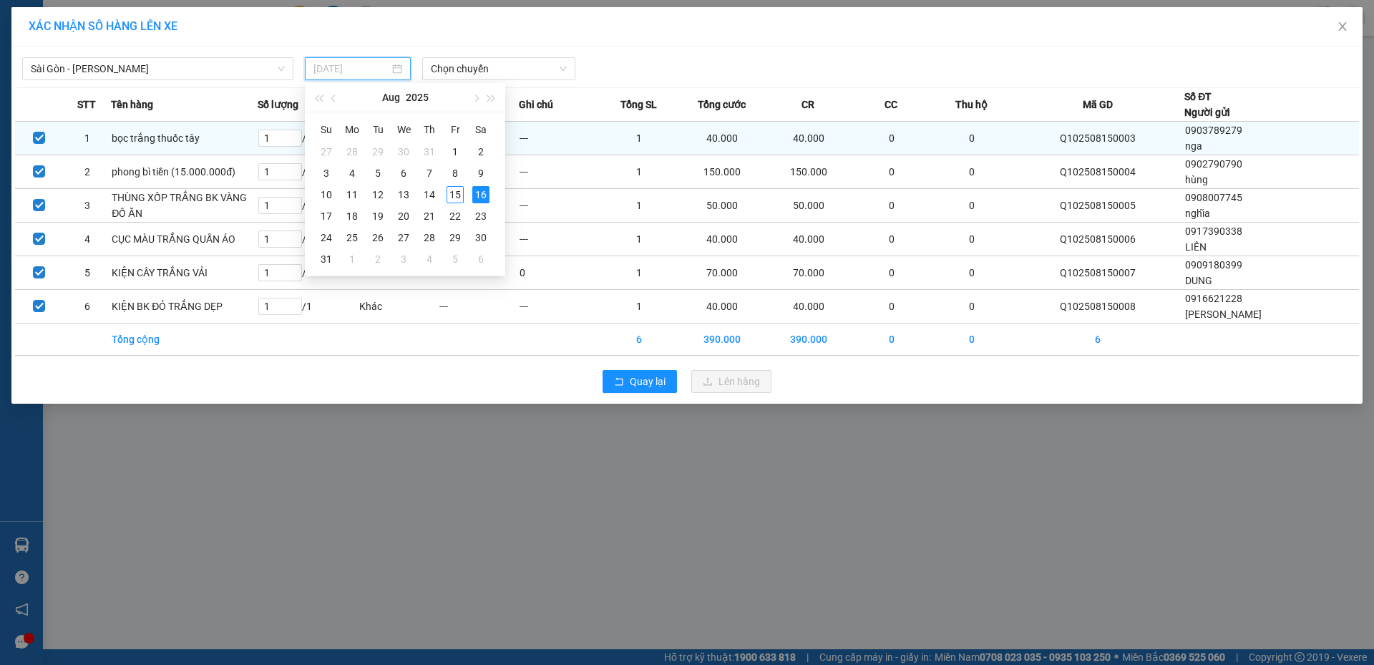
click at [451, 198] on div "15" at bounding box center [455, 194] width 17 height 17
type input "[DATE]"
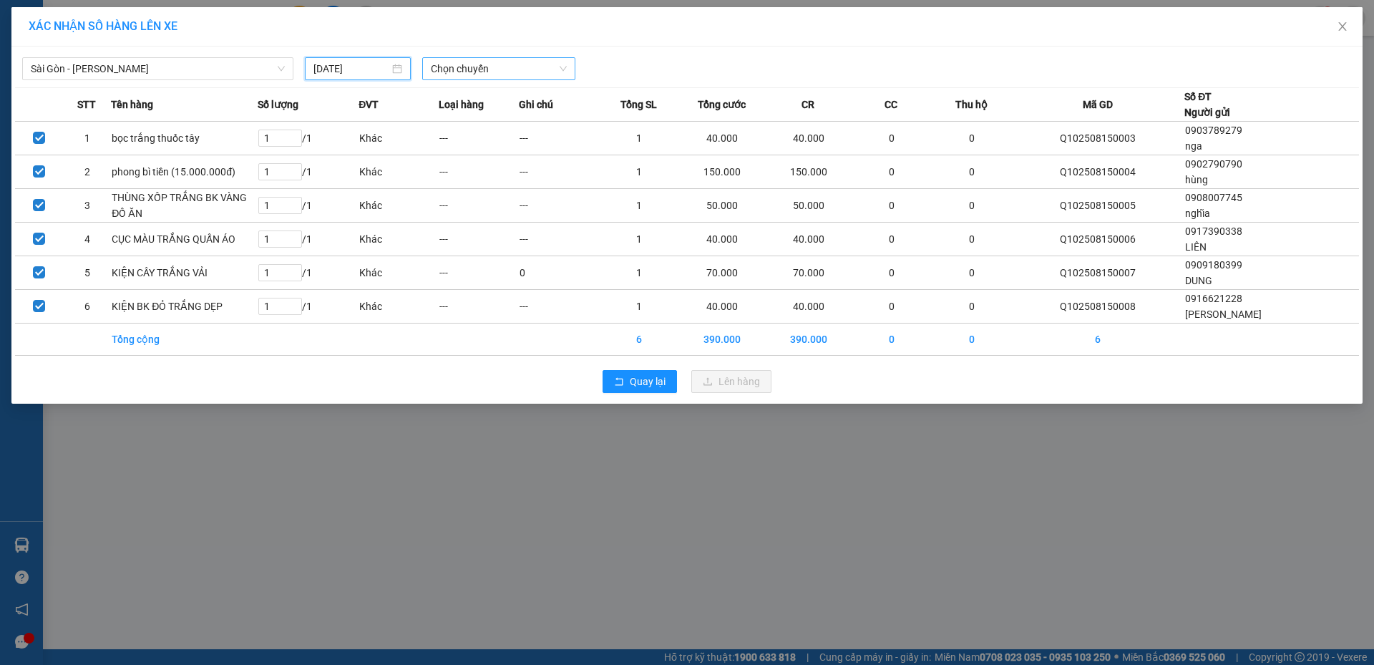
click at [472, 76] on span "Chọn chuyến" at bounding box center [499, 68] width 136 height 21
click at [218, 79] on div "Sài Gòn - [PERSON_NAME]" at bounding box center [157, 68] width 271 height 23
click at [1342, 33] on span "Close" at bounding box center [1343, 27] width 40 height 40
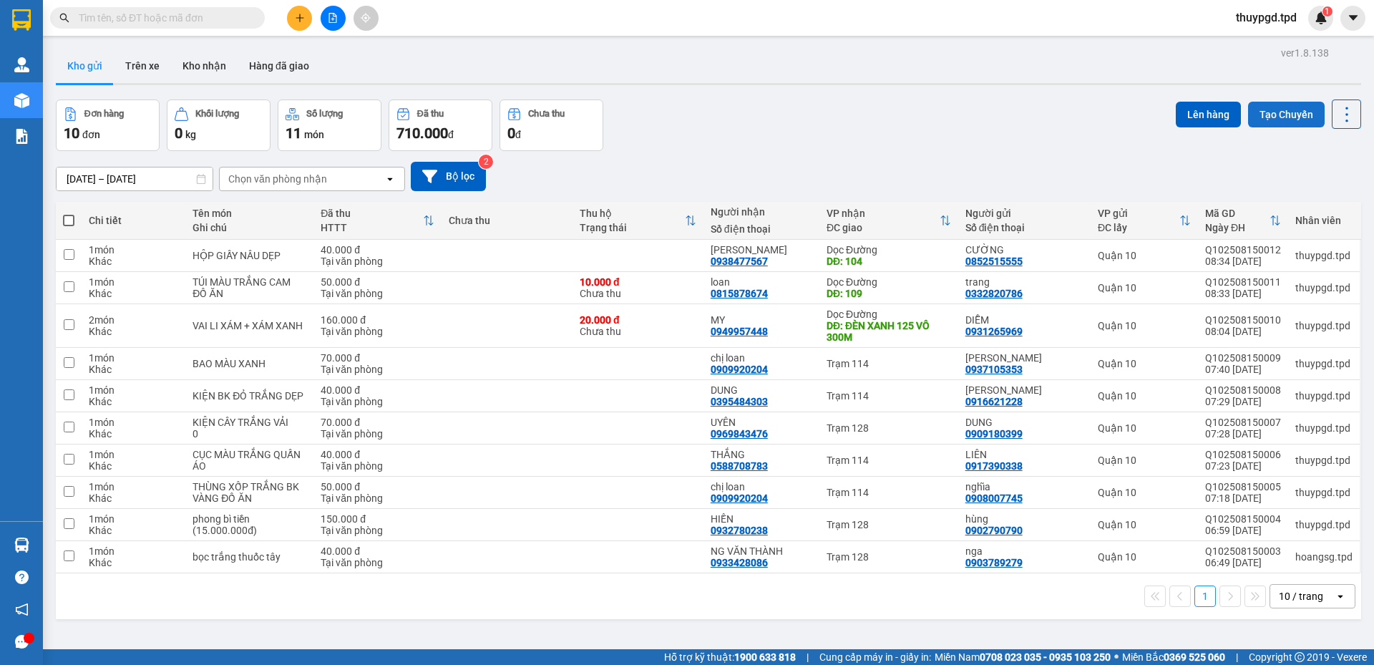
click at [1288, 110] on button "Tạo Chuyến" at bounding box center [1286, 115] width 77 height 26
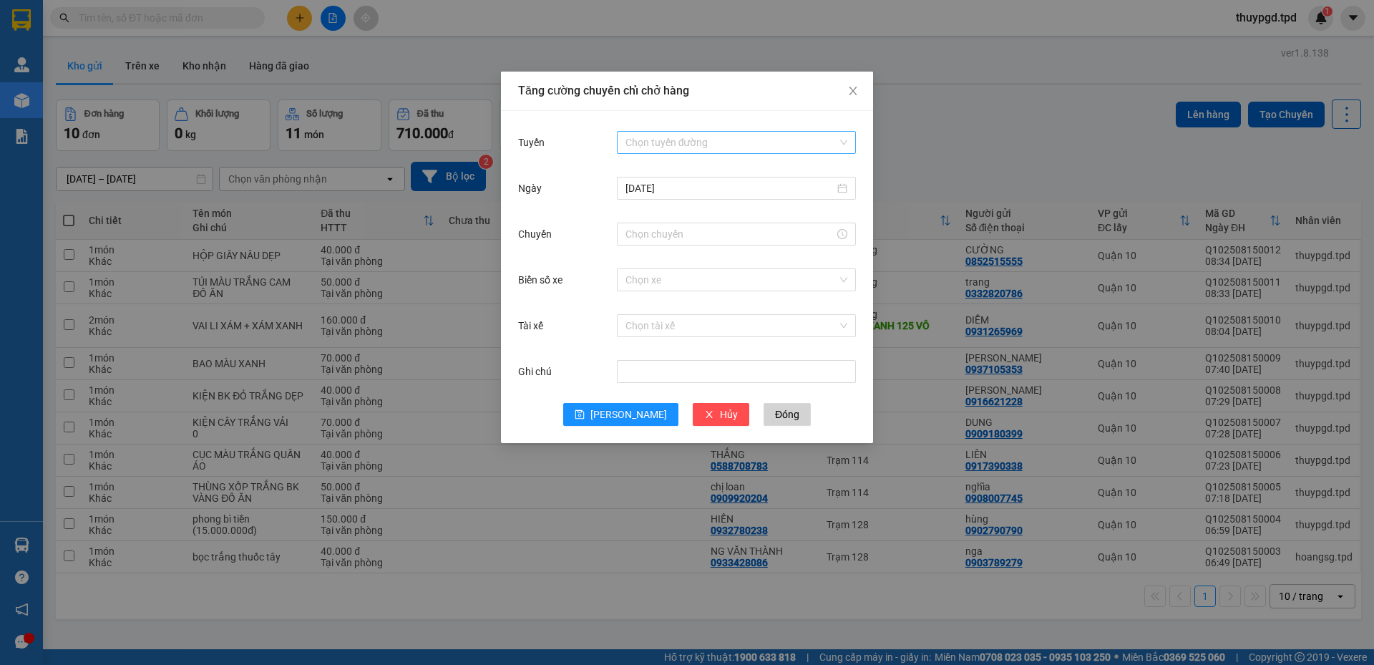
click at [701, 135] on input "Tuyến" at bounding box center [732, 142] width 212 height 21
drag, startPoint x: 764, startPoint y: 399, endPoint x: 764, endPoint y: 412, distance: 12.9
click at [764, 399] on div "Ghi chú" at bounding box center [687, 380] width 338 height 46
drag, startPoint x: 764, startPoint y: 412, endPoint x: 727, endPoint y: 408, distance: 36.7
click at [775, 412] on span "Đóng" at bounding box center [787, 415] width 24 height 16
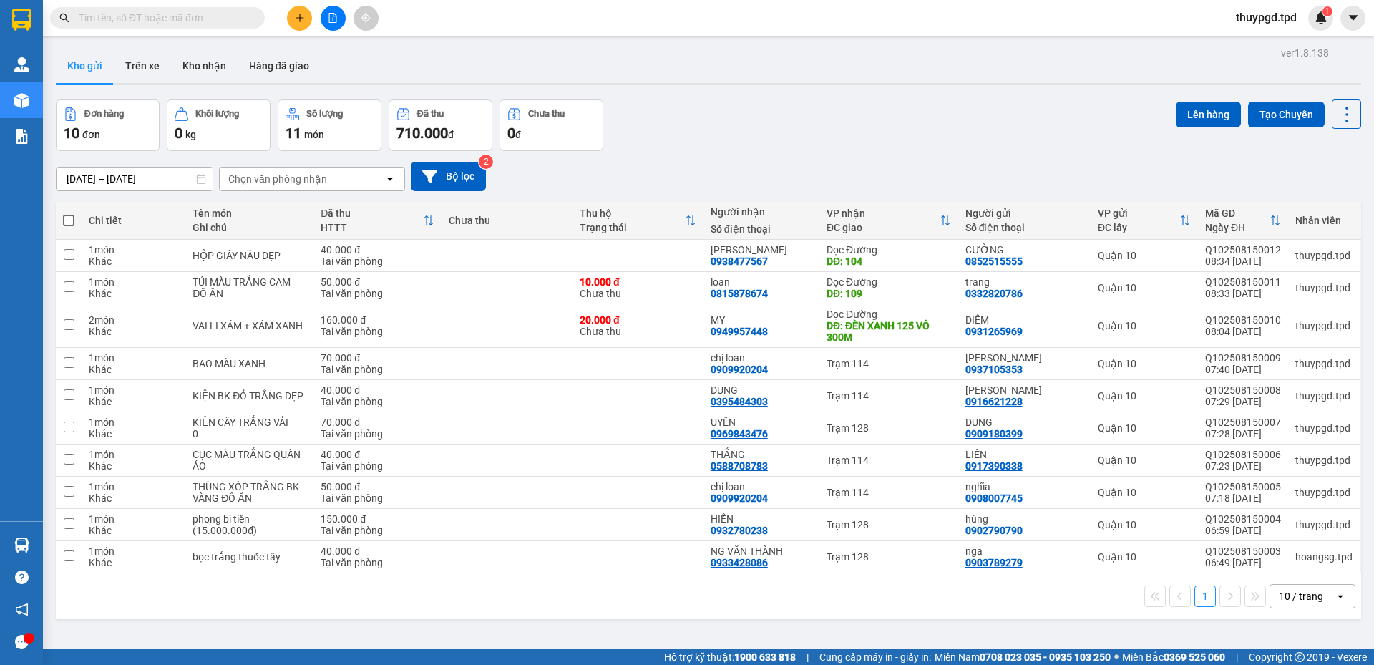
click at [67, 220] on span at bounding box center [68, 220] width 11 height 11
click at [69, 213] on input "checkbox" at bounding box center [69, 213] width 0 height 0
checkbox input "true"
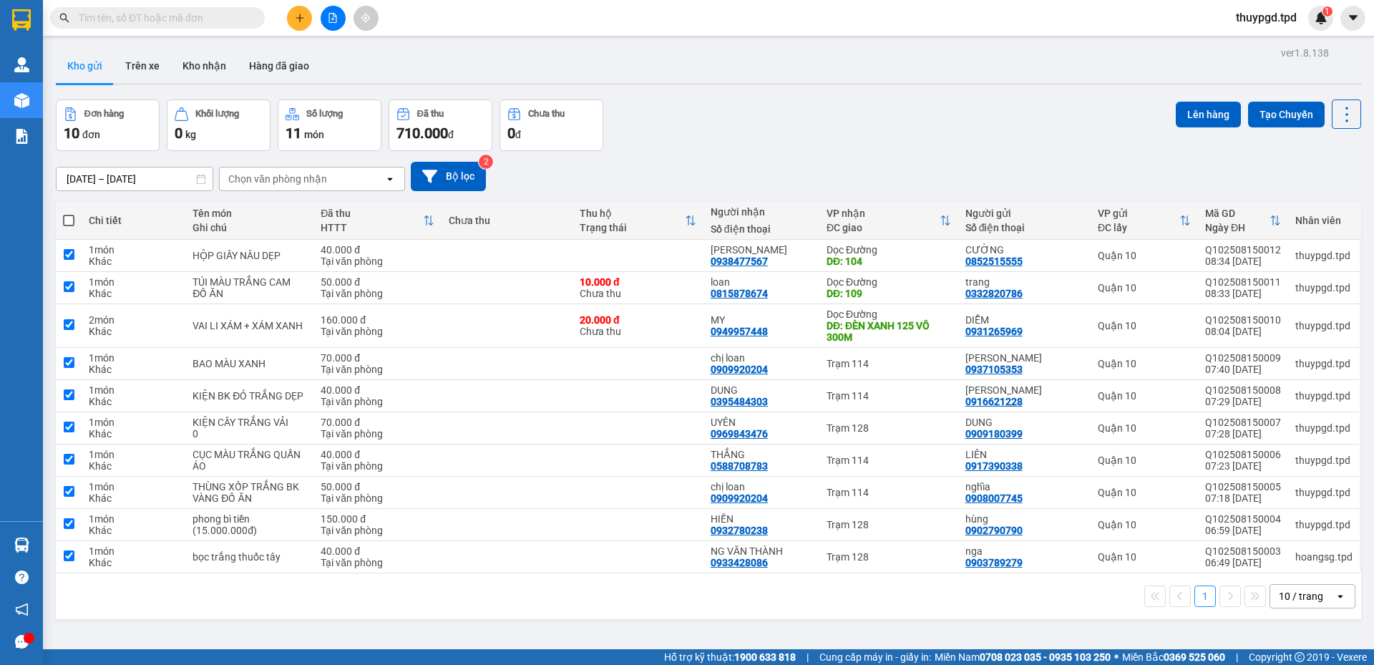
checkbox input "true"
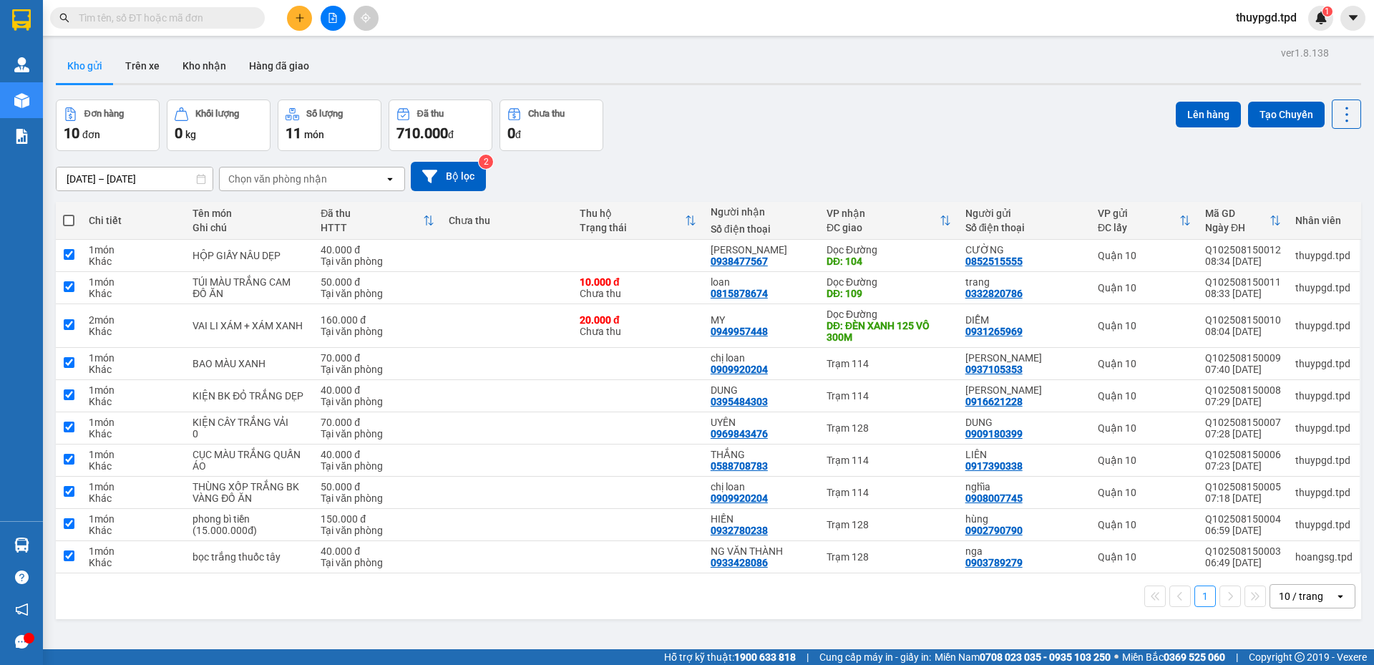
checkbox input "true"
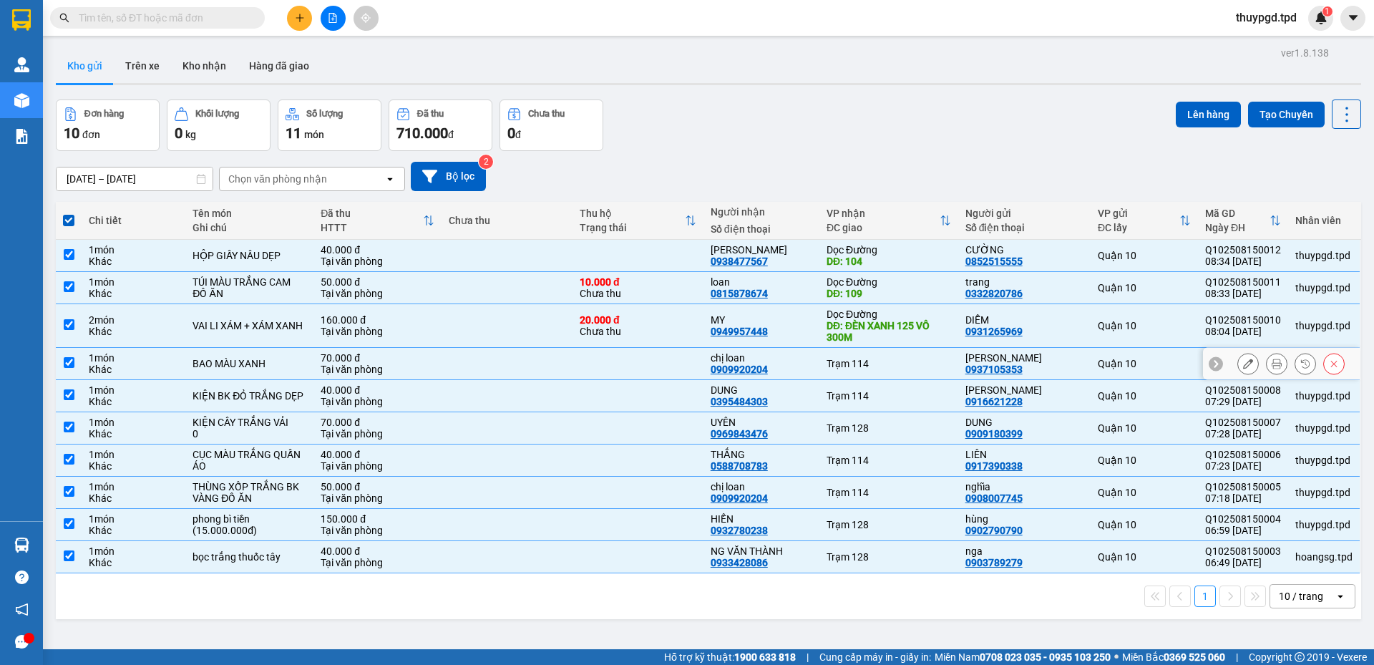
click at [494, 364] on td at bounding box center [507, 364] width 131 height 32
checkbox input "false"
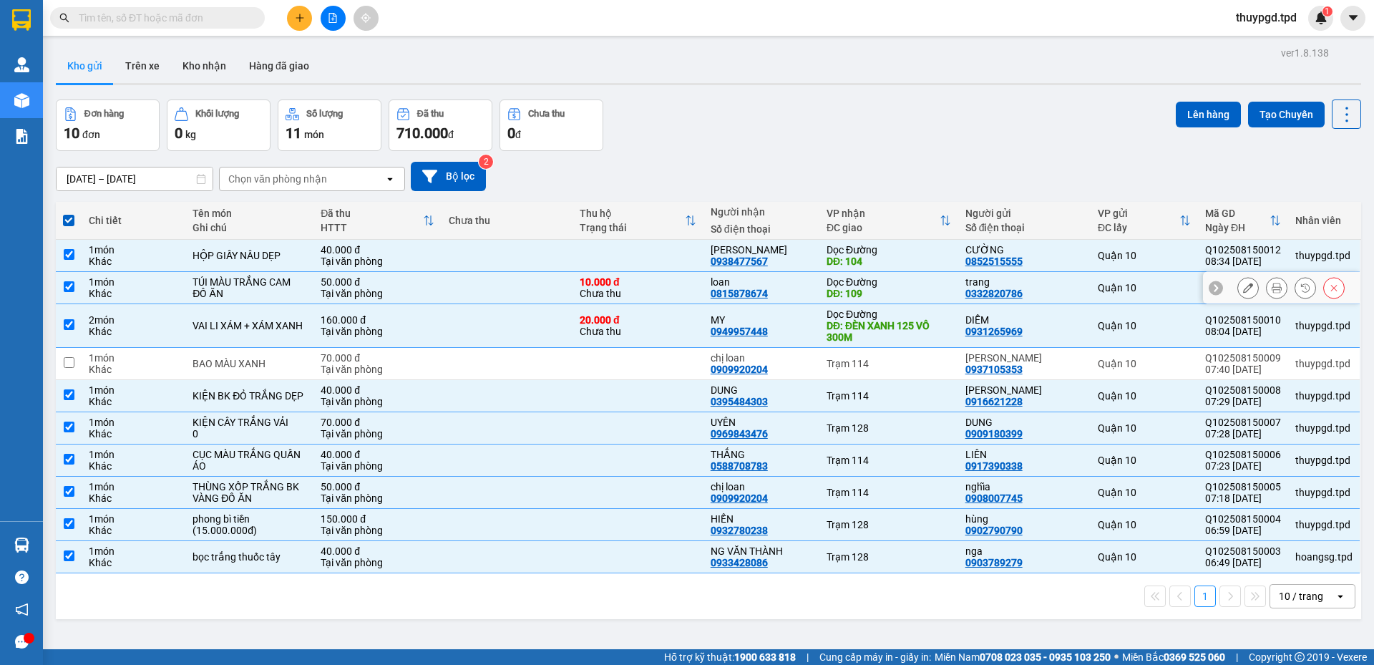
click at [217, 292] on div "TÚI MÀU TRẮNG CAM ĐỒ ĂN" at bounding box center [250, 287] width 114 height 23
checkbox input "false"
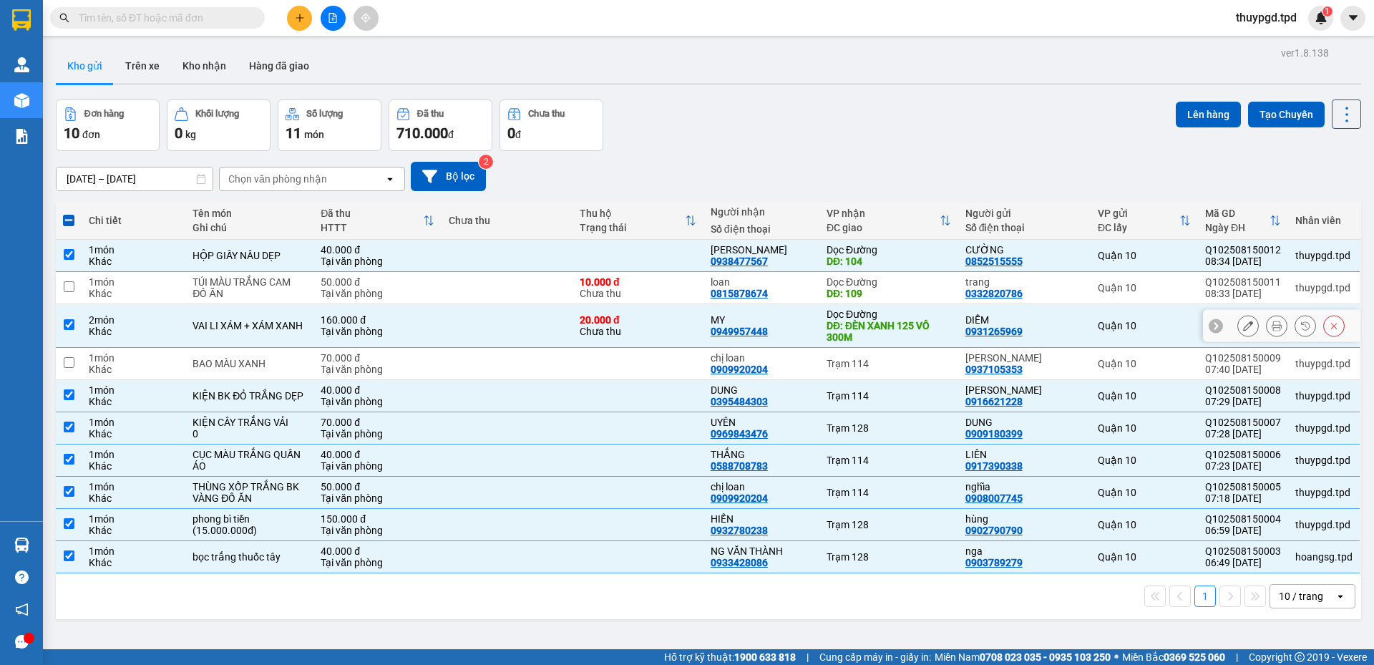
click at [190, 339] on td "VAI LI XÁM + XÁM XANH" at bounding box center [249, 326] width 128 height 44
checkbox input "false"
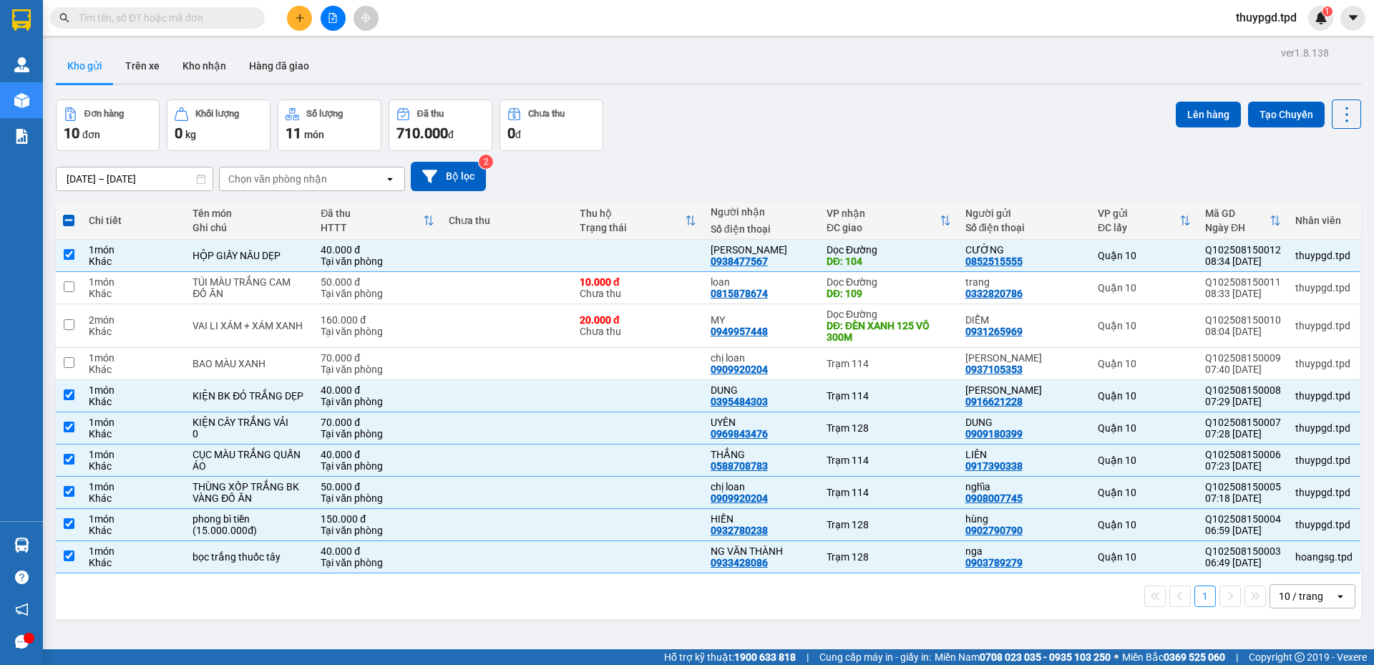
click at [264, 229] on div "Ghi chú" at bounding box center [250, 227] width 114 height 11
click at [257, 257] on div "HỘP GIẤY NÂU DẸP" at bounding box center [250, 255] width 114 height 11
checkbox input "false"
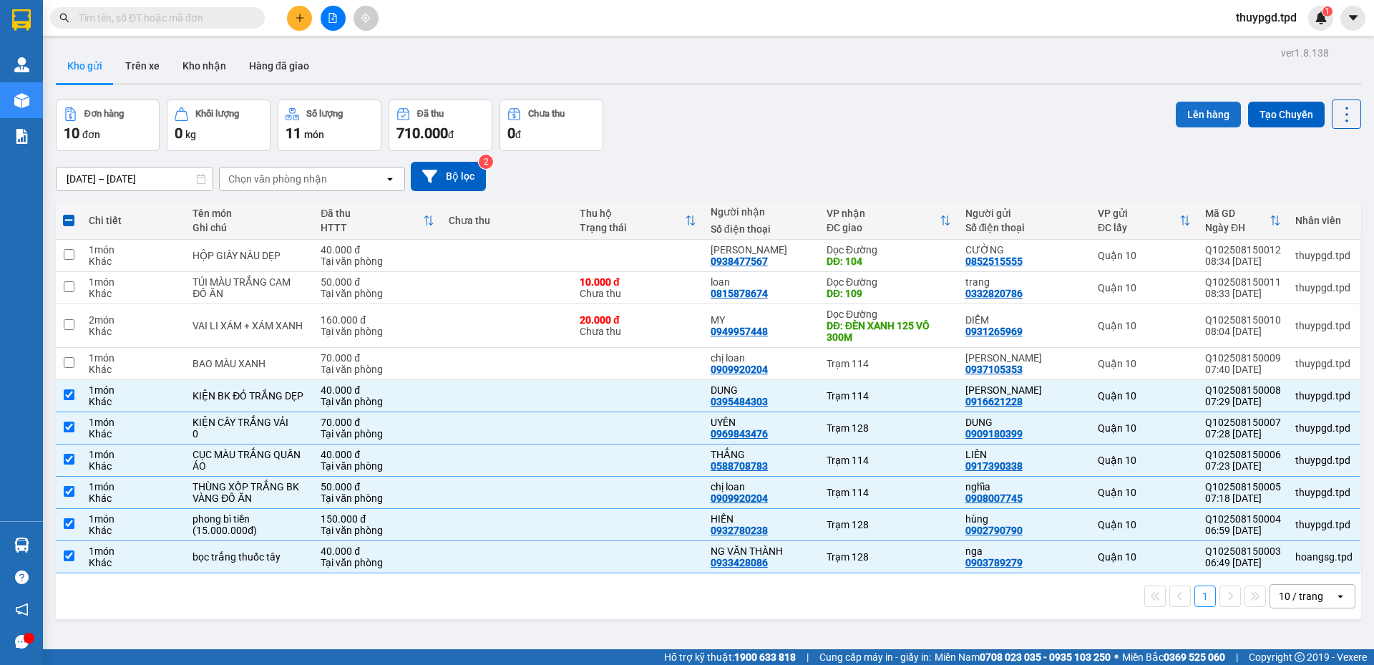
click at [1213, 117] on button "Lên hàng" at bounding box center [1208, 115] width 65 height 26
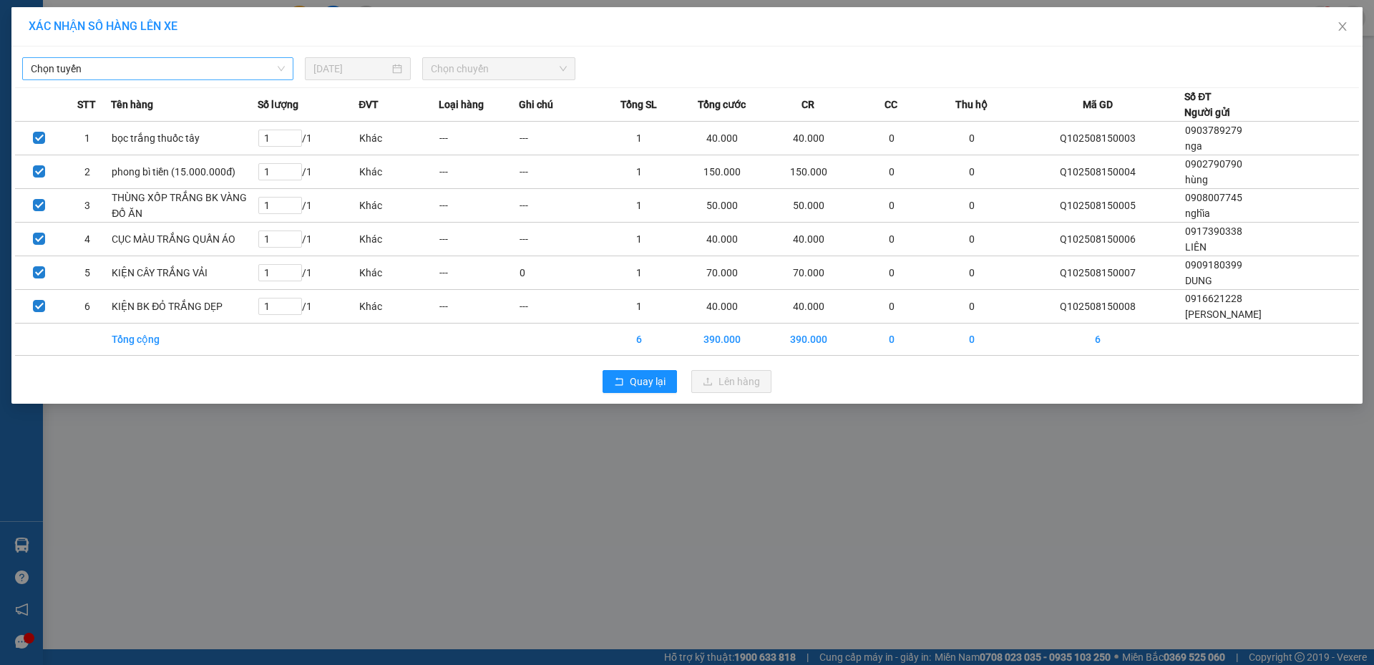
click at [226, 57] on div "Chọn tuyến" at bounding box center [157, 68] width 271 height 23
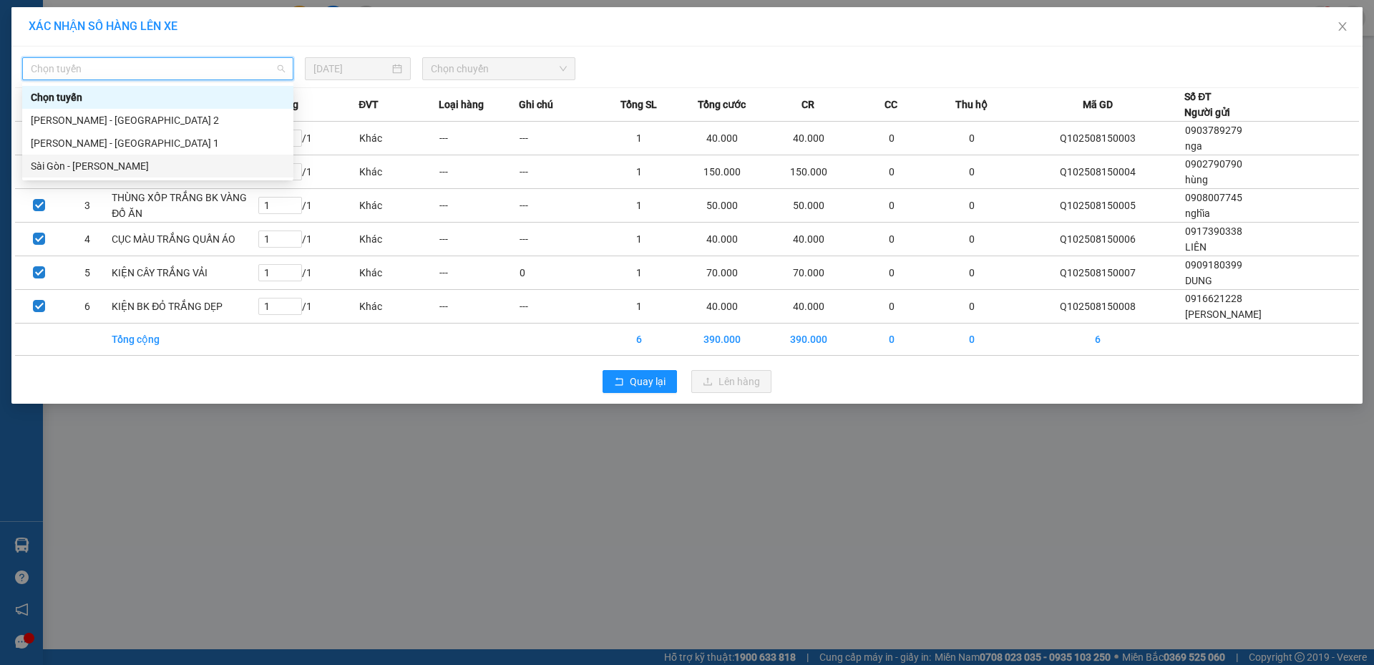
click at [185, 174] on div "Sài Gòn - [PERSON_NAME]" at bounding box center [157, 166] width 271 height 23
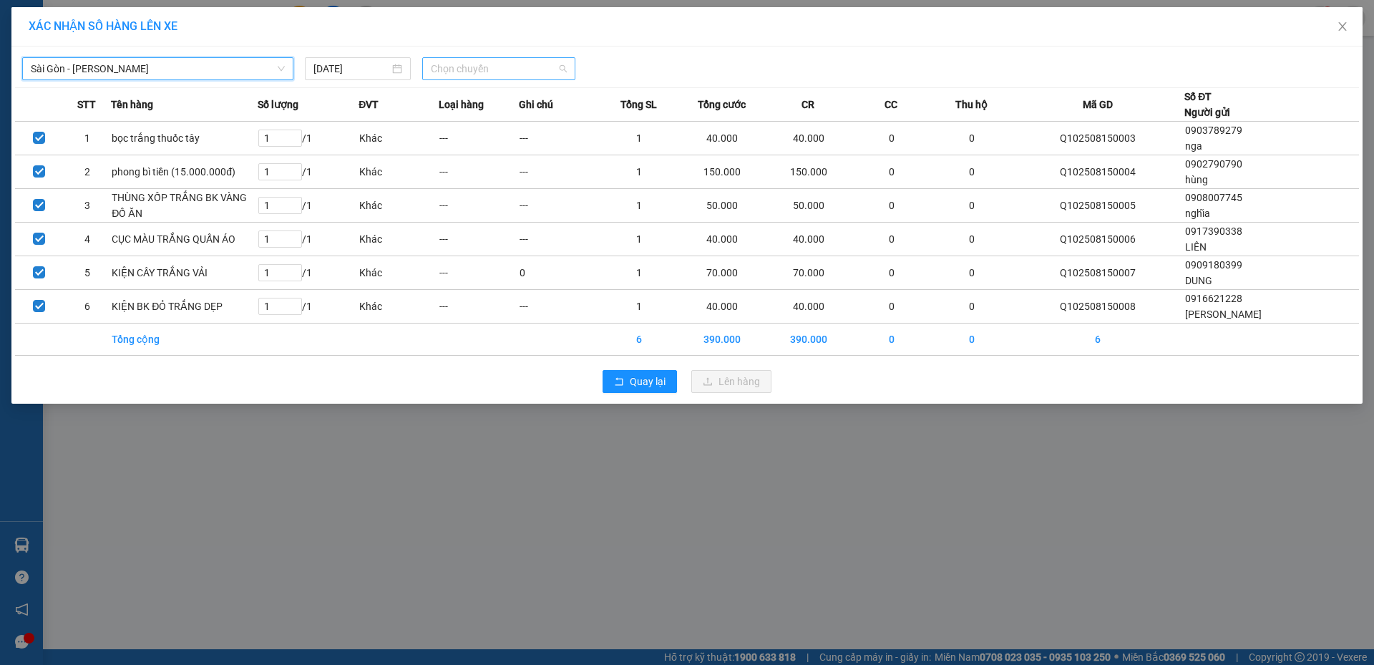
click at [554, 62] on span "Chọn chuyến" at bounding box center [499, 68] width 136 height 21
click at [1341, 35] on span "Close" at bounding box center [1343, 27] width 40 height 40
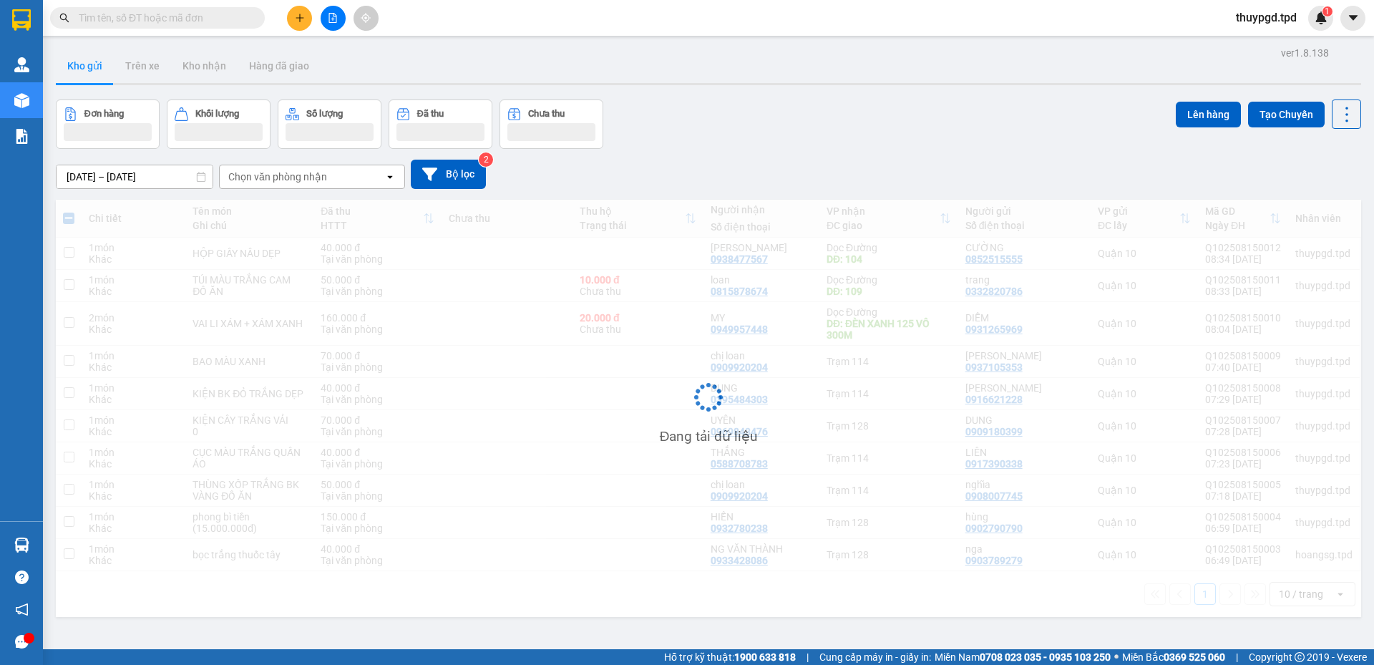
click at [1341, 26] on span at bounding box center [1353, 18] width 25 height 25
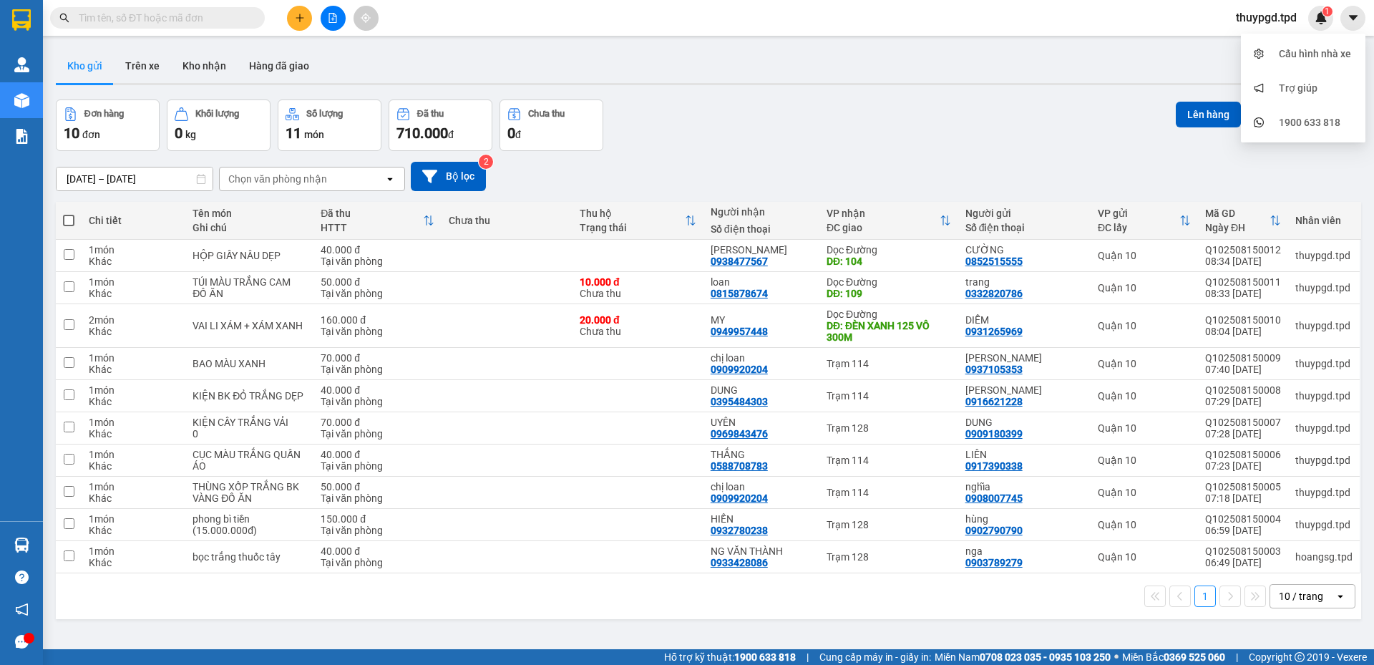
click at [1244, 166] on div "[DATE] – [DATE] Press the down arrow key to interact with the calendar and sele…" at bounding box center [709, 176] width 1306 height 29
click at [1290, 107] on button "Tạo Chuyến" at bounding box center [1286, 115] width 77 height 26
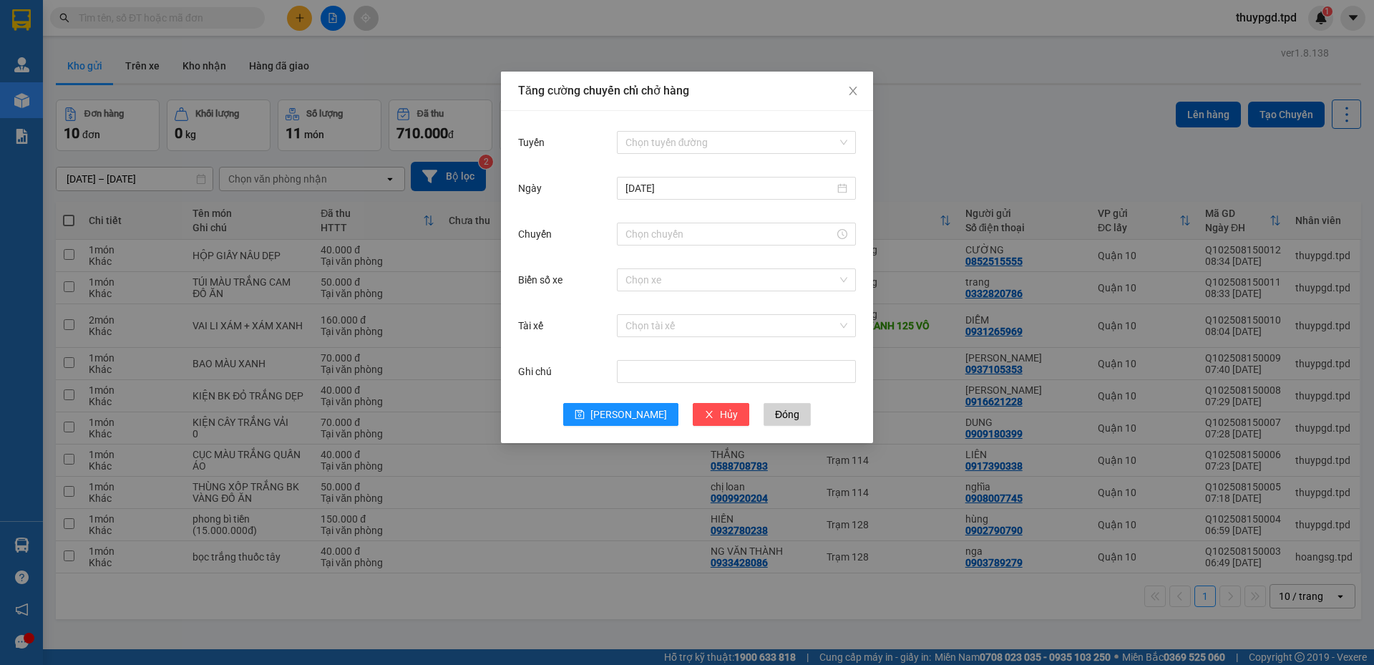
click at [726, 130] on div "Chọn tuyến đường" at bounding box center [736, 142] width 239 height 29
click at [690, 149] on input "Tuyến" at bounding box center [732, 142] width 212 height 21
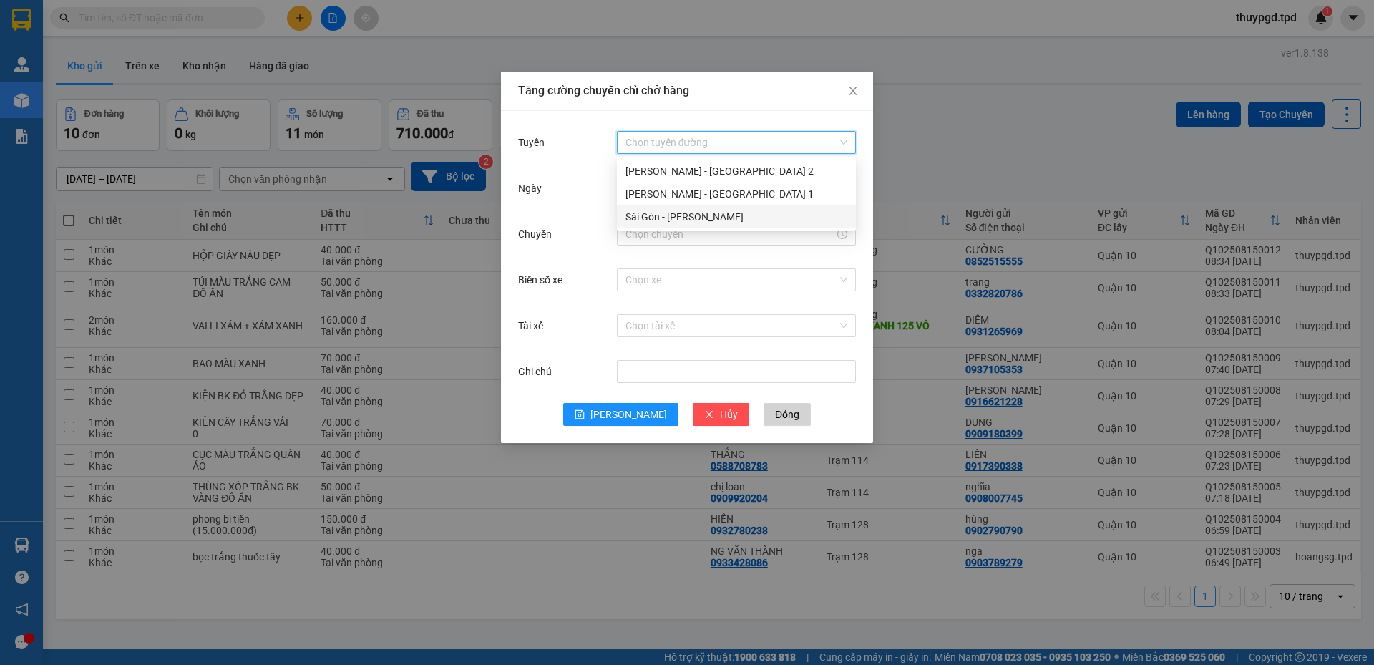
click at [683, 213] on div "Sài Gòn - [PERSON_NAME]" at bounding box center [737, 217] width 222 height 16
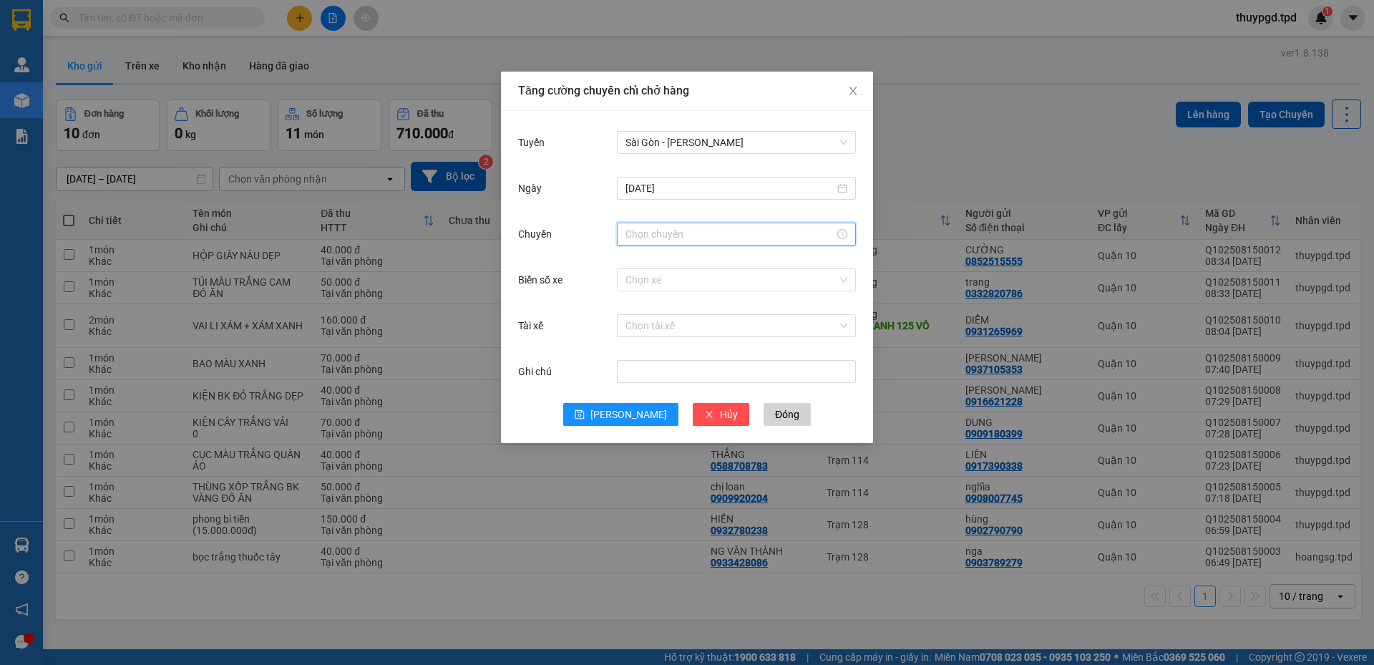
click at [676, 234] on input "Chuyến" at bounding box center [730, 234] width 209 height 16
click at [630, 271] on div "08" at bounding box center [637, 278] width 40 height 20
type input "08:00"
click at [671, 258] on div "00" at bounding box center [677, 261] width 39 height 20
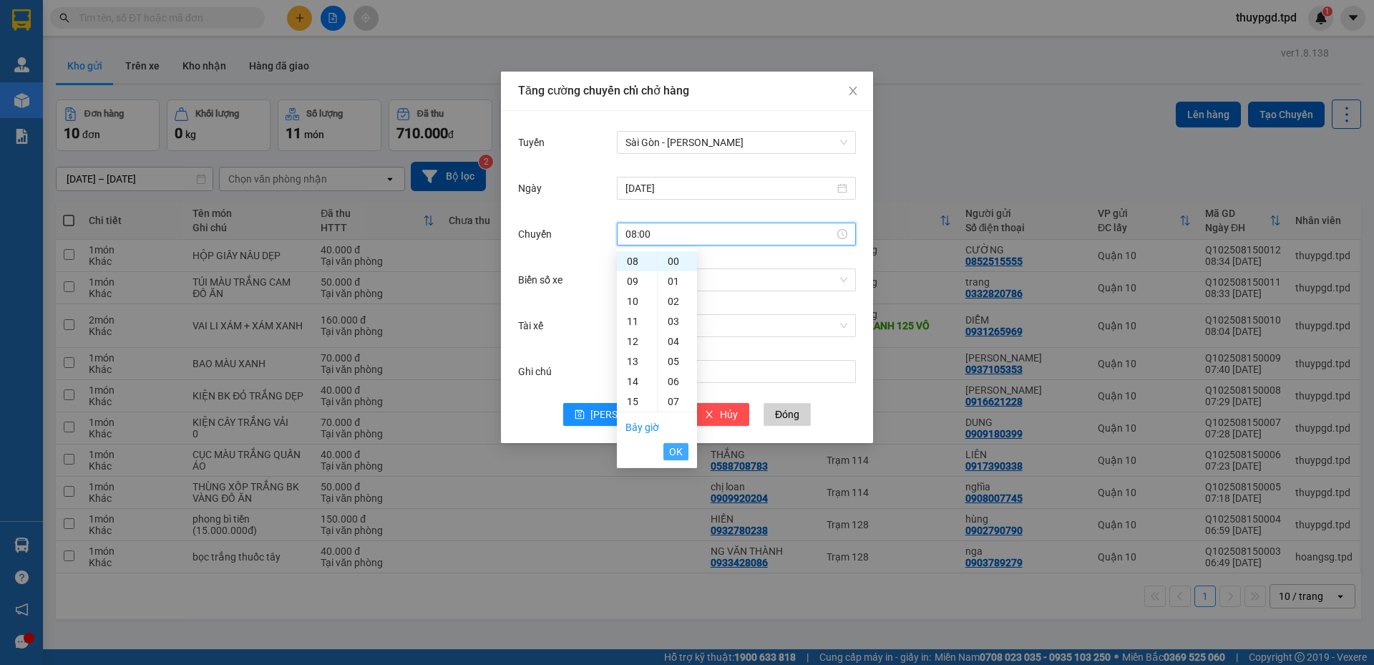
click at [671, 443] on button "OK" at bounding box center [676, 451] width 25 height 17
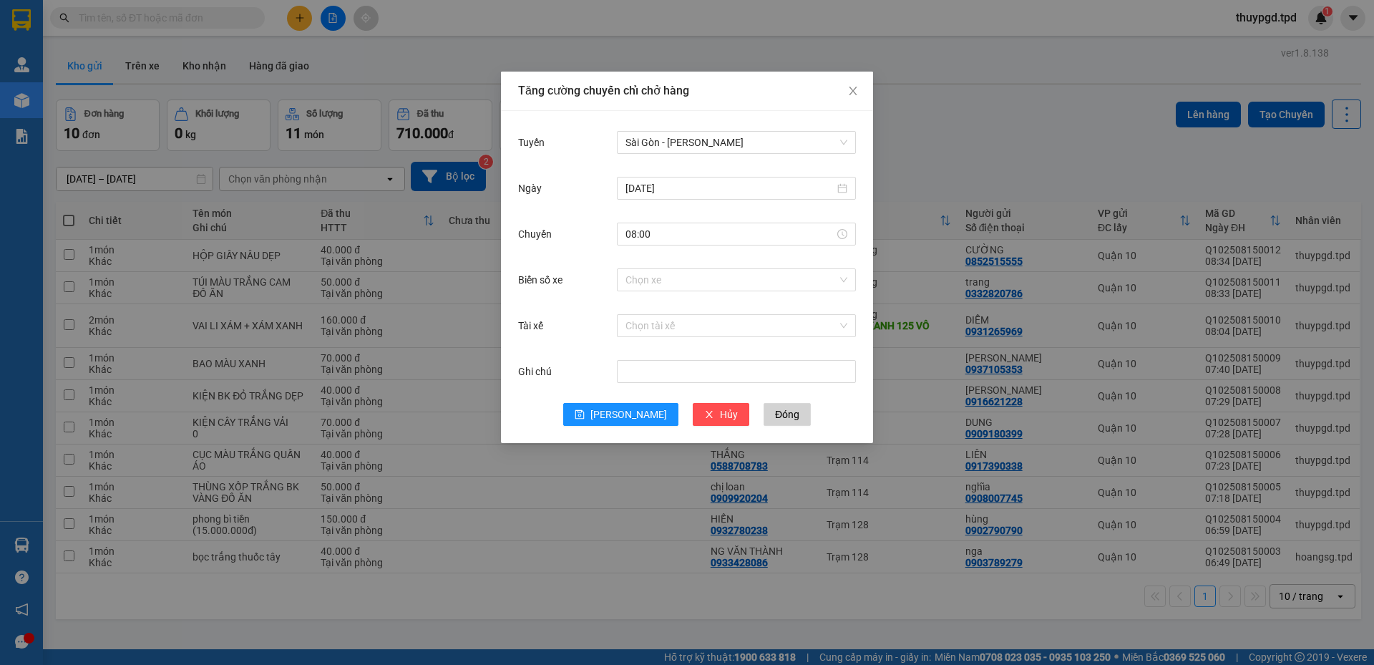
click at [675, 291] on div "Chọn xe" at bounding box center [736, 280] width 239 height 29
click at [675, 281] on input "Biển số xe" at bounding box center [732, 279] width 212 height 21
type input "001"
click at [649, 313] on div "60F-001.08" at bounding box center [737, 309] width 222 height 16
click at [674, 321] on input "Tài xế" at bounding box center [732, 325] width 212 height 21
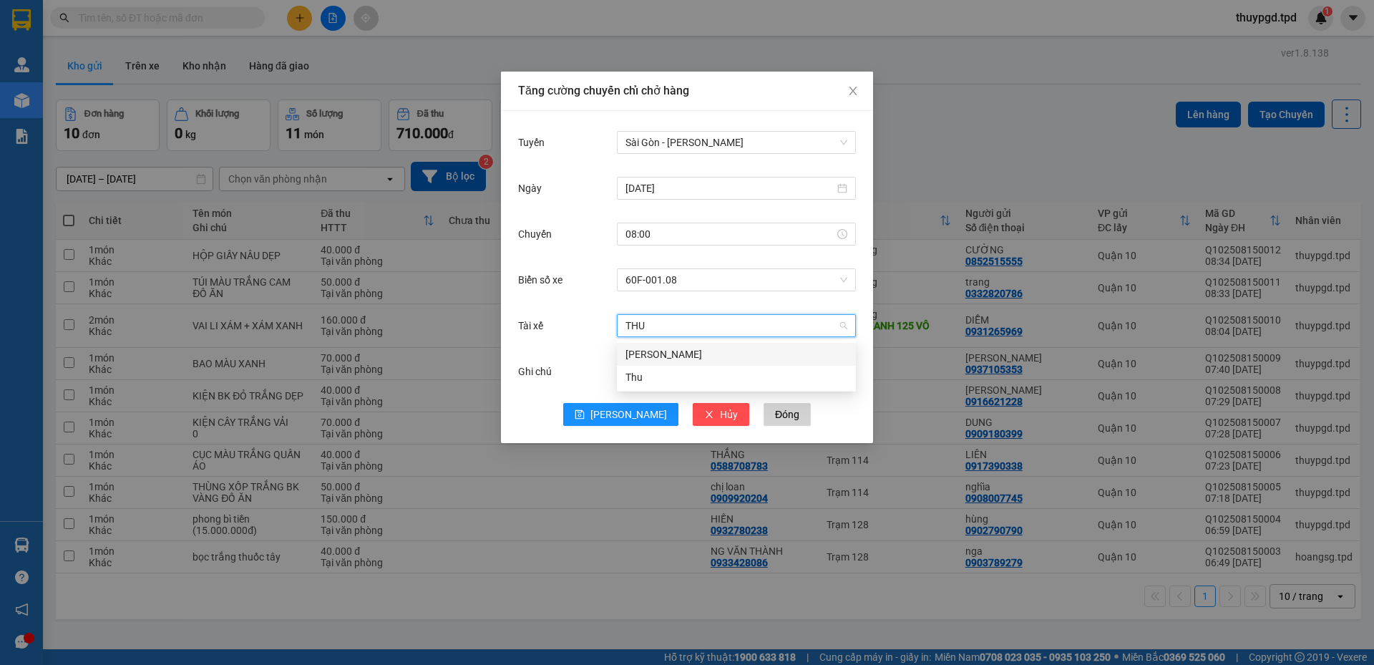
type input "THUÂ"
click at [651, 355] on div "[PERSON_NAME]" at bounding box center [737, 354] width 222 height 16
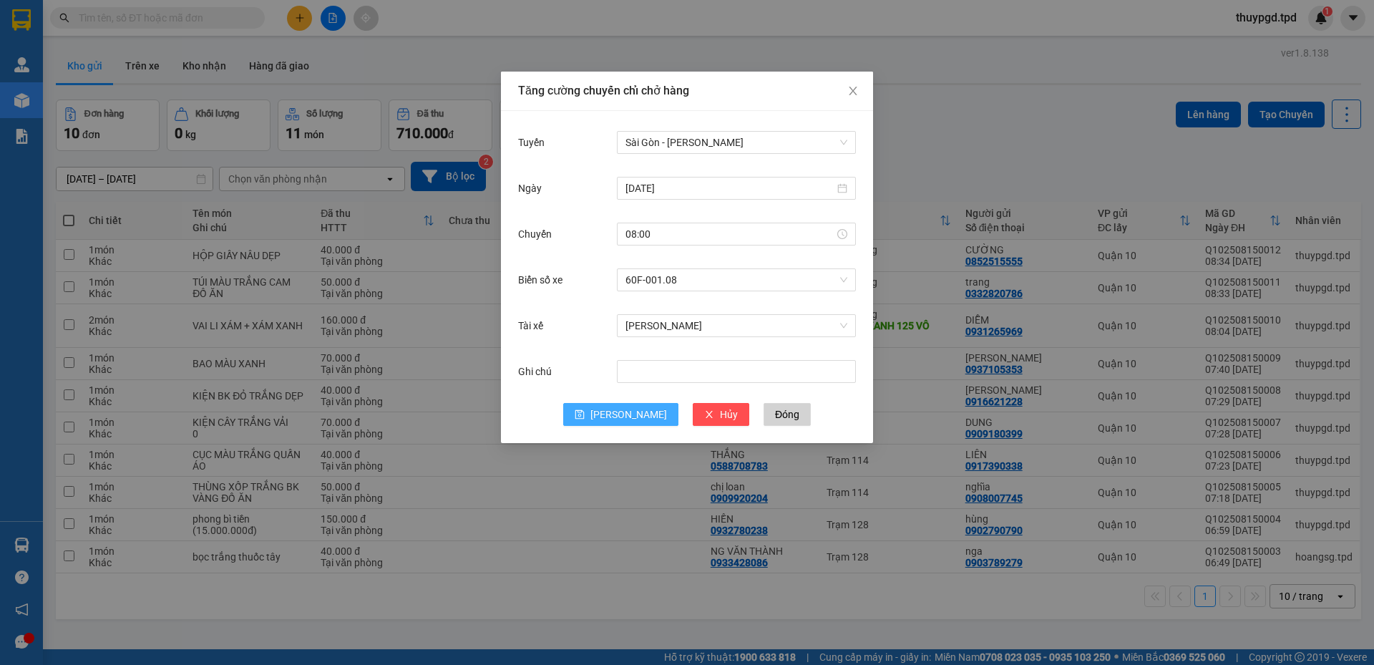
click at [636, 409] on span "[PERSON_NAME]" at bounding box center [629, 415] width 77 height 16
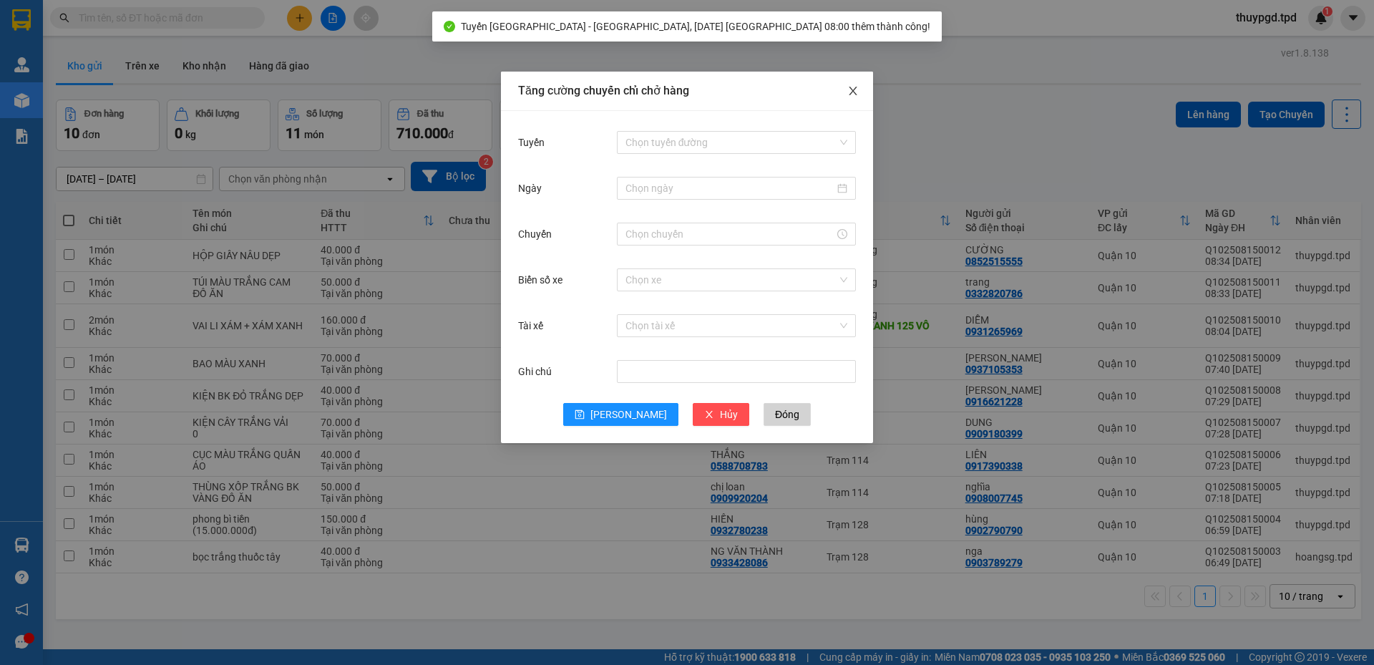
click at [856, 92] on icon "close" at bounding box center [852, 90] width 11 height 11
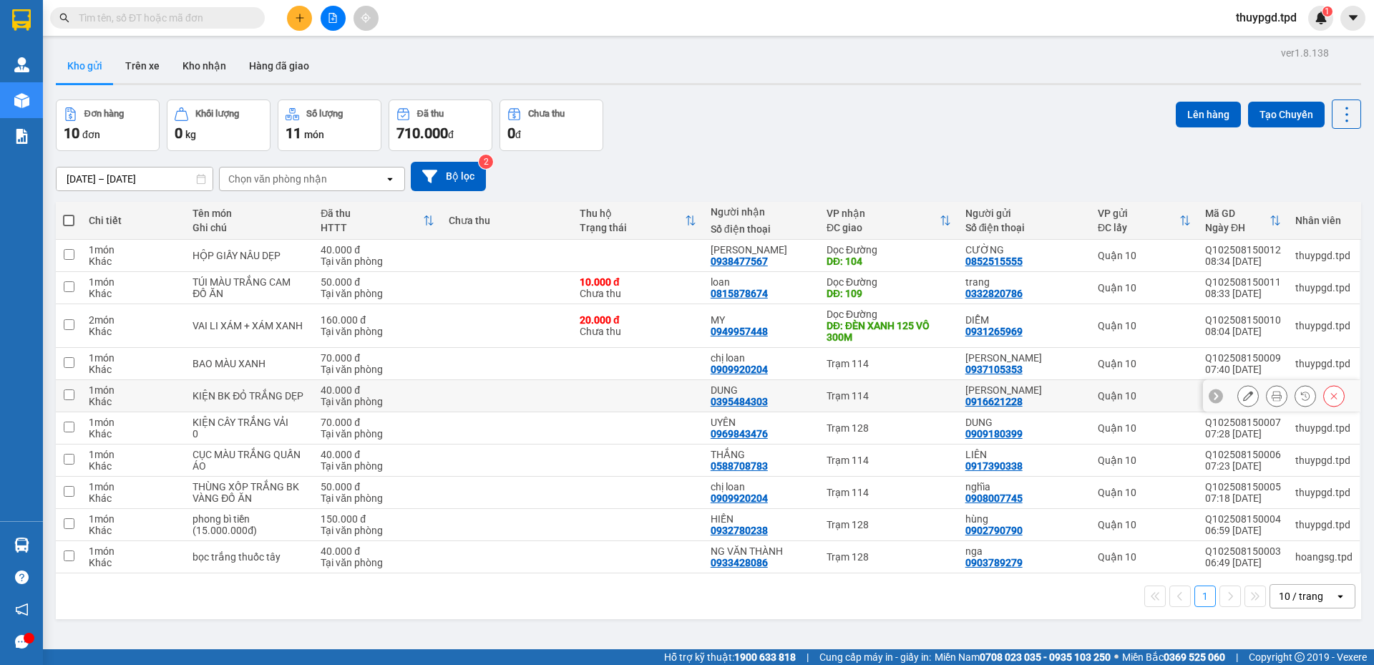
click at [308, 393] on td "KIỆN BK ĐỎ TRẮNG DẸP" at bounding box center [249, 396] width 128 height 32
checkbox input "true"
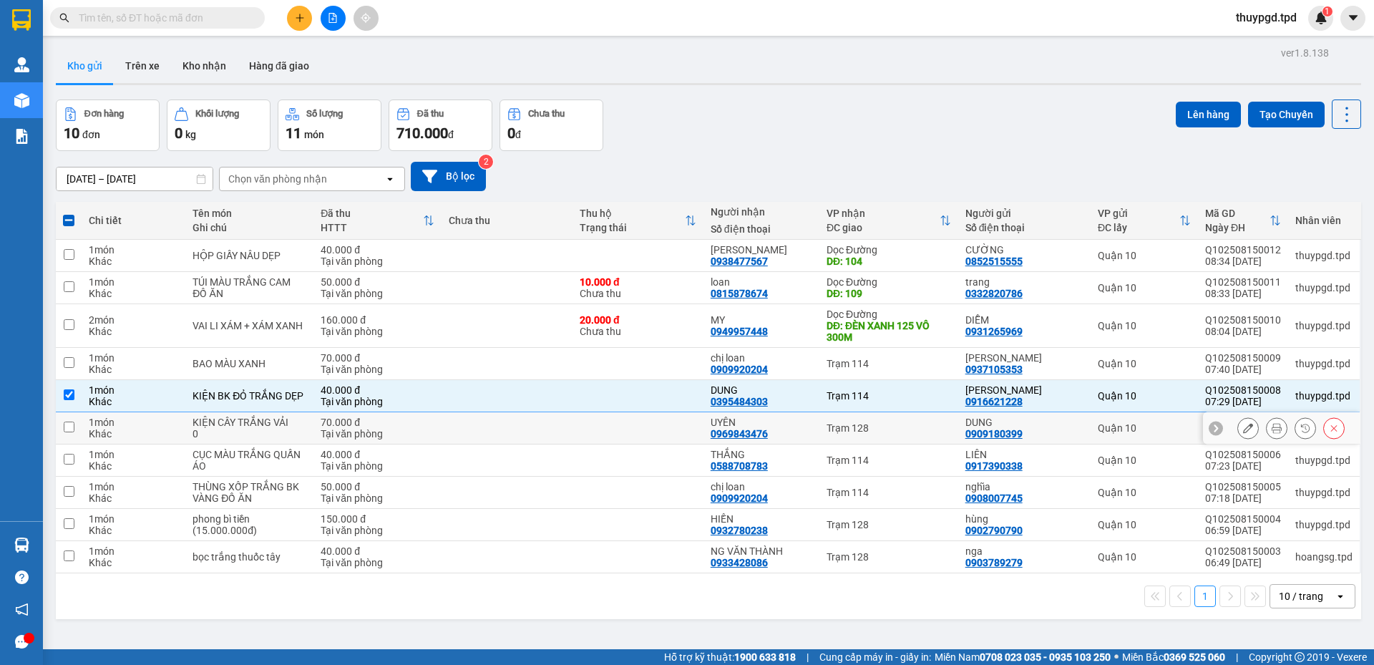
click at [292, 439] on div "0" at bounding box center [250, 433] width 114 height 11
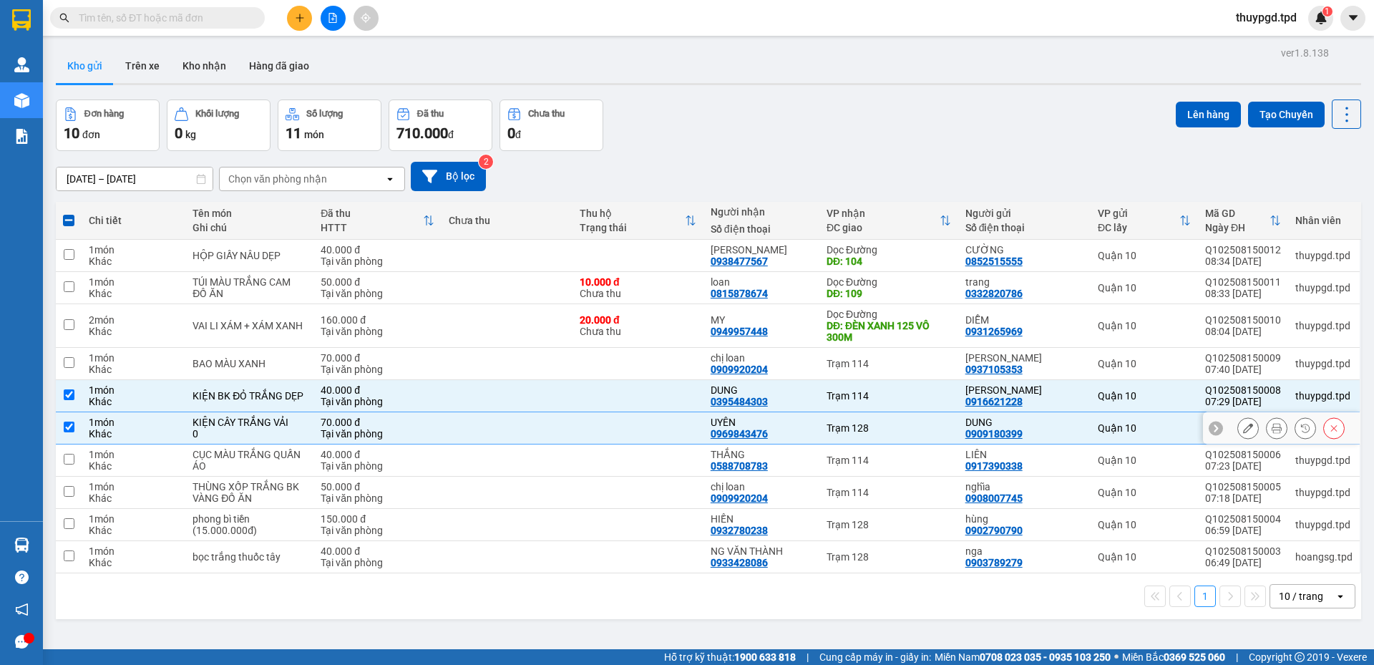
drag, startPoint x: 315, startPoint y: 415, endPoint x: 629, endPoint y: 480, distance: 320.9
click at [316, 415] on td "70.000 đ Tại văn phòng" at bounding box center [378, 428] width 128 height 32
checkbox input "false"
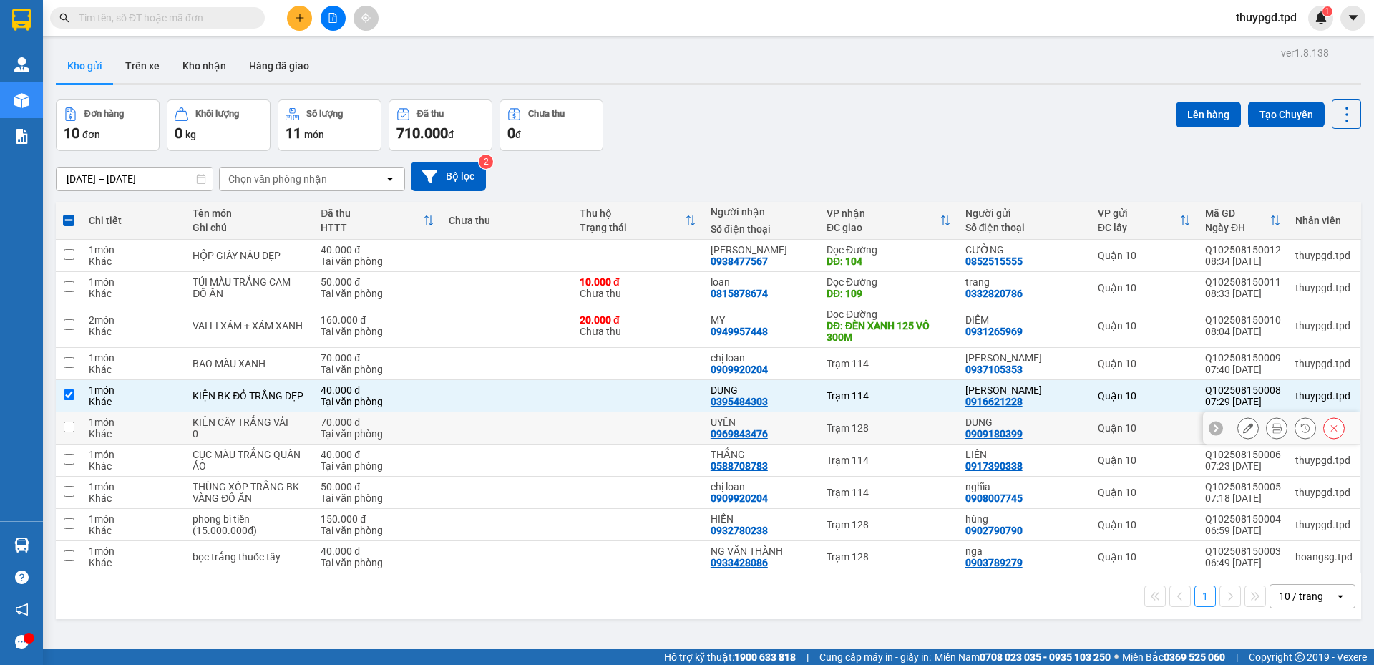
click at [191, 445] on td "CỤC MÀU TRẮNG QUẤN ÁO" at bounding box center [249, 461] width 128 height 32
checkbox input "true"
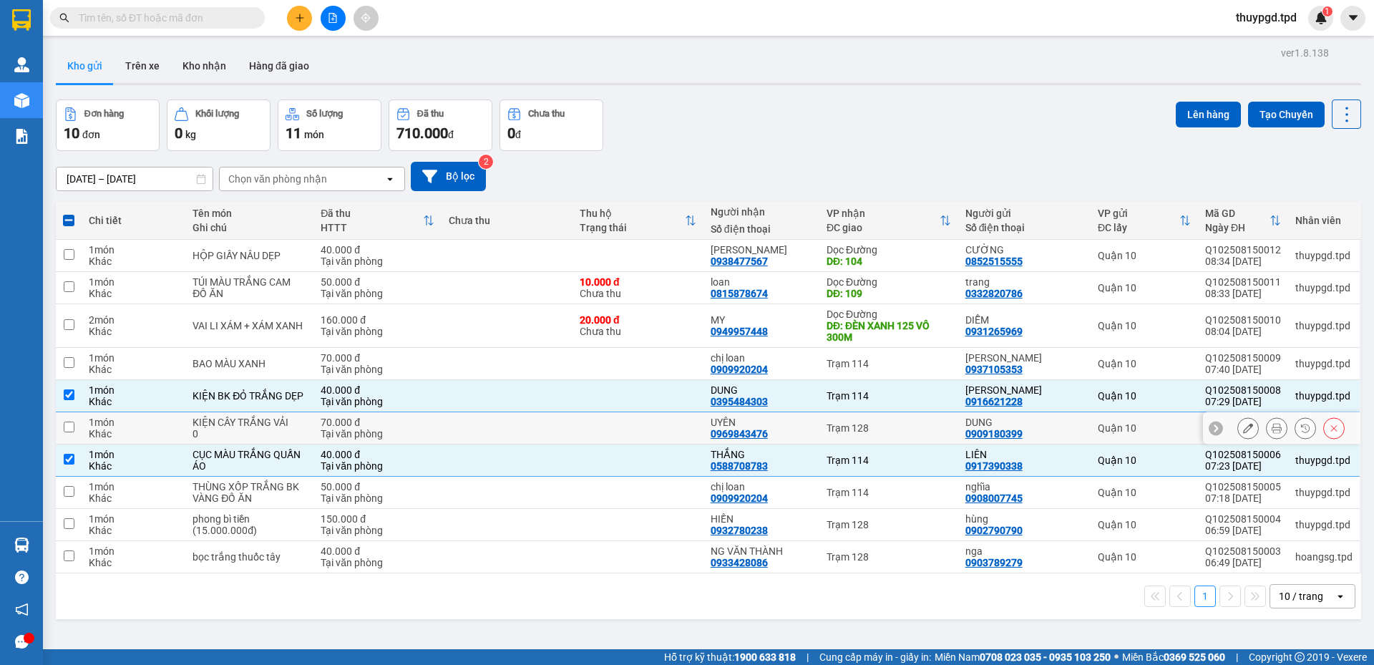
click at [236, 436] on div "0" at bounding box center [250, 433] width 114 height 11
checkbox input "true"
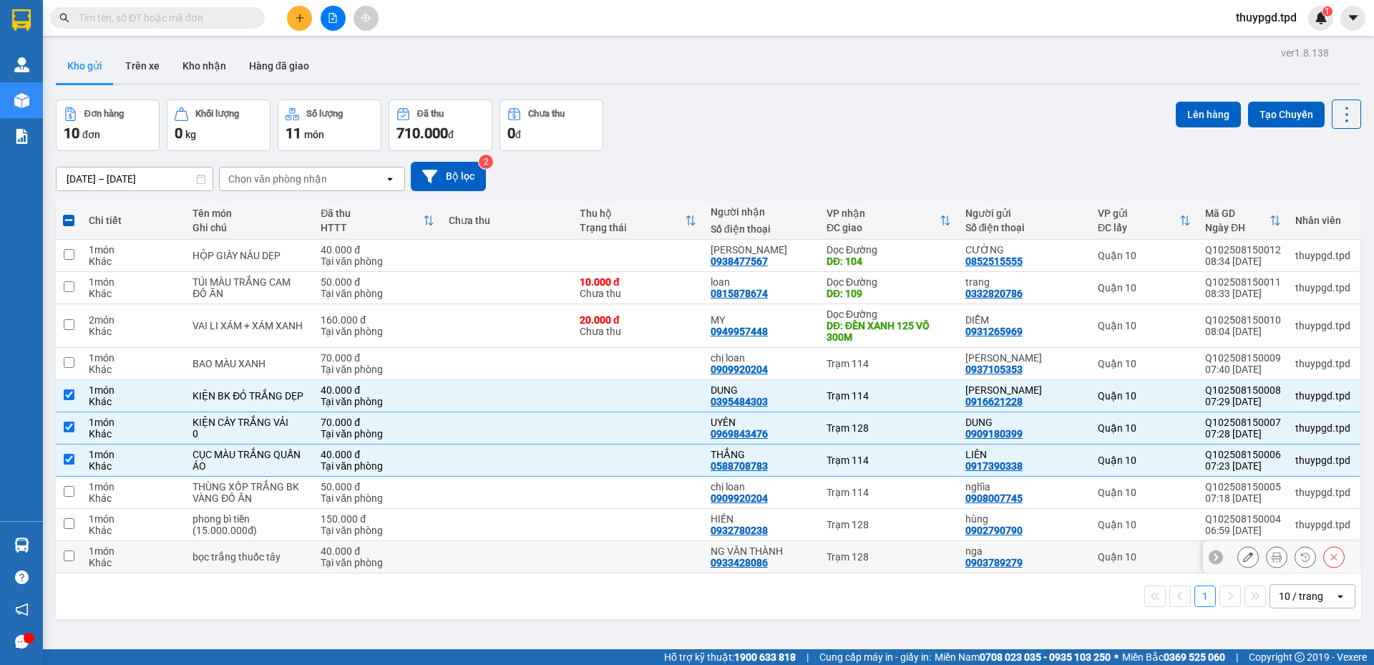
click at [235, 545] on td "bọc trắng thuốc tây" at bounding box center [249, 557] width 128 height 32
checkbox input "true"
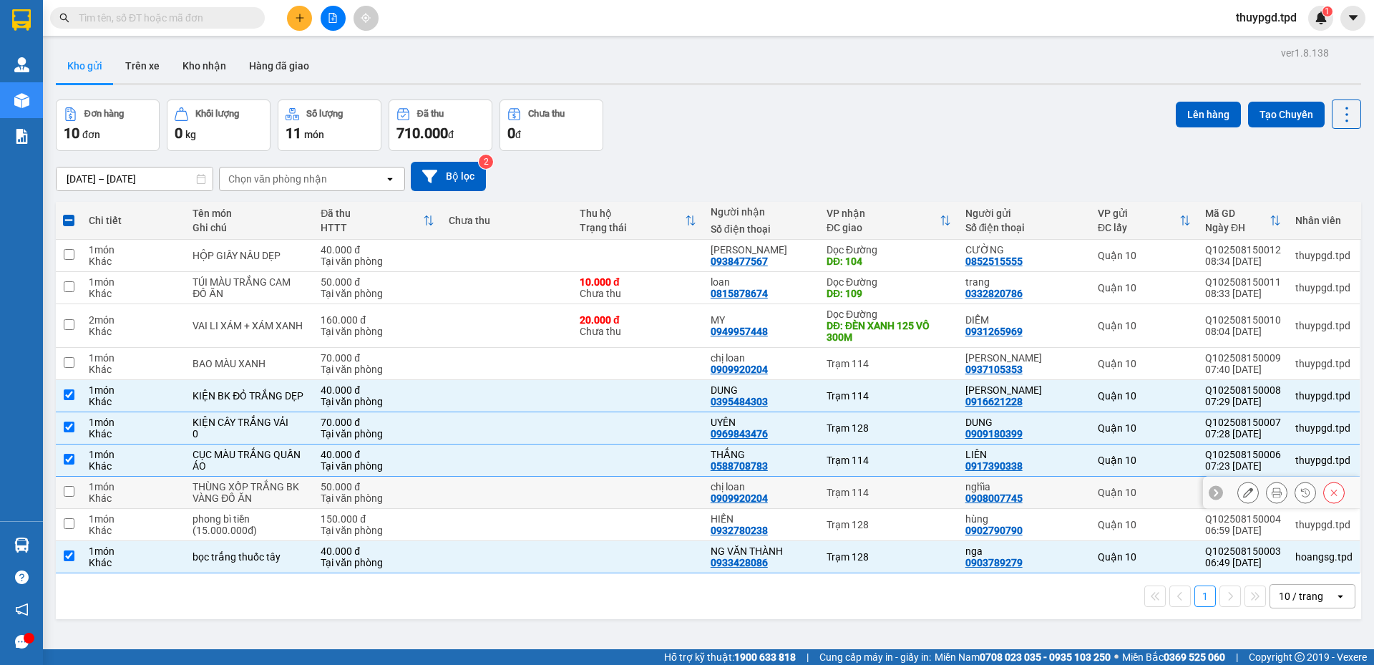
click at [255, 493] on div "THÙNG XỐP TRẮNG BK VÀNG ĐỒ ĂN" at bounding box center [250, 492] width 114 height 23
checkbox input "true"
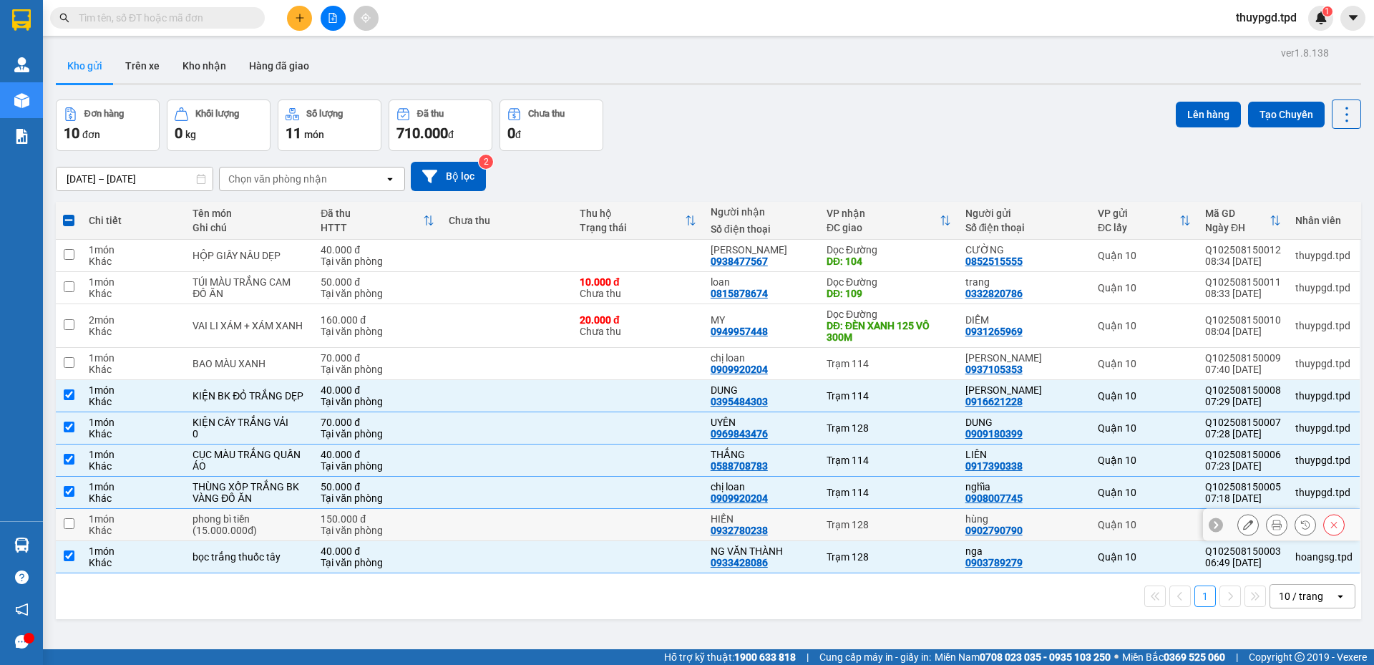
click at [242, 533] on div "phong bì tiền (15.000.000đ)" at bounding box center [250, 524] width 114 height 23
checkbox input "true"
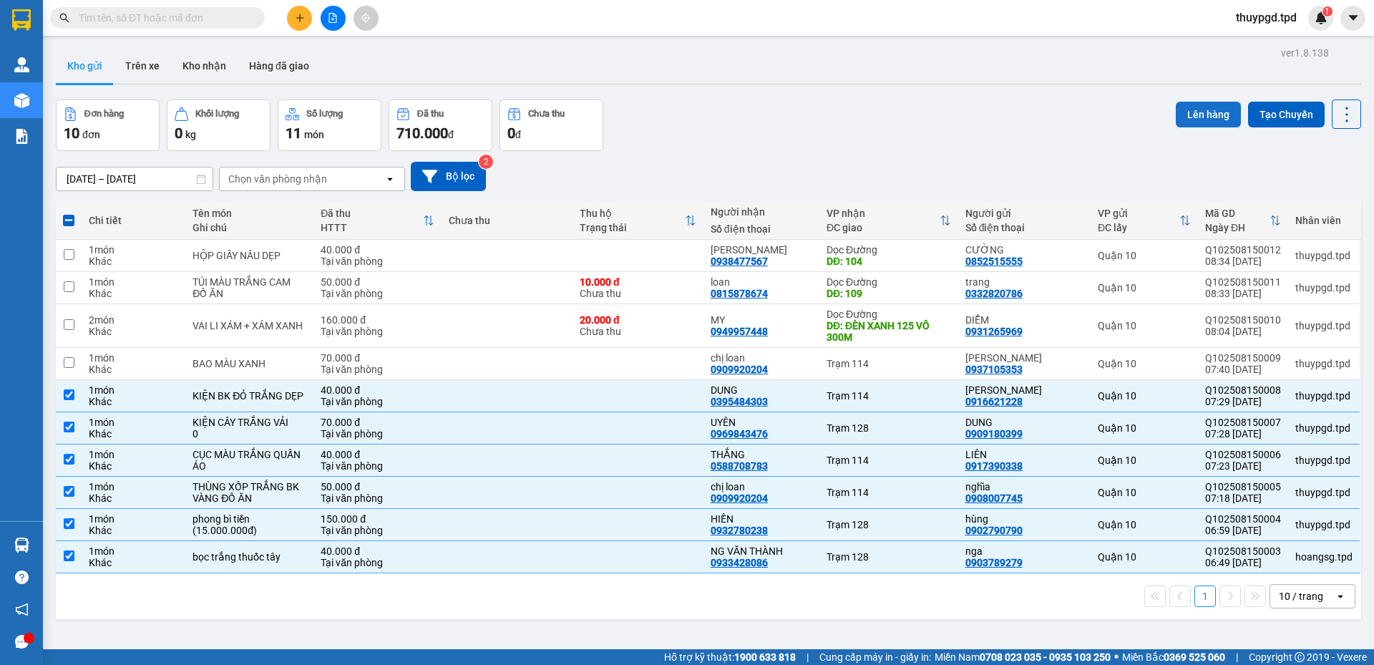
click at [1213, 103] on button "Lên hàng" at bounding box center [1208, 115] width 65 height 26
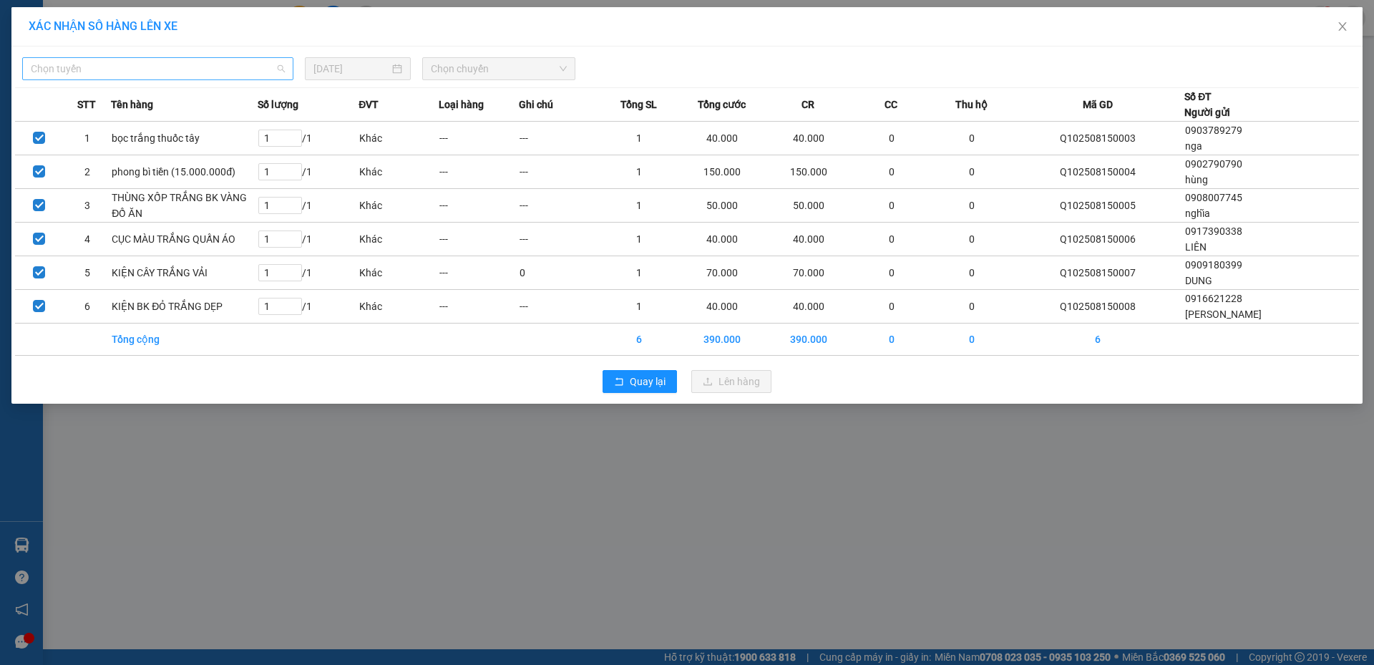
click at [190, 78] on span "Chọn tuyến" at bounding box center [158, 68] width 254 height 21
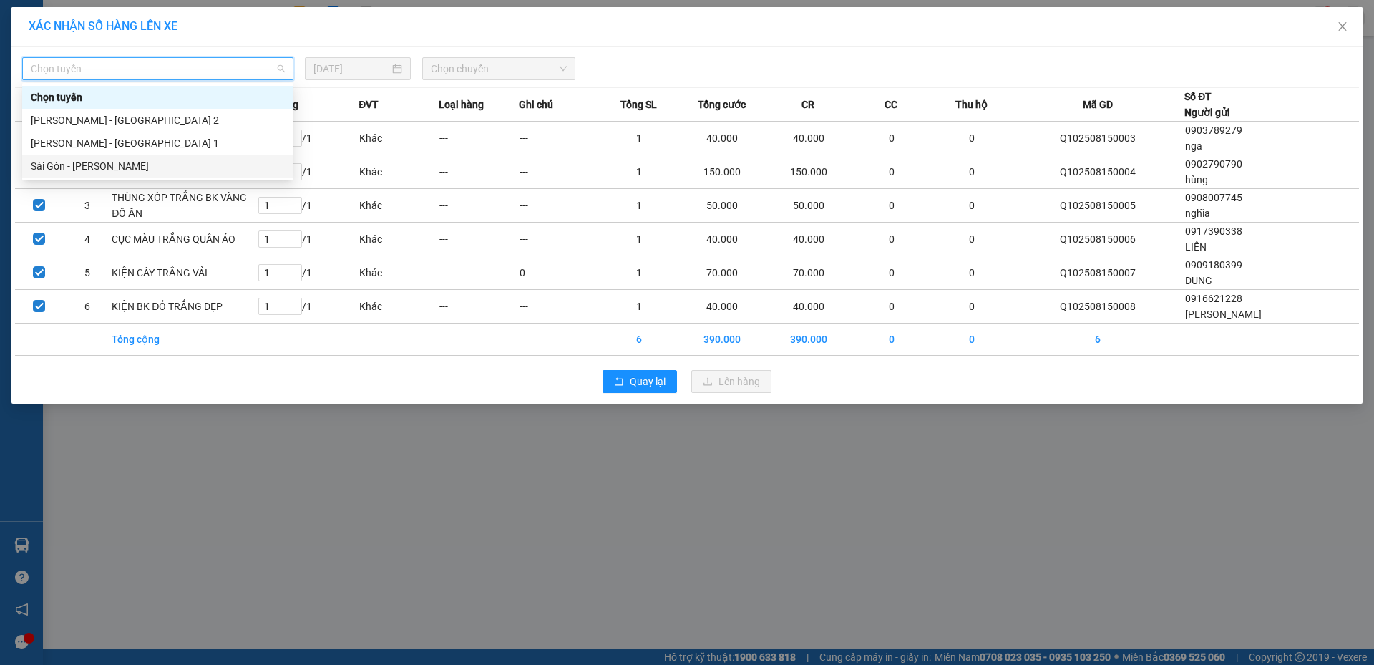
drag, startPoint x: 136, startPoint y: 167, endPoint x: 142, endPoint y: 163, distance: 7.7
click at [140, 164] on div "Sài Gòn - [PERSON_NAME]" at bounding box center [158, 166] width 254 height 16
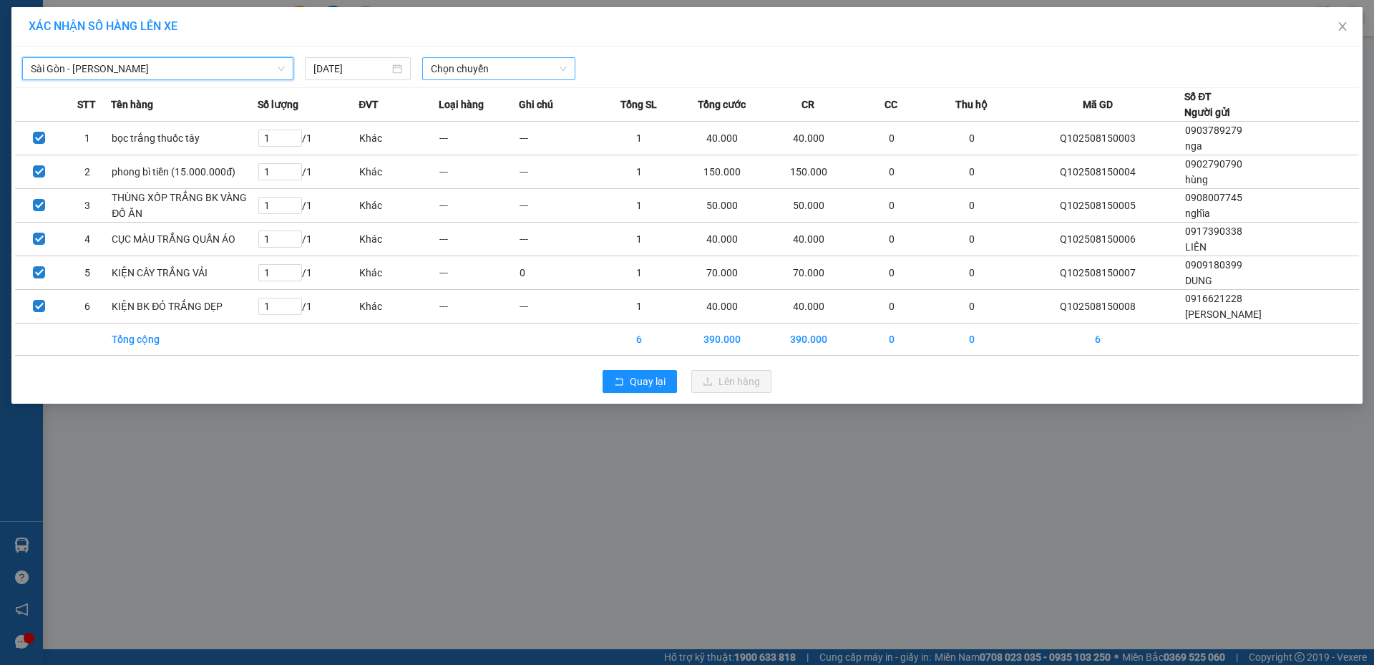
click at [540, 73] on span "Chọn chuyến" at bounding box center [499, 68] width 136 height 21
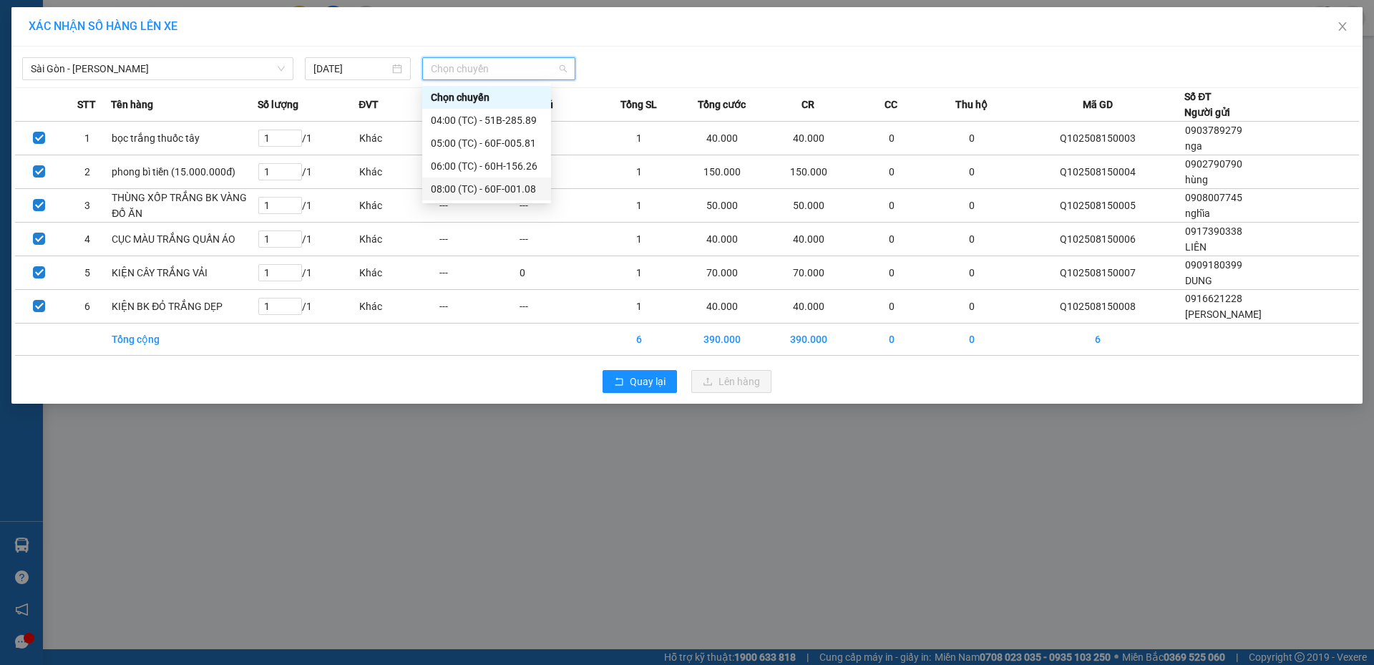
click at [522, 190] on div "08:00 (TC) - 60F-001.08" at bounding box center [487, 189] width 112 height 16
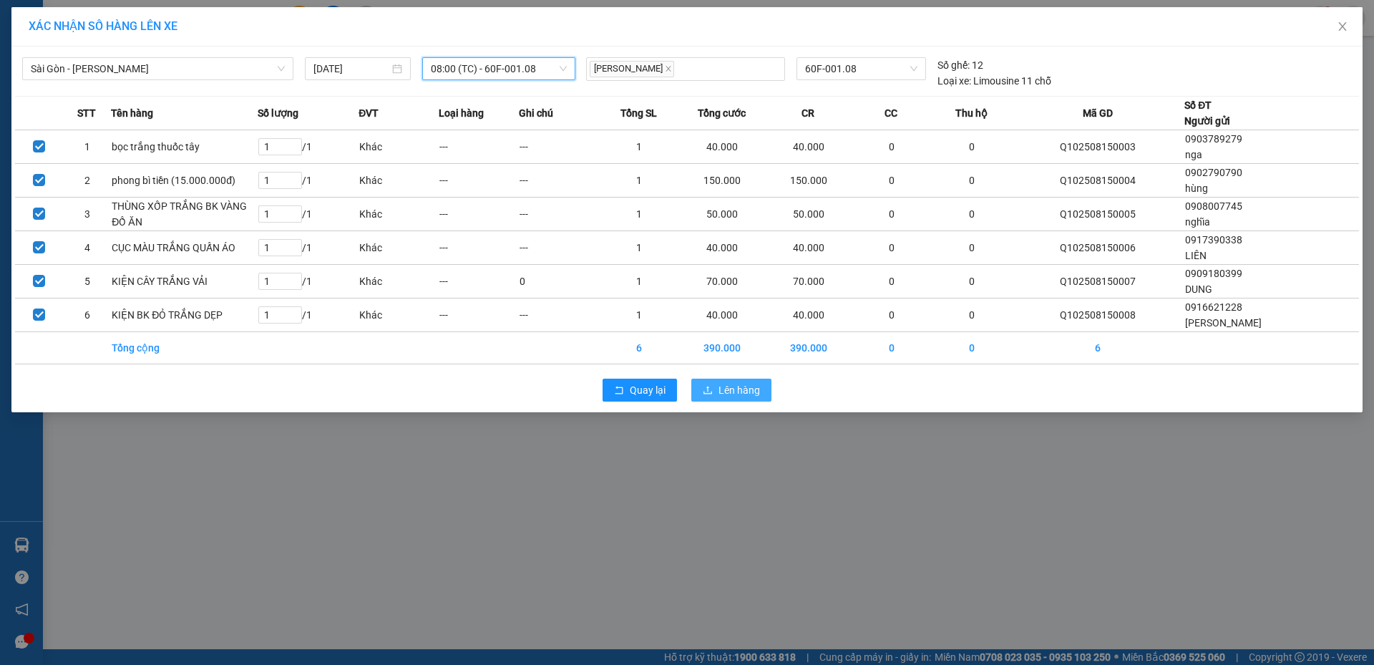
click at [732, 387] on span "Lên hàng" at bounding box center [740, 390] width 42 height 16
